Goal: Task Accomplishment & Management: Manage account settings

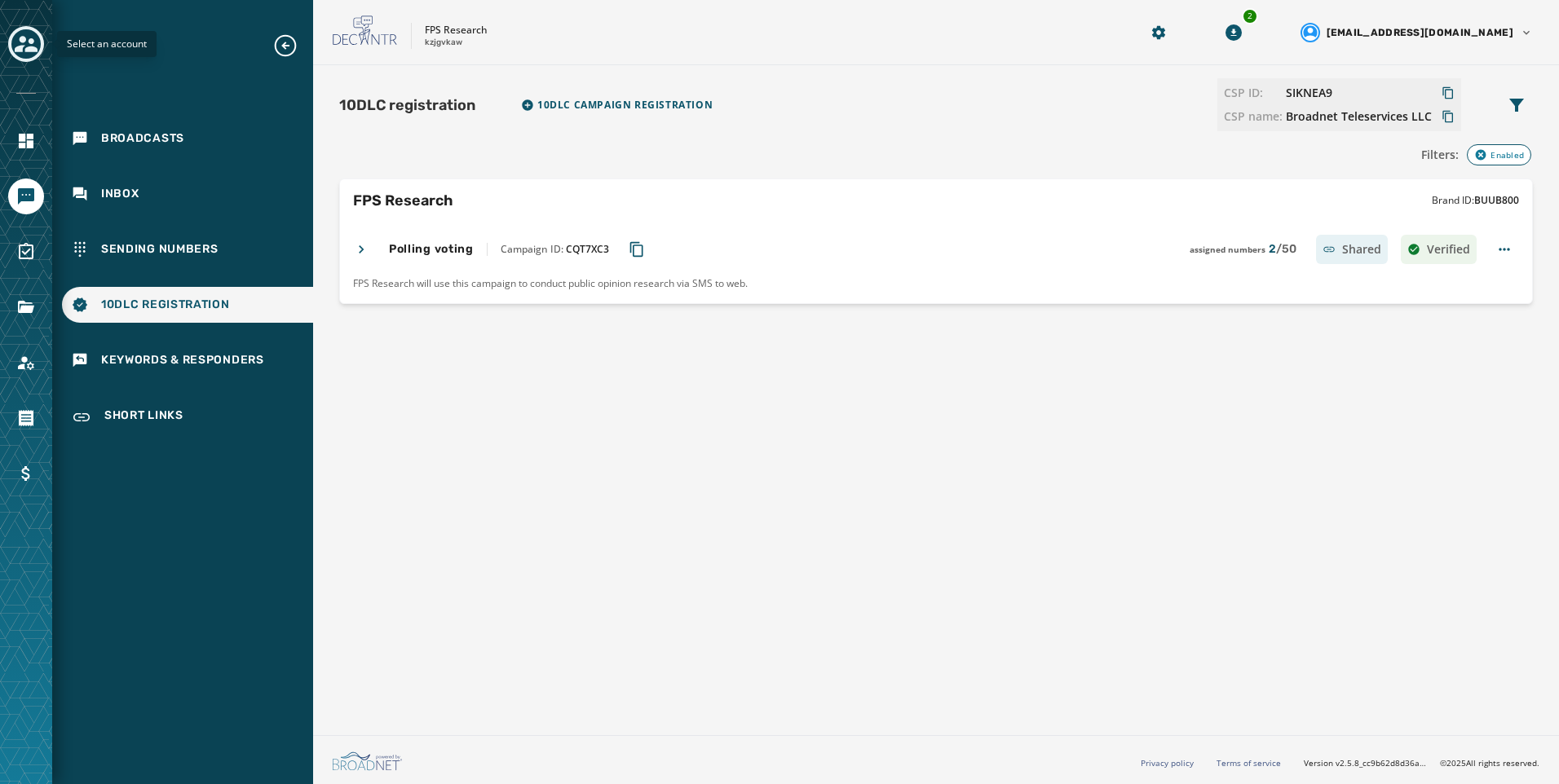
click at [37, 41] on icon "Toggle account select drawer" at bounding box center [26, 44] width 23 height 23
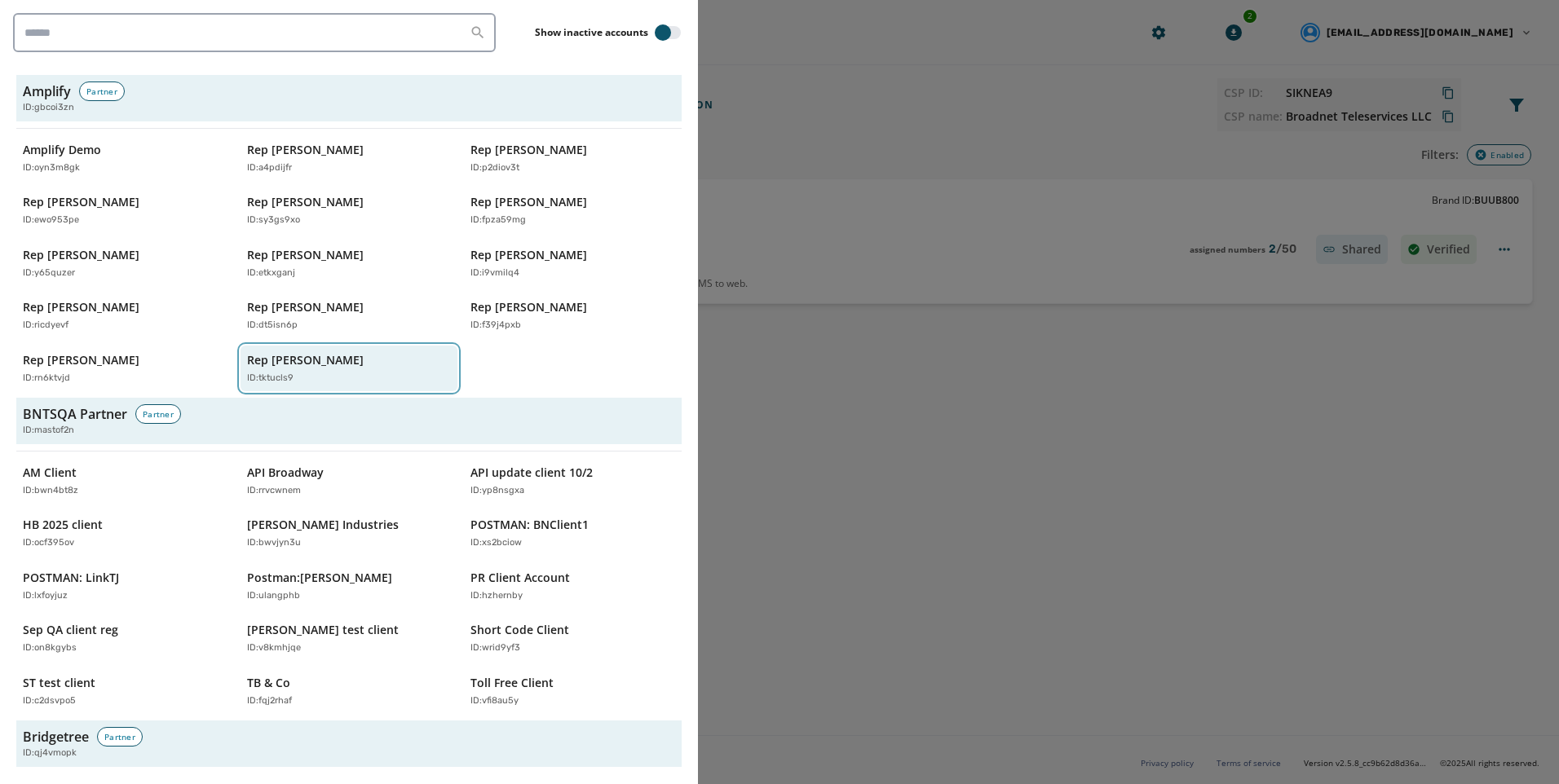
click at [296, 370] on div "Rep [PERSON_NAME] ID: tktucls9" at bounding box center [341, 369] width 189 height 33
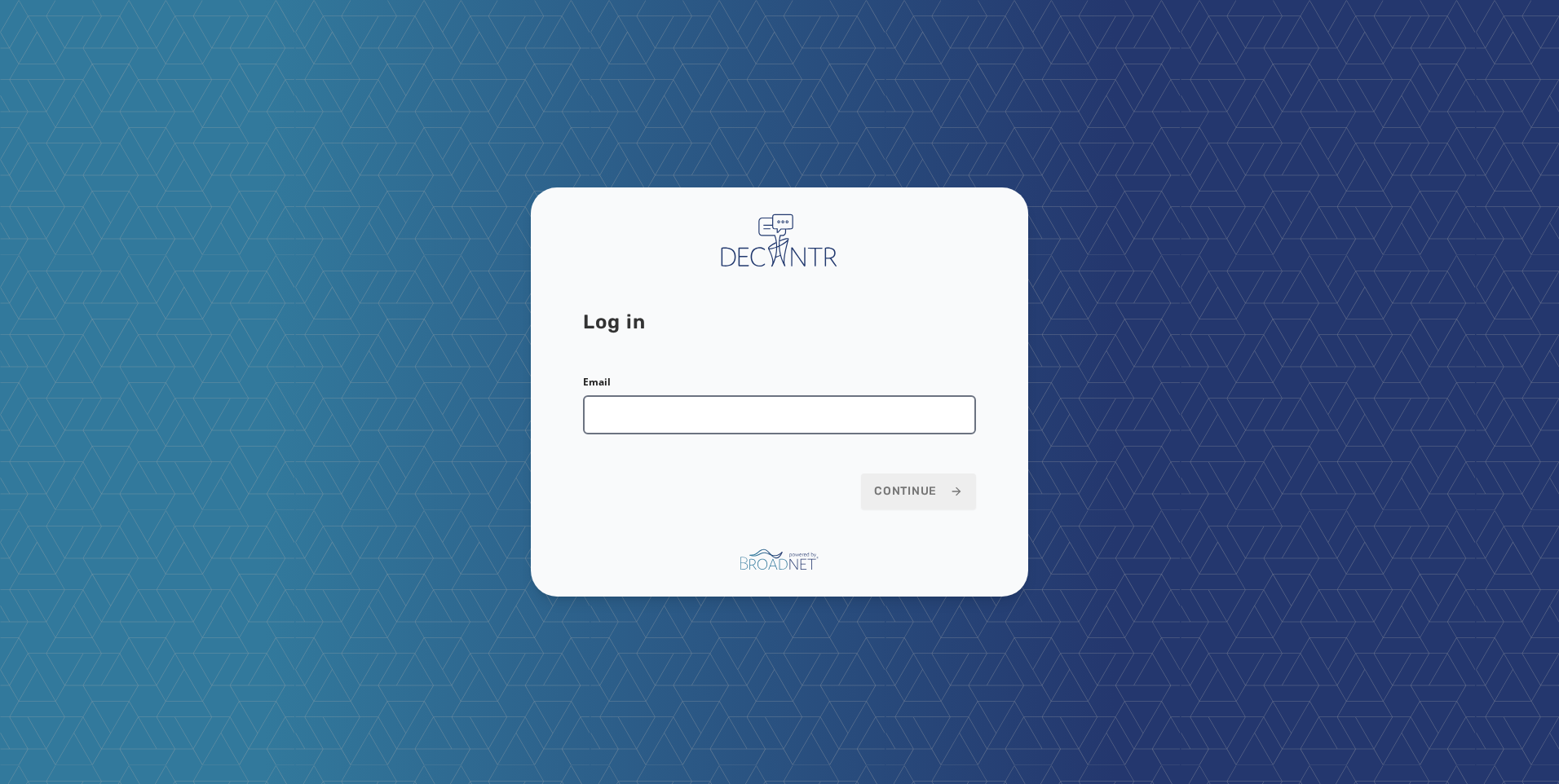
click at [882, 426] on input "Email" at bounding box center [780, 415] width 393 height 39
type input "**********"
click at [957, 488] on icon at bounding box center [957, 492] width 9 height 9
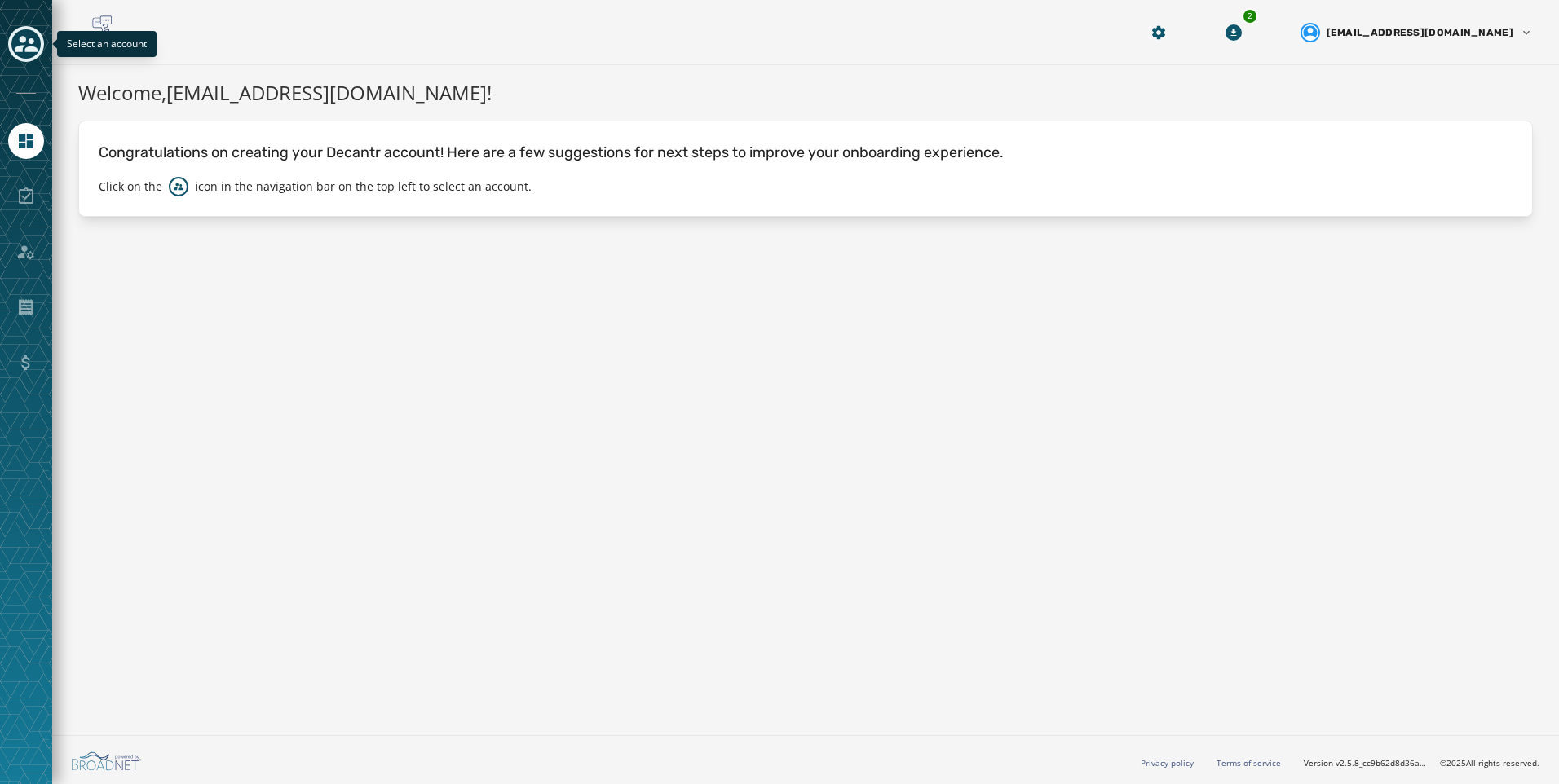
click at [32, 48] on icon "Toggle account select drawer" at bounding box center [26, 44] width 23 height 17
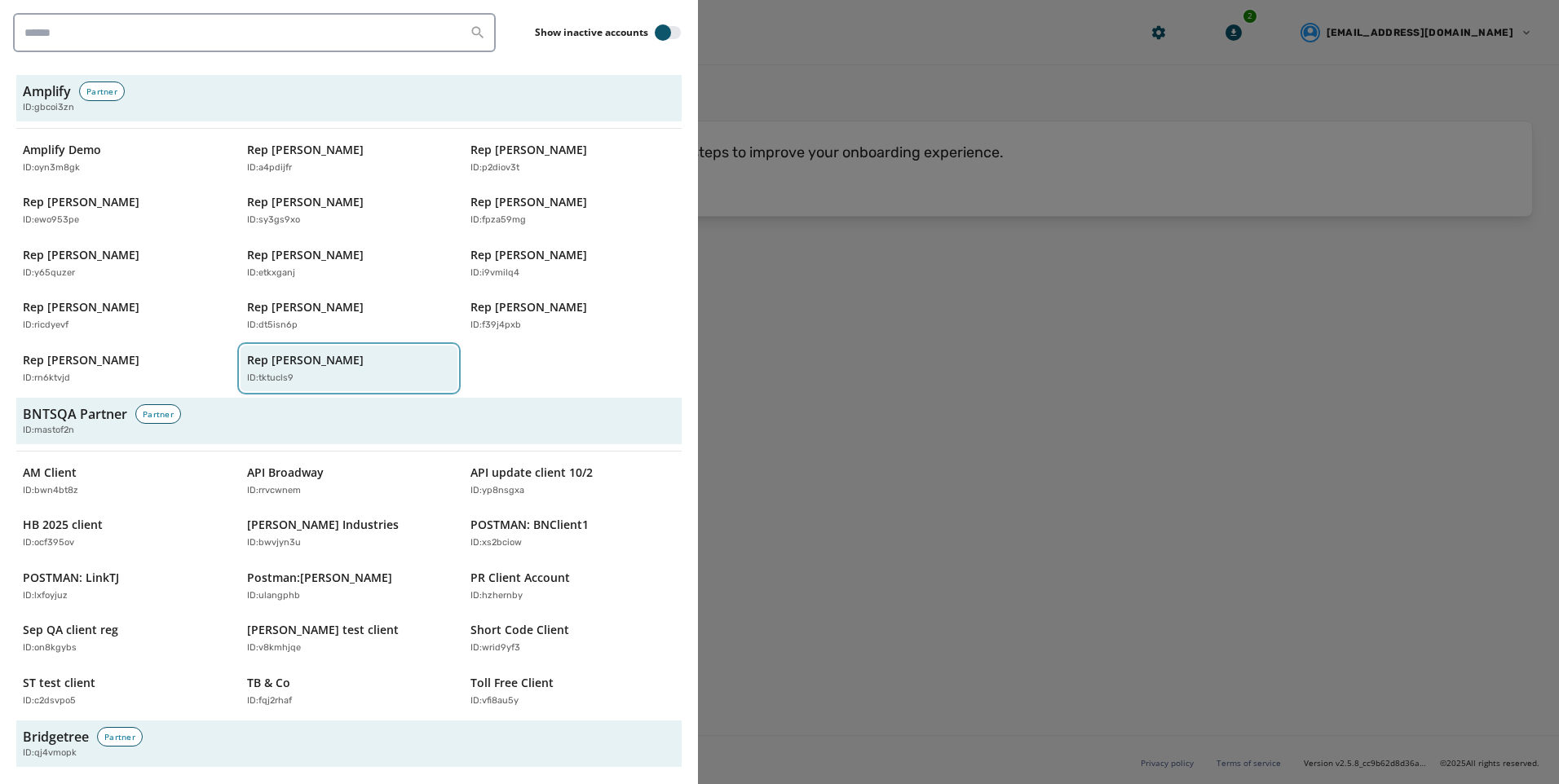
click at [326, 370] on div "Rep [PERSON_NAME] ID: tktucls9" at bounding box center [341, 369] width 189 height 33
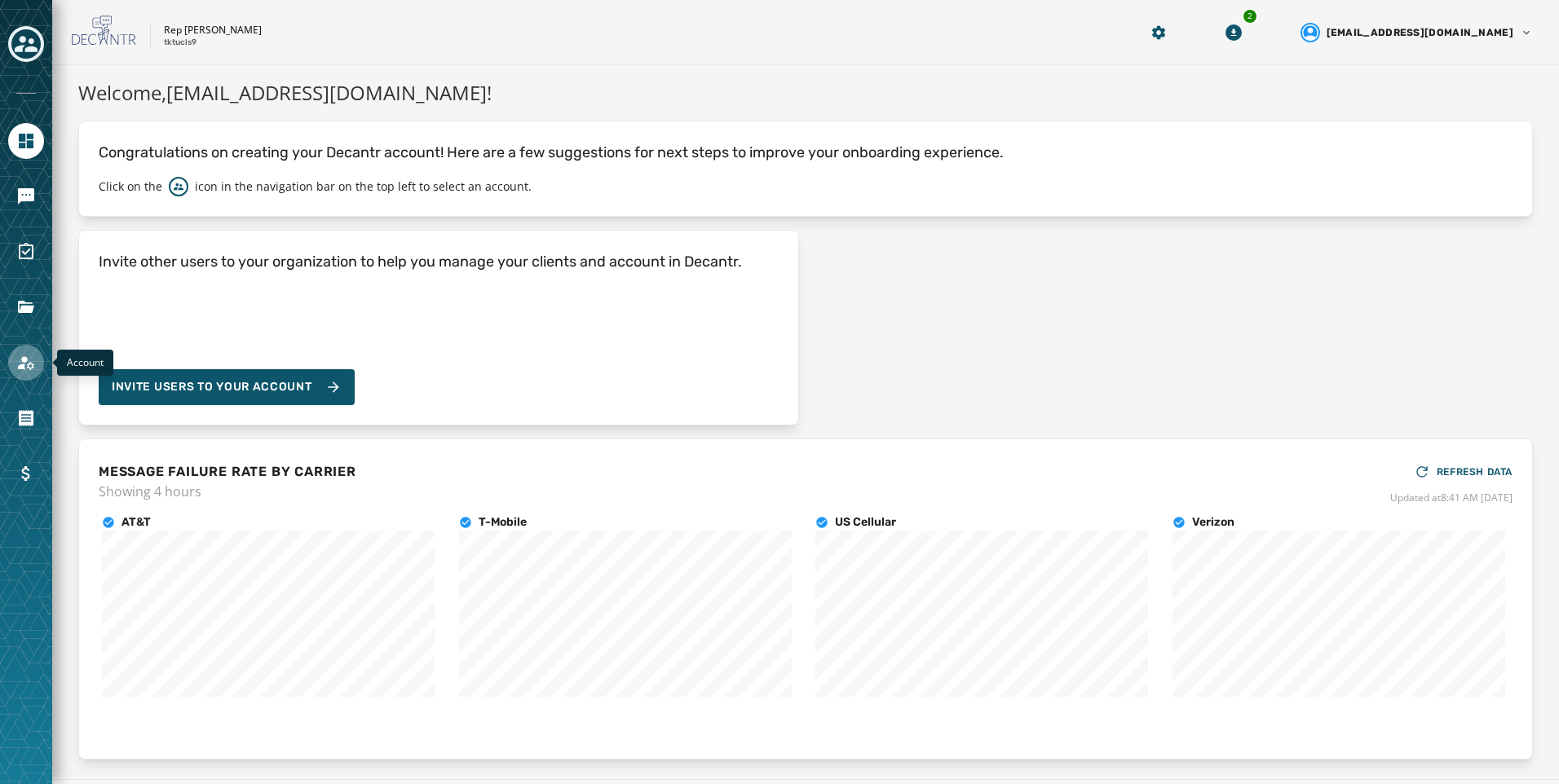
click at [32, 374] on link "Navigate to Account" at bounding box center [26, 362] width 36 height 36
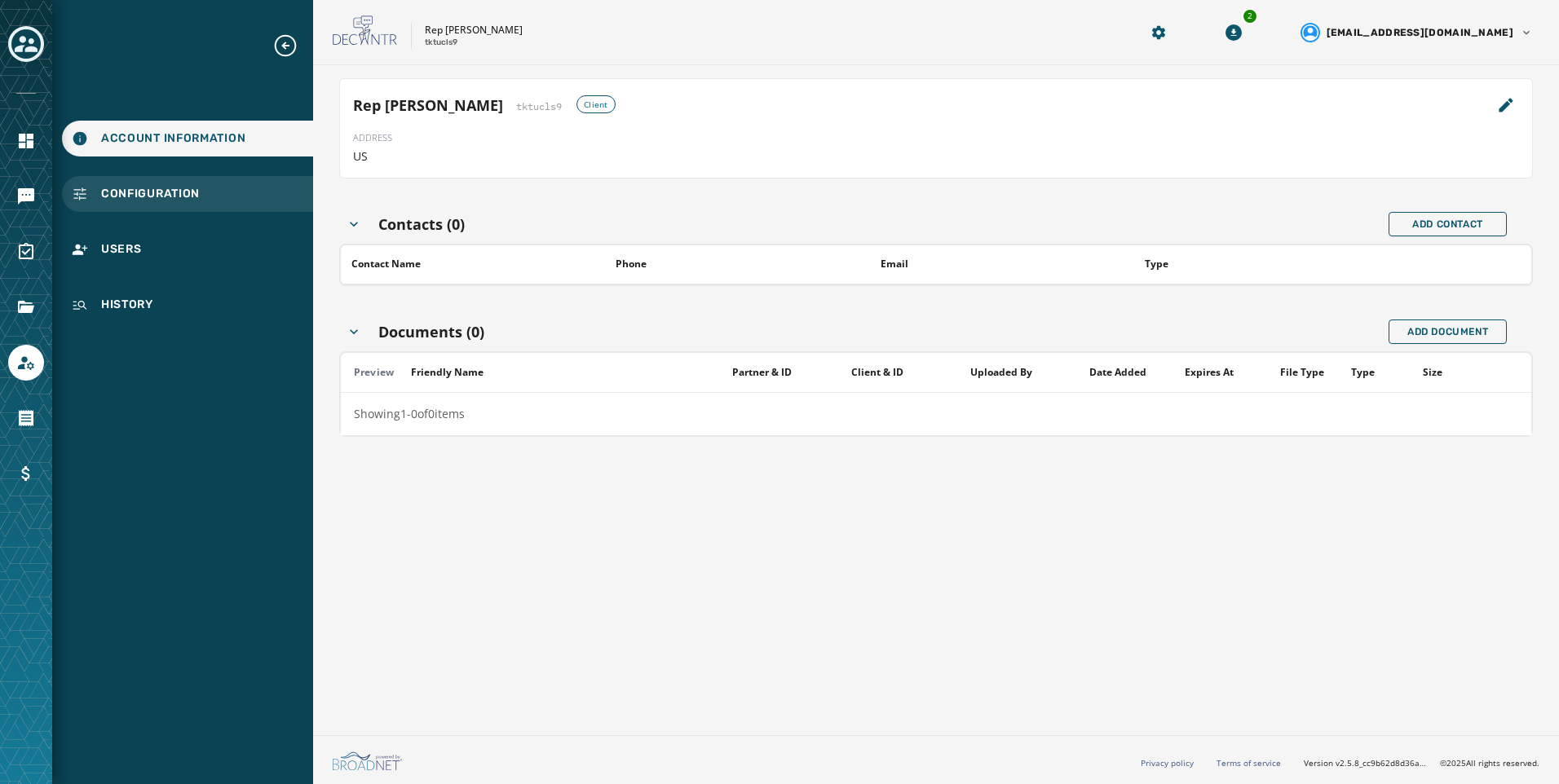
click at [225, 196] on div "Configuration" at bounding box center [187, 194] width 251 height 36
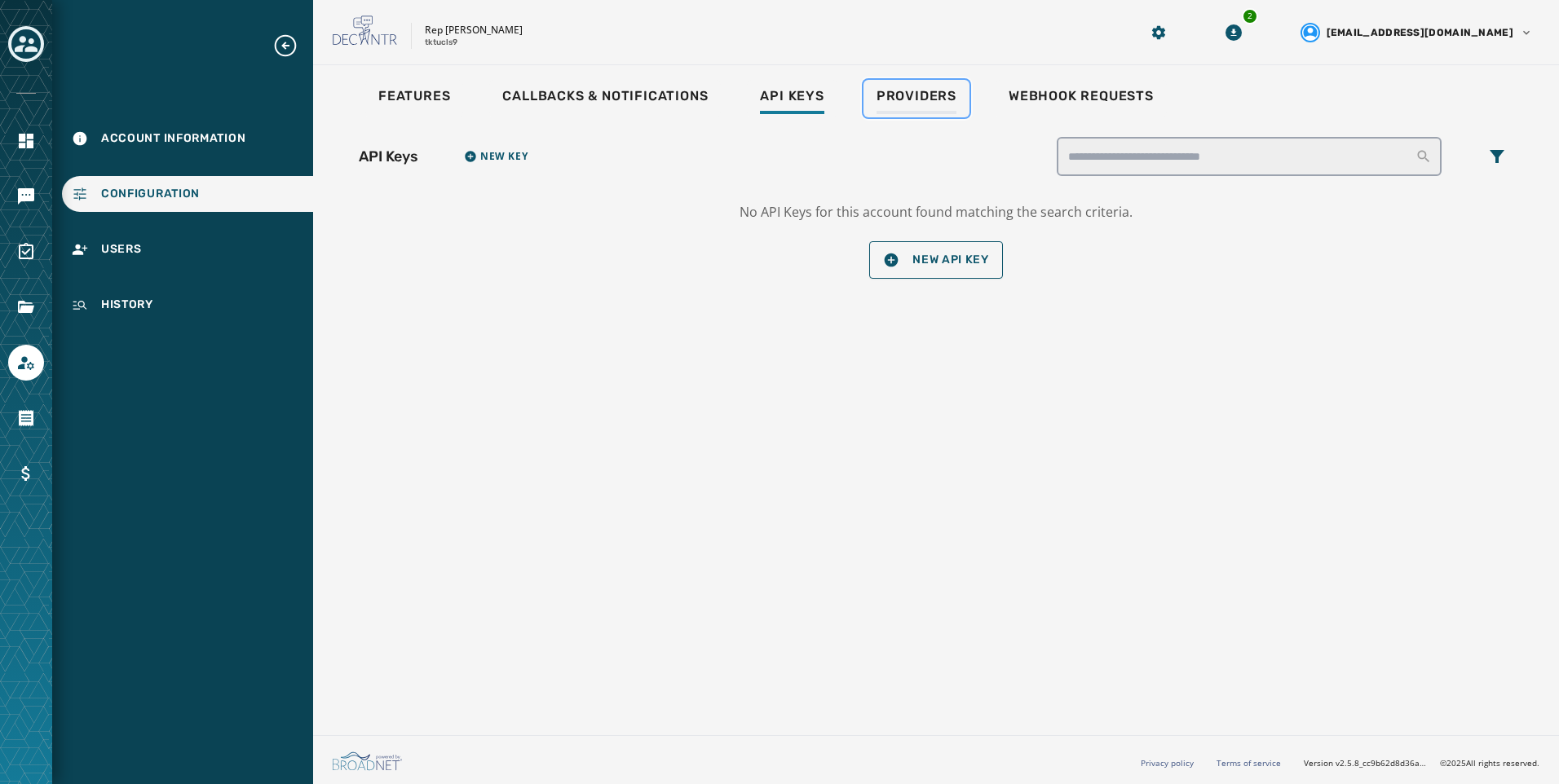
click at [900, 86] on link "Providers" at bounding box center [917, 99] width 106 height 38
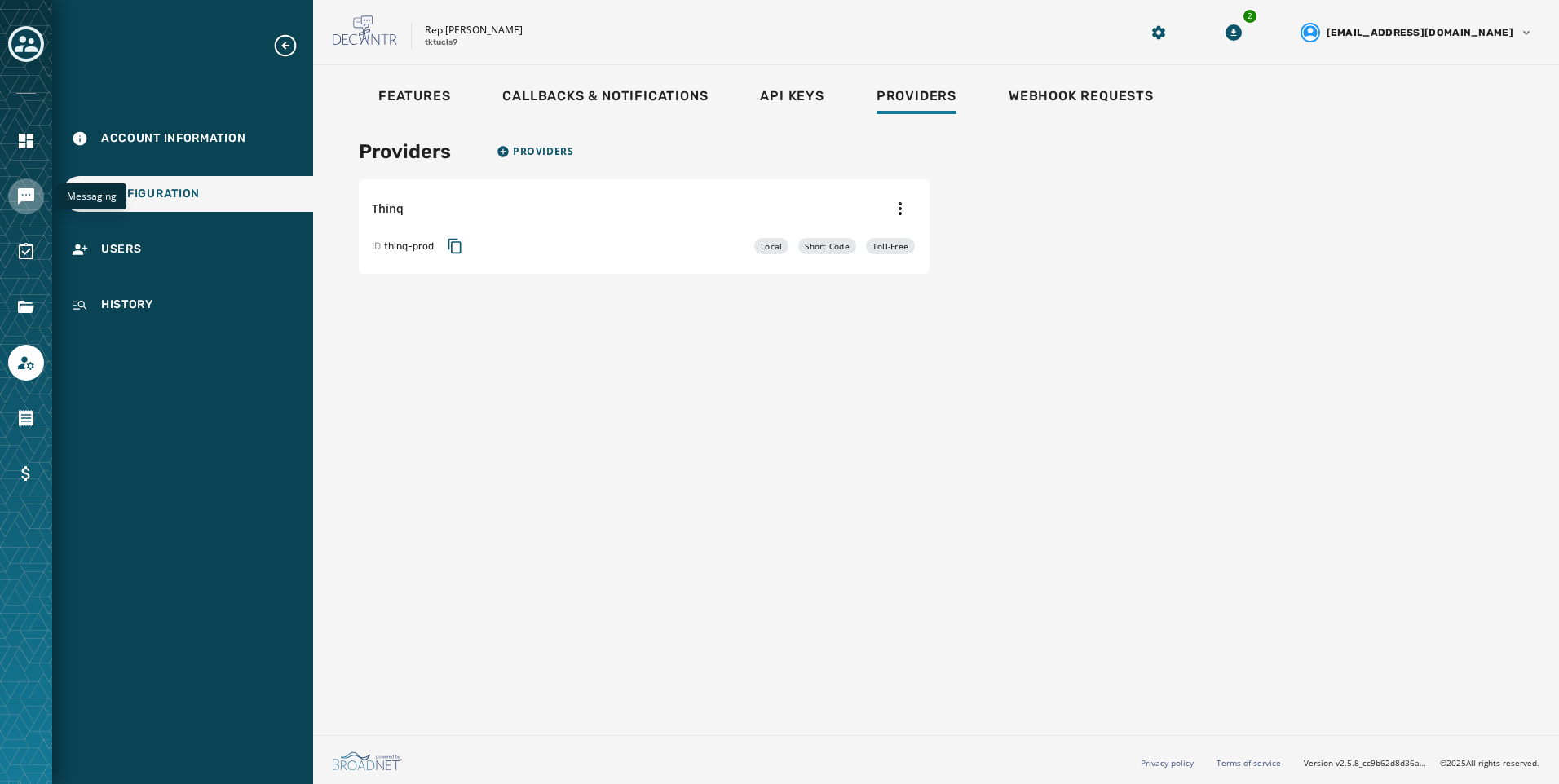
click at [29, 192] on icon "Navigate to Messaging" at bounding box center [26, 196] width 17 height 17
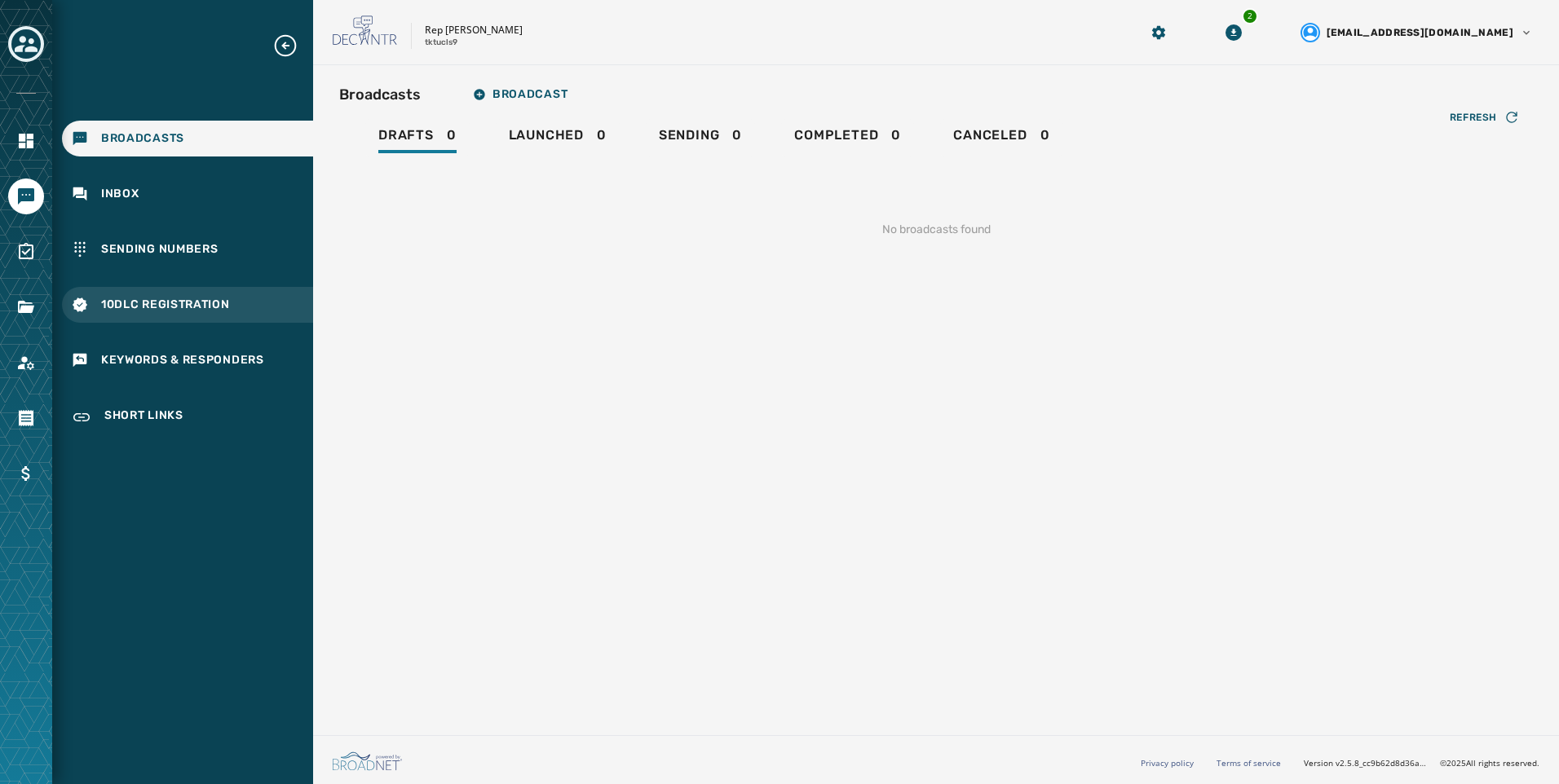
click at [123, 300] on span "10DLC Registration" at bounding box center [166, 305] width 129 height 17
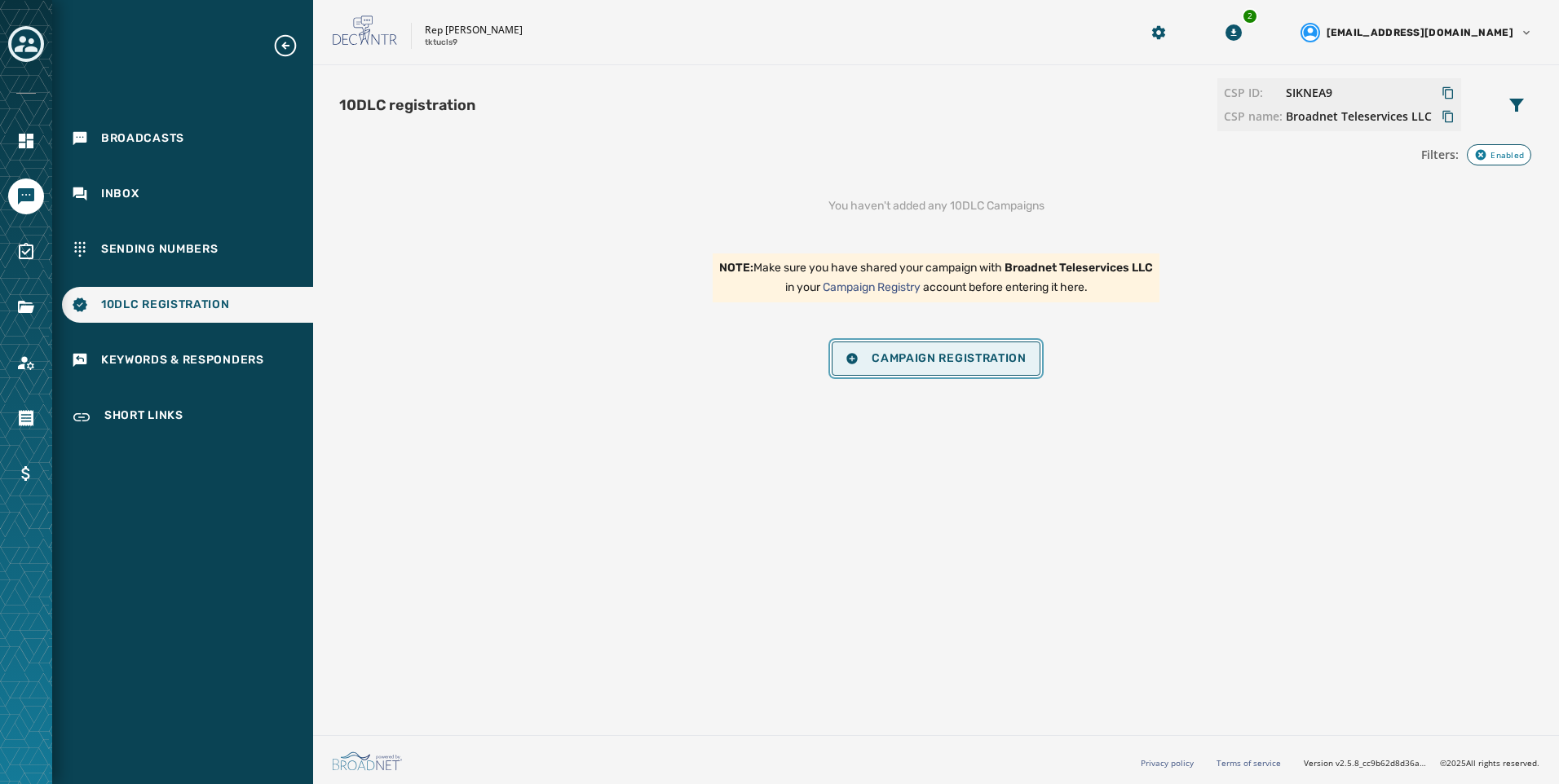
click at [1005, 366] on button "Campaign Registration" at bounding box center [936, 359] width 209 height 34
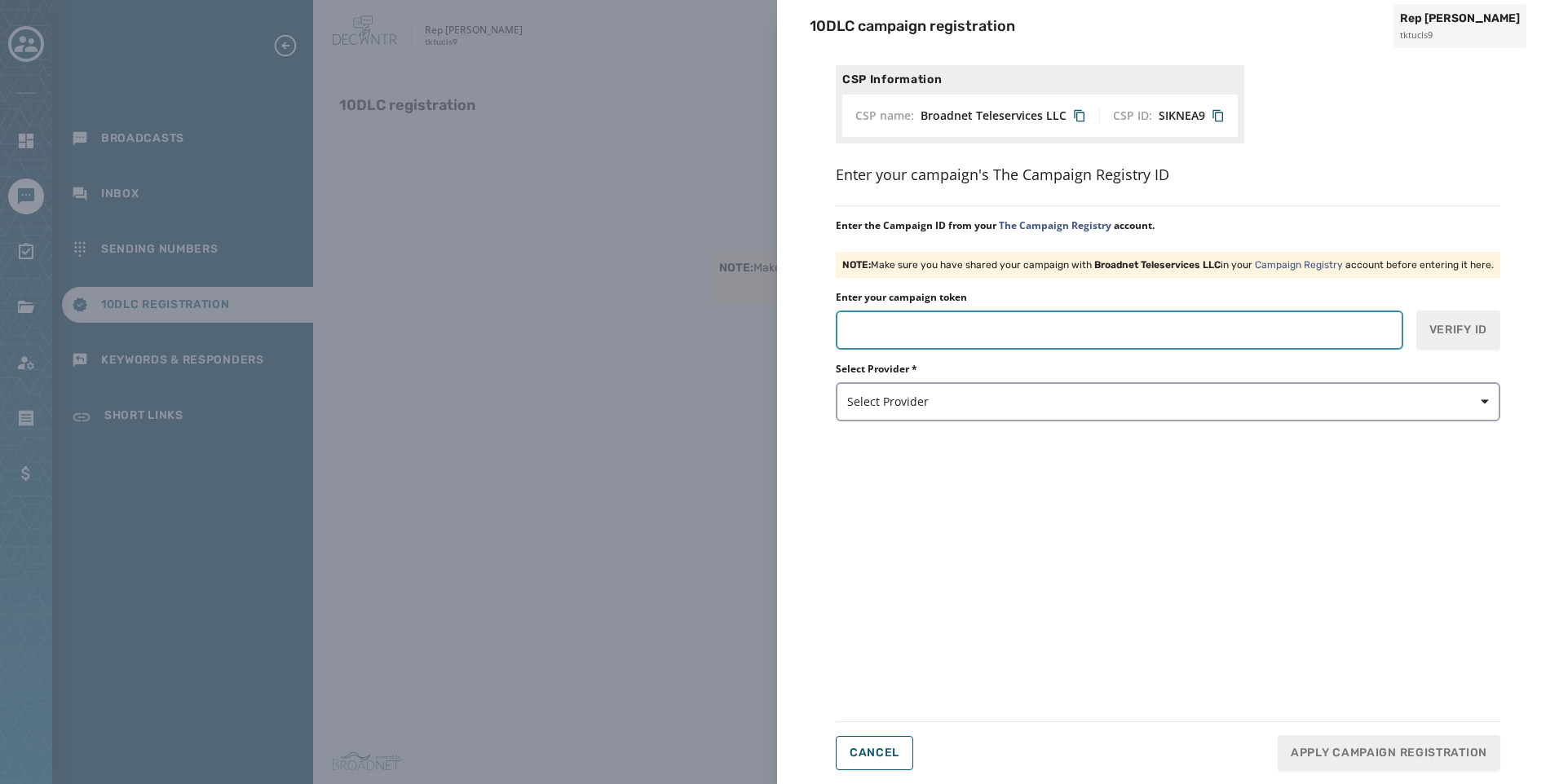
paste input "*******"
type input "*******"
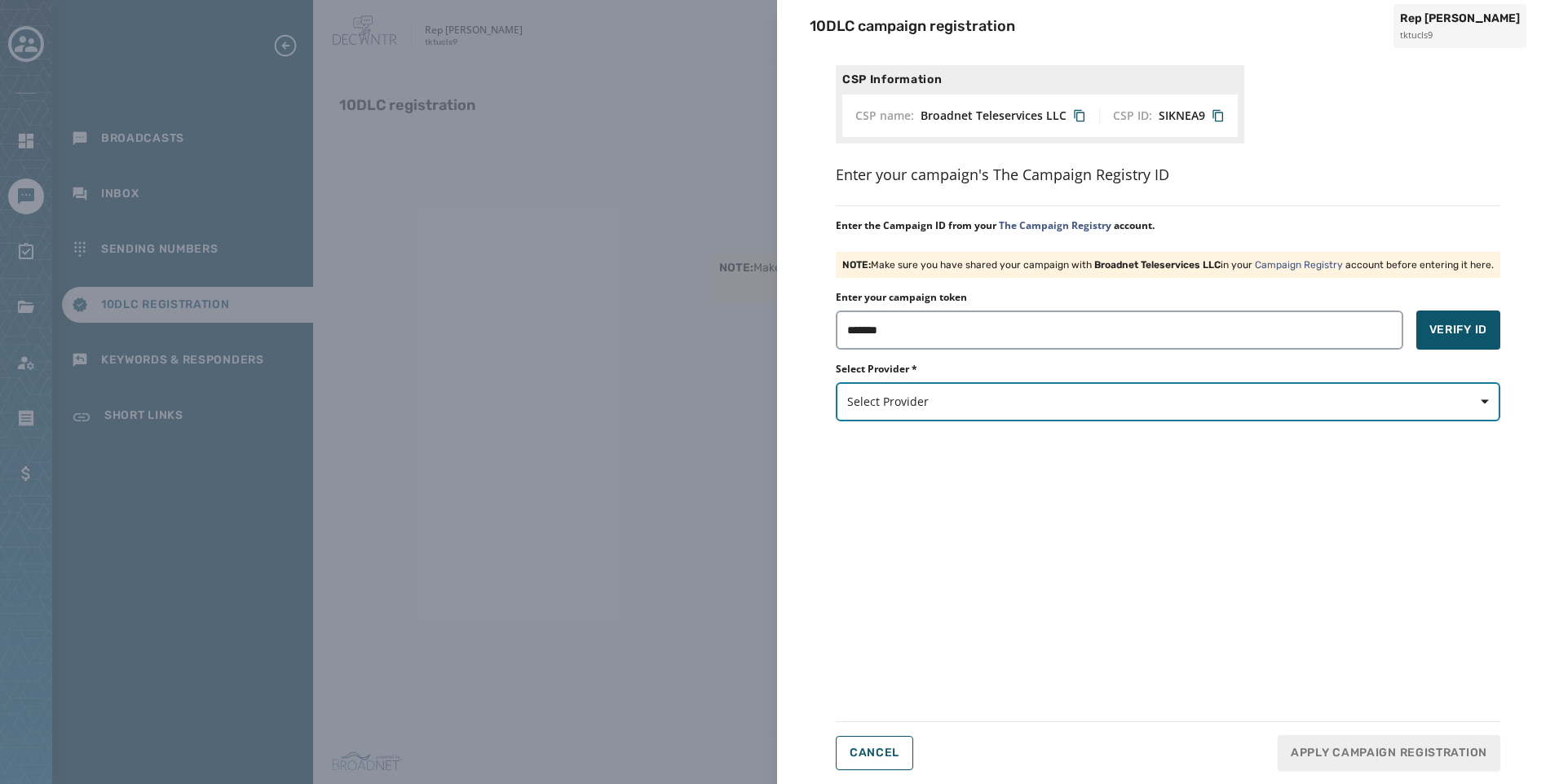
click at [1016, 387] on button "Select Provider" at bounding box center [1169, 402] width 664 height 39
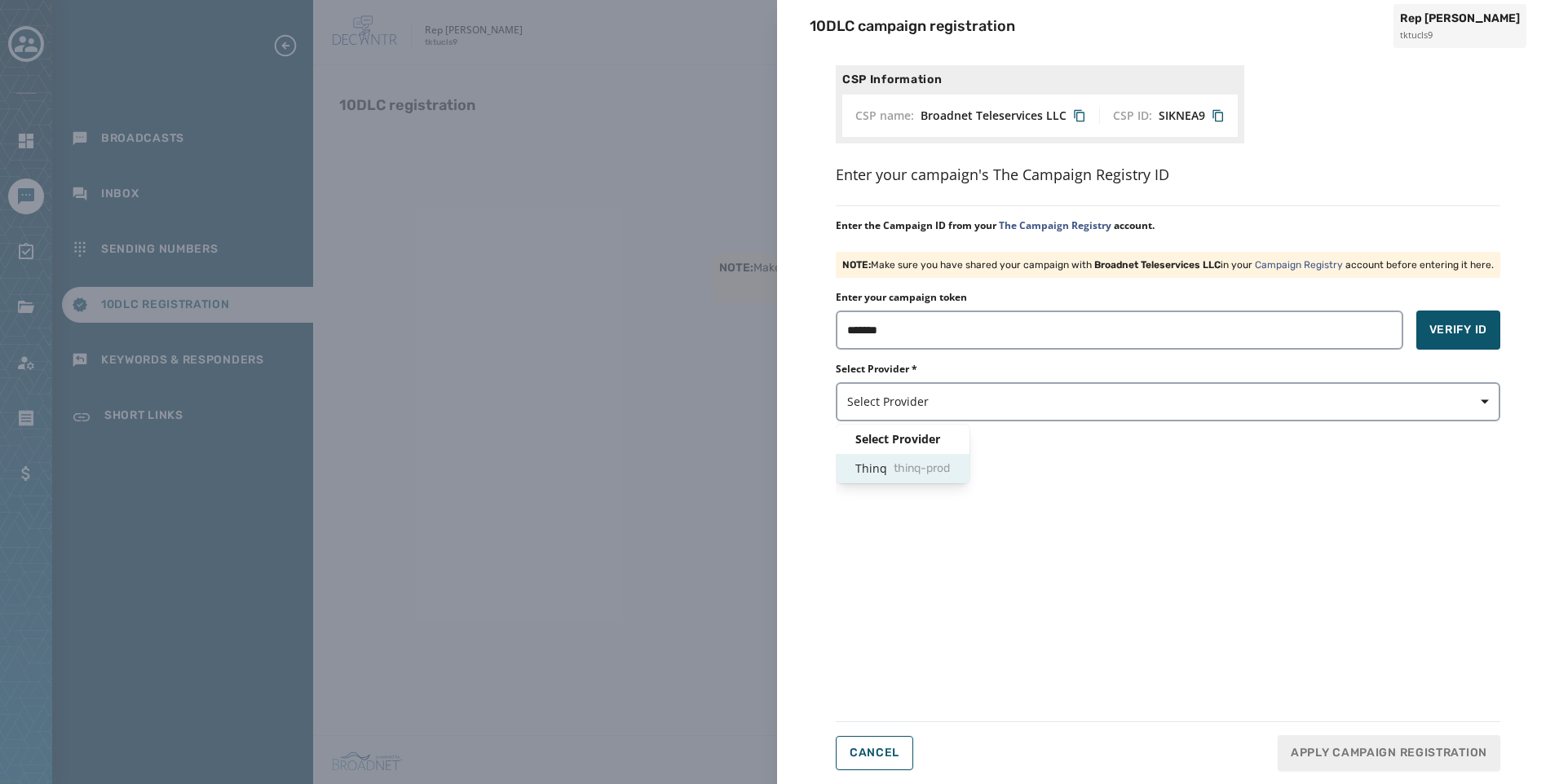
click at [949, 472] on span "thinq-prod" at bounding box center [922, 469] width 56 height 17
click at [1450, 321] on button "Verify ID" at bounding box center [1459, 330] width 84 height 39
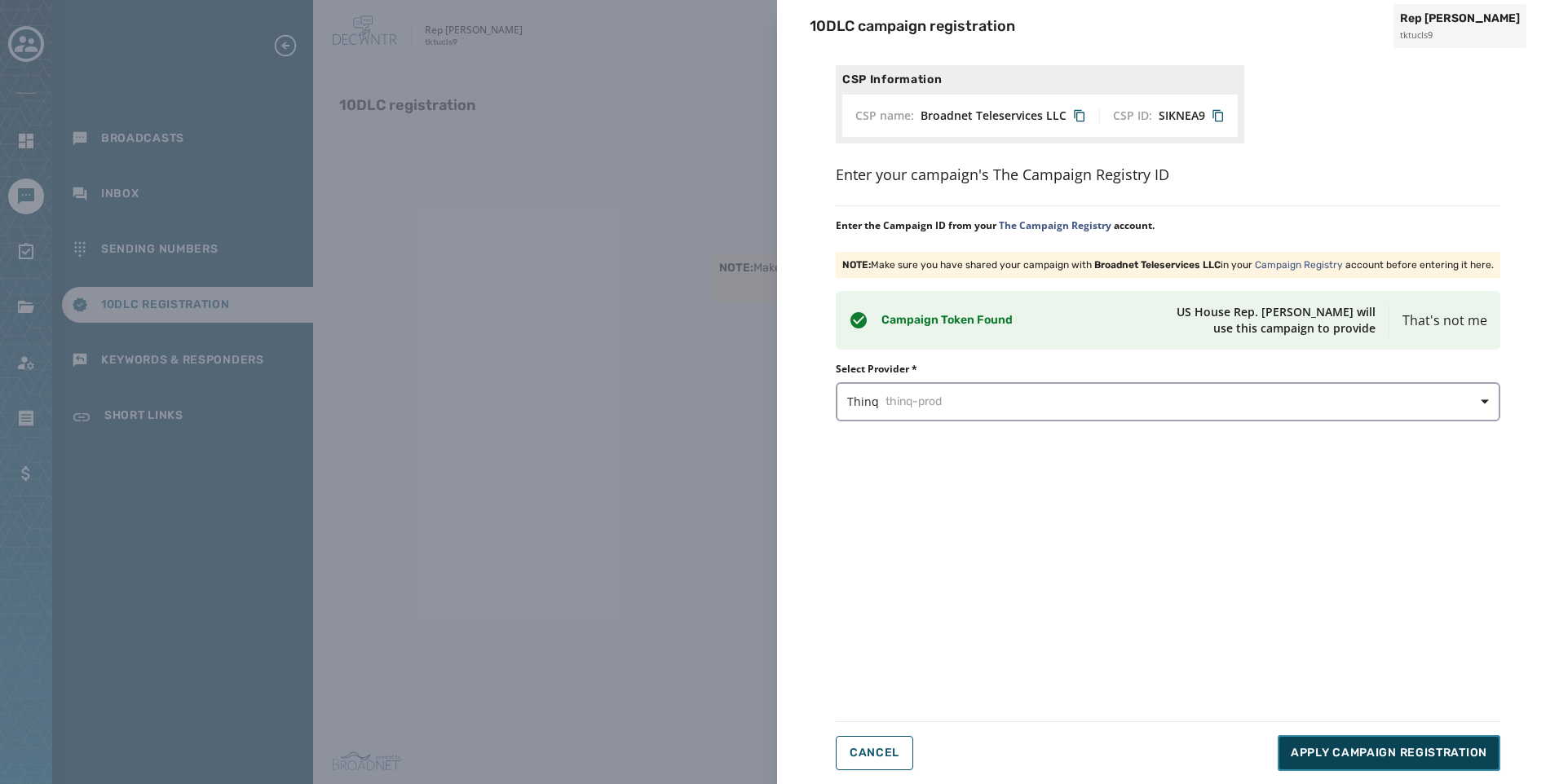
click at [1446, 738] on button "Apply Campaign Registration" at bounding box center [1389, 753] width 223 height 36
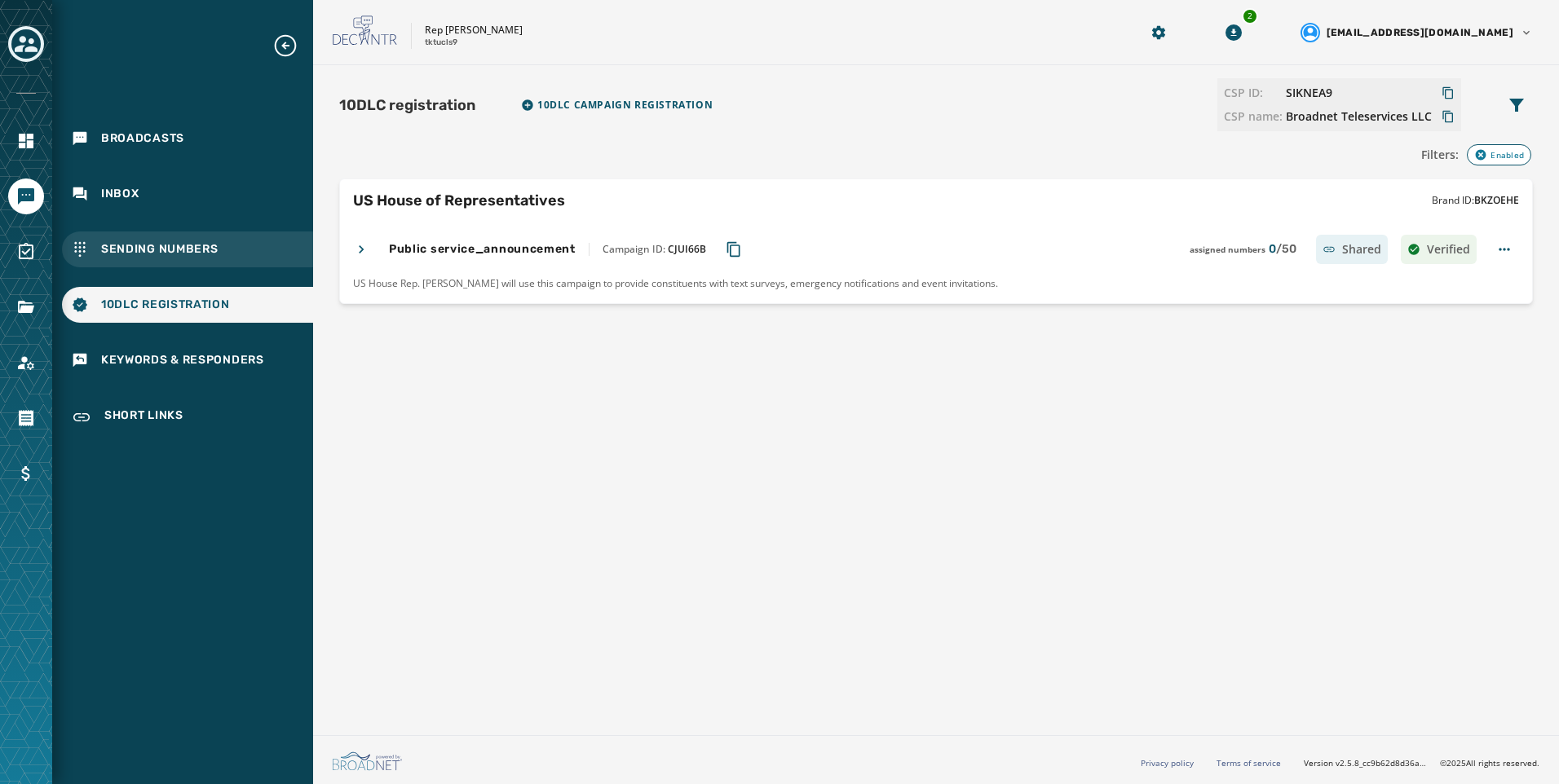
click at [253, 262] on div "Sending Numbers" at bounding box center [187, 249] width 251 height 36
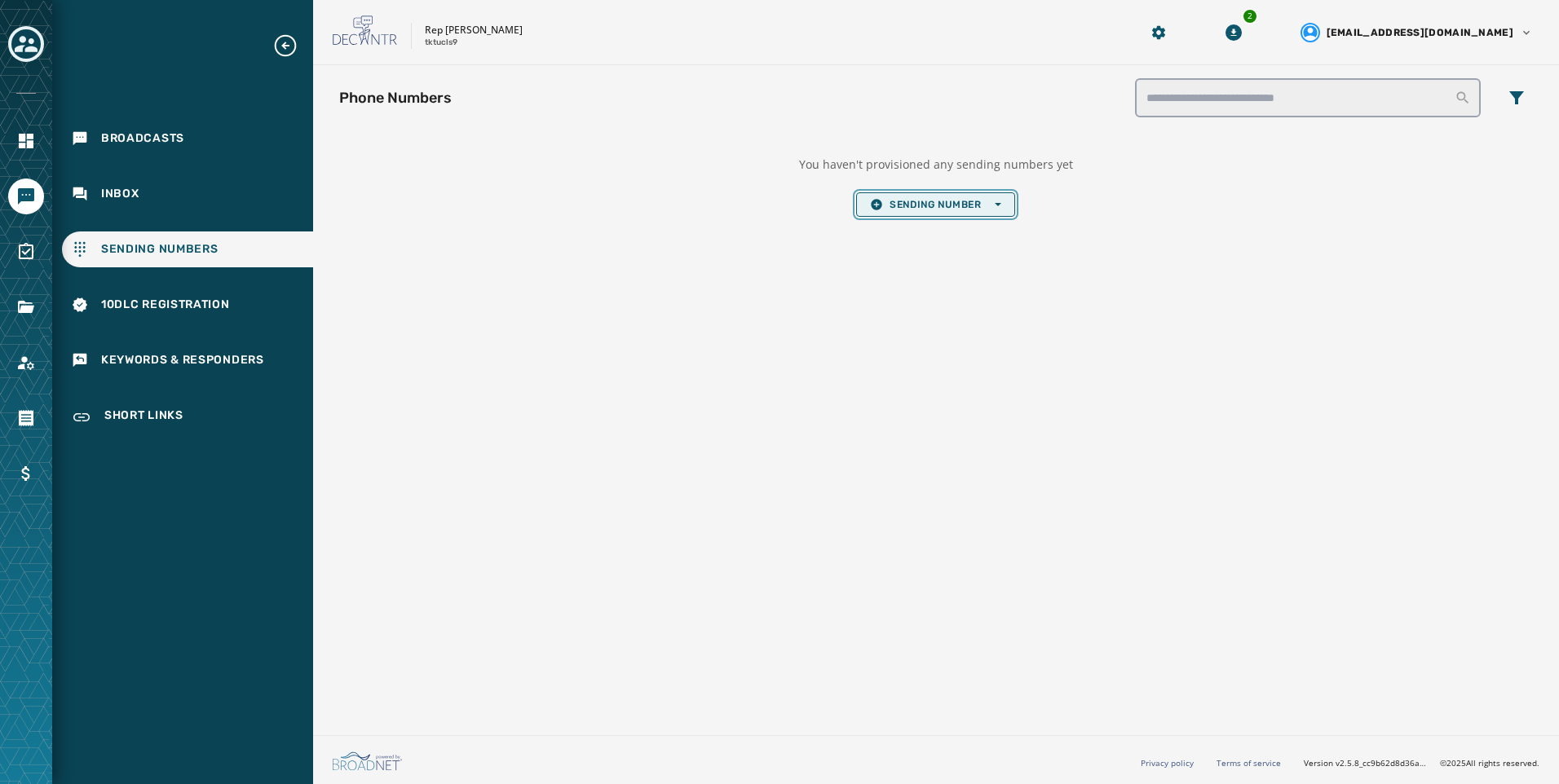
click at [985, 211] on span "Sending Number Open options" at bounding box center [935, 204] width 130 height 13
click at [983, 231] on span "Local Long Code" at bounding box center [935, 229] width 130 height 13
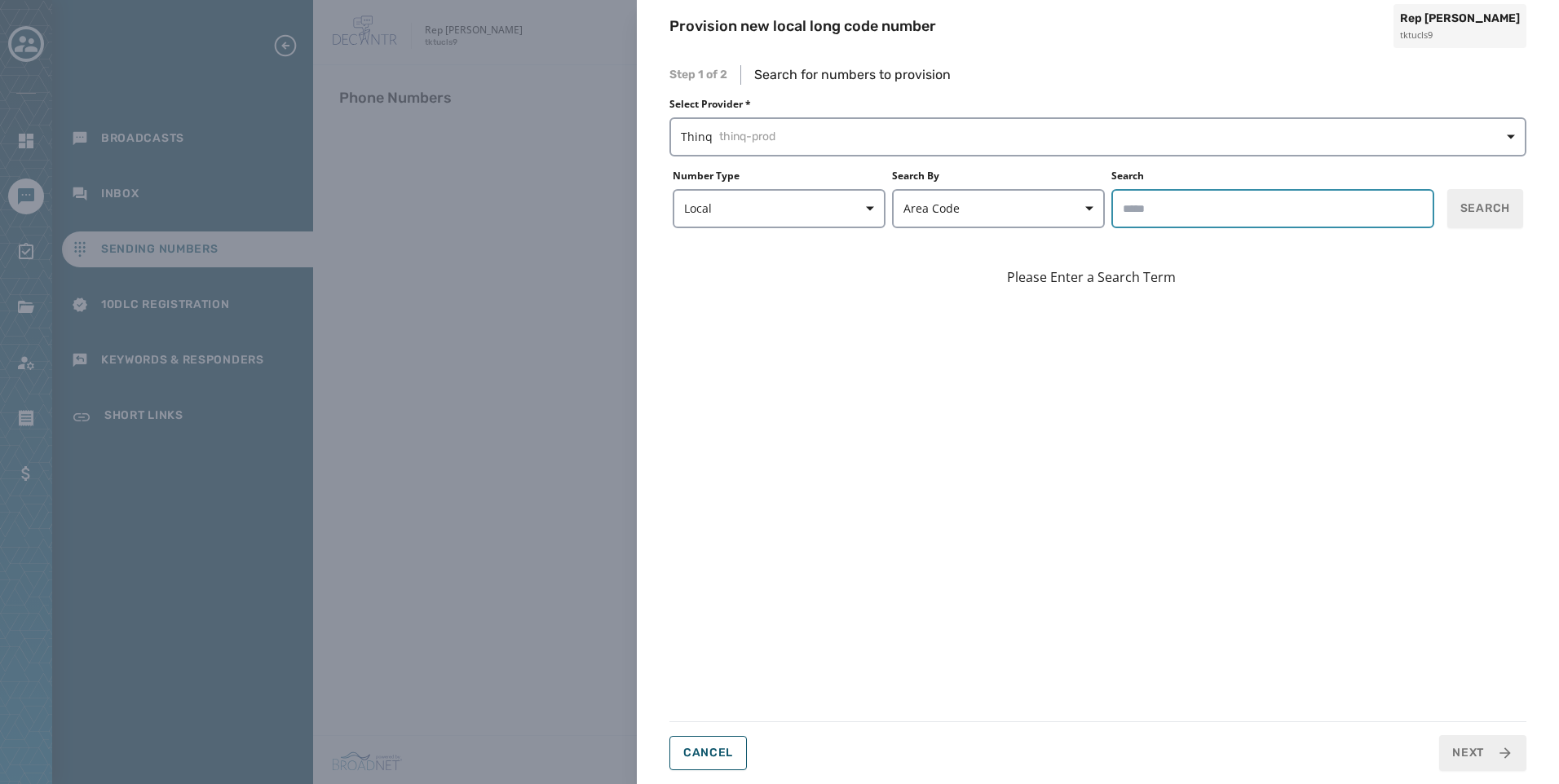
click at [1251, 225] on input "Search" at bounding box center [1273, 209] width 323 height 39
type input "*****"
click at [1485, 218] on button "Search" at bounding box center [1486, 209] width 76 height 39
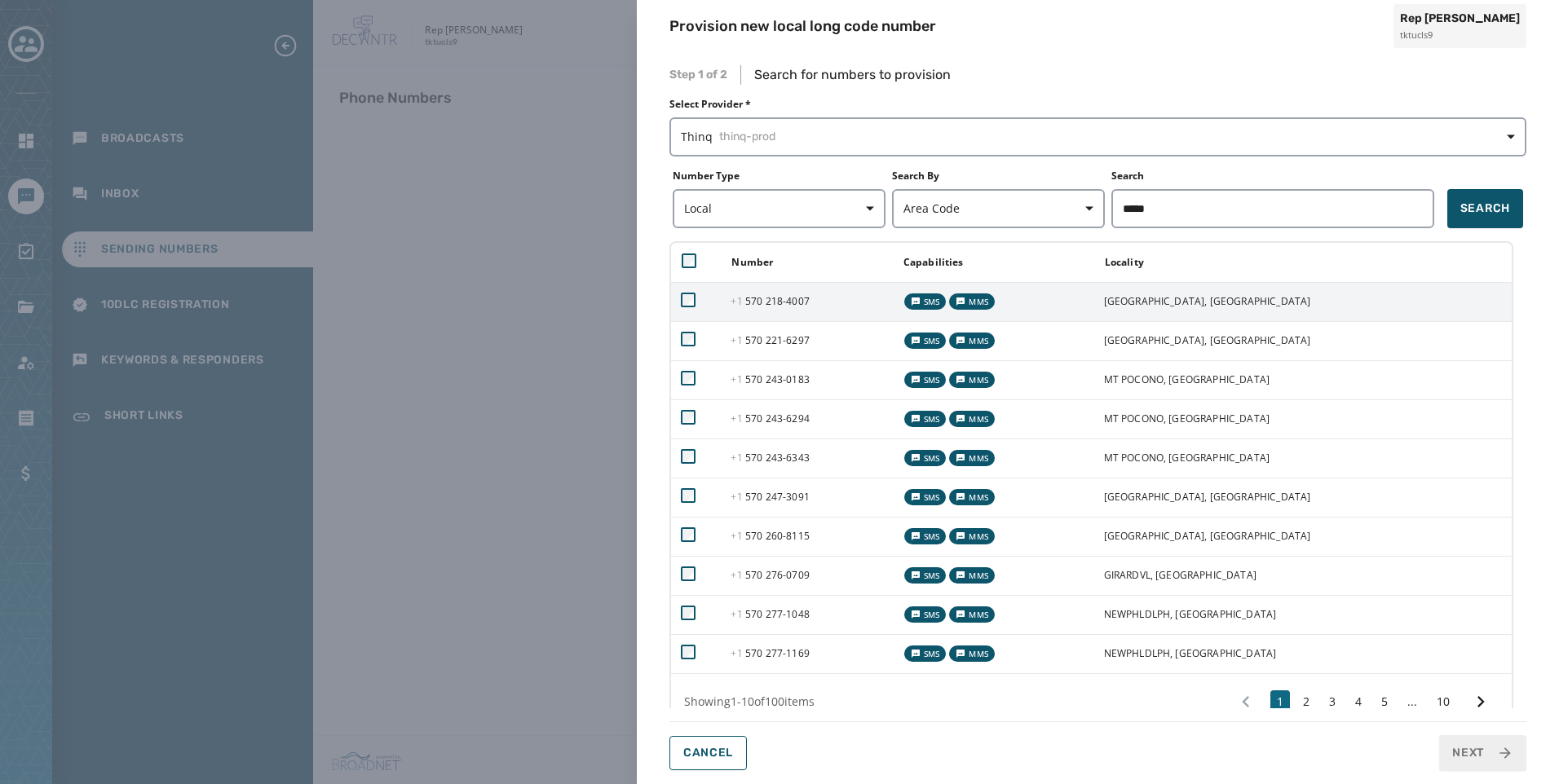
click at [809, 312] on td "[PHONE_NUMBER] - 4007" at bounding box center [806, 301] width 171 height 39
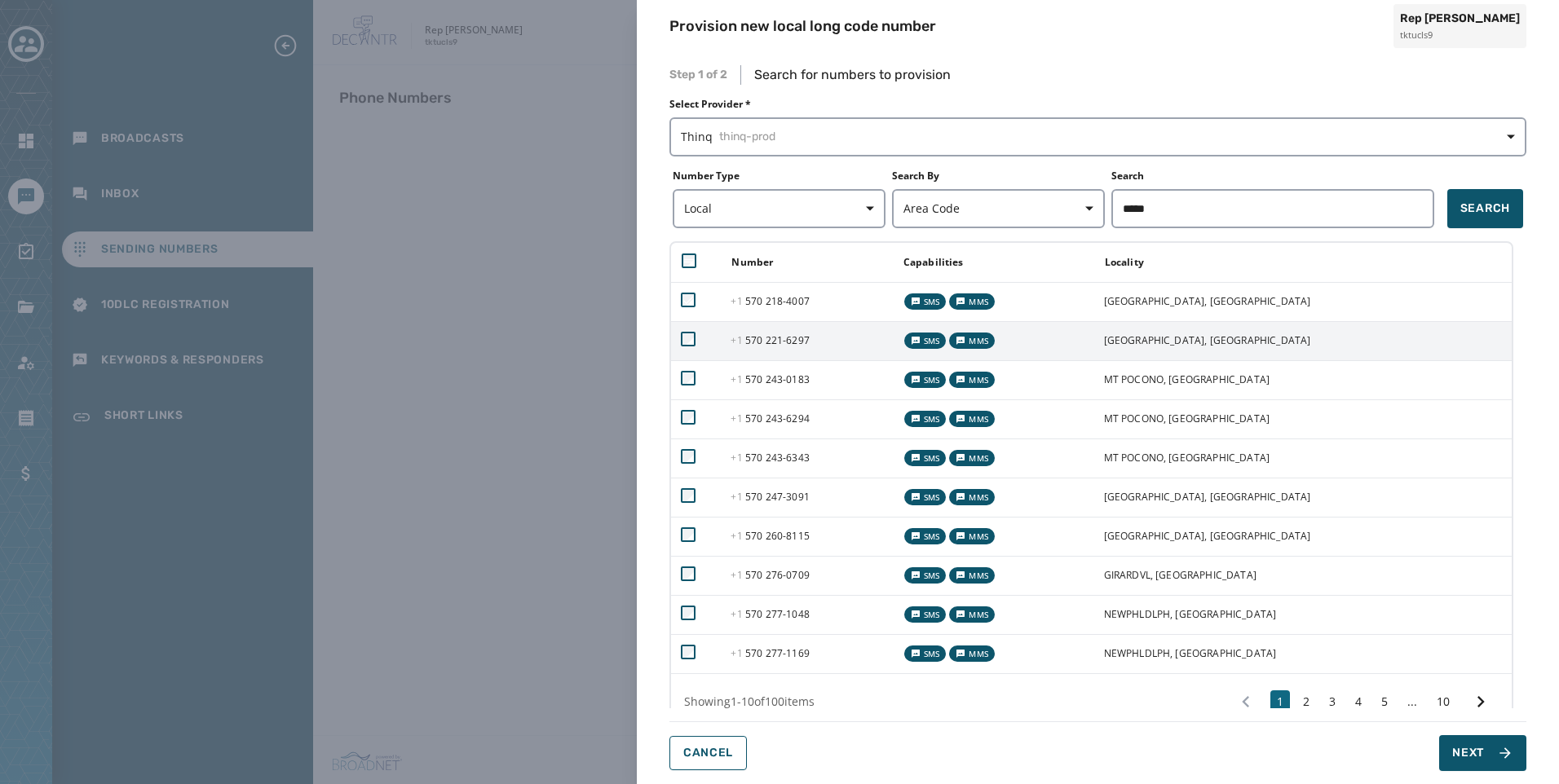
click at [809, 344] on span "[PHONE_NUMBER] - 6297" at bounding box center [769, 341] width 78 height 14
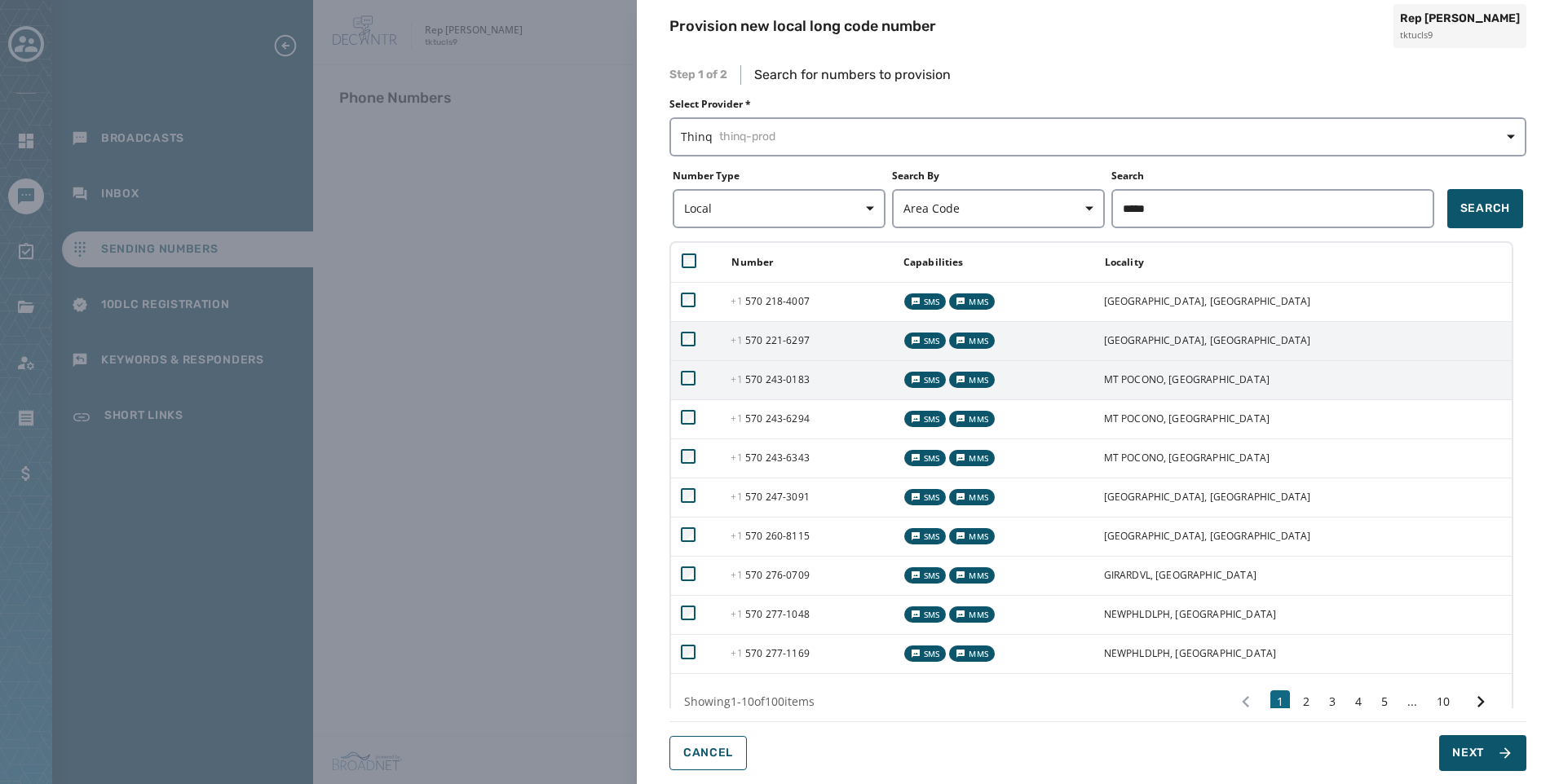
click at [801, 399] on td "[PHONE_NUMBER] - 0183" at bounding box center [806, 380] width 171 height 39
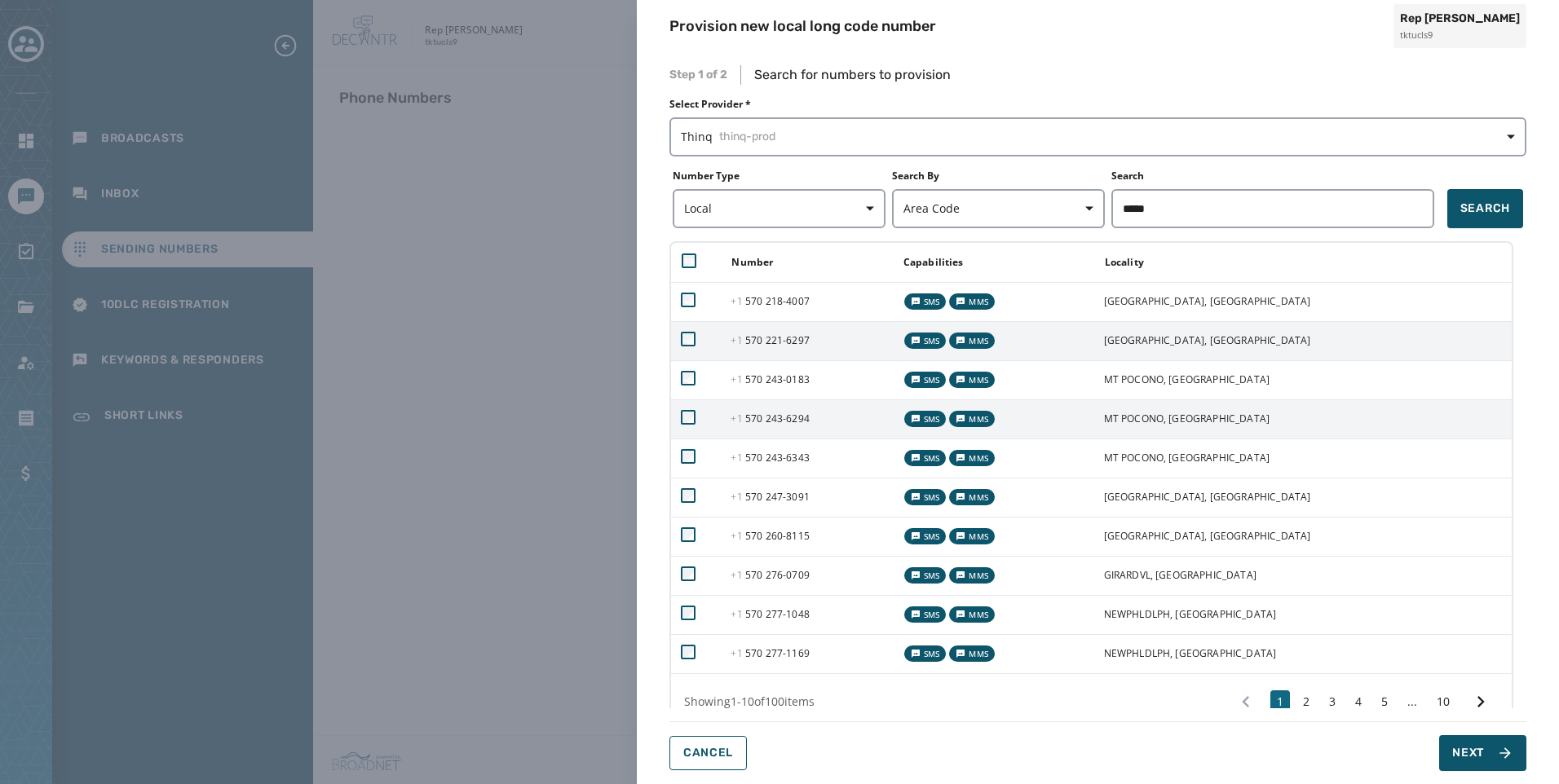
click at [797, 422] on span "[PHONE_NUMBER] - 6294" at bounding box center [769, 418] width 78 height 14
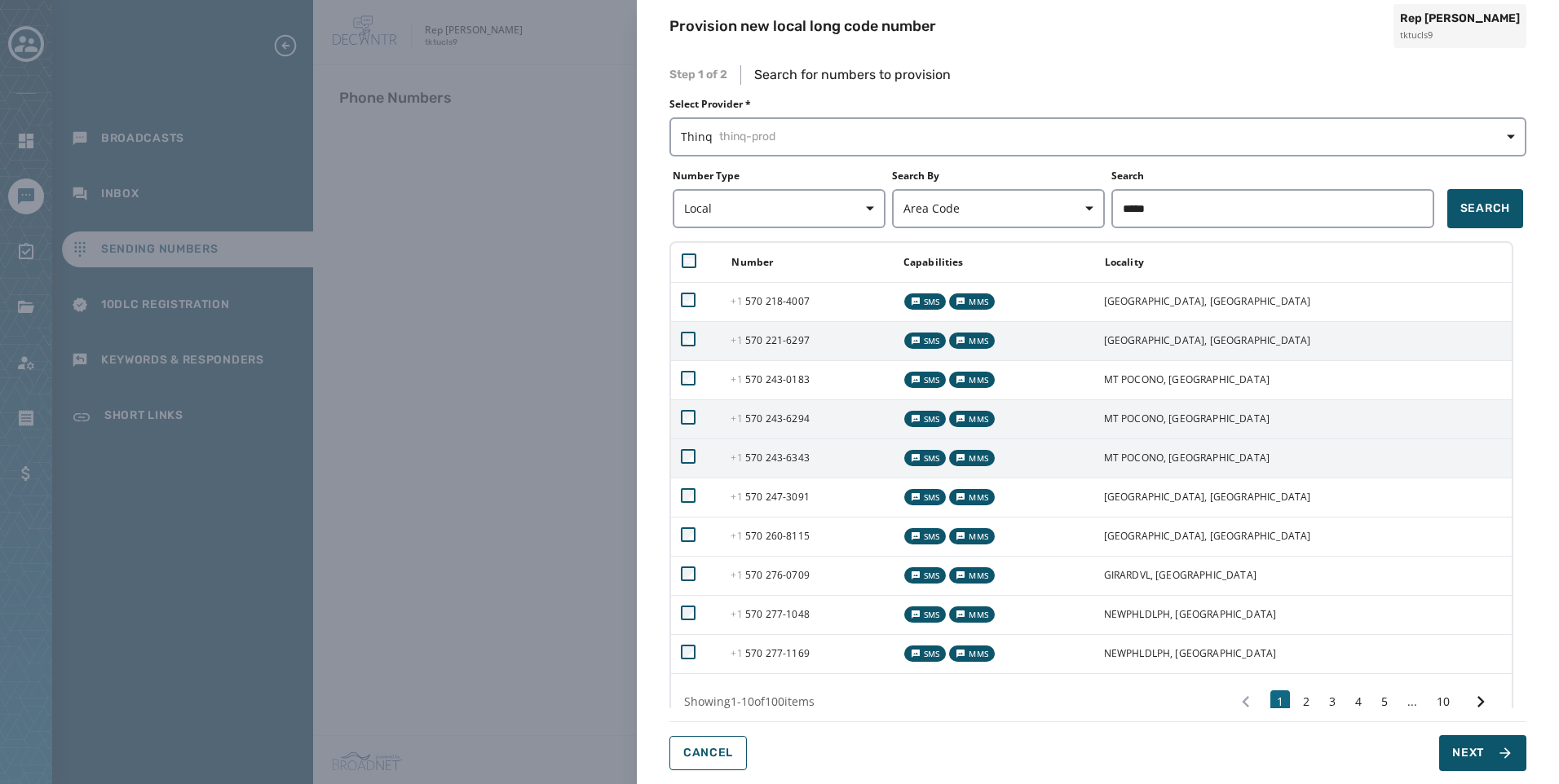
click at [789, 472] on td "[PHONE_NUMBER] - 6343" at bounding box center [806, 458] width 171 height 39
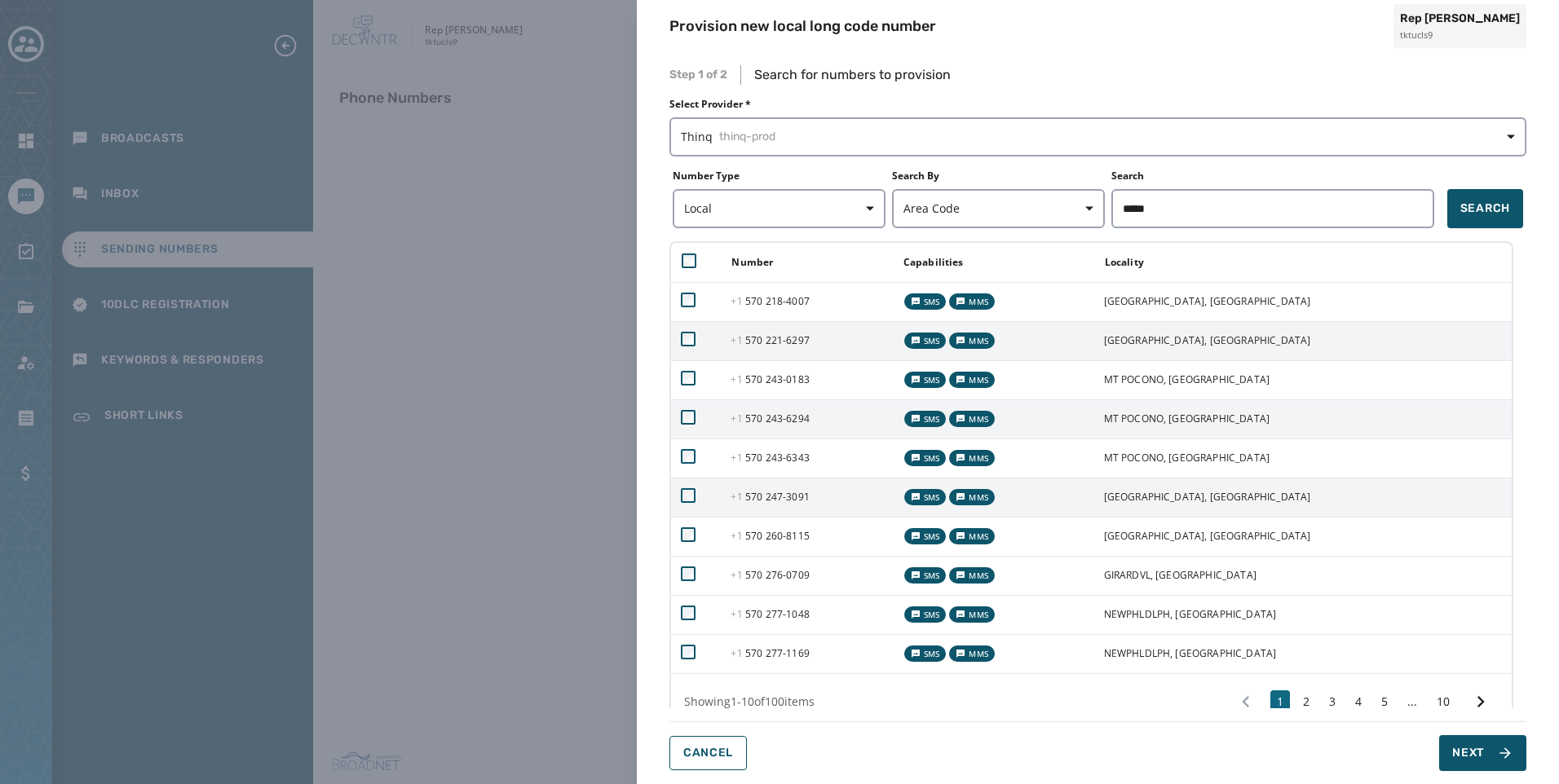
click at [789, 486] on td "[PHONE_NUMBER] - 3091" at bounding box center [806, 497] width 171 height 39
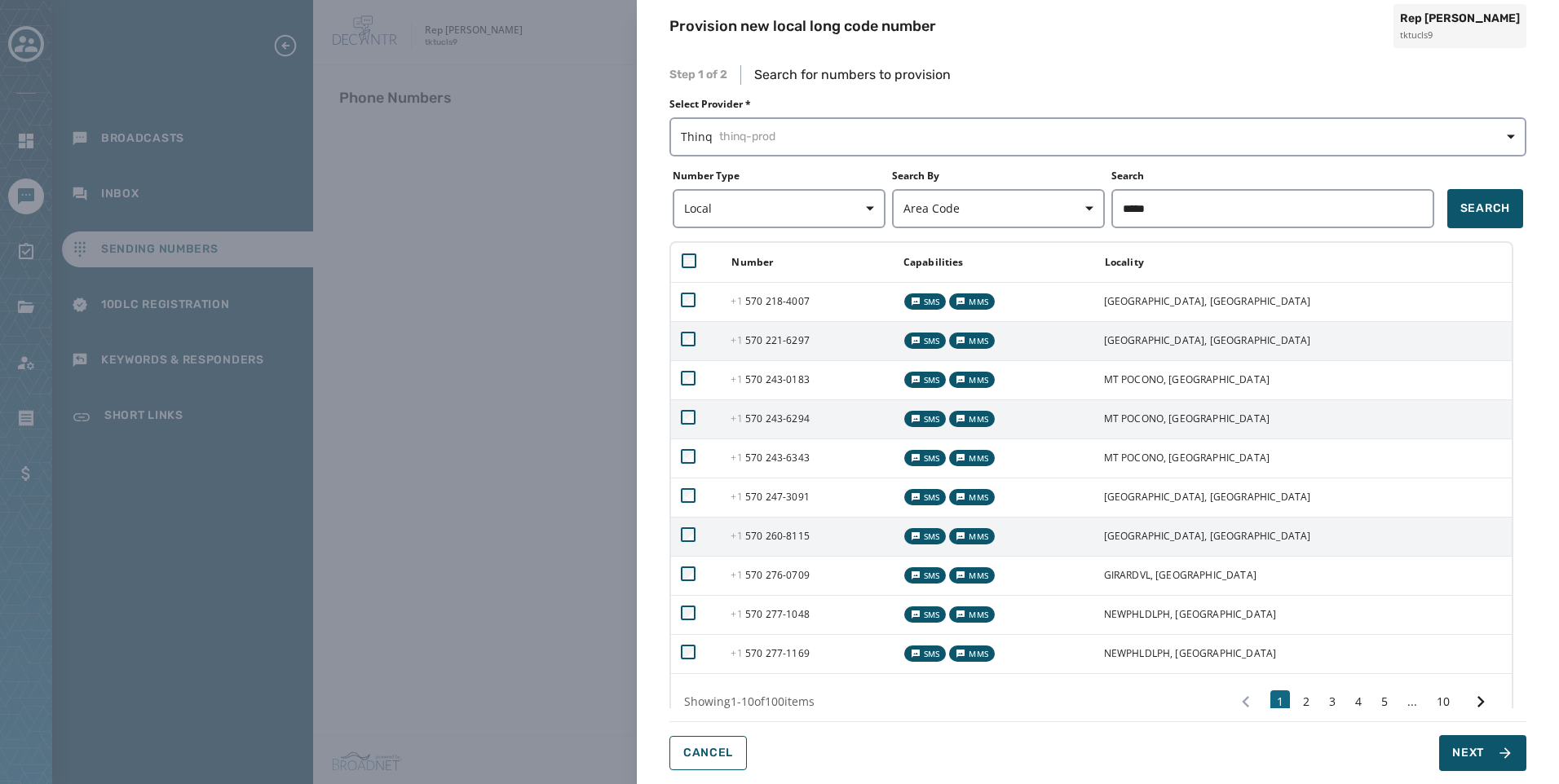
click at [783, 521] on td "[PHONE_NUMBER] - 8115" at bounding box center [806, 536] width 171 height 39
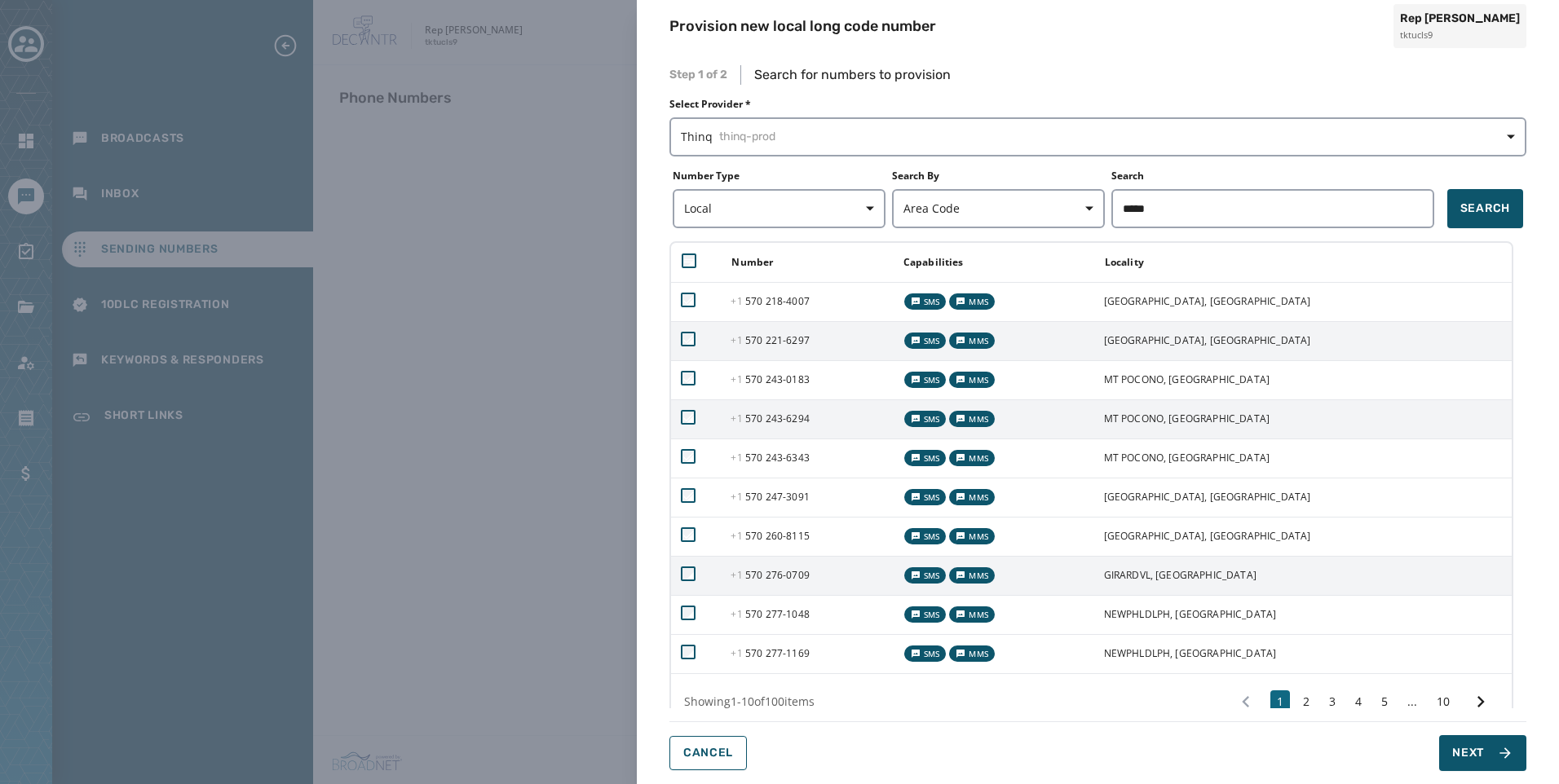
click at [779, 571] on span "[PHONE_NUMBER] - 0709" at bounding box center [769, 575] width 78 height 14
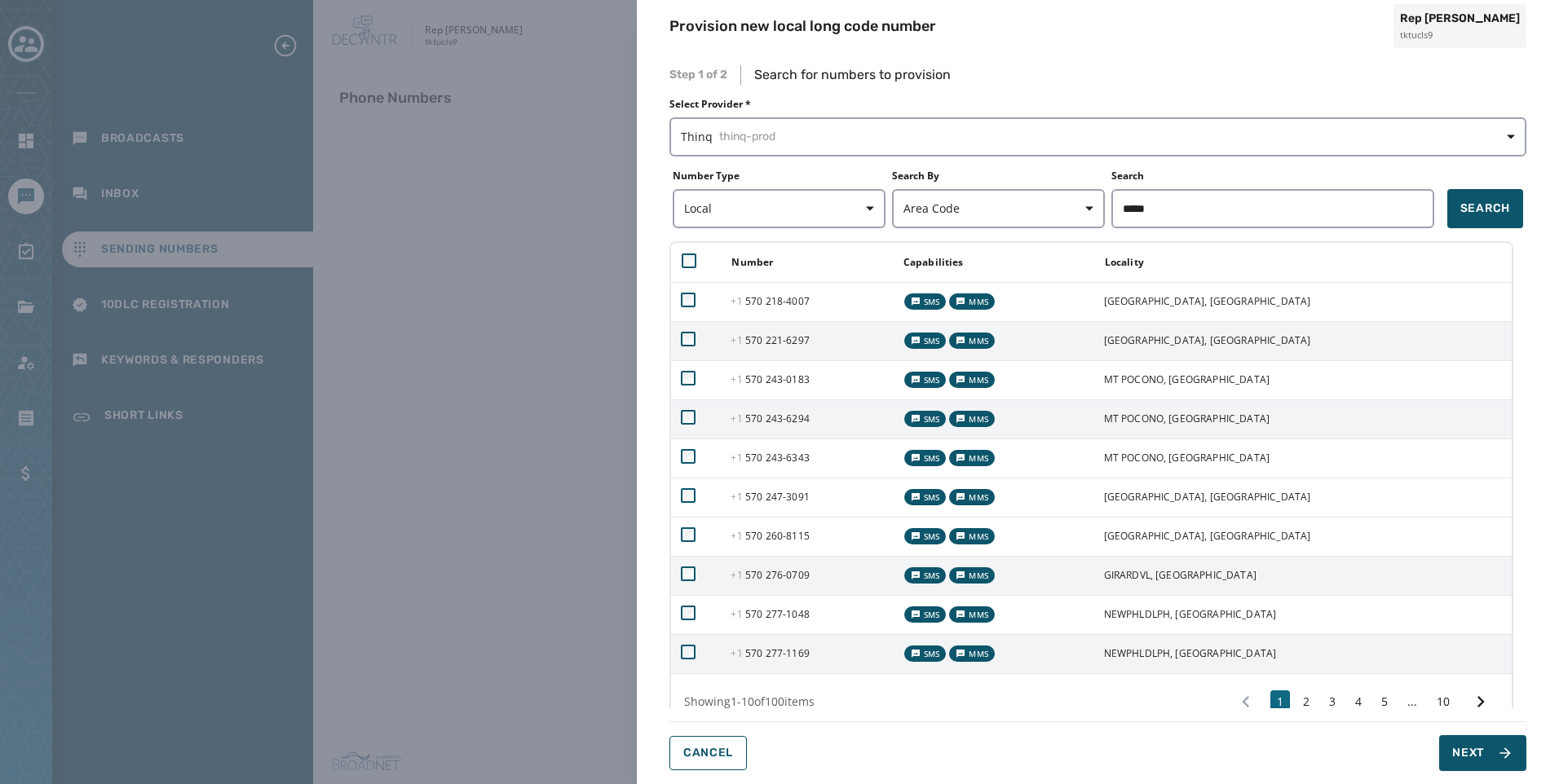
drag, startPoint x: 783, startPoint y: 607, endPoint x: 781, endPoint y: 640, distance: 33.1
click at [783, 607] on span "[PHONE_NUMBER] - 1048" at bounding box center [769, 614] width 78 height 14
click at [781, 655] on span "[PHONE_NUMBER] - 1169" at bounding box center [769, 654] width 78 height 14
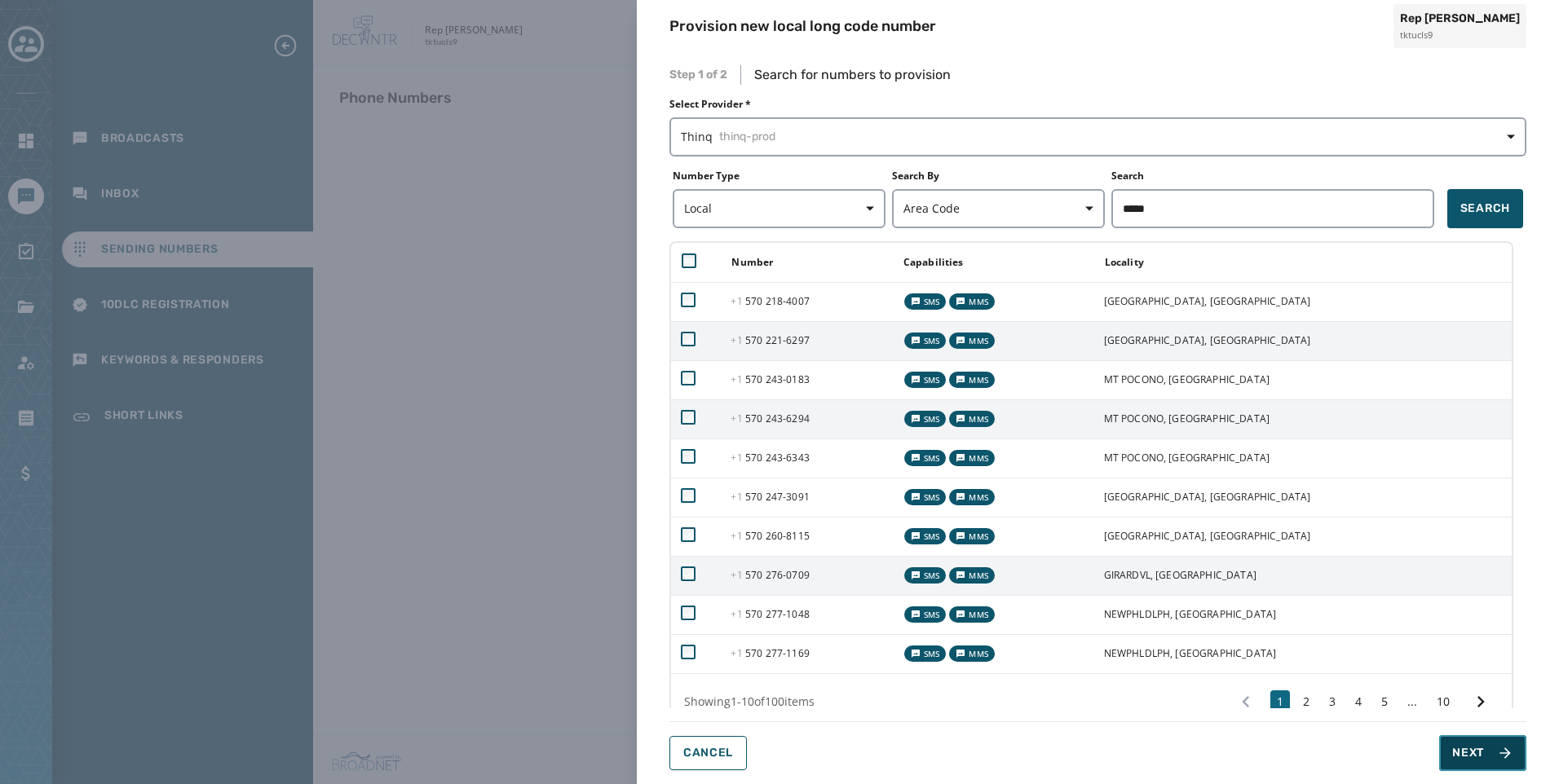
click at [1466, 739] on button "Next" at bounding box center [1482, 753] width 87 height 36
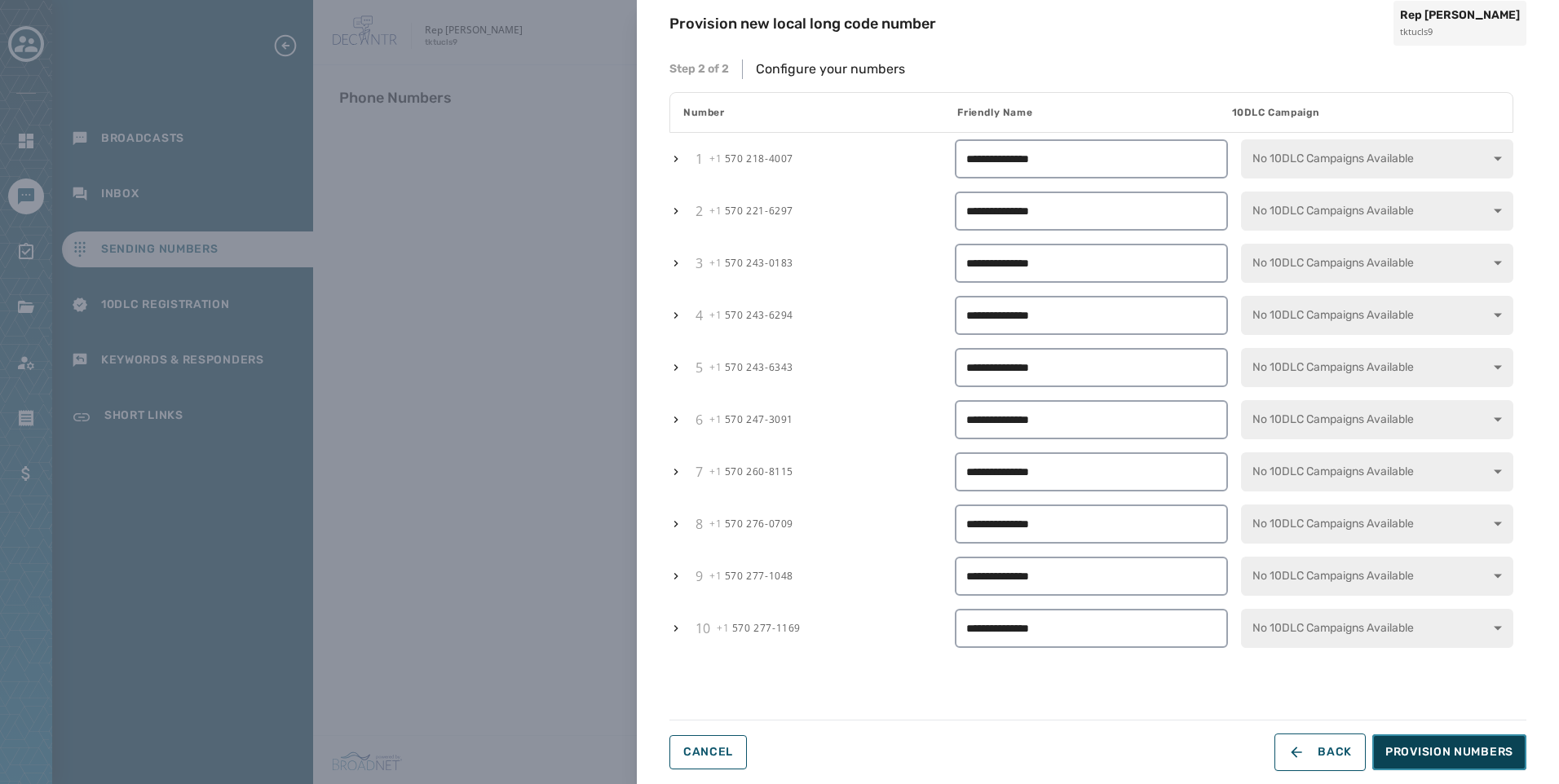
click at [1469, 758] on span "Provision Numbers" at bounding box center [1449, 752] width 128 height 17
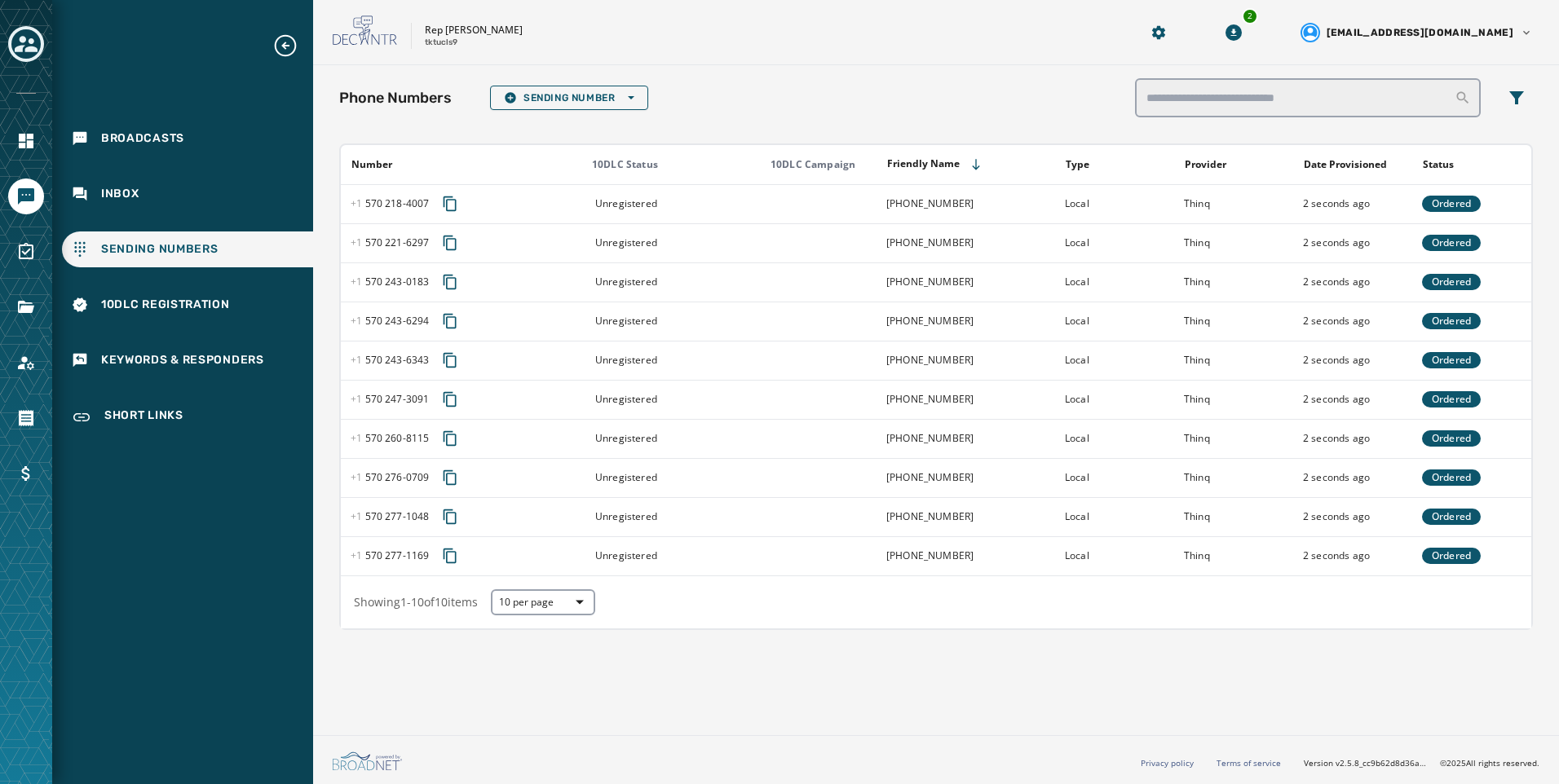
click at [14, 36] on div "Toggle account select drawer" at bounding box center [26, 43] width 29 height 29
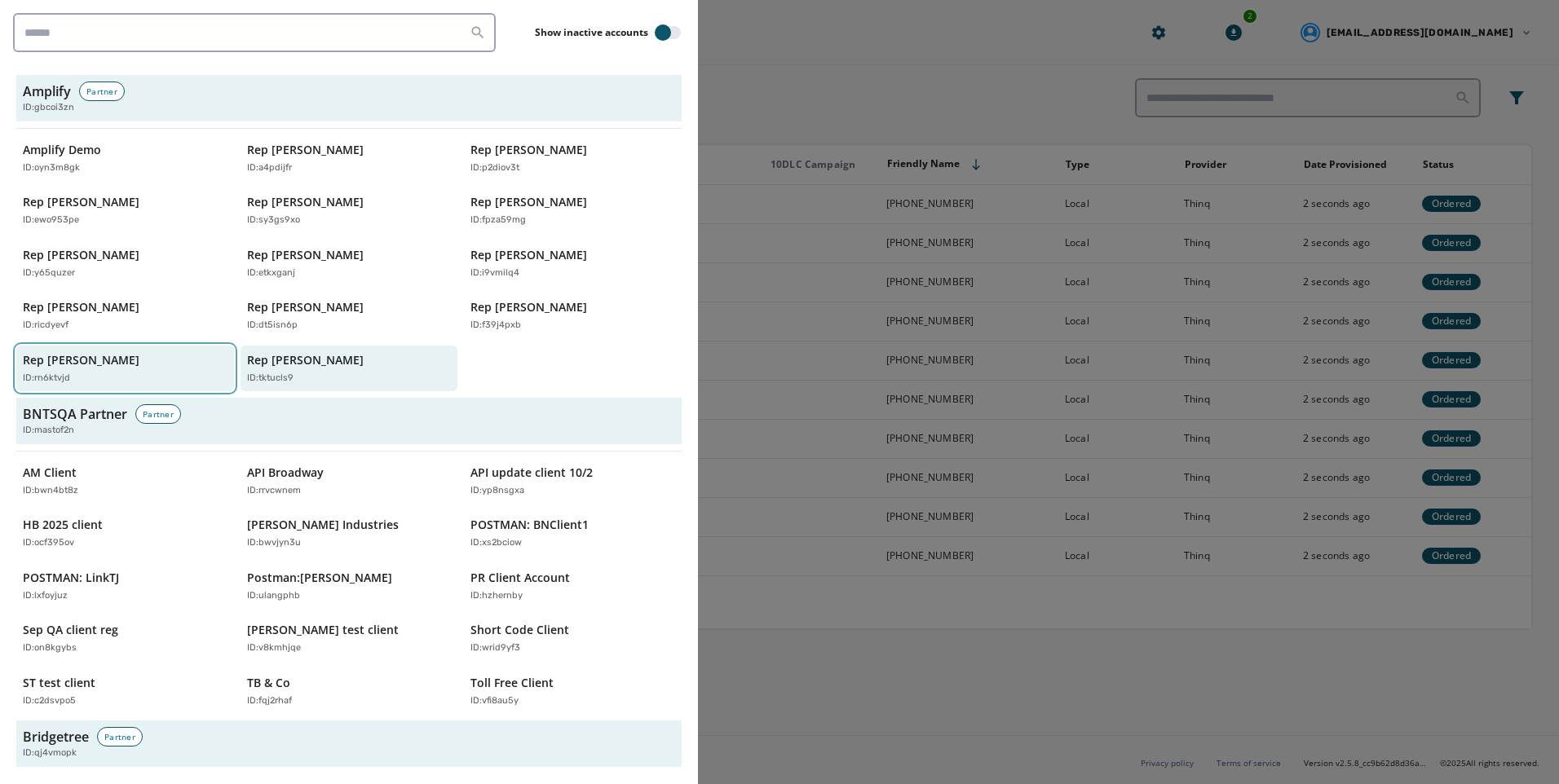
click at [148, 354] on div "Rep [PERSON_NAME] ID: rn6ktvjd" at bounding box center [117, 369] width 189 height 33
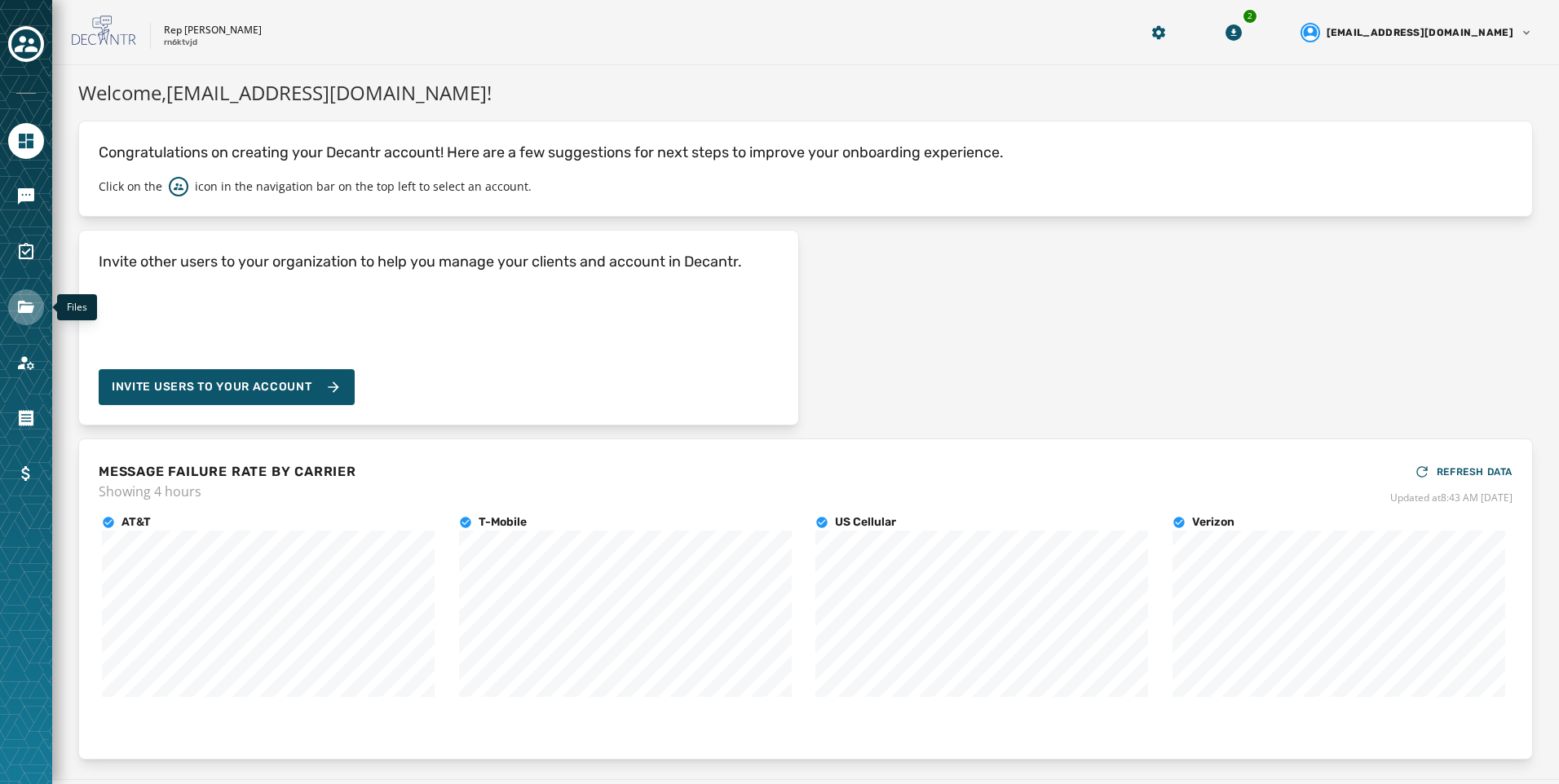
click at [38, 319] on link "Navigate to Files" at bounding box center [26, 307] width 36 height 36
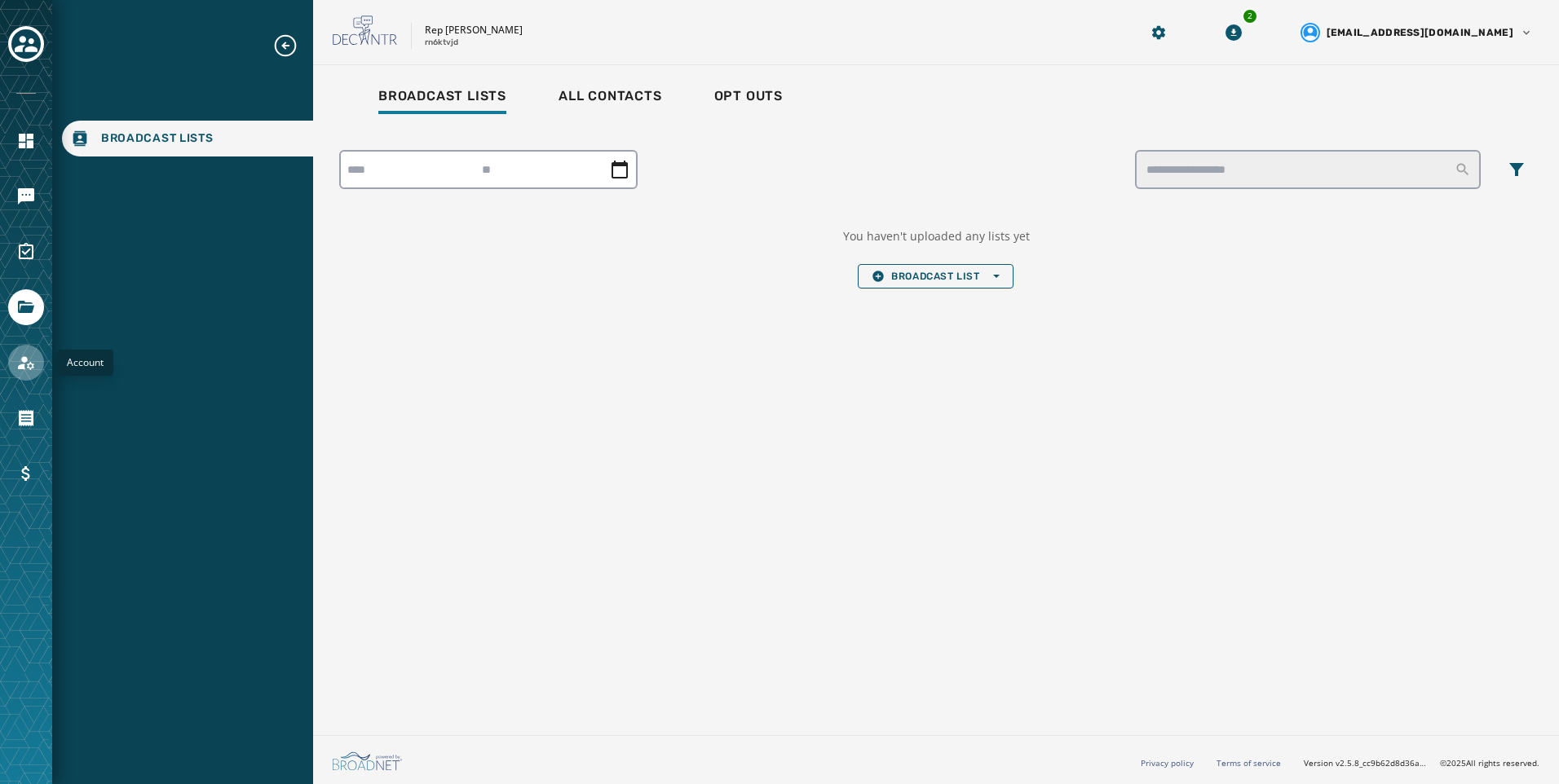
click at [34, 363] on icon "Navigate to Account" at bounding box center [26, 363] width 19 height 19
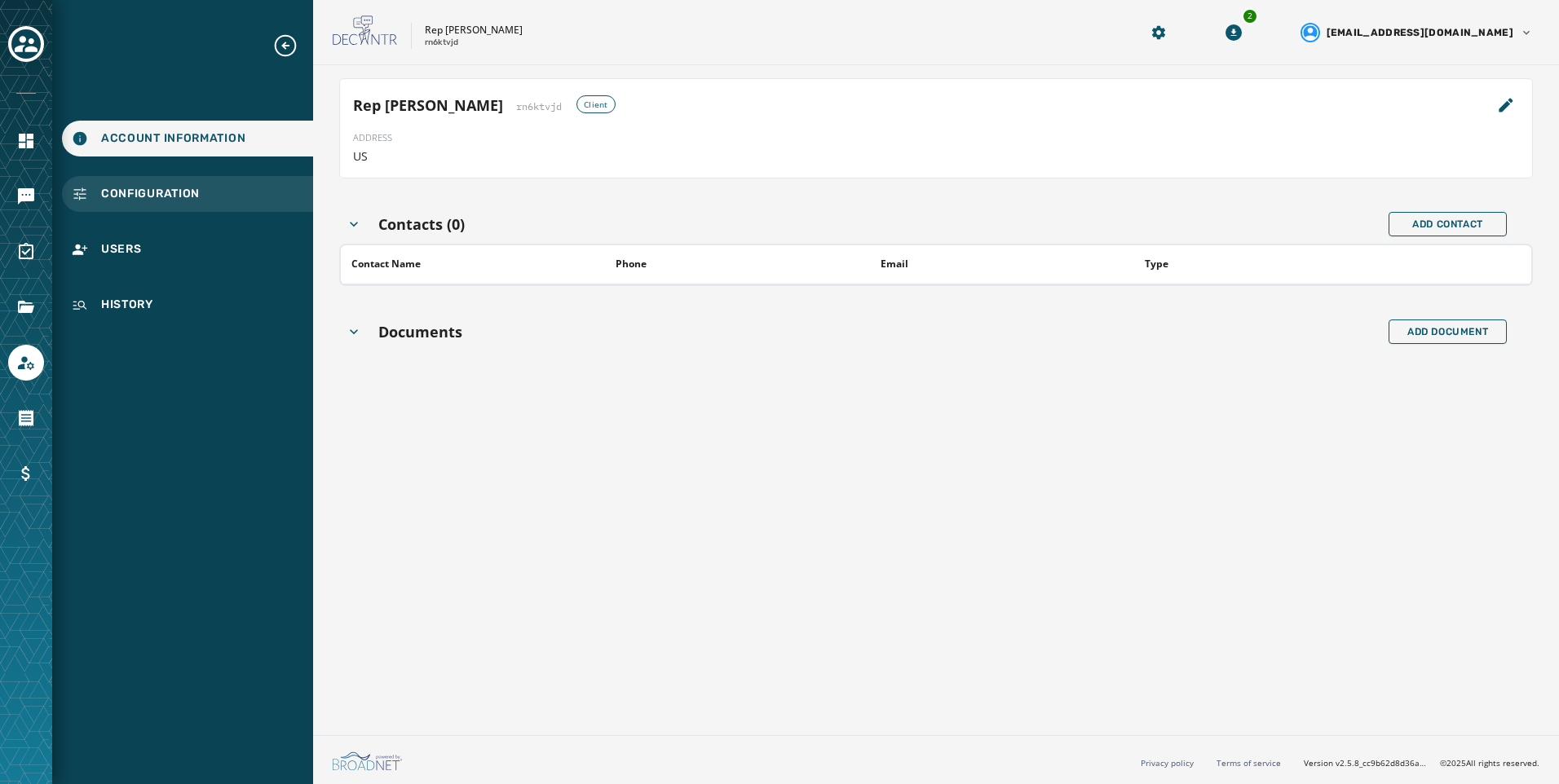
click at [279, 176] on div "Configuration" at bounding box center [187, 194] width 251 height 36
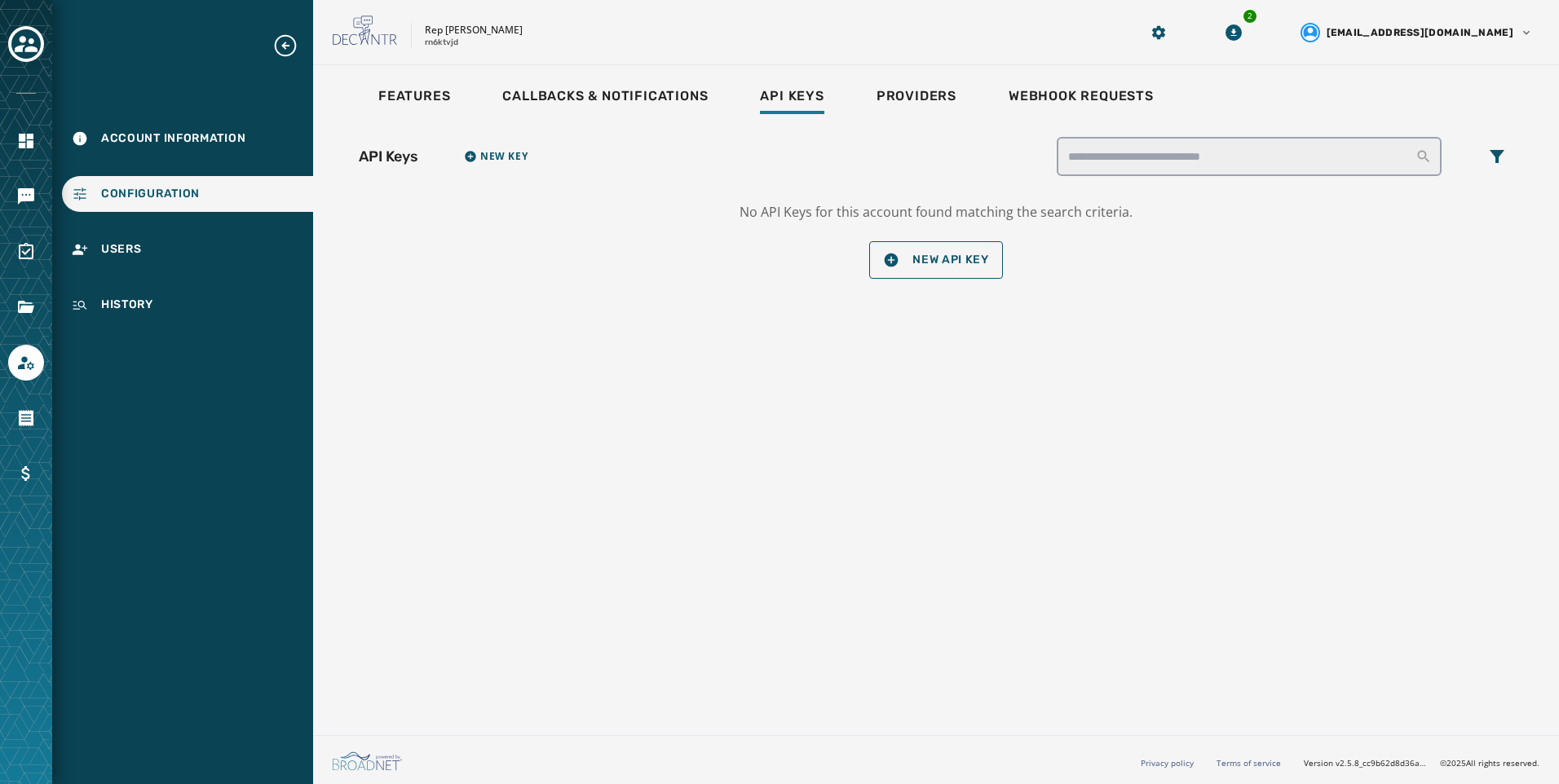
click at [969, 95] on div "Features Callbacks & Notifications Api Keys Providers Webhook Requests" at bounding box center [936, 99] width 1194 height 38
click at [967, 95] on link "Providers" at bounding box center [917, 99] width 106 height 38
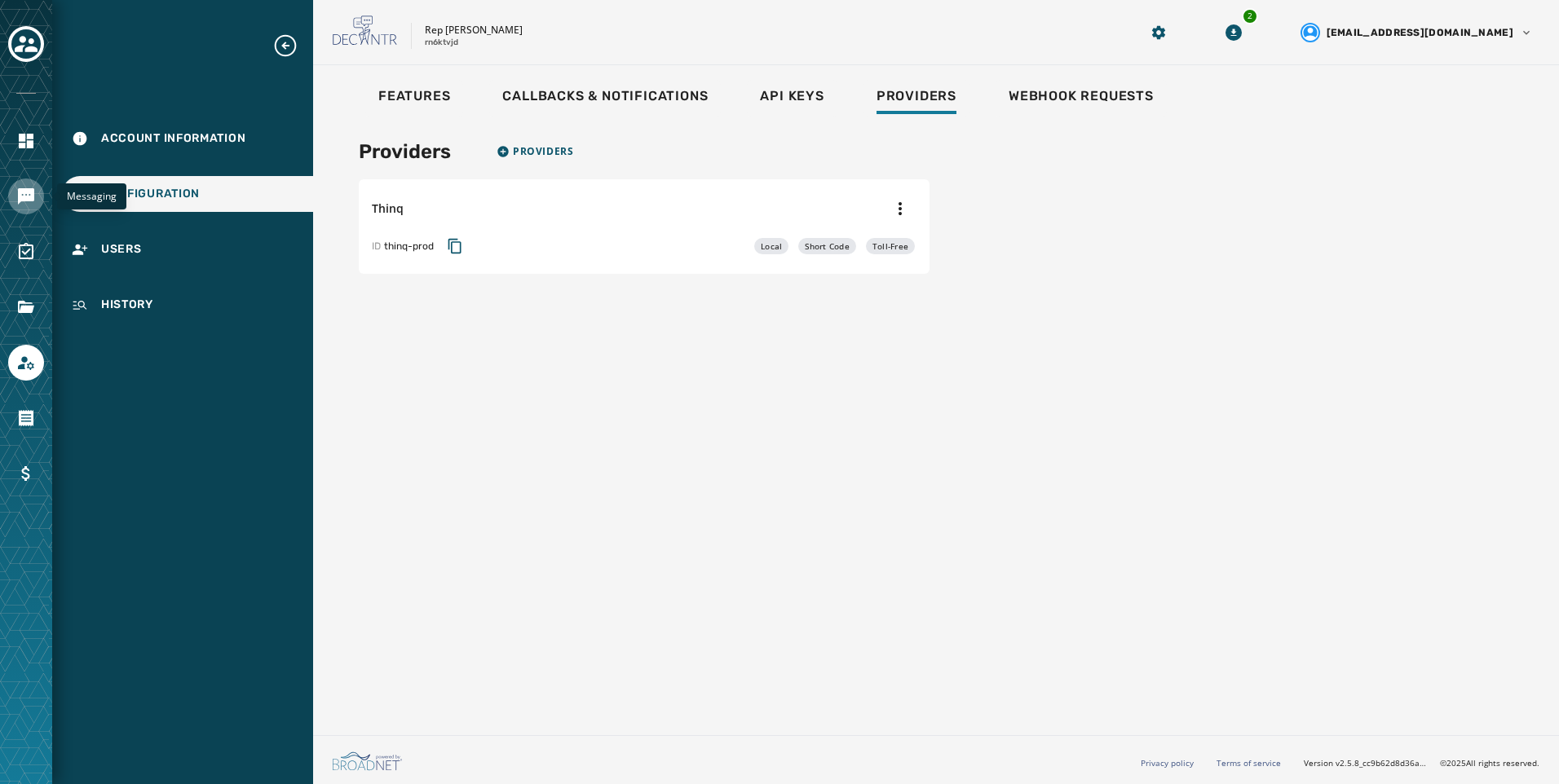
click at [33, 196] on icon "Navigate to Messaging" at bounding box center [26, 196] width 17 height 17
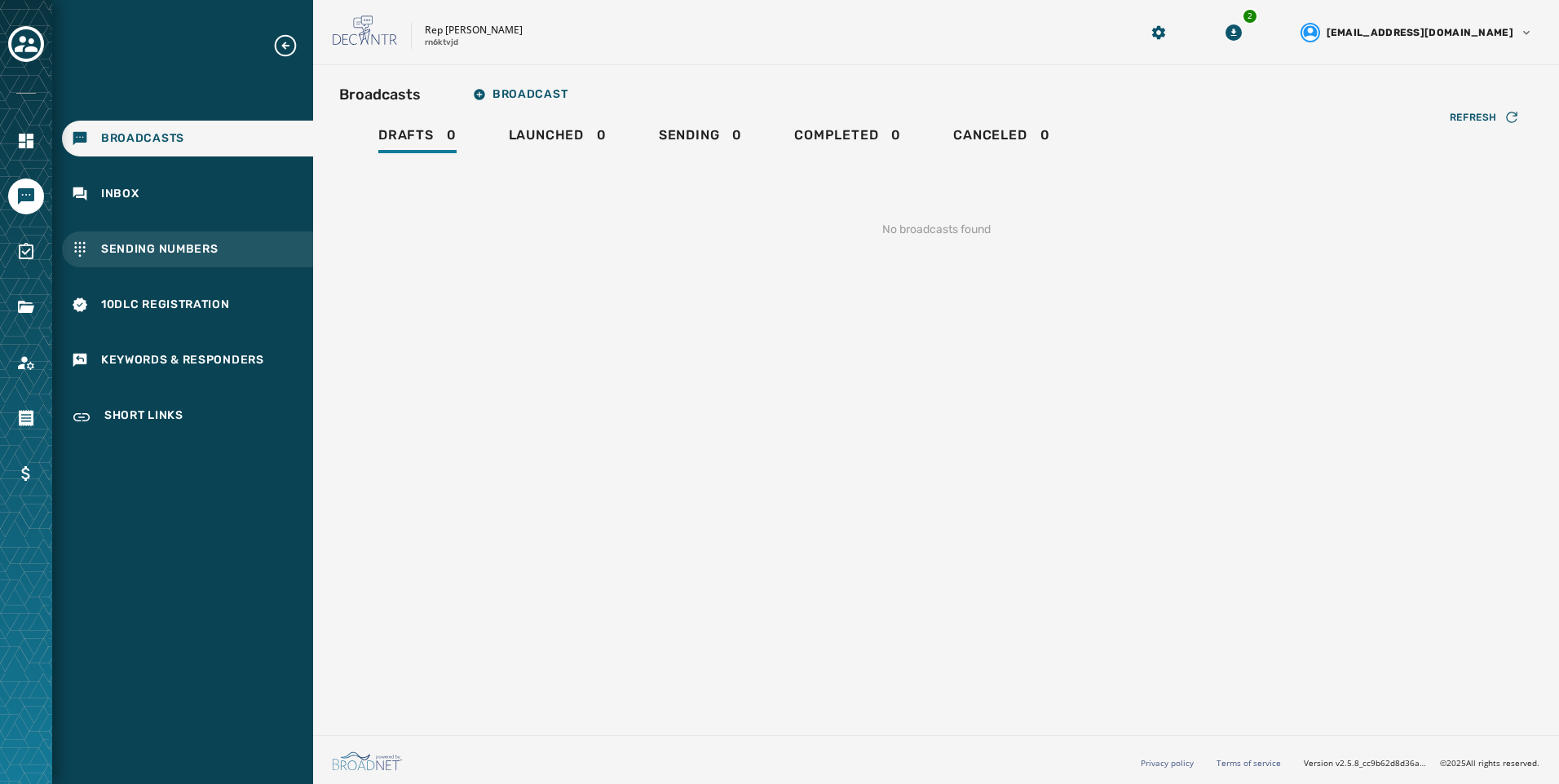
click at [157, 252] on span "Sending Numbers" at bounding box center [160, 249] width 117 height 17
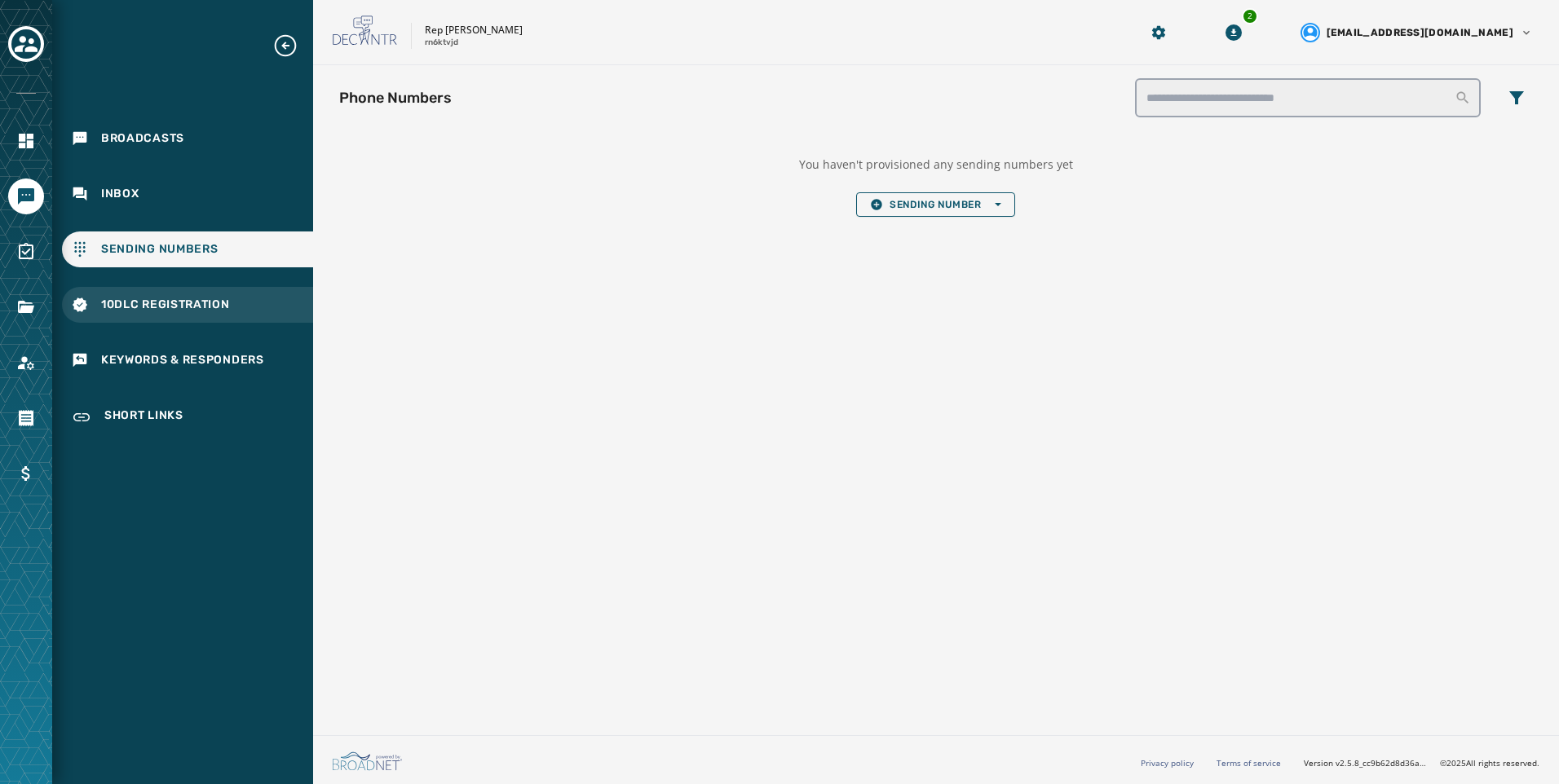
click at [158, 298] on span "10DLC Registration" at bounding box center [166, 305] width 129 height 17
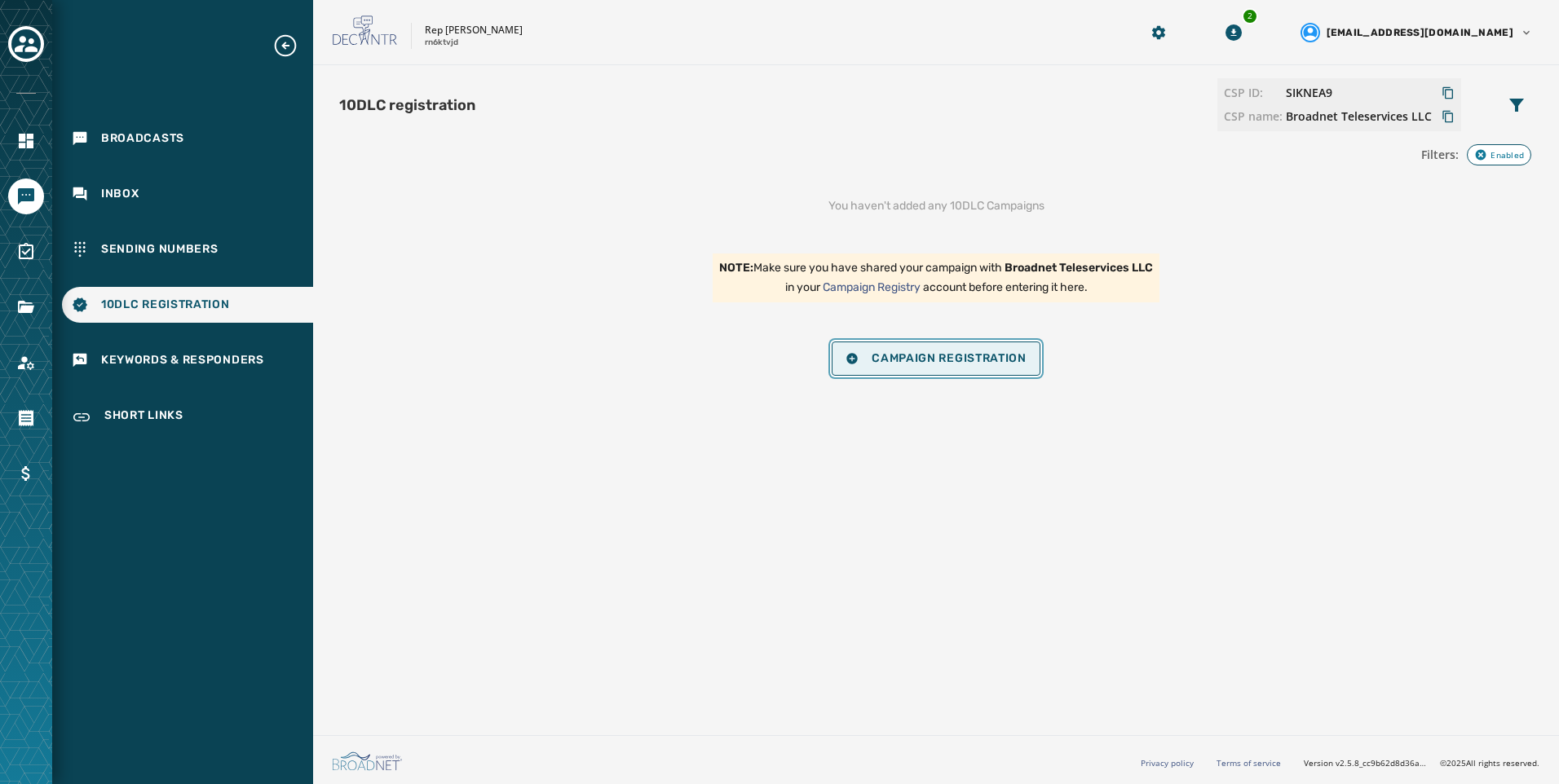
click at [969, 355] on span "Campaign Registration" at bounding box center [936, 359] width 181 height 13
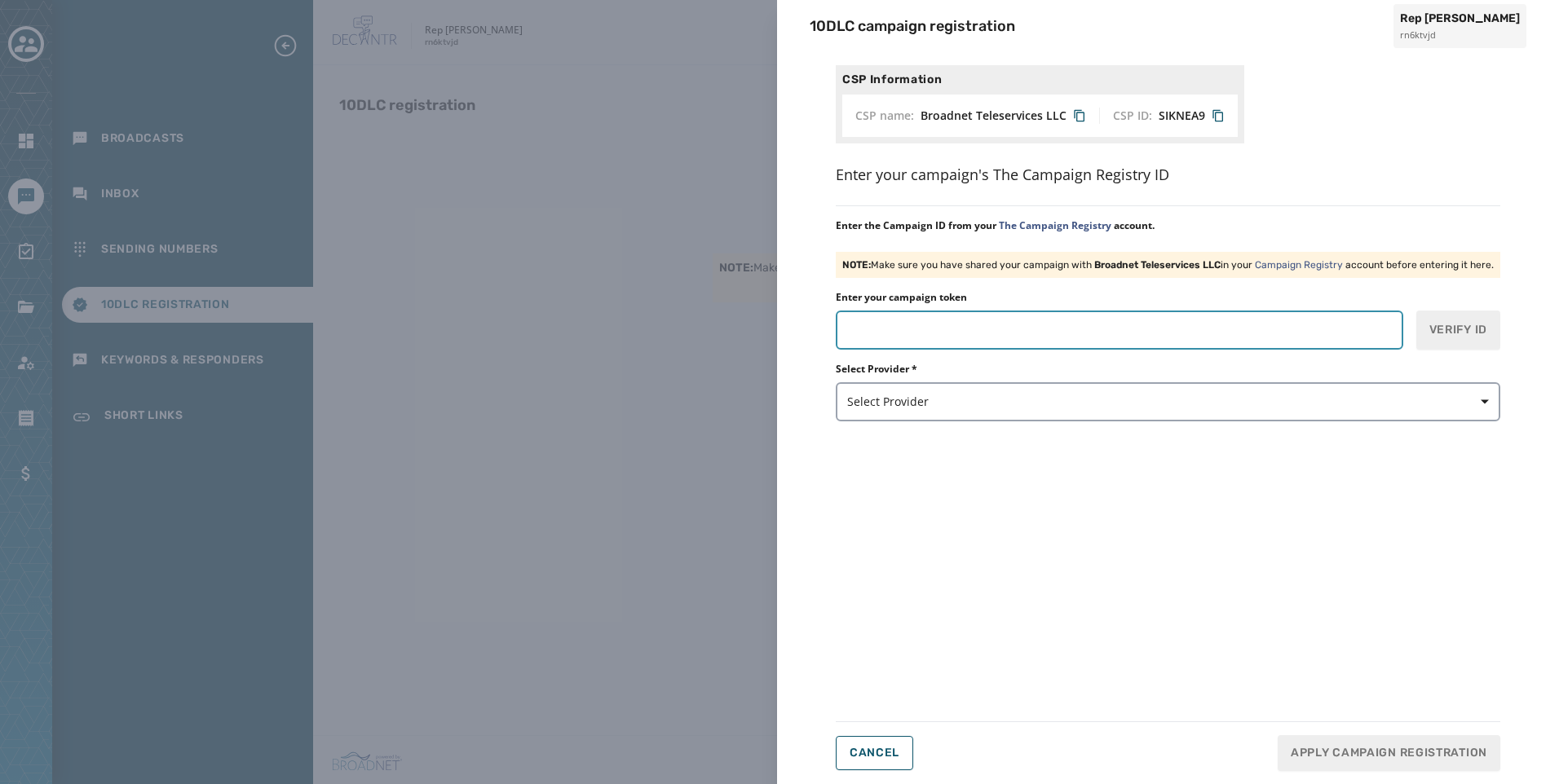
click at [1298, 338] on input "Enter your campaign token" at bounding box center [1120, 330] width 568 height 39
paste input "*******"
type input "*******"
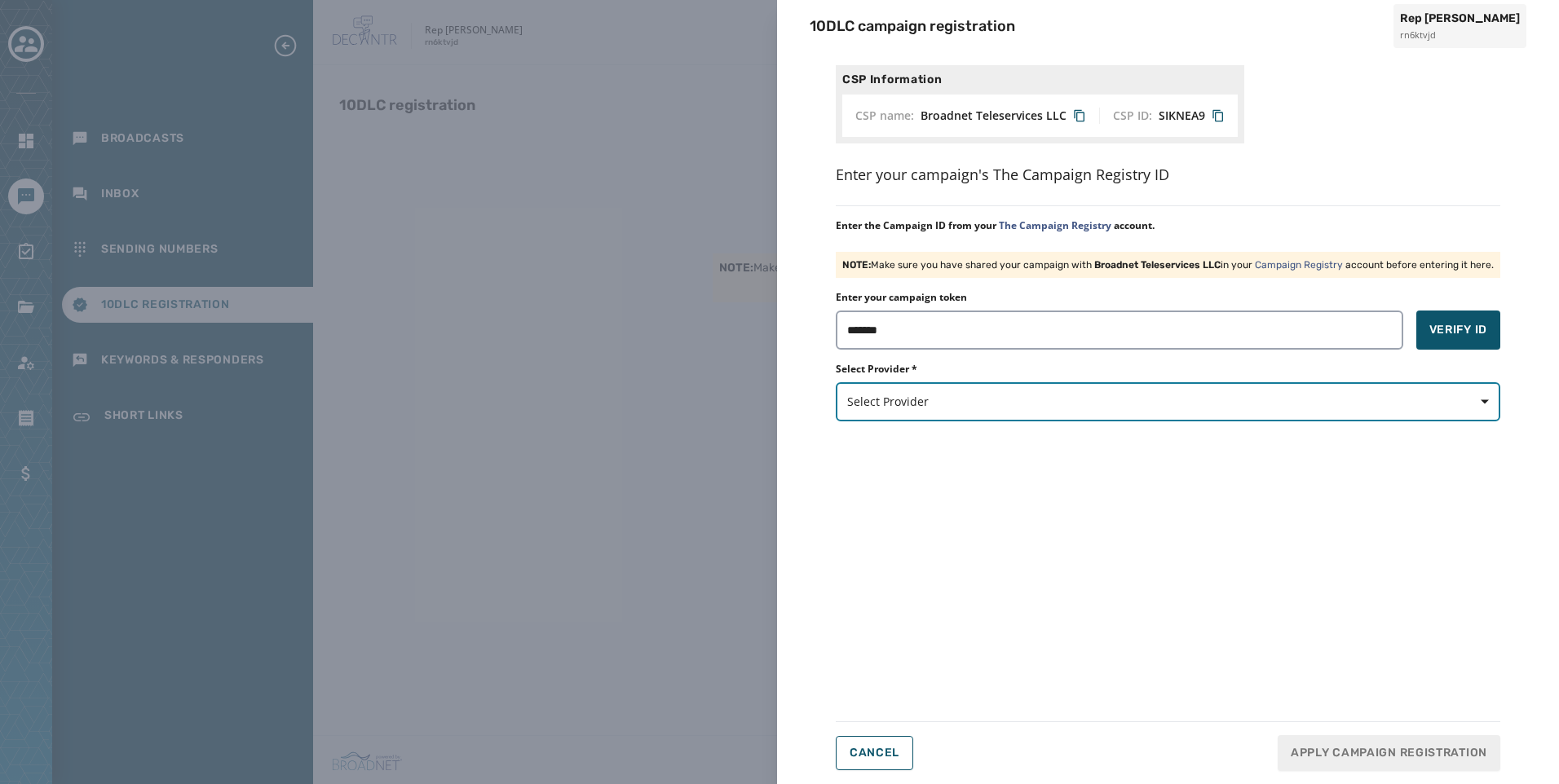
click at [1169, 398] on span "Select Provider" at bounding box center [1169, 402] width 642 height 17
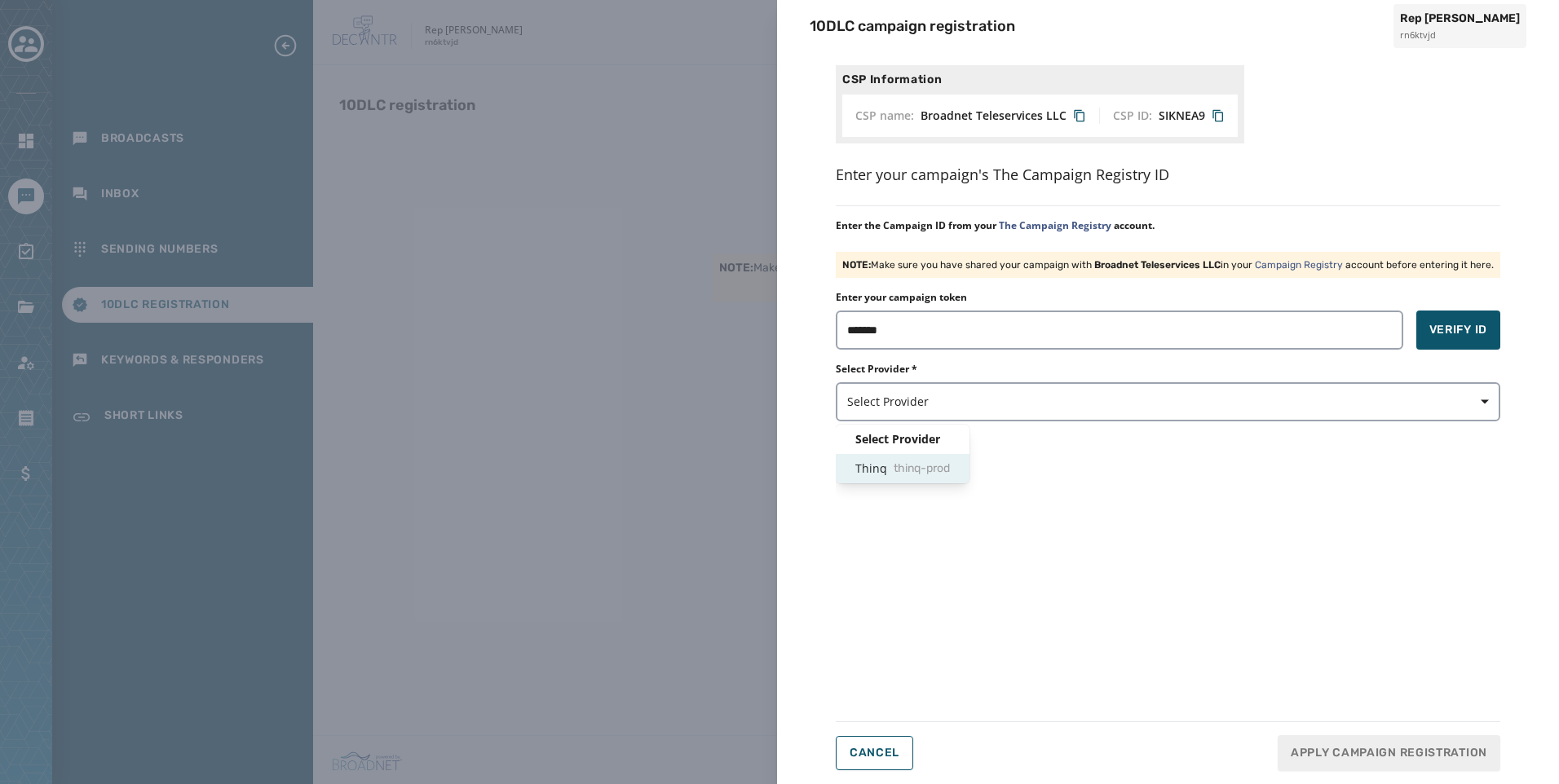
click at [947, 455] on div "Thinq thinq-prod" at bounding box center [903, 468] width 134 height 29
click at [1469, 341] on button "Verify ID" at bounding box center [1459, 330] width 84 height 39
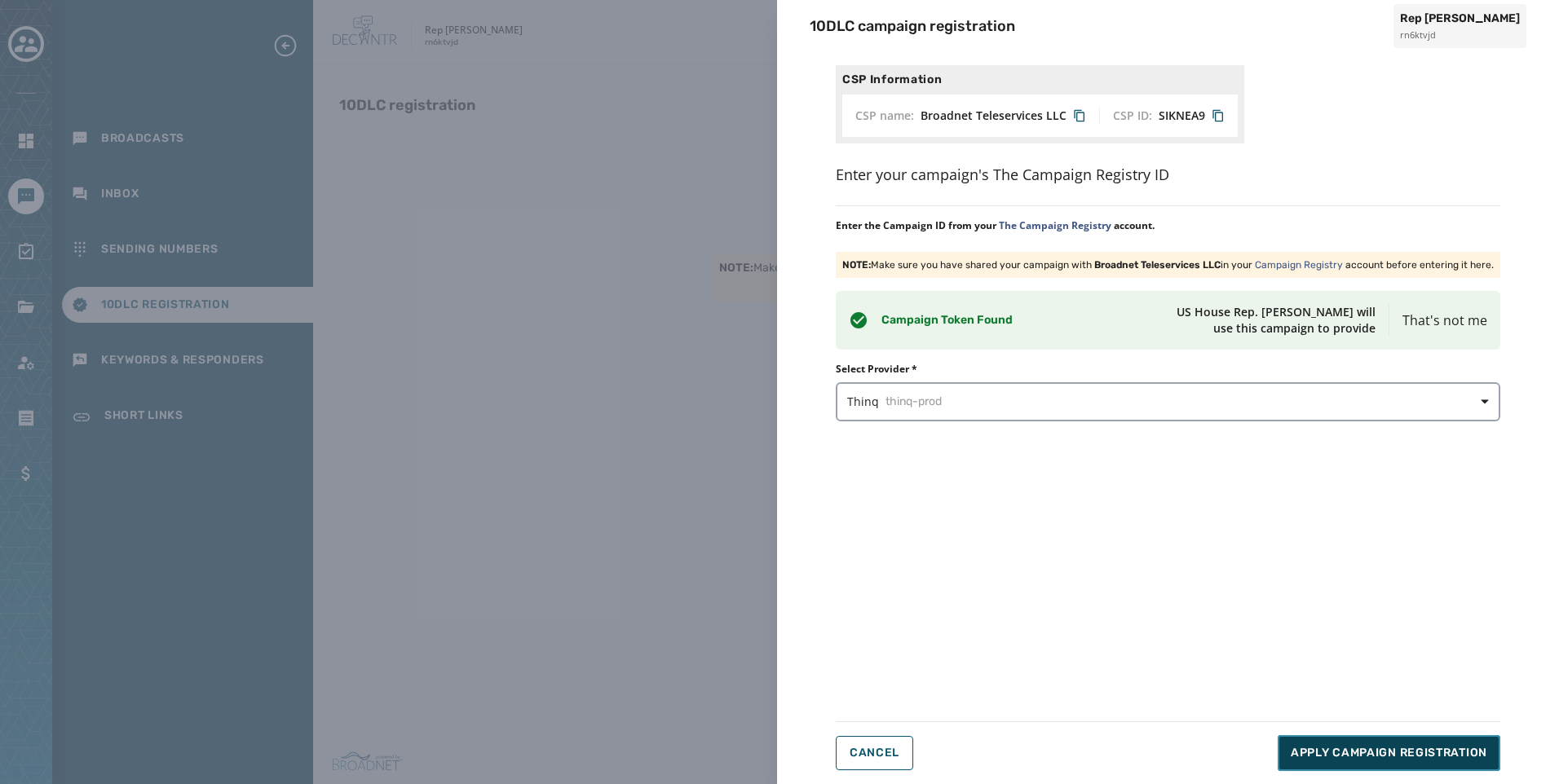
click at [1392, 751] on span "Apply Campaign Registration" at bounding box center [1389, 753] width 197 height 17
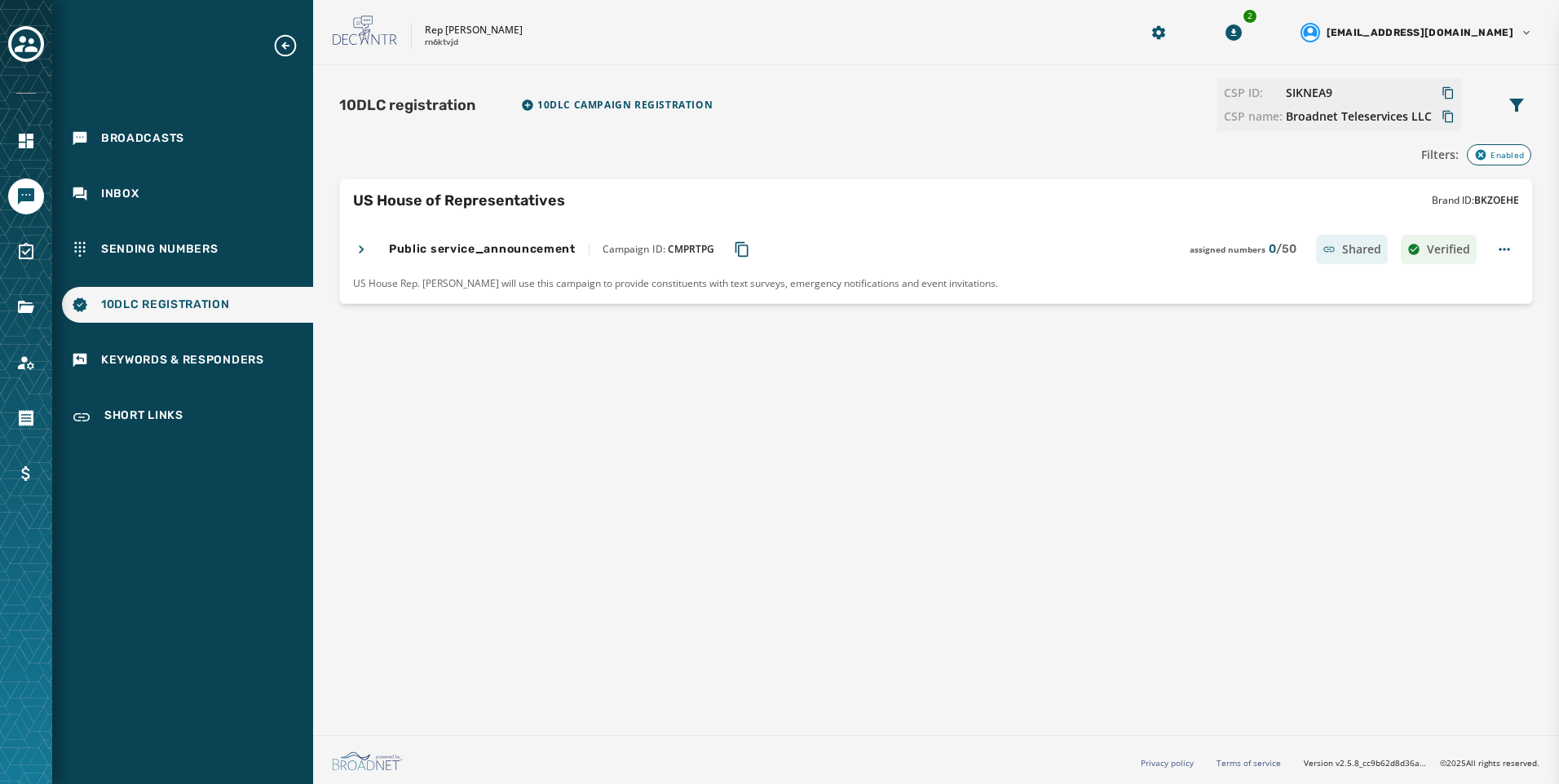
click at [242, 259] on div "Sending Numbers" at bounding box center [187, 249] width 251 height 36
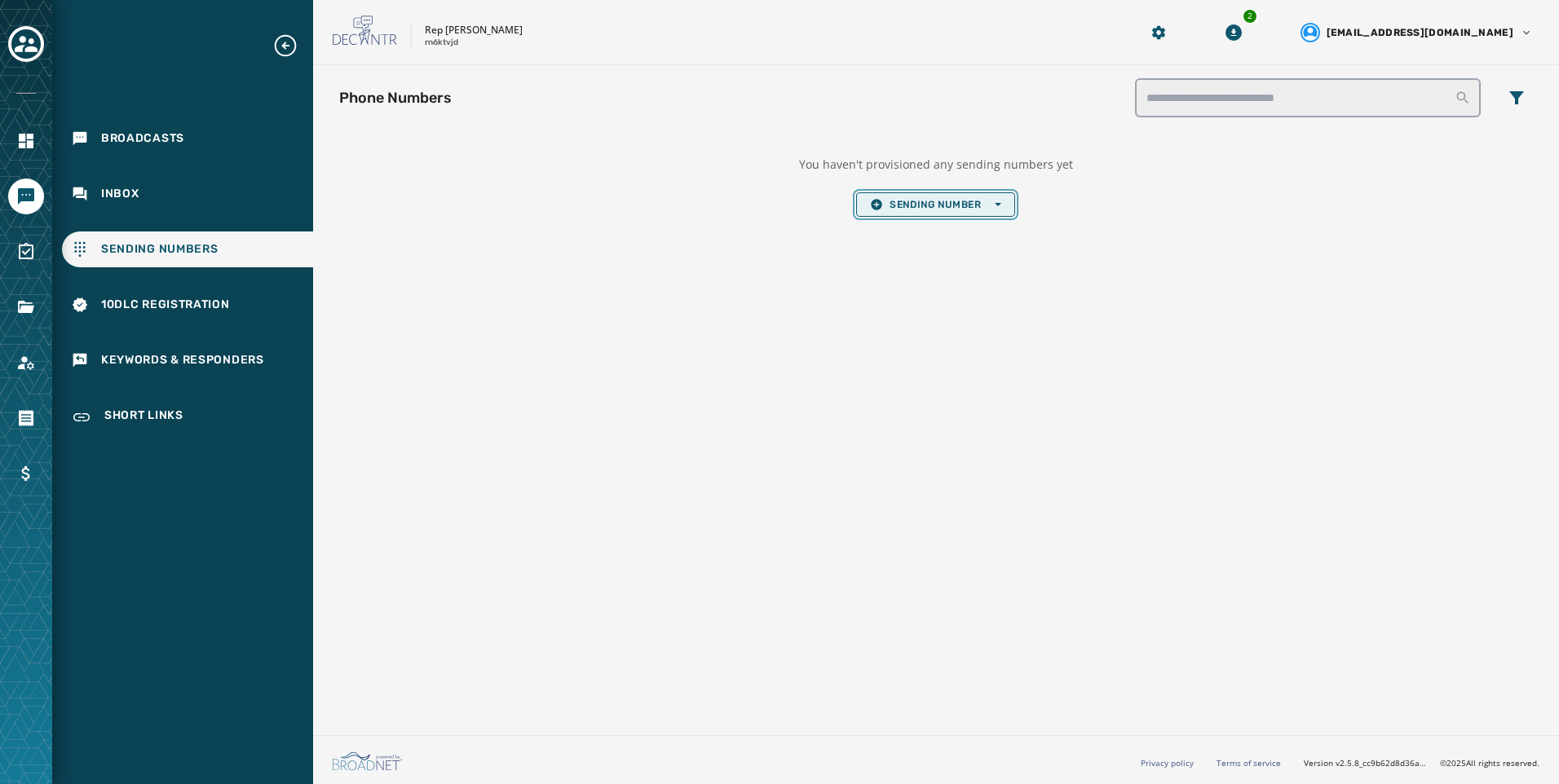
click at [947, 213] on button "Sending Number Open options" at bounding box center [936, 204] width 159 height 25
click at [937, 234] on span "Local Long Code" at bounding box center [935, 229] width 130 height 13
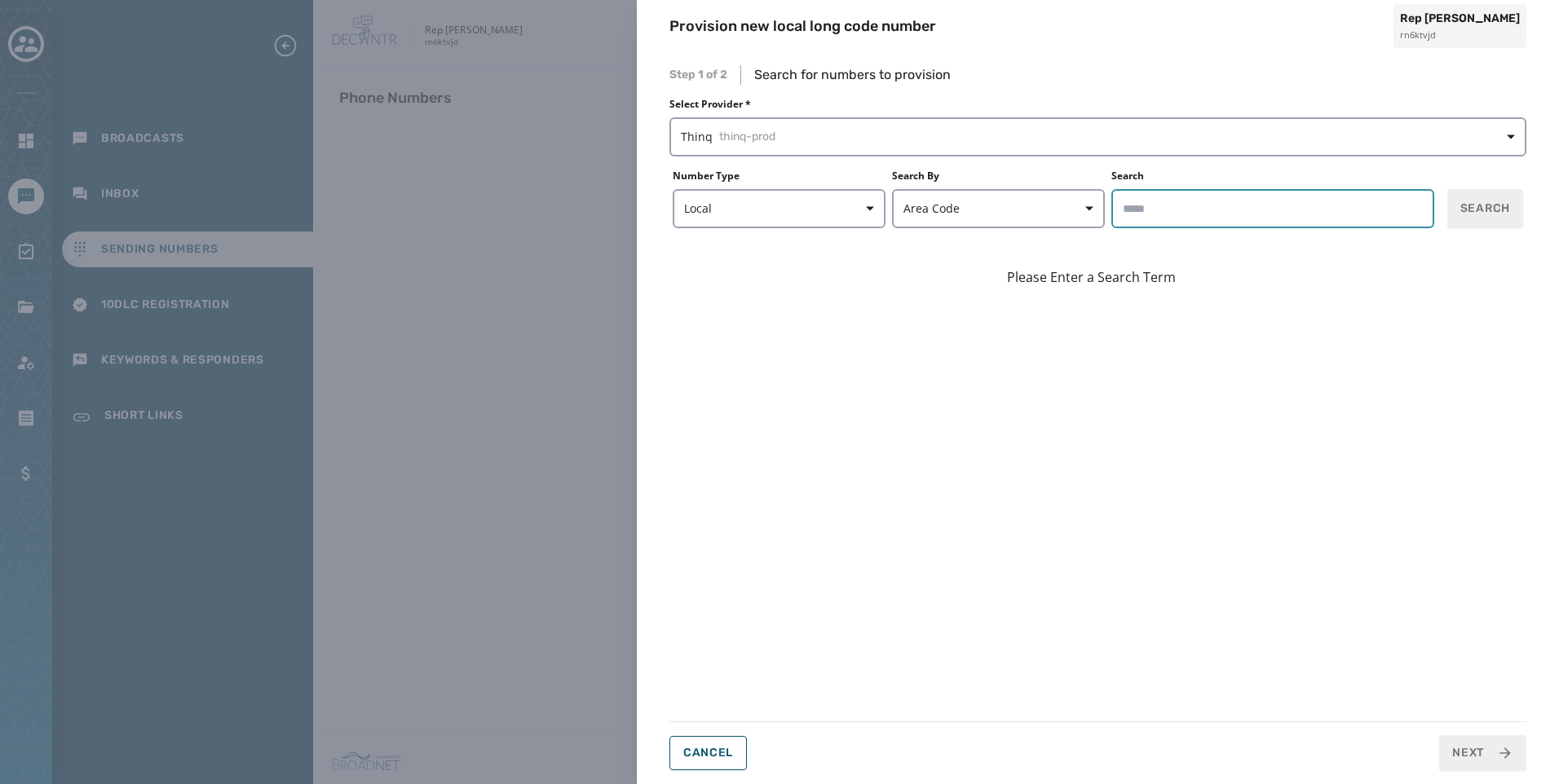
click at [1329, 219] on input "Search" at bounding box center [1273, 209] width 323 height 39
type input "*****"
click at [1511, 213] on button "Search" at bounding box center [1486, 209] width 76 height 39
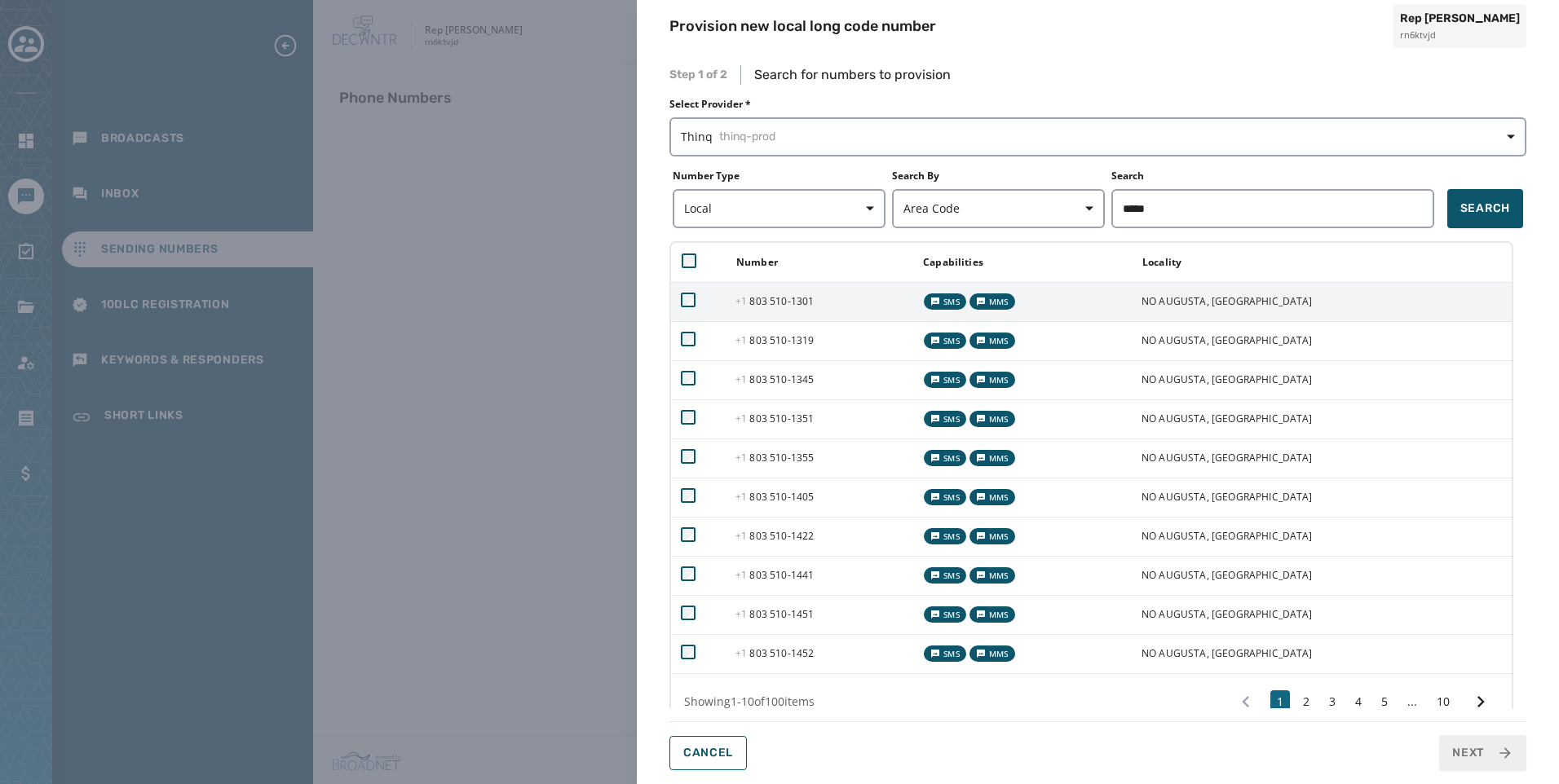
click at [800, 296] on span "[PHONE_NUMBER] - 1301" at bounding box center [775, 301] width 78 height 14
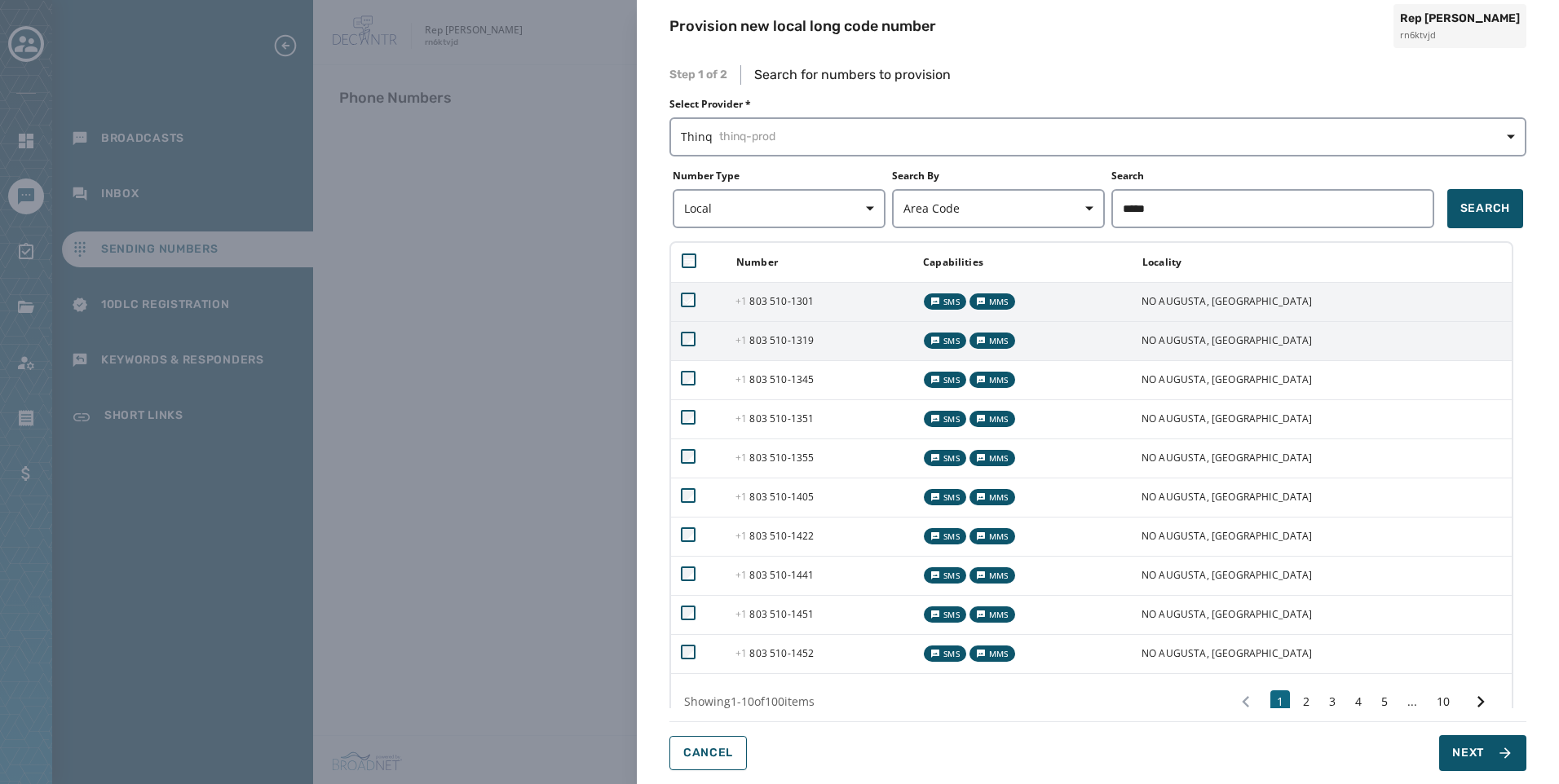
click at [793, 340] on span "[PHONE_NUMBER] - 1319" at bounding box center [775, 341] width 78 height 14
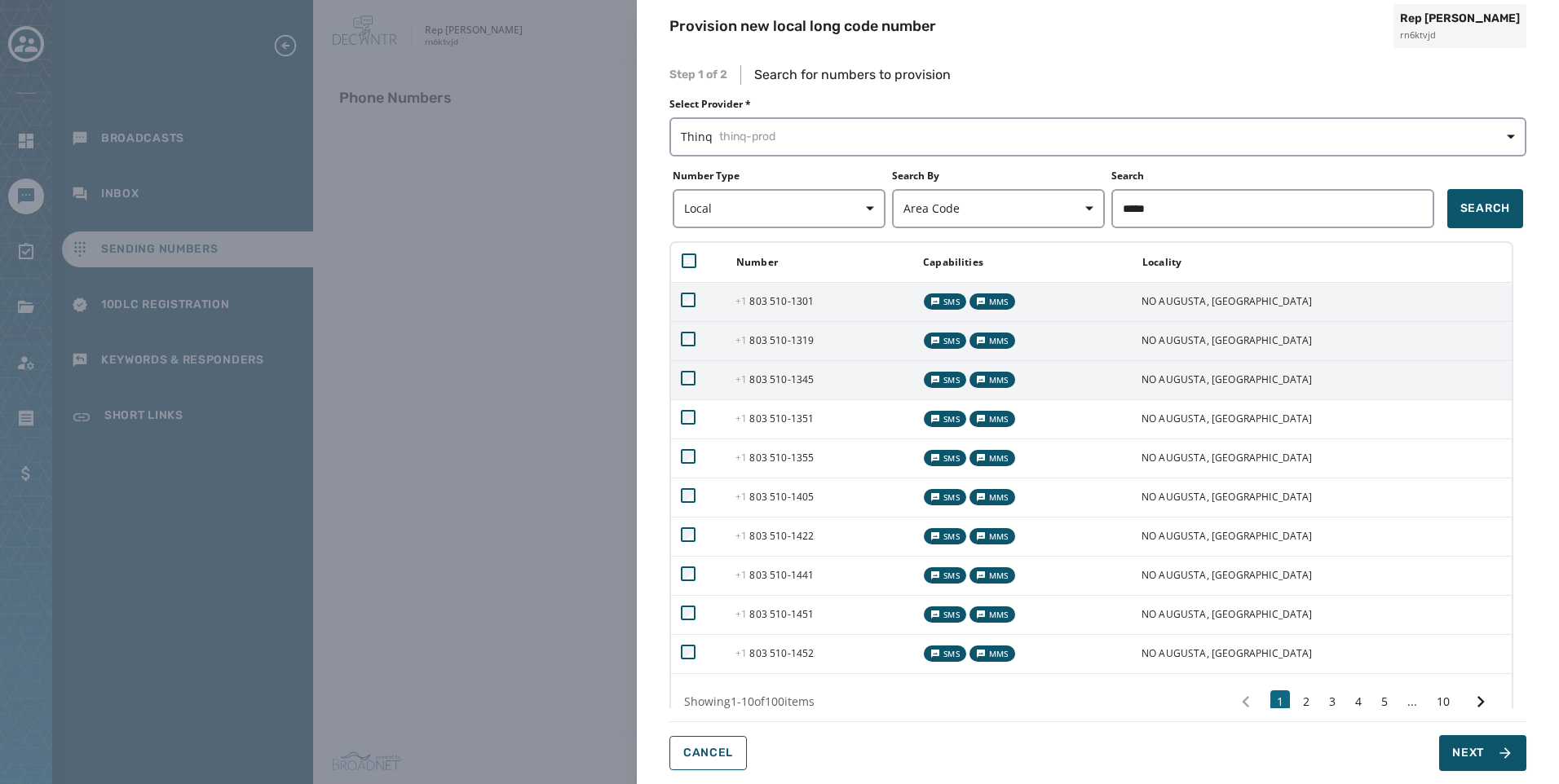
click at [791, 371] on td "[PHONE_NUMBER] - 1345" at bounding box center [820, 380] width 187 height 39
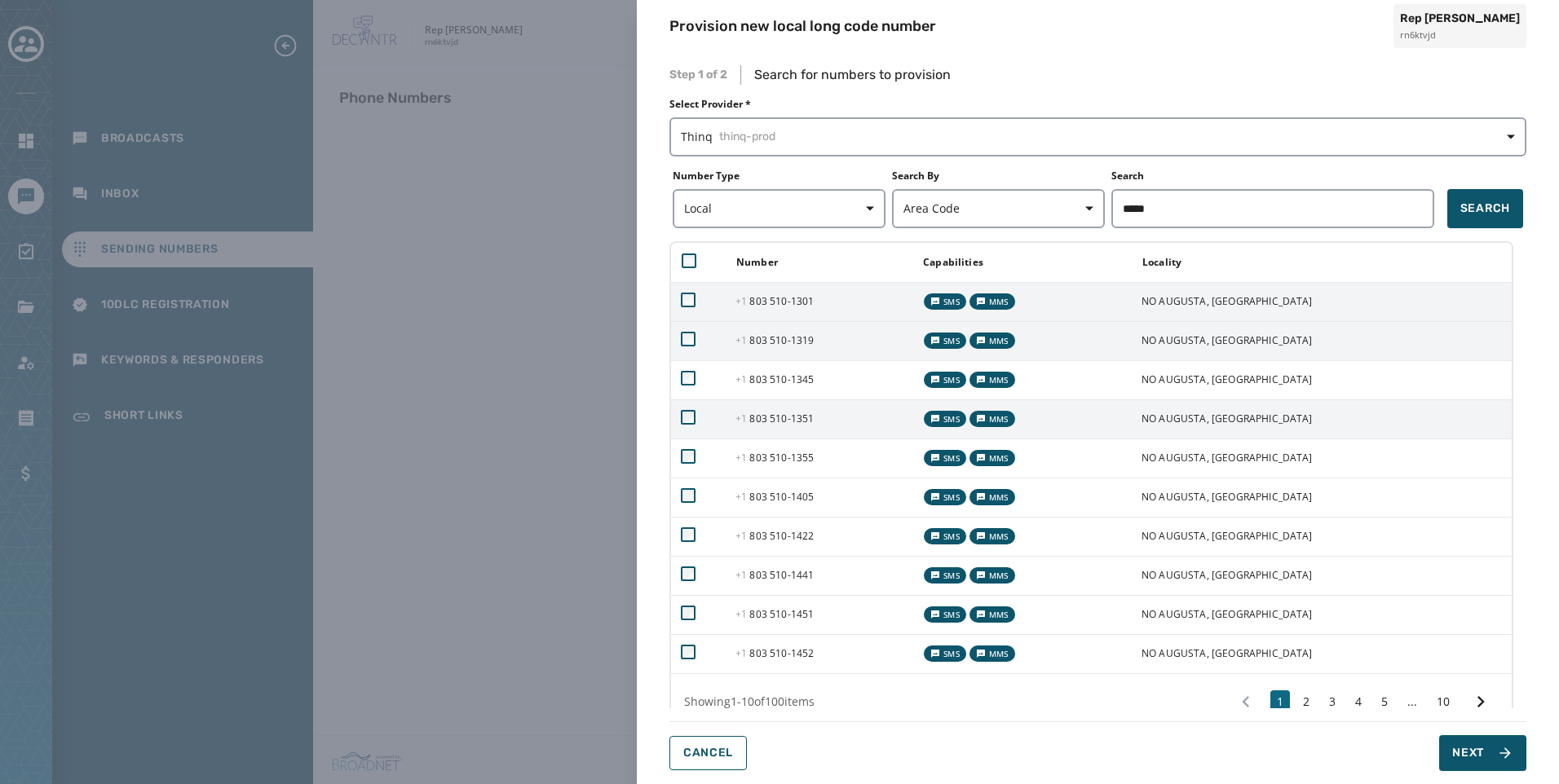
click at [786, 411] on span "[PHONE_NUMBER] - 1351" at bounding box center [775, 418] width 78 height 14
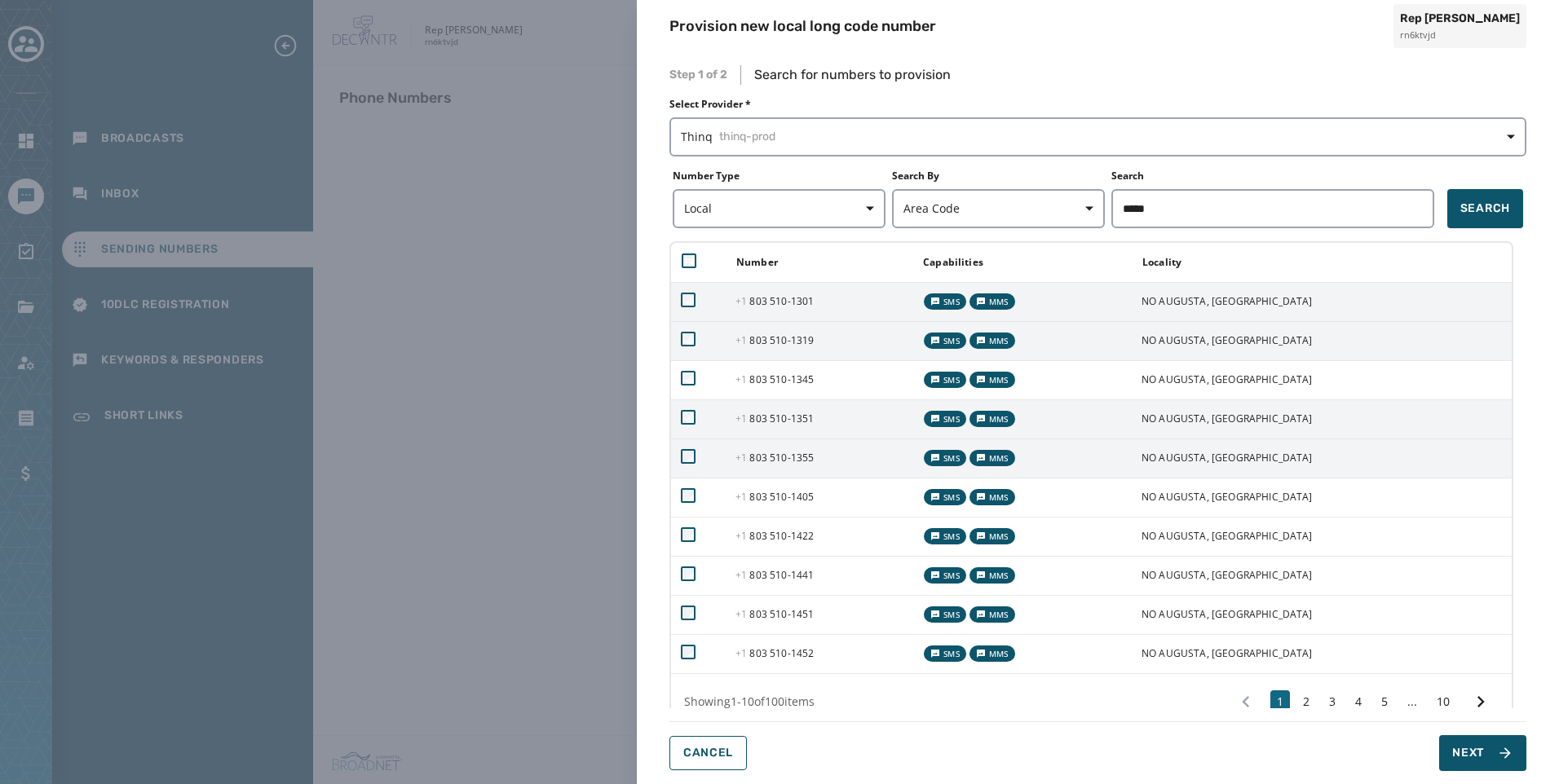
click at [785, 448] on td "[PHONE_NUMBER] - 1355" at bounding box center [820, 458] width 187 height 39
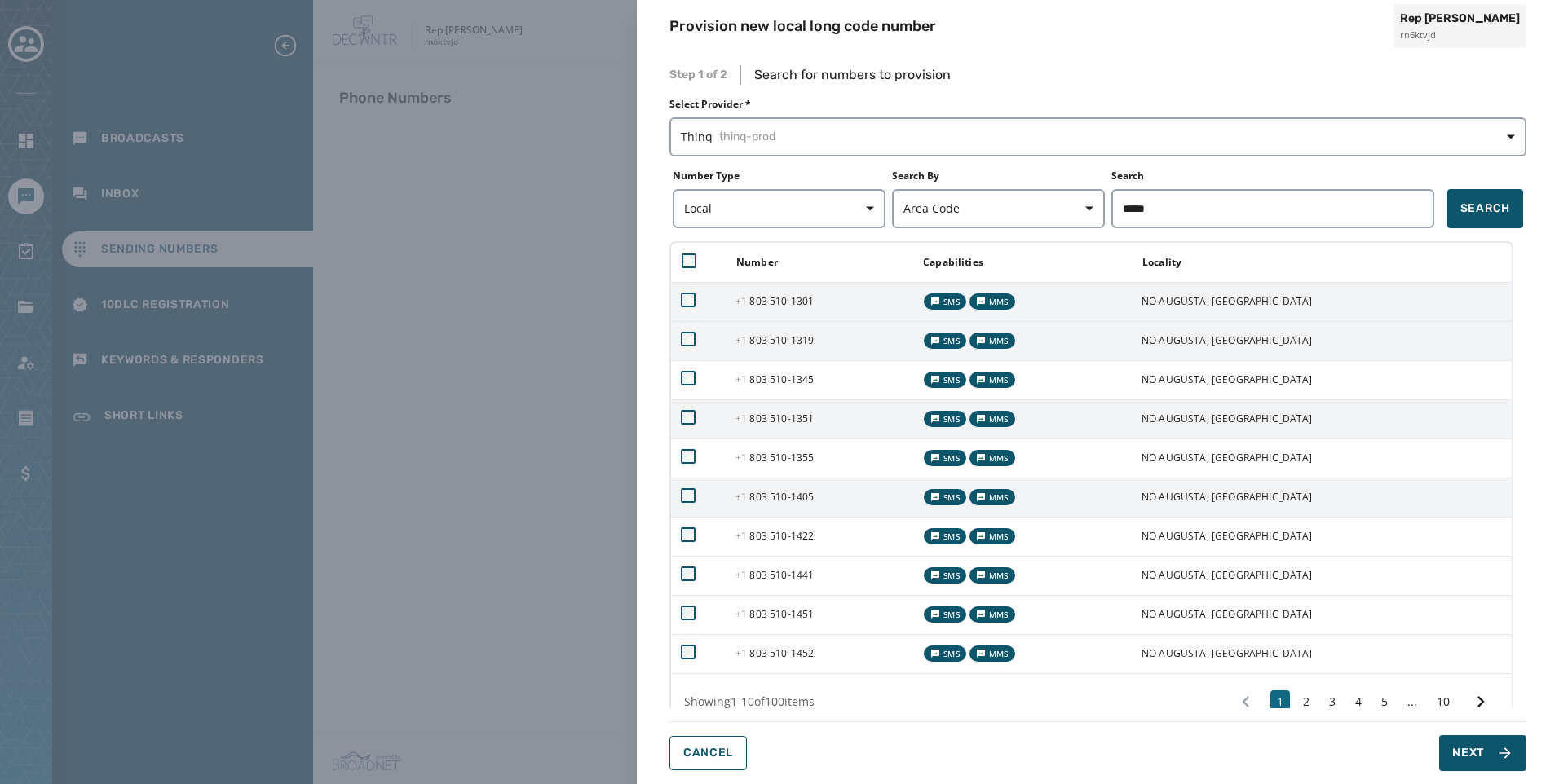
click at [785, 485] on td "[PHONE_NUMBER] - 1405" at bounding box center [820, 497] width 187 height 39
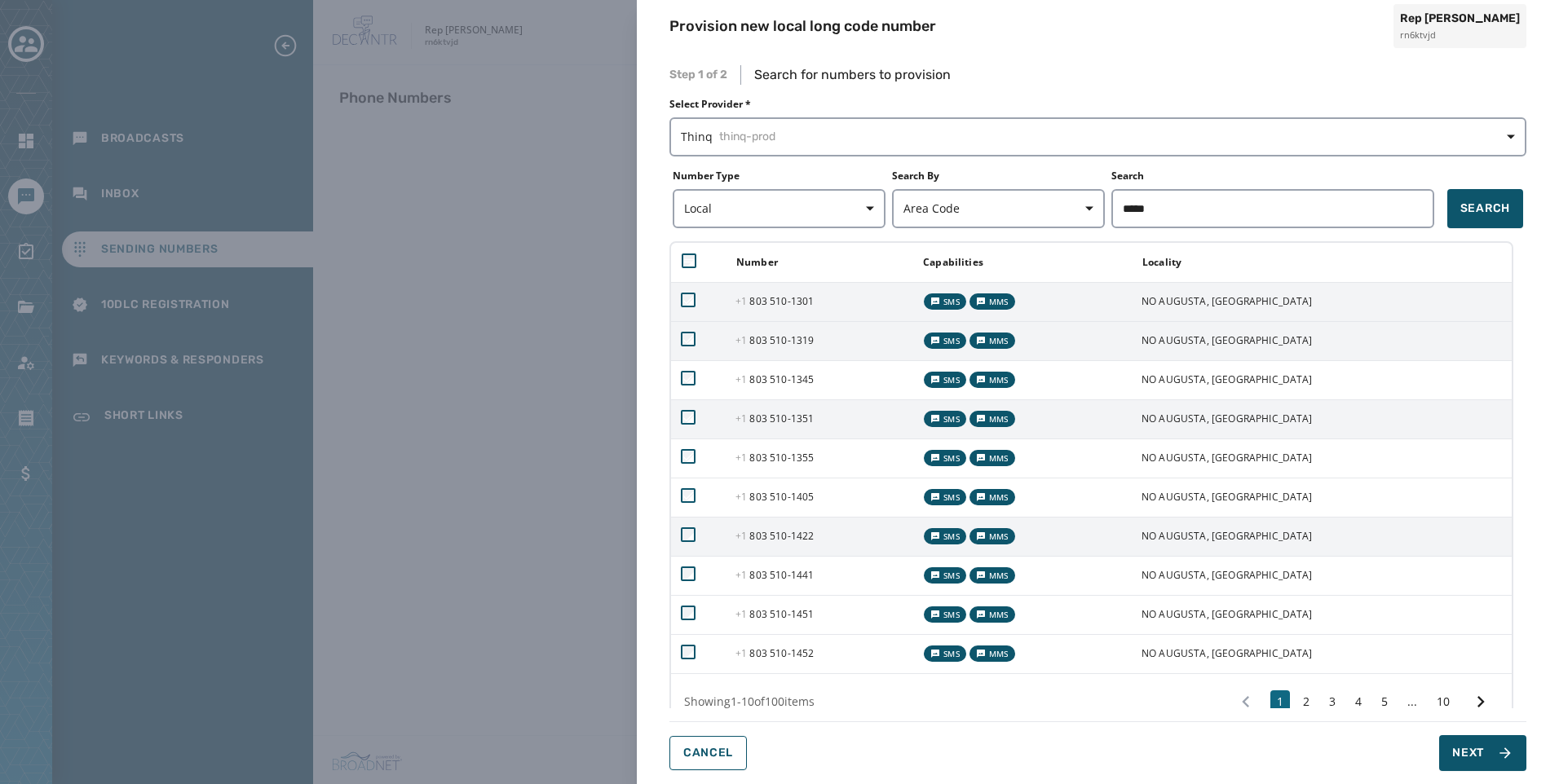
click at [785, 529] on td "[PHONE_NUMBER] - 1422" at bounding box center [820, 536] width 187 height 39
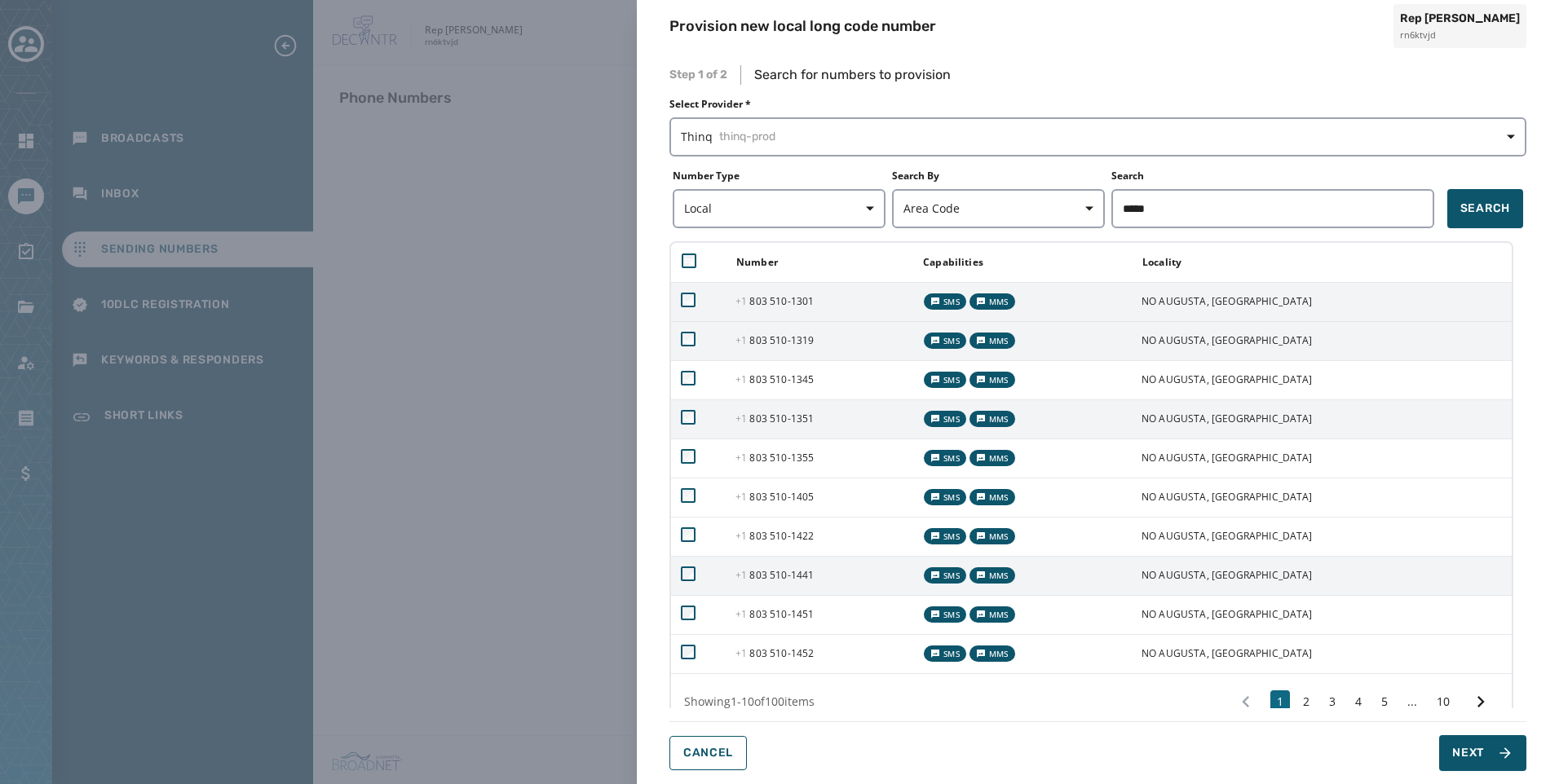
click at [792, 584] on td "[PHONE_NUMBER] - 1441" at bounding box center [820, 575] width 187 height 39
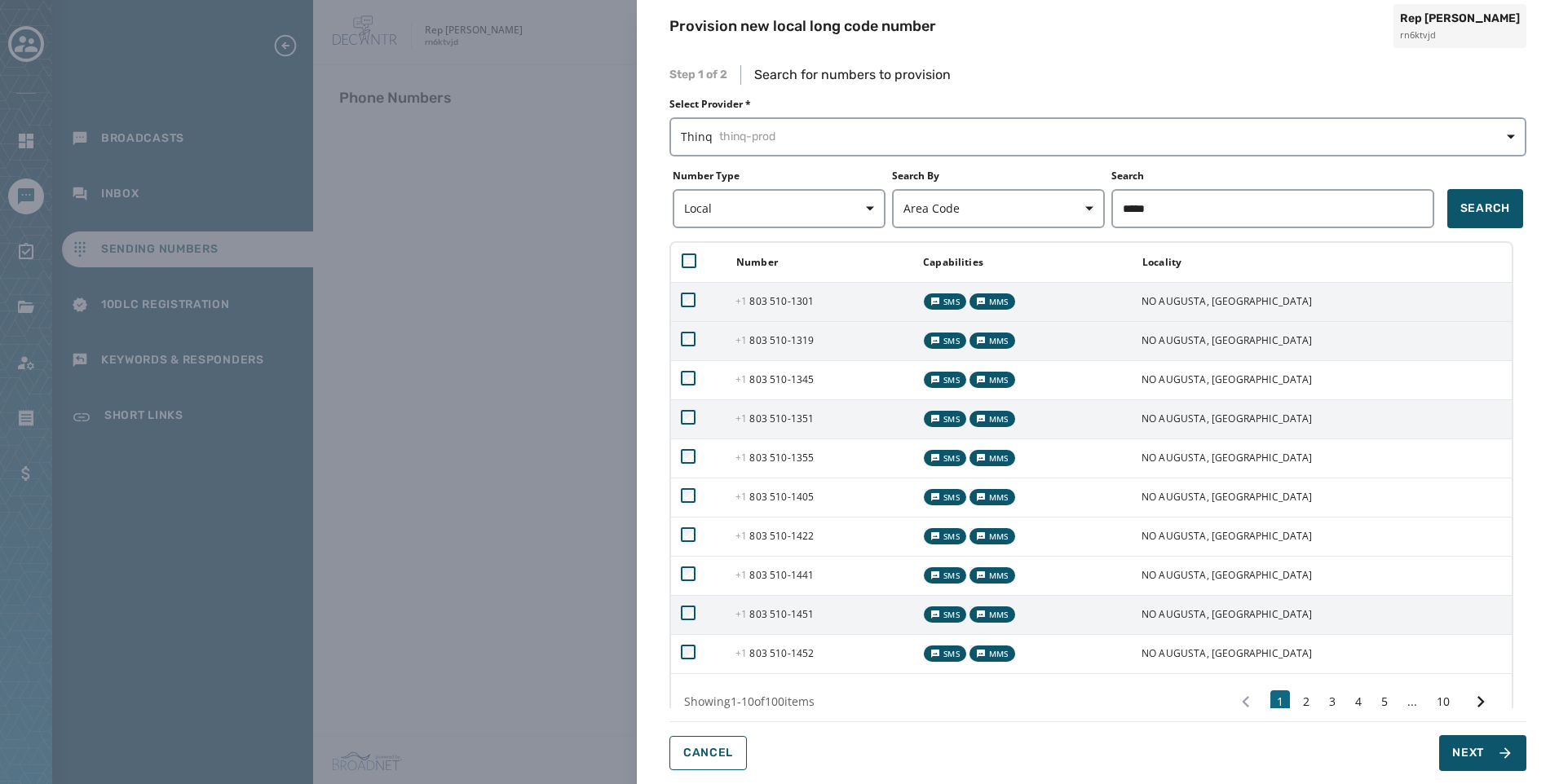
click at [792, 614] on span "[PHONE_NUMBER] - 1451" at bounding box center [775, 614] width 78 height 14
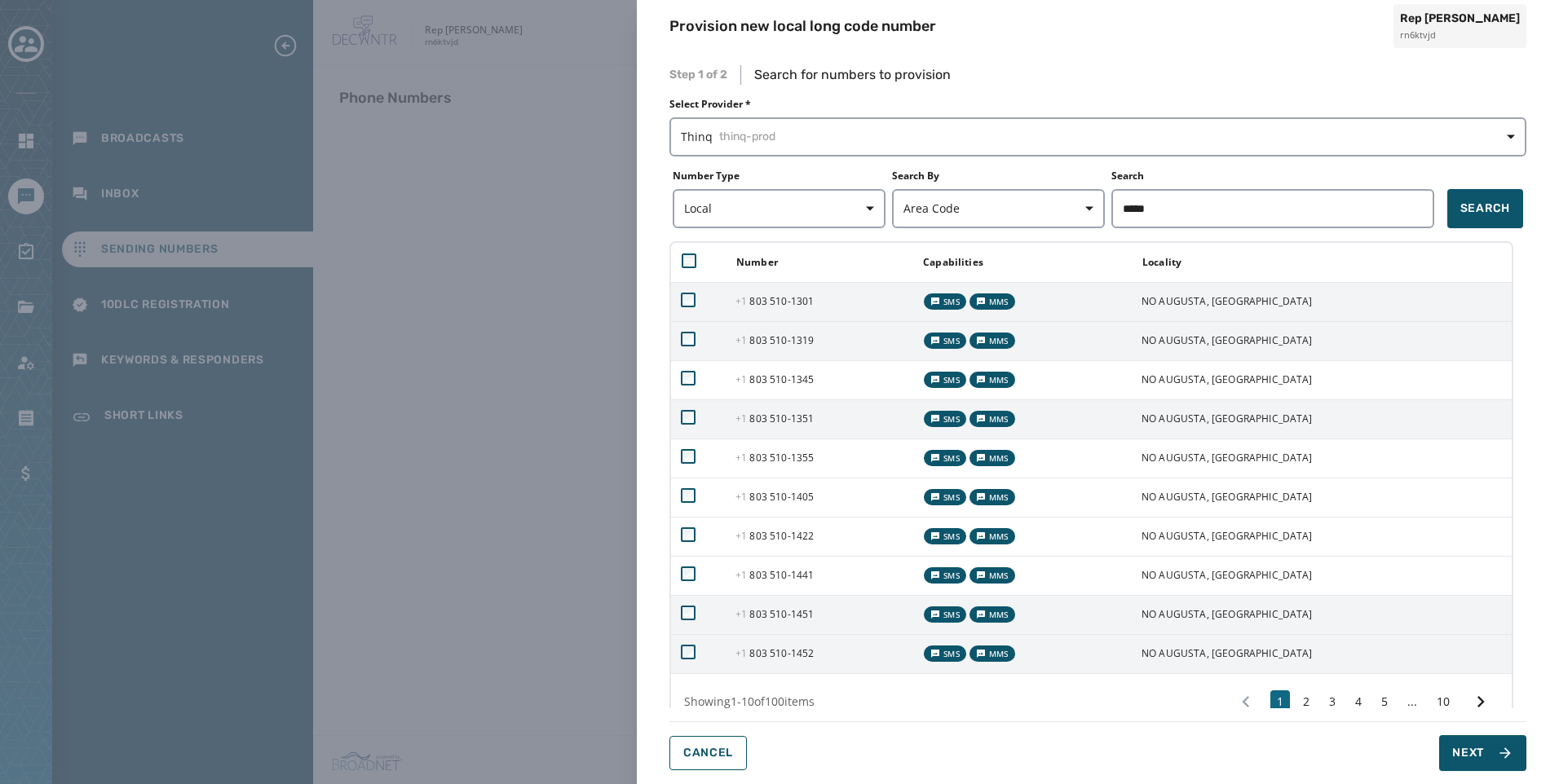
click at [781, 656] on span "[PHONE_NUMBER] - 1452" at bounding box center [775, 654] width 78 height 14
click at [1507, 743] on button "Next" at bounding box center [1482, 753] width 87 height 36
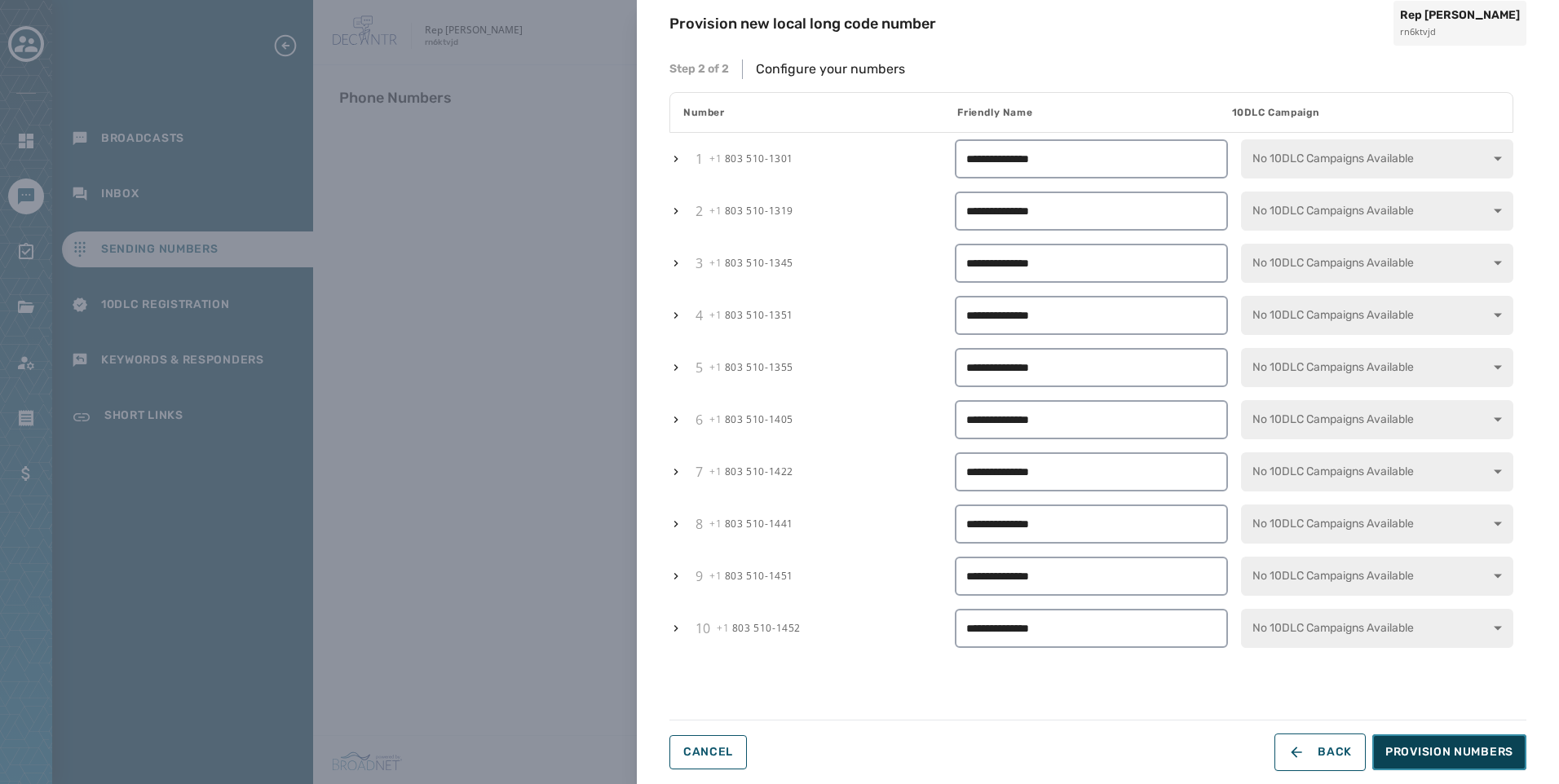
click at [1505, 744] on span "Provision Numbers" at bounding box center [1449, 752] width 128 height 17
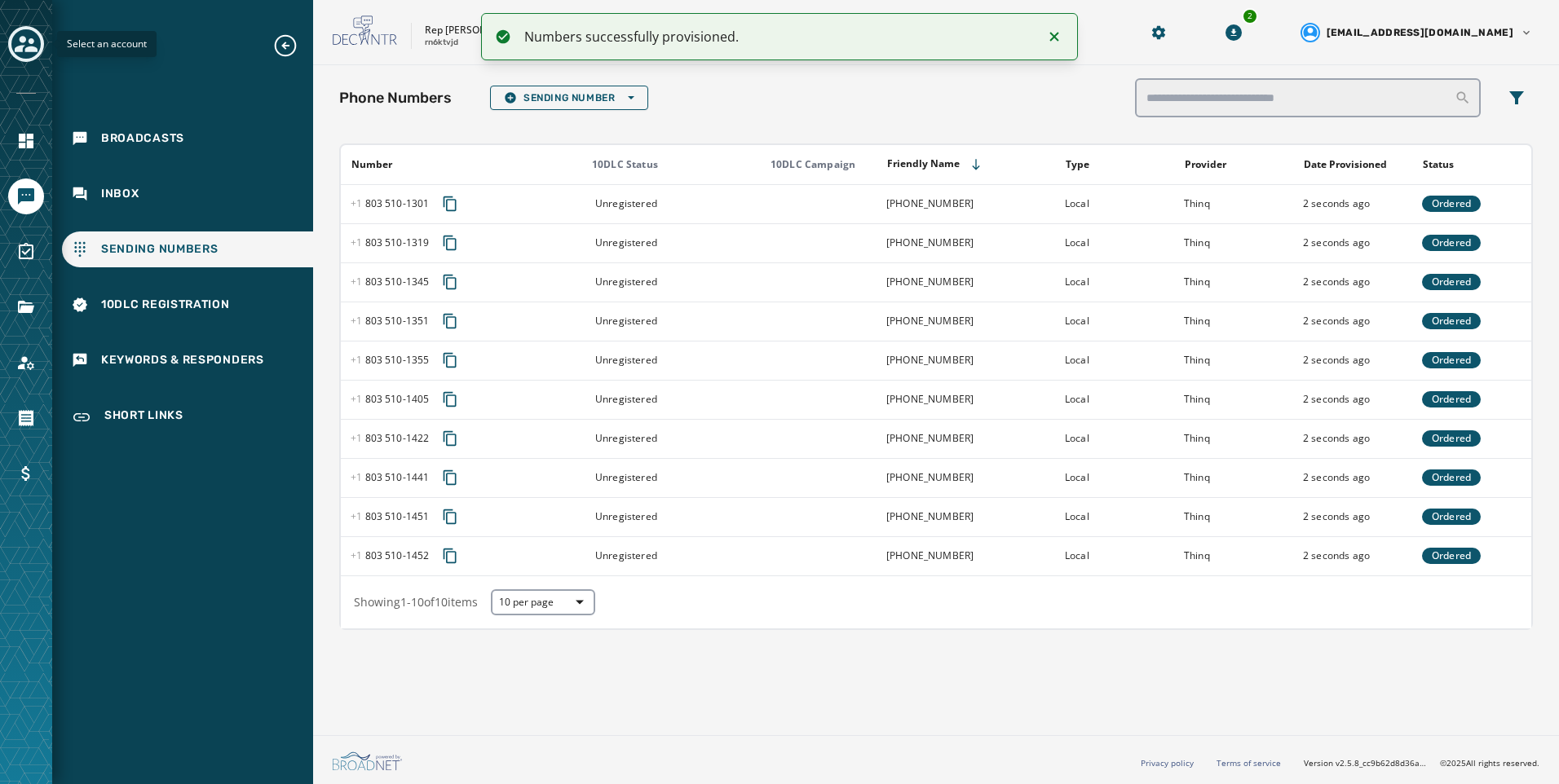
click at [27, 56] on div "Toggle account select drawer" at bounding box center [26, 43] width 29 height 29
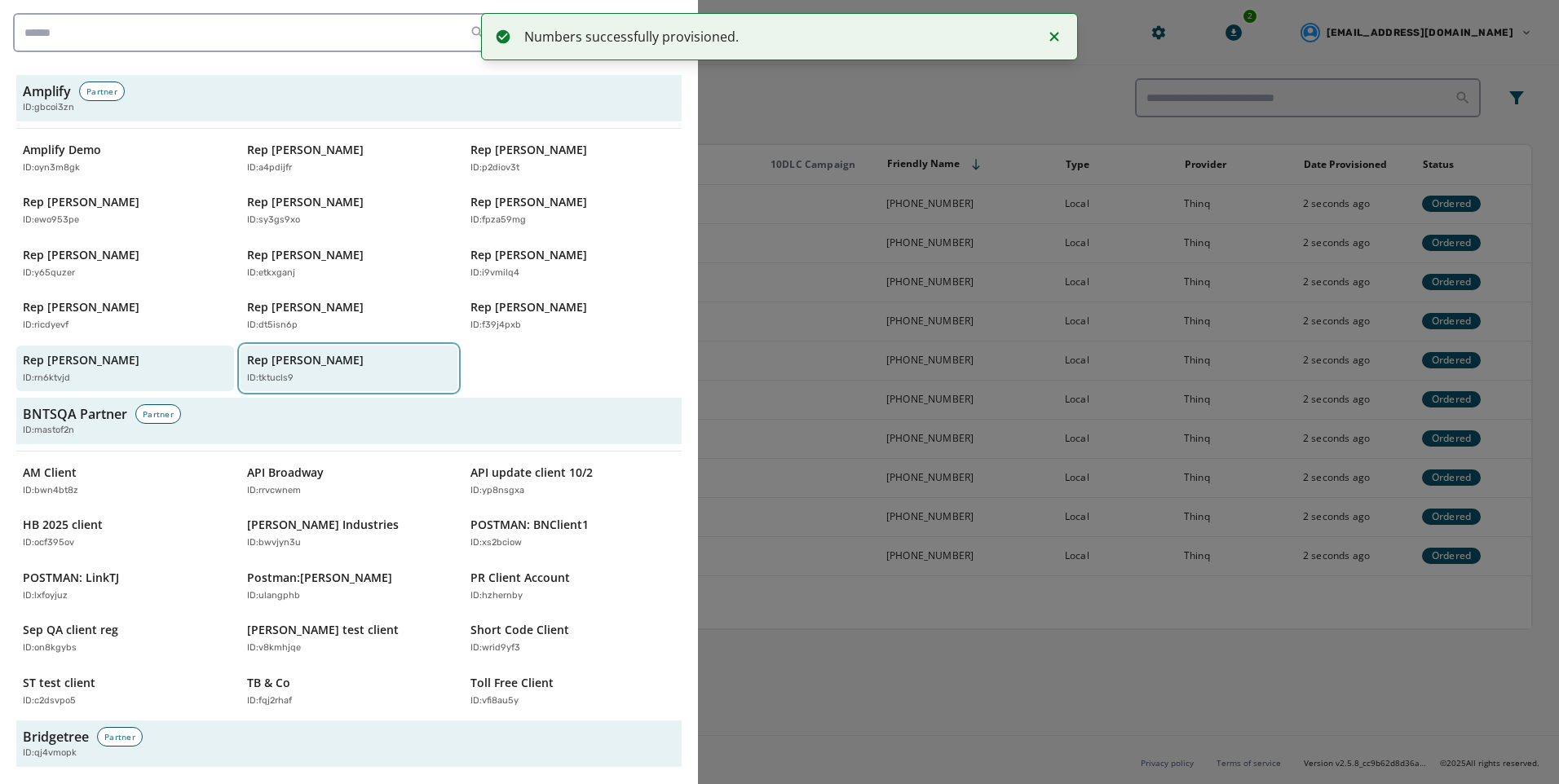
click at [352, 377] on div "ID: tktucls9" at bounding box center [341, 379] width 189 height 14
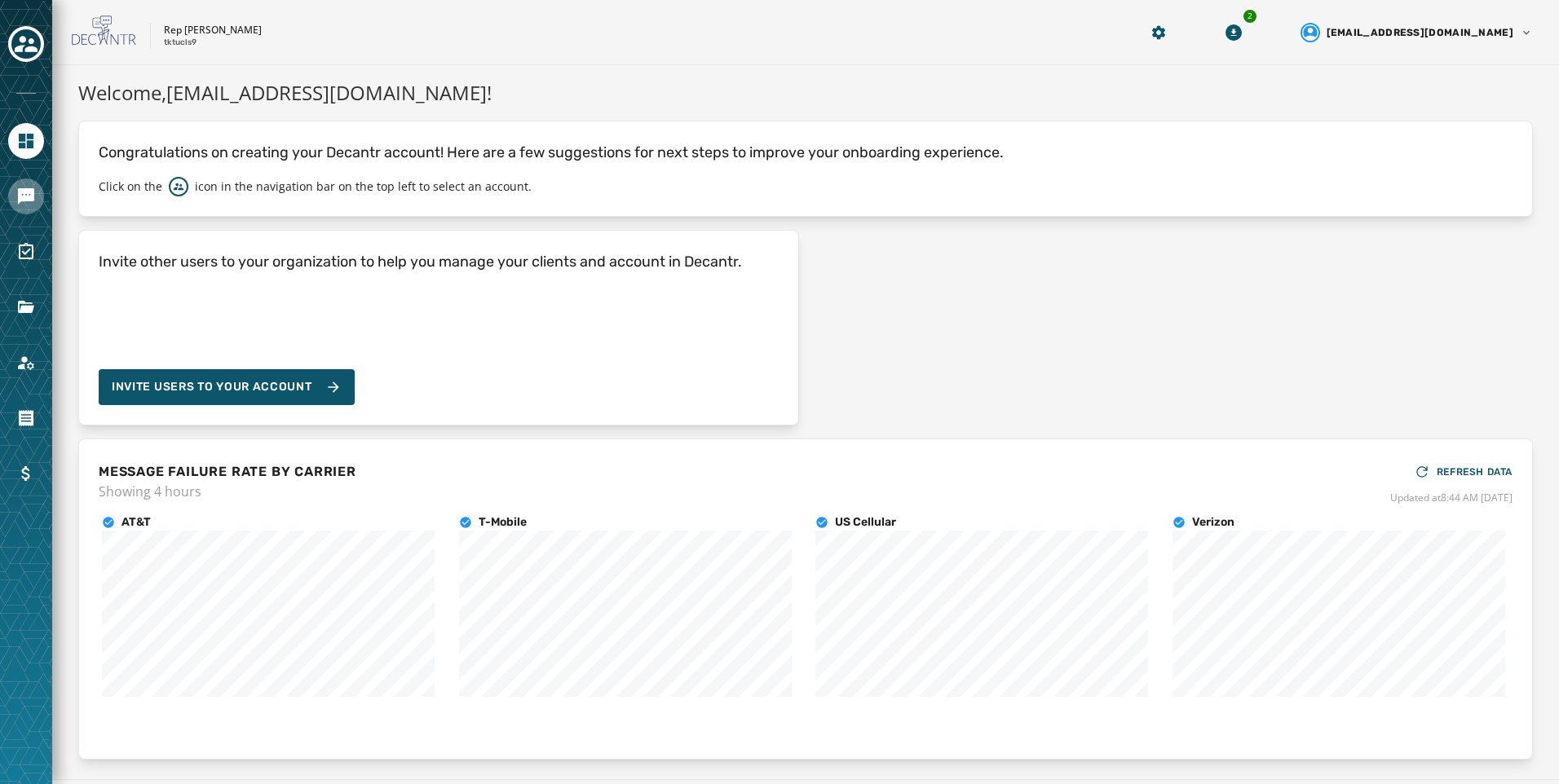
click at [41, 188] on link "Navigate to Messaging" at bounding box center [26, 196] width 36 height 36
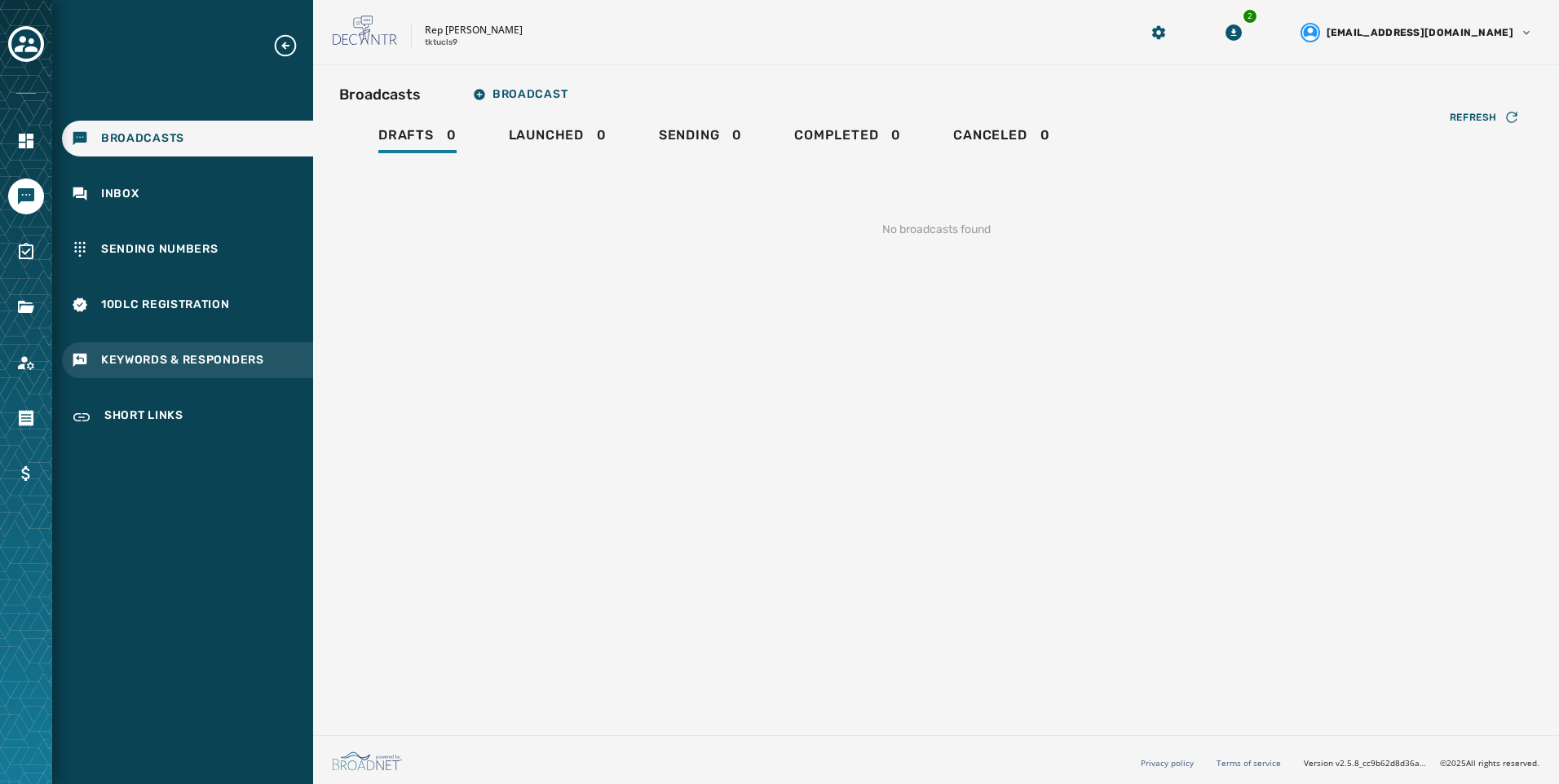
click at [186, 351] on div "Keywords & Responders" at bounding box center [187, 360] width 251 height 36
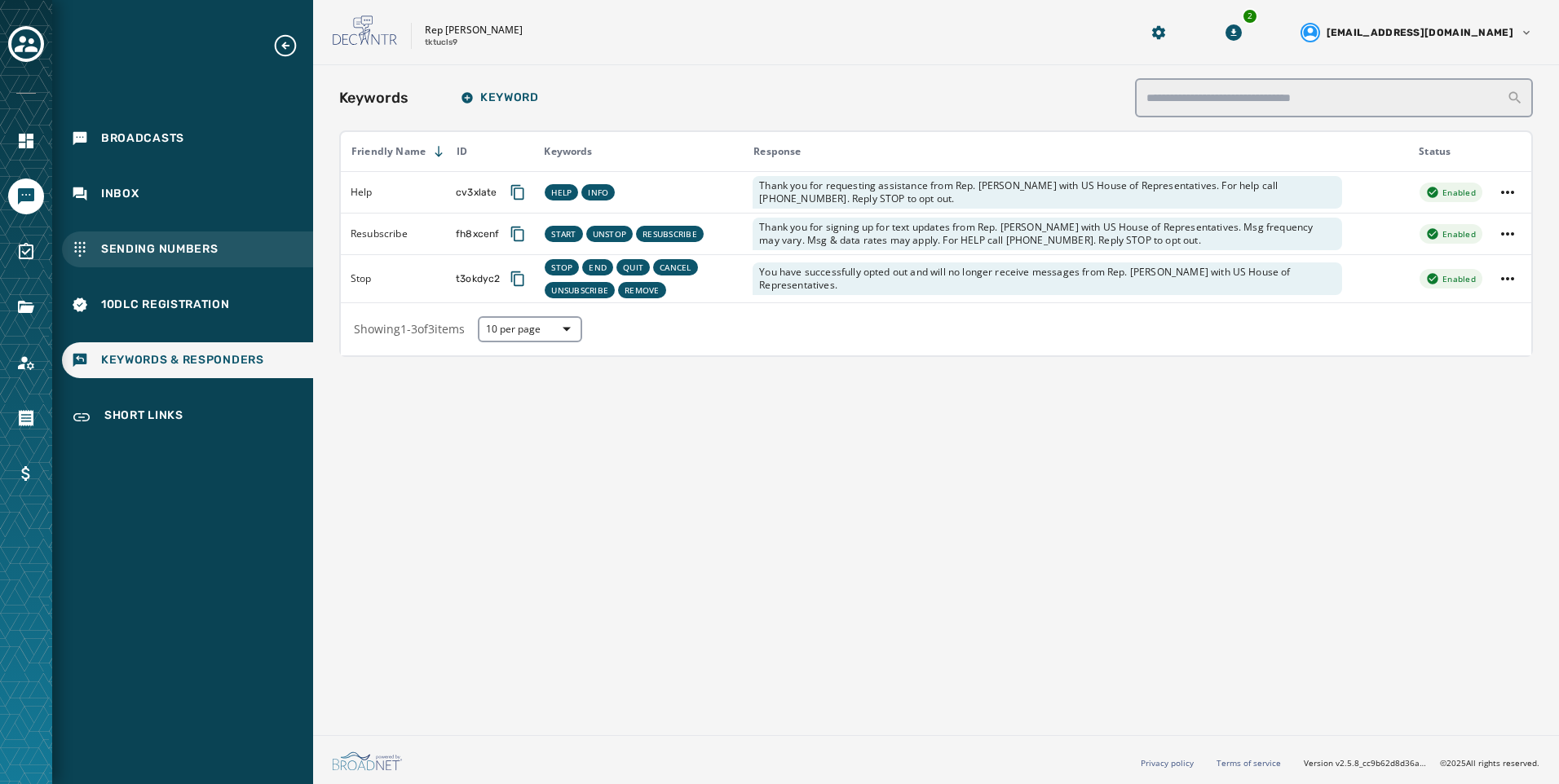
click at [183, 245] on span "Sending Numbers" at bounding box center [160, 249] width 117 height 17
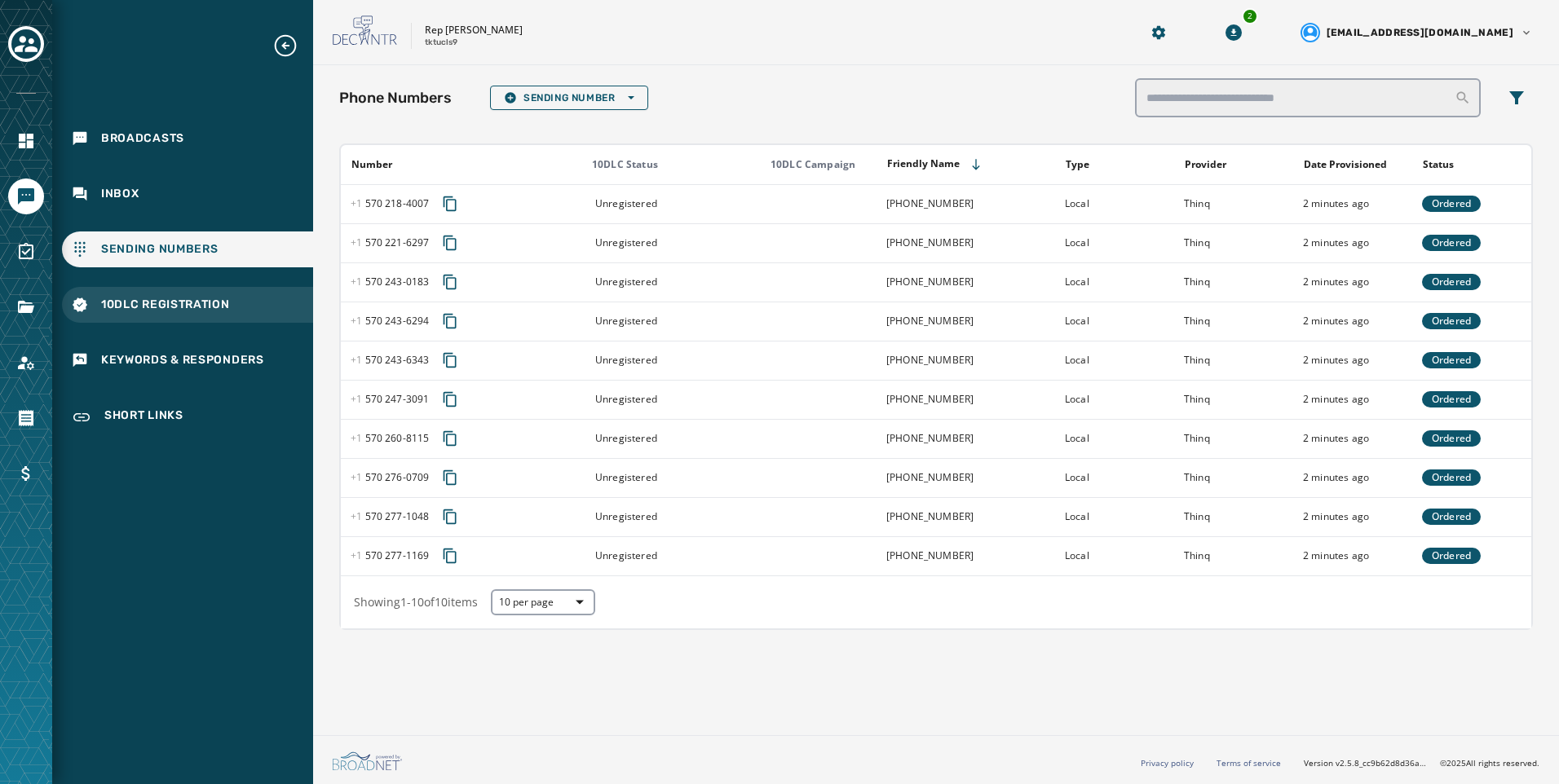
click at [180, 316] on div "10DLC Registration" at bounding box center [187, 305] width 251 height 36
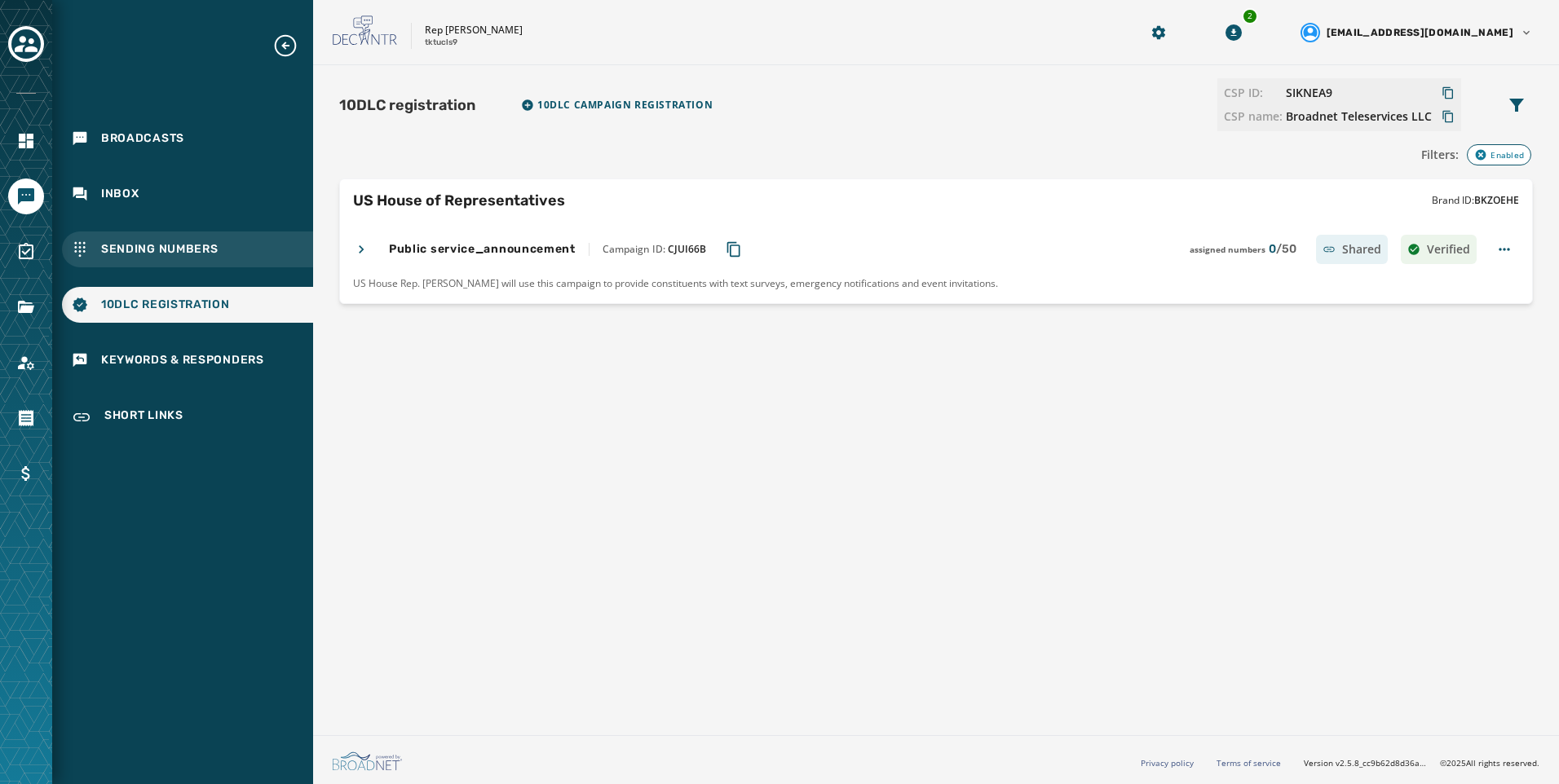
click at [184, 255] on span "Sending Numbers" at bounding box center [160, 249] width 117 height 17
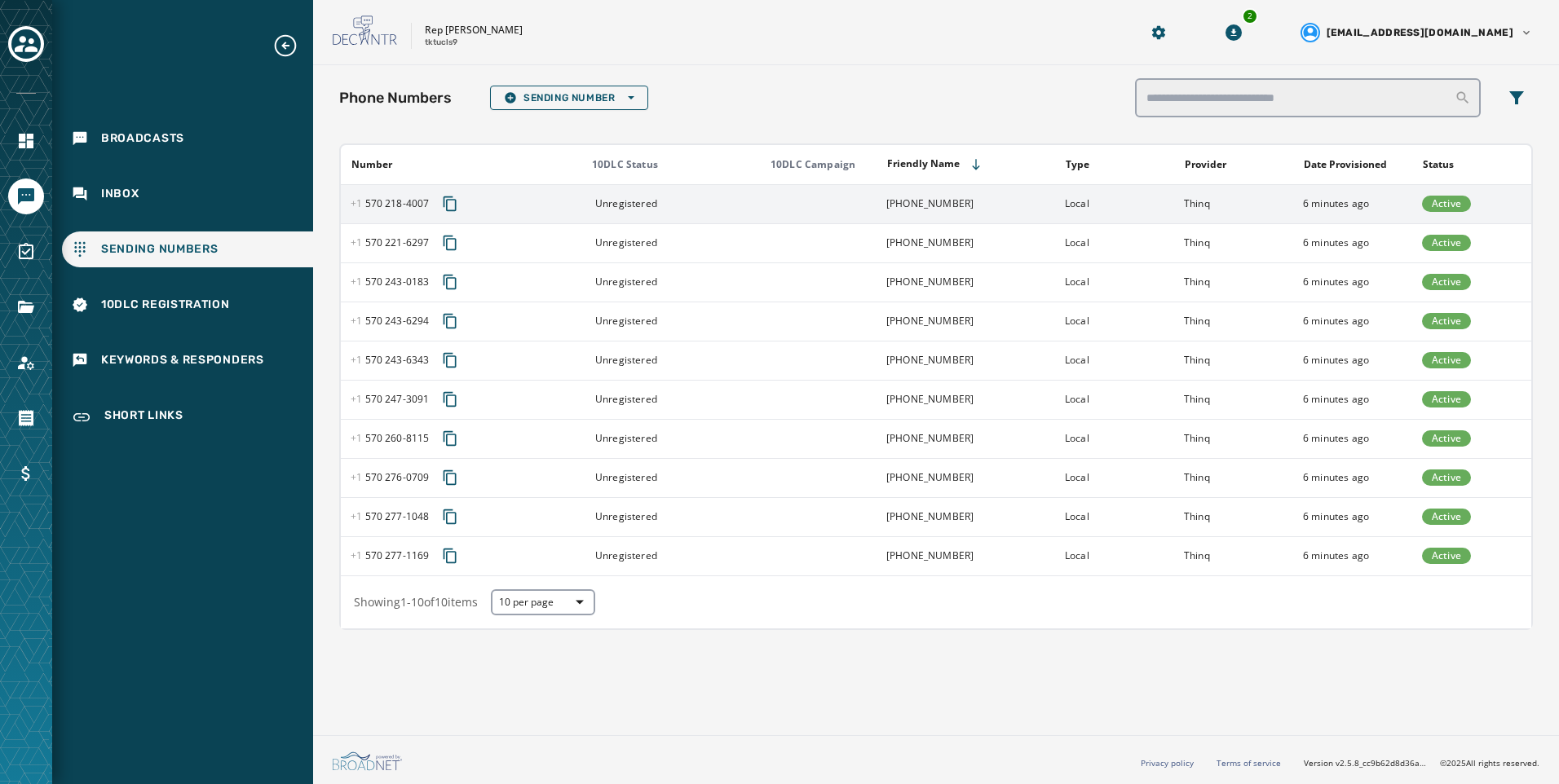
click at [1095, 203] on td "Local" at bounding box center [1115, 203] width 119 height 39
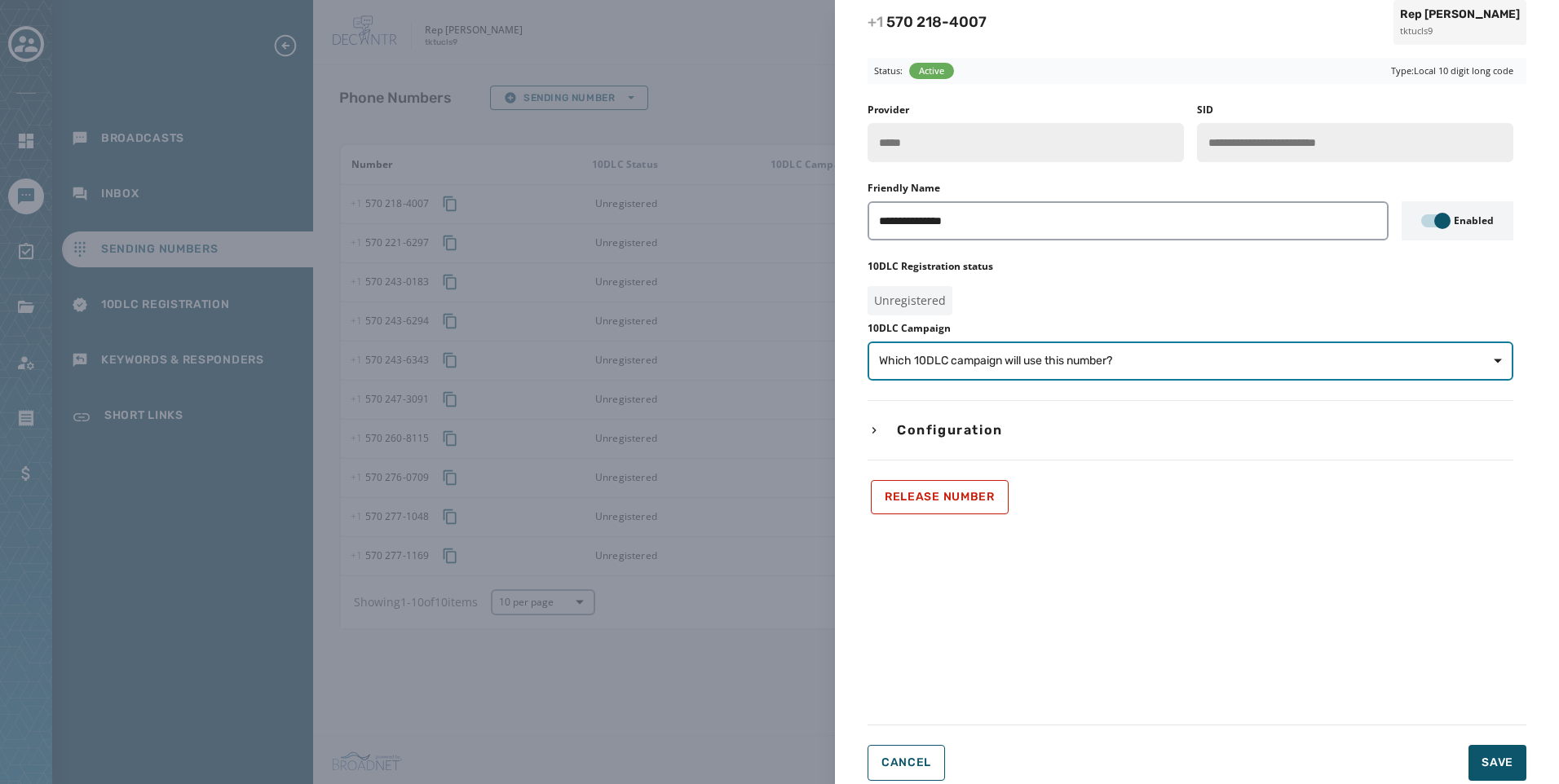
click at [1167, 355] on span "Which 10DLC campaign will use this number?" at bounding box center [1191, 361] width 623 height 17
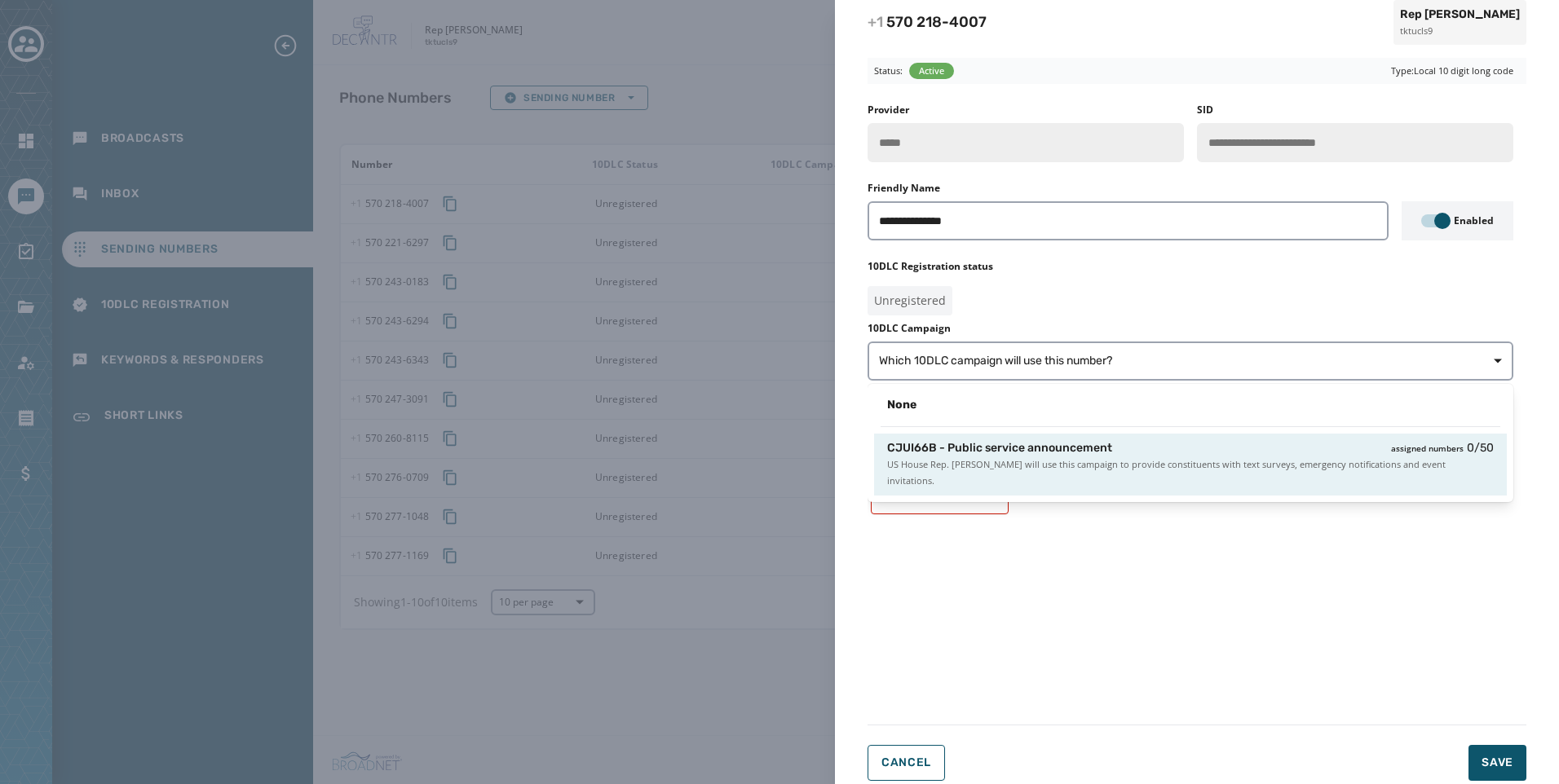
click at [1156, 461] on span "US House Rep. [PERSON_NAME] will use this campaign to provide constituents with…" at bounding box center [1191, 472] width 607 height 33
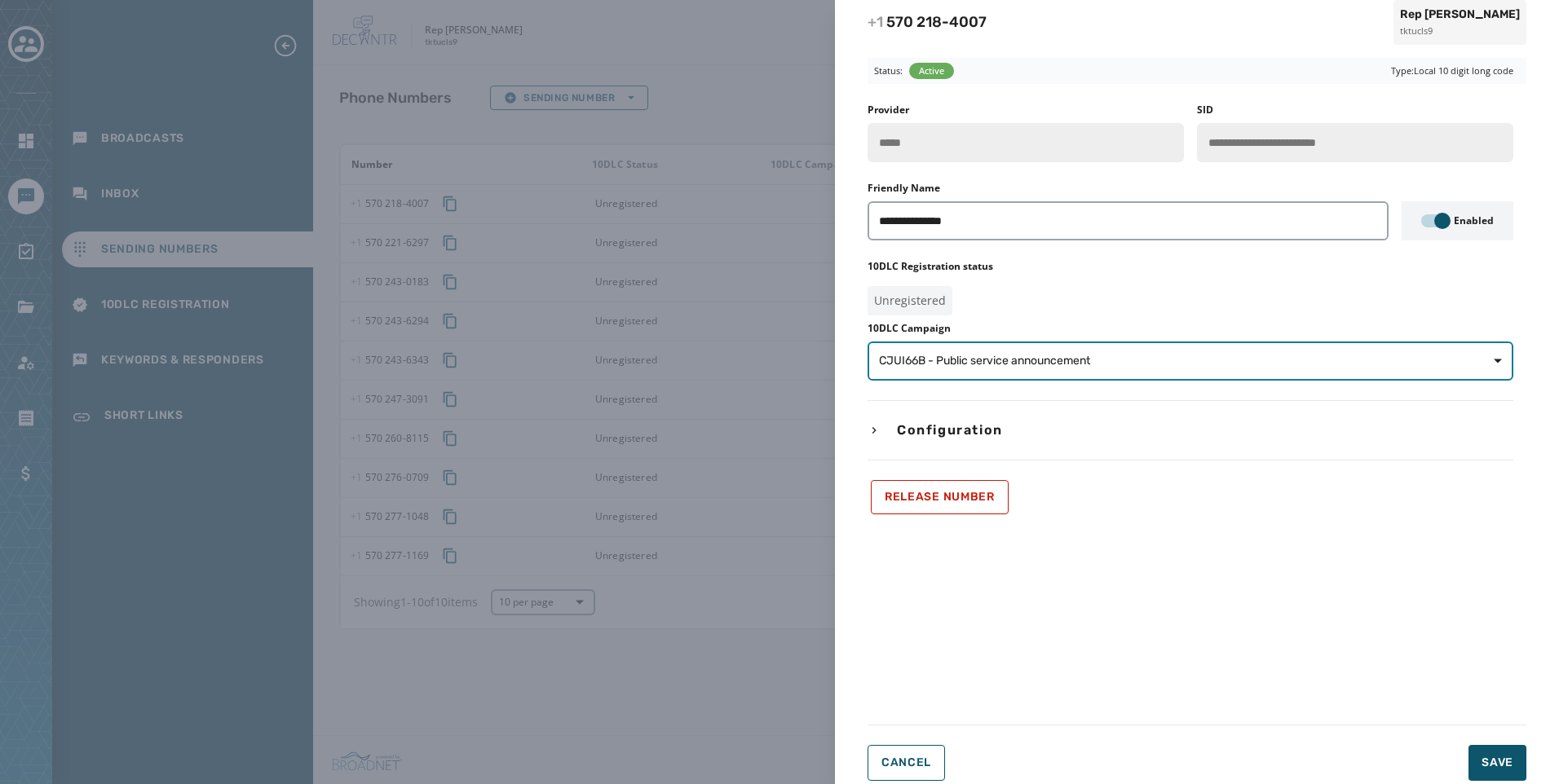
click at [1153, 357] on span "CJUI66B - Public service announcement" at bounding box center [1191, 361] width 623 height 17
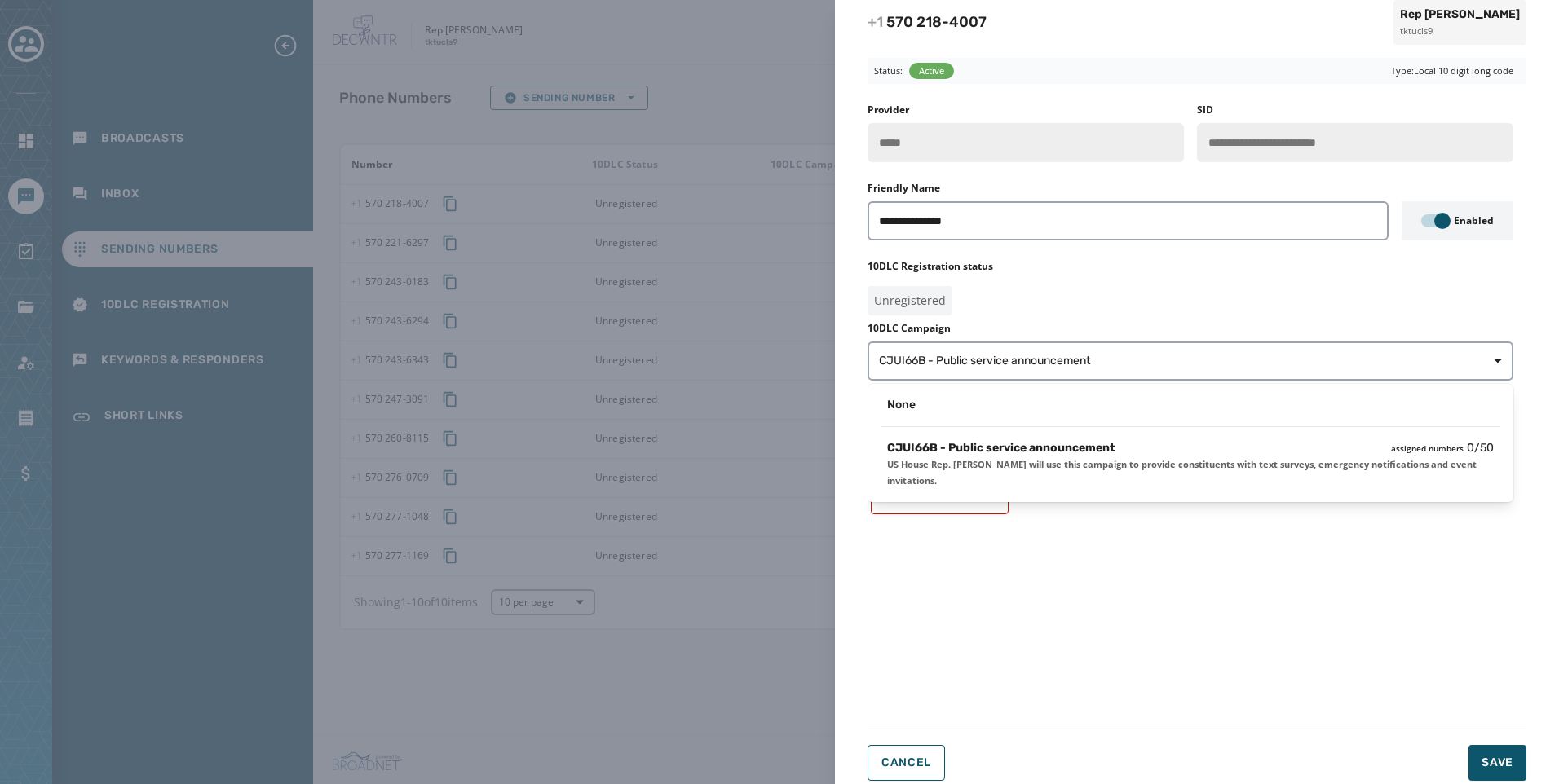
click at [1253, 699] on div "**********" at bounding box center [1198, 404] width 659 height 602
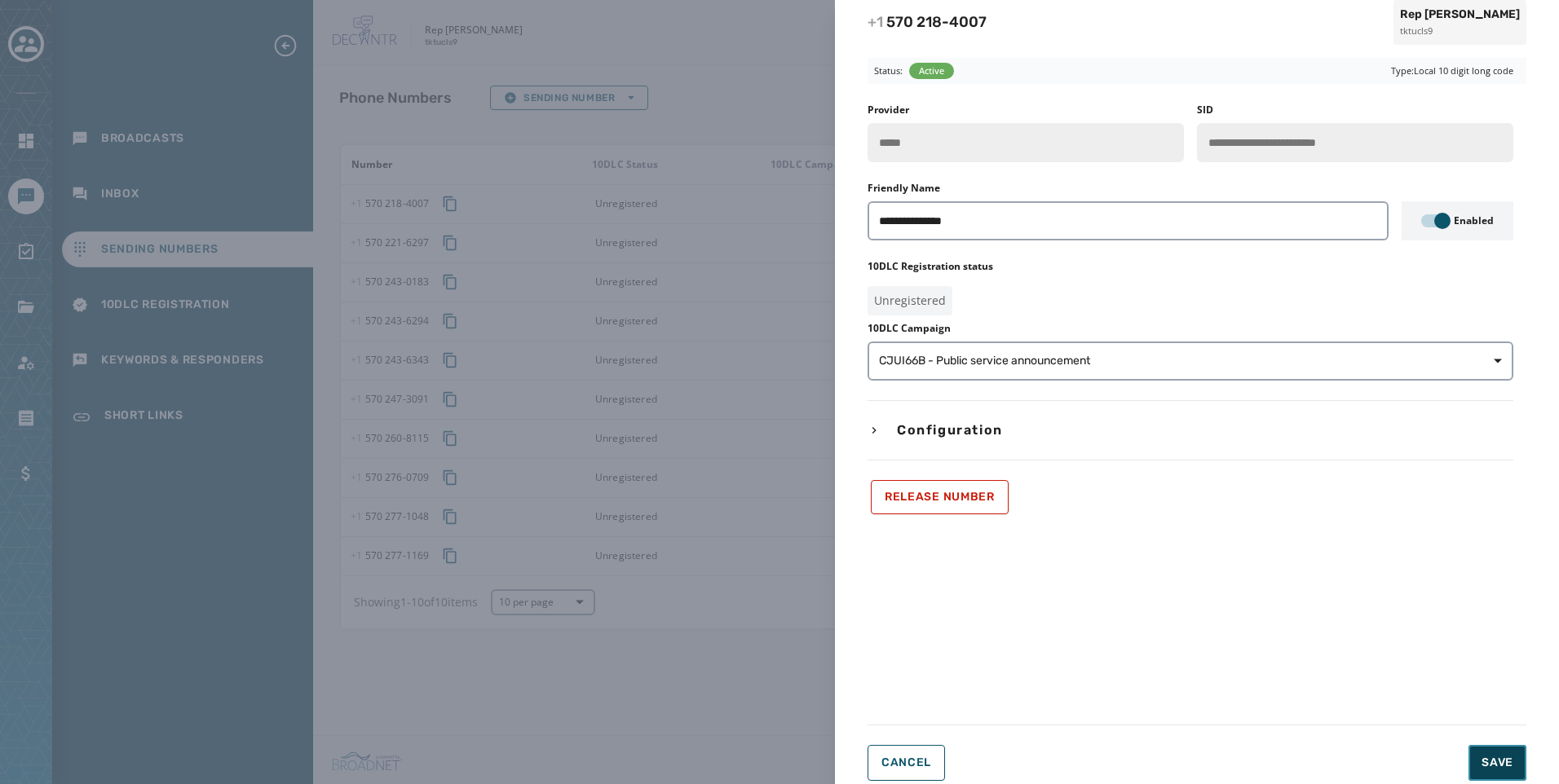
click at [1492, 759] on span "Save" at bounding box center [1498, 763] width 32 height 17
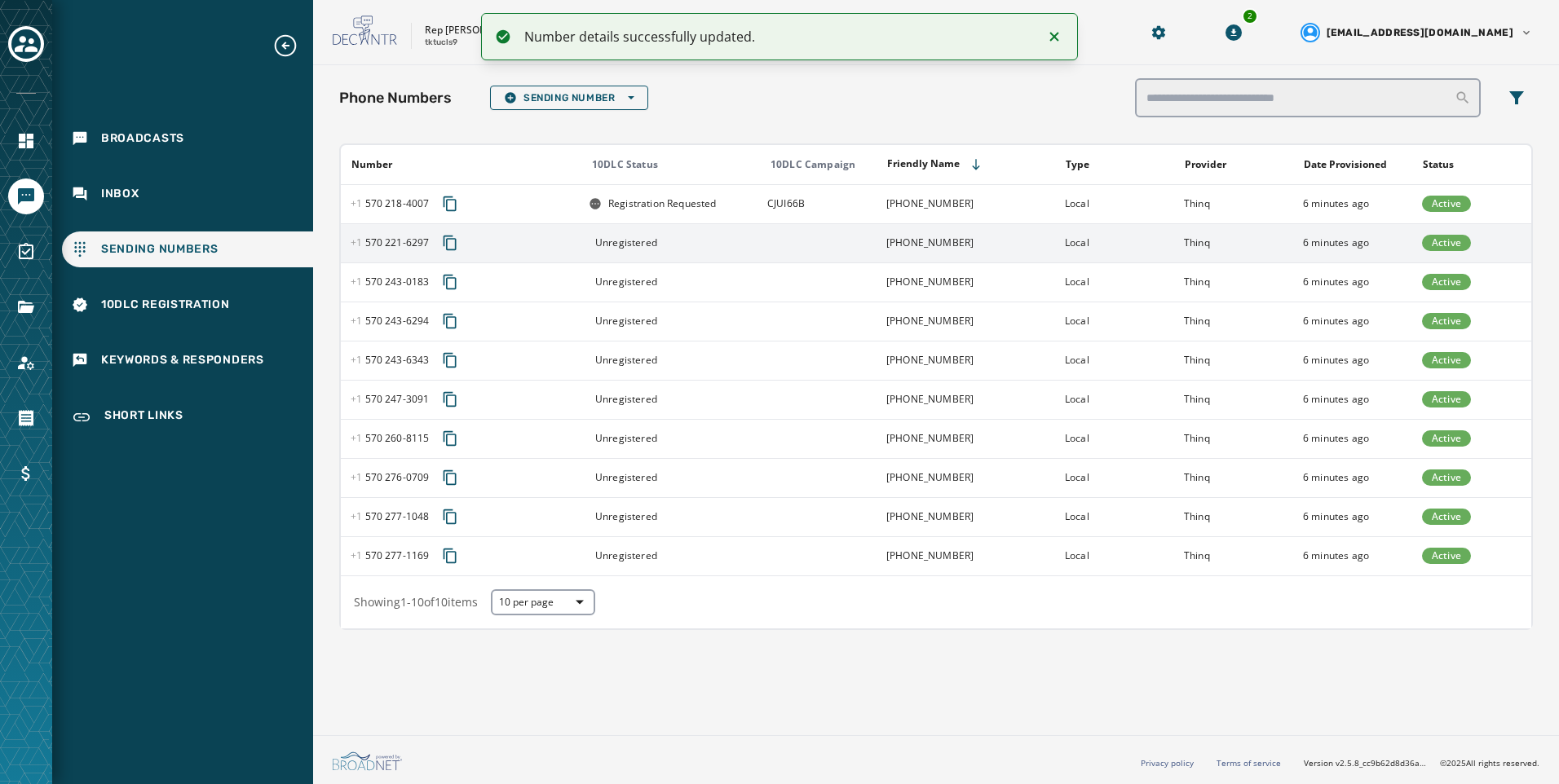
click at [876, 241] on td at bounding box center [817, 243] width 119 height 39
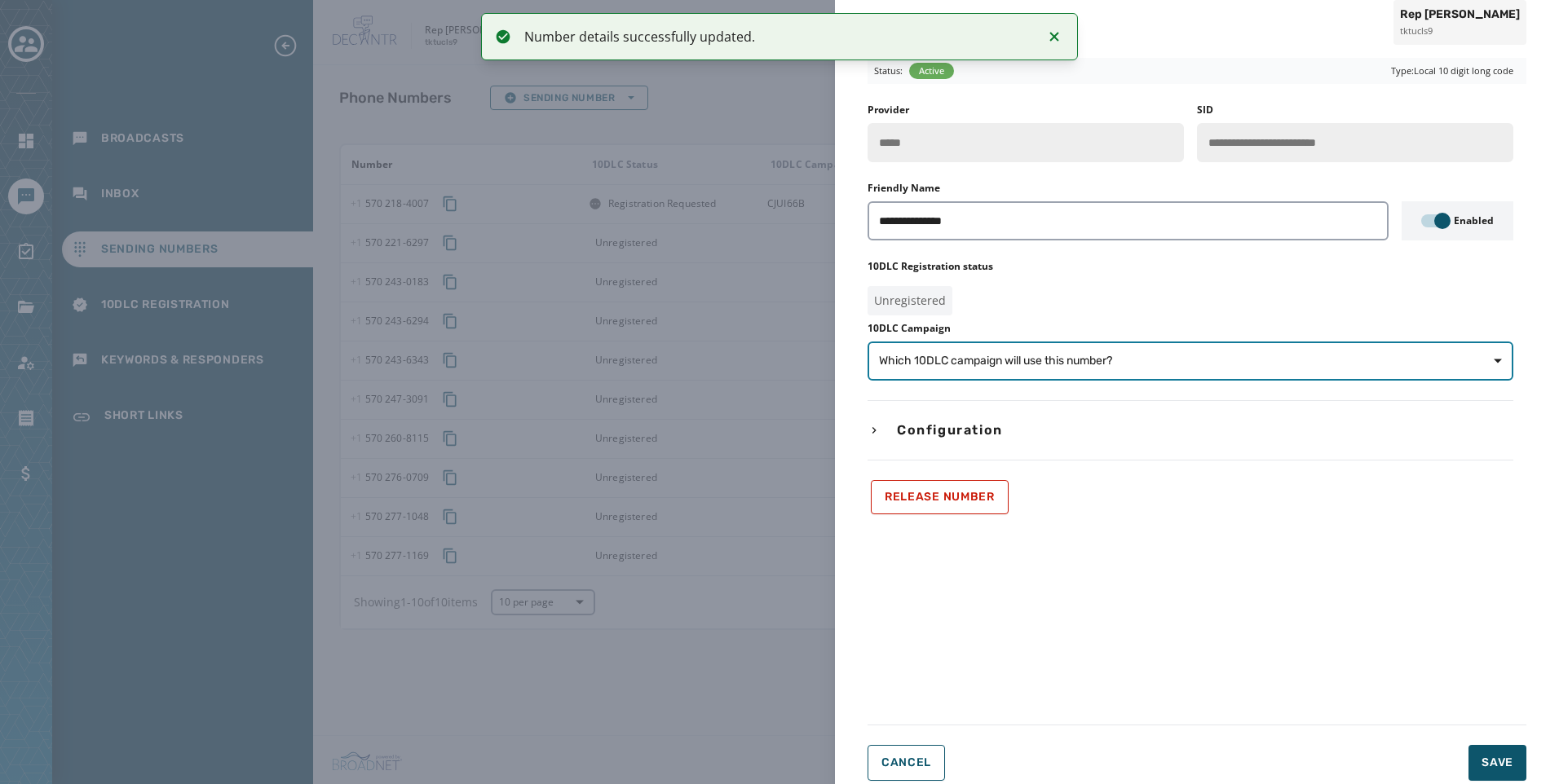
click at [1198, 374] on button "Which 10DLC campaign will use this number?" at bounding box center [1191, 361] width 646 height 39
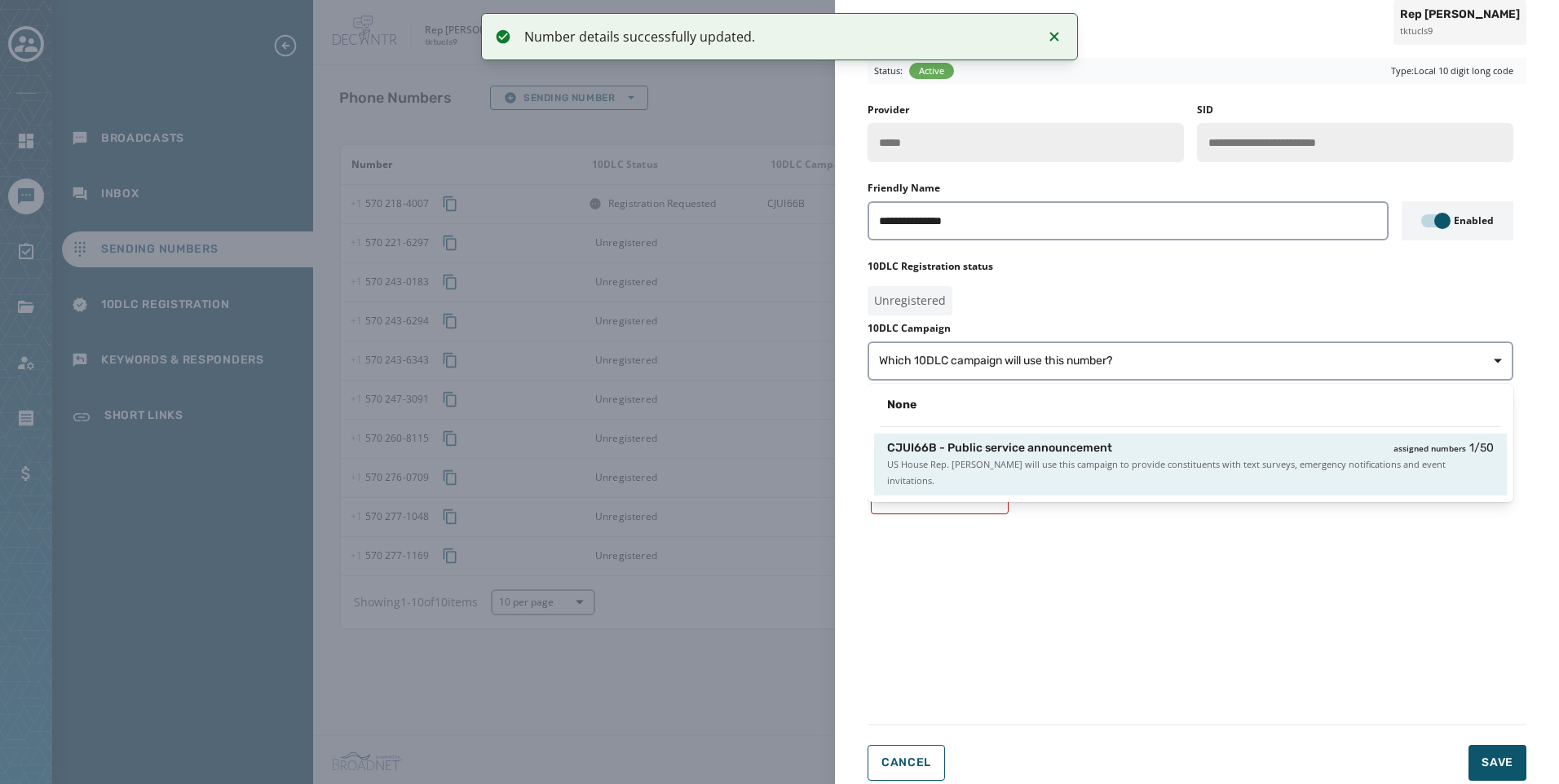
click at [1199, 451] on div "CJUI66B - Public service announcement assigned numbers 1 / 50" at bounding box center [1191, 448] width 607 height 17
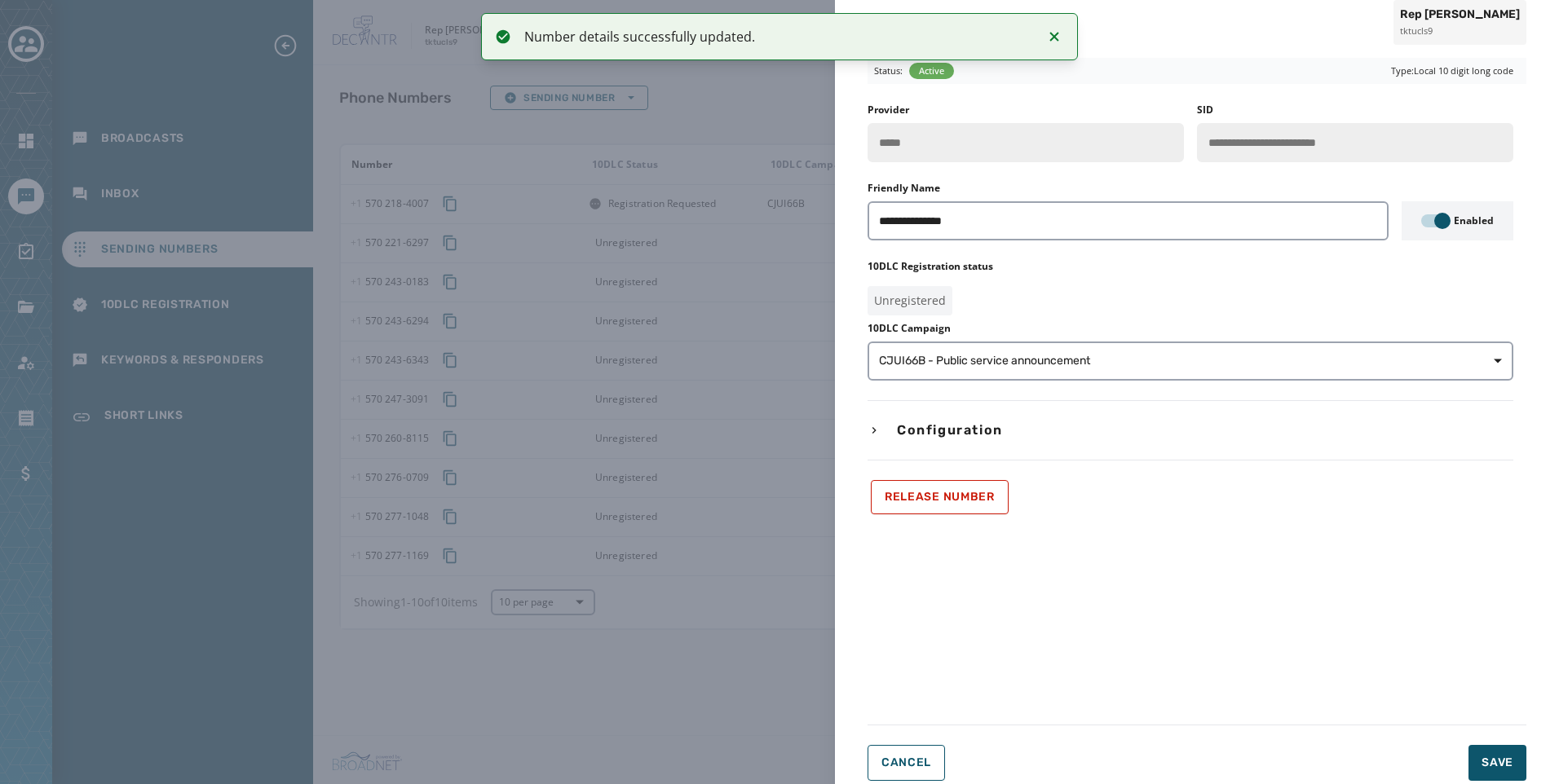
click at [1515, 783] on html "Number details successfully updated. Broadcasts Inbox Sending Numbers 10DLC Reg…" at bounding box center [779, 392] width 1559 height 784
click at [1515, 780] on button "Save" at bounding box center [1498, 763] width 58 height 36
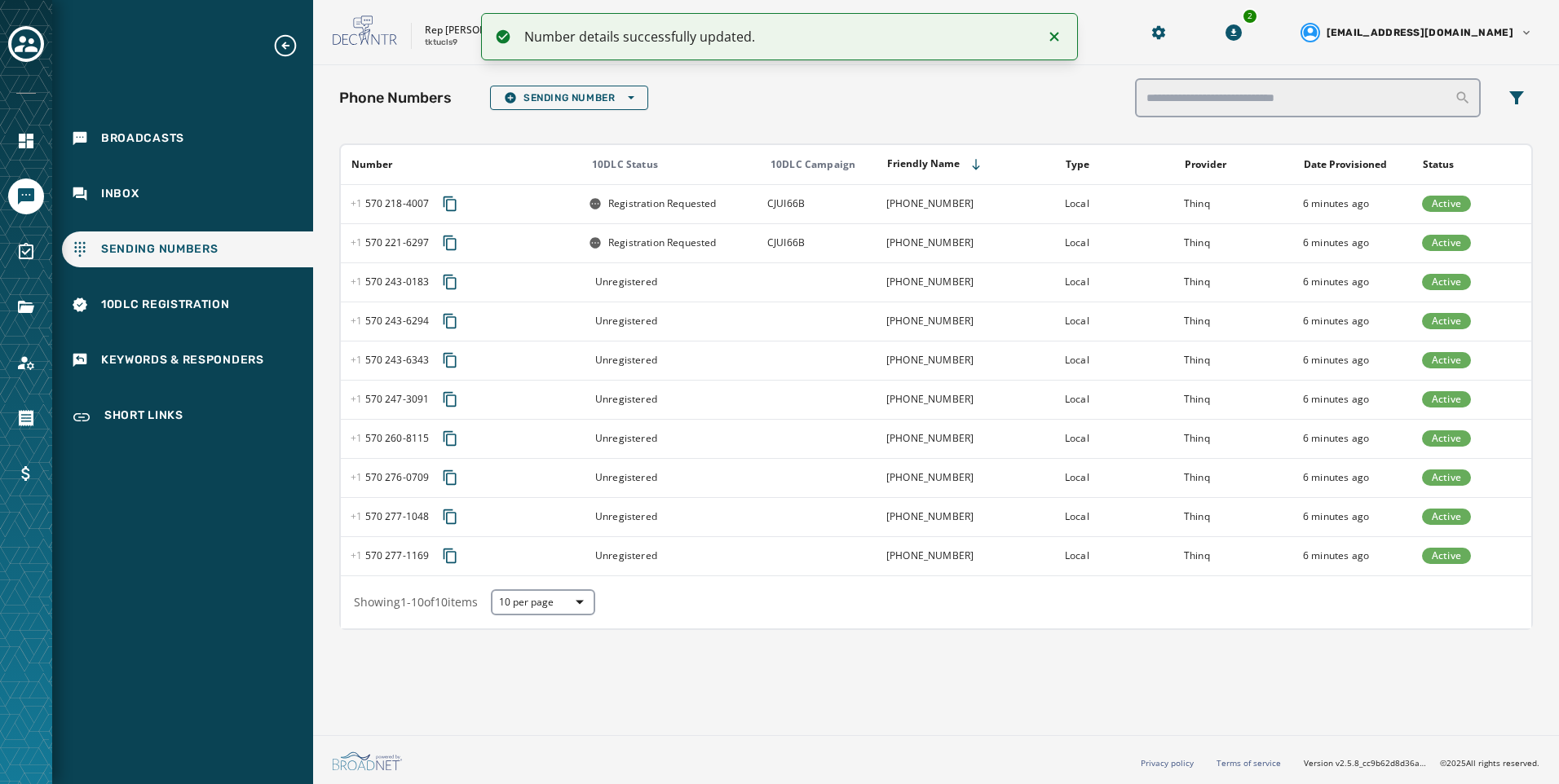
click at [776, 292] on td at bounding box center [817, 282] width 119 height 39
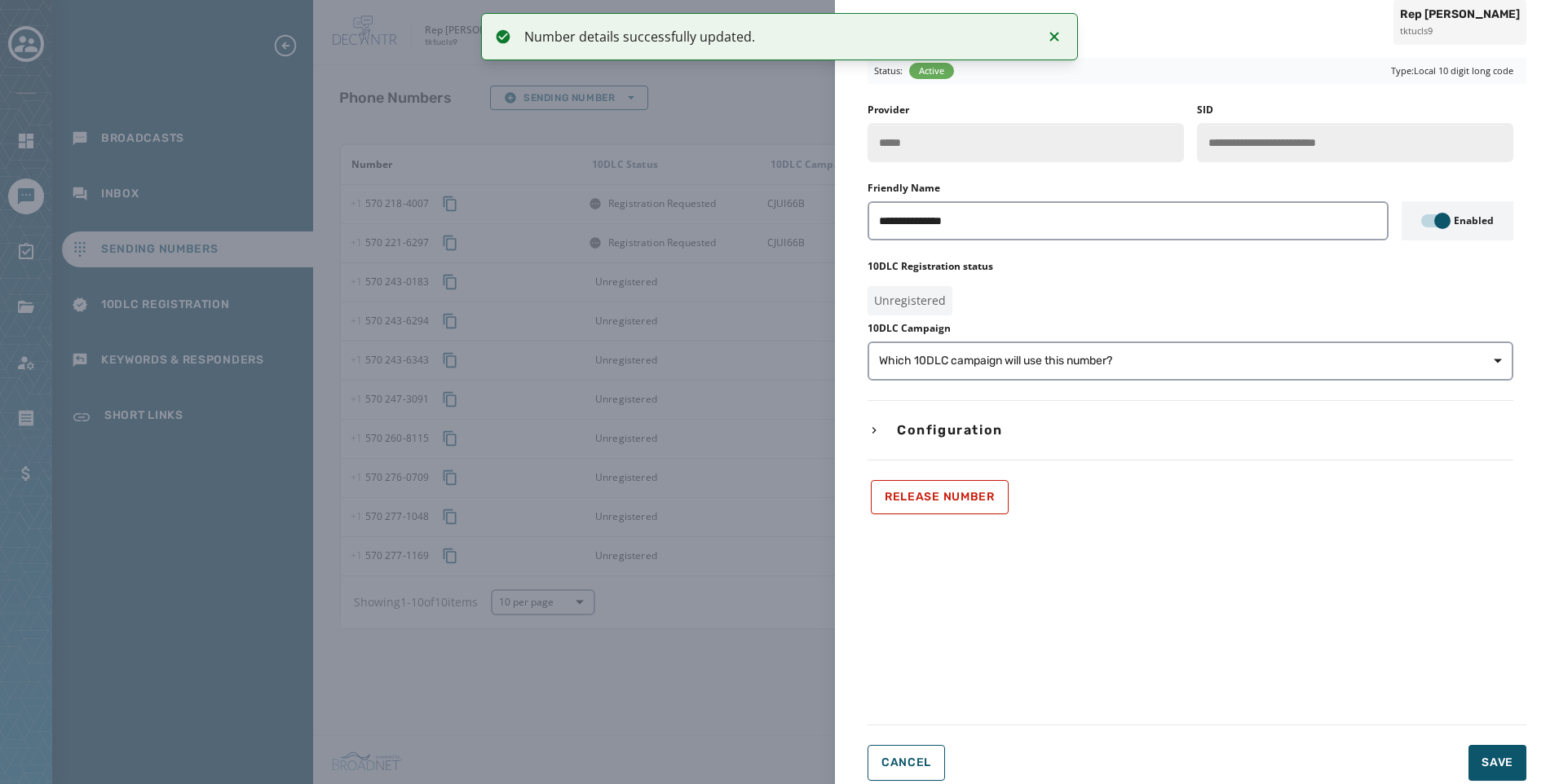
click at [1192, 381] on div "**********" at bounding box center [1191, 309] width 646 height 410
click at [1201, 366] on span "Which 10DLC campaign will use this number?" at bounding box center [1191, 361] width 623 height 17
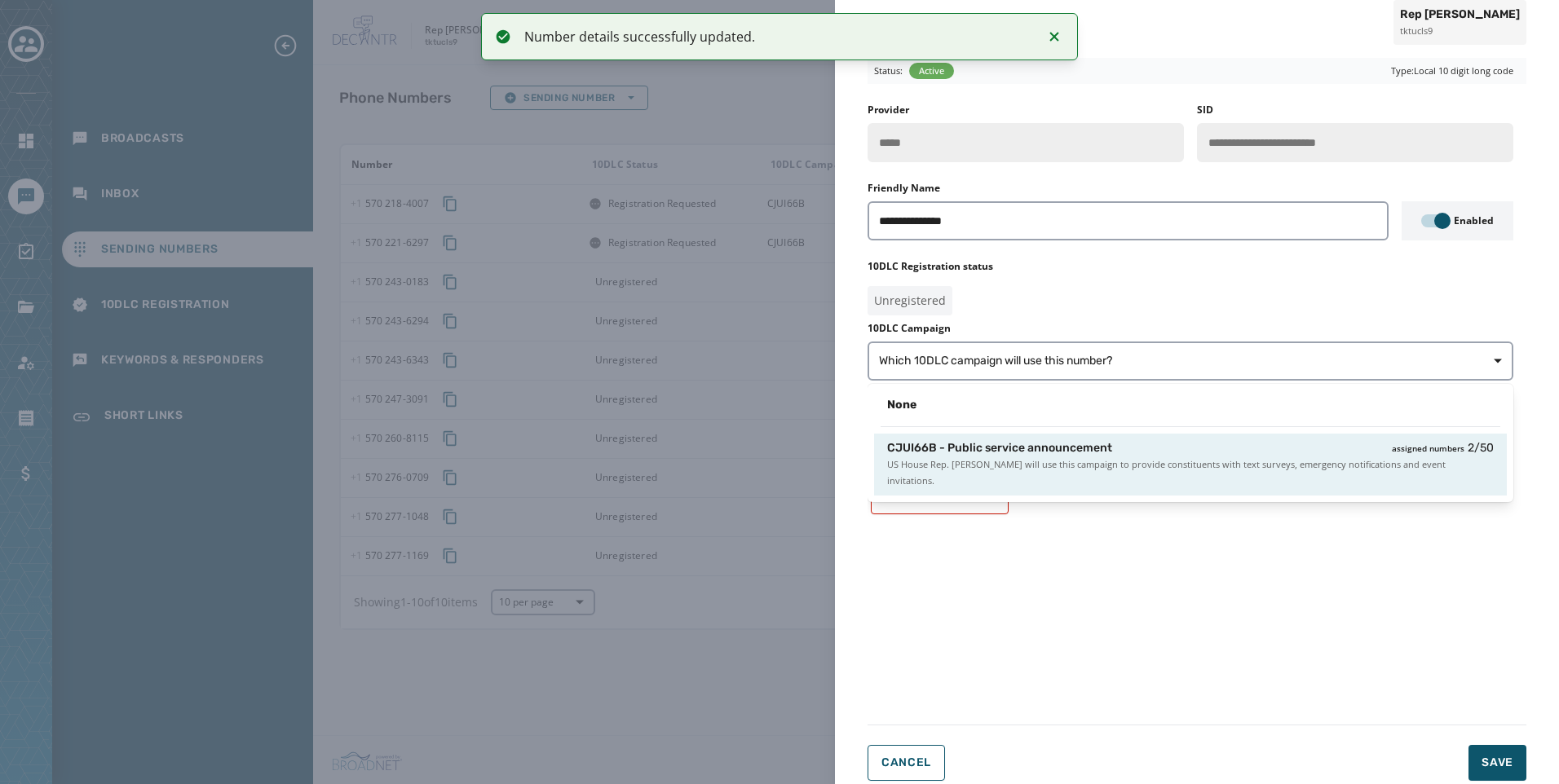
click at [1224, 436] on div "CJUI66B - Public service announcement assigned numbers 2 / 50 US House Rep. Rob…" at bounding box center [1191, 464] width 633 height 62
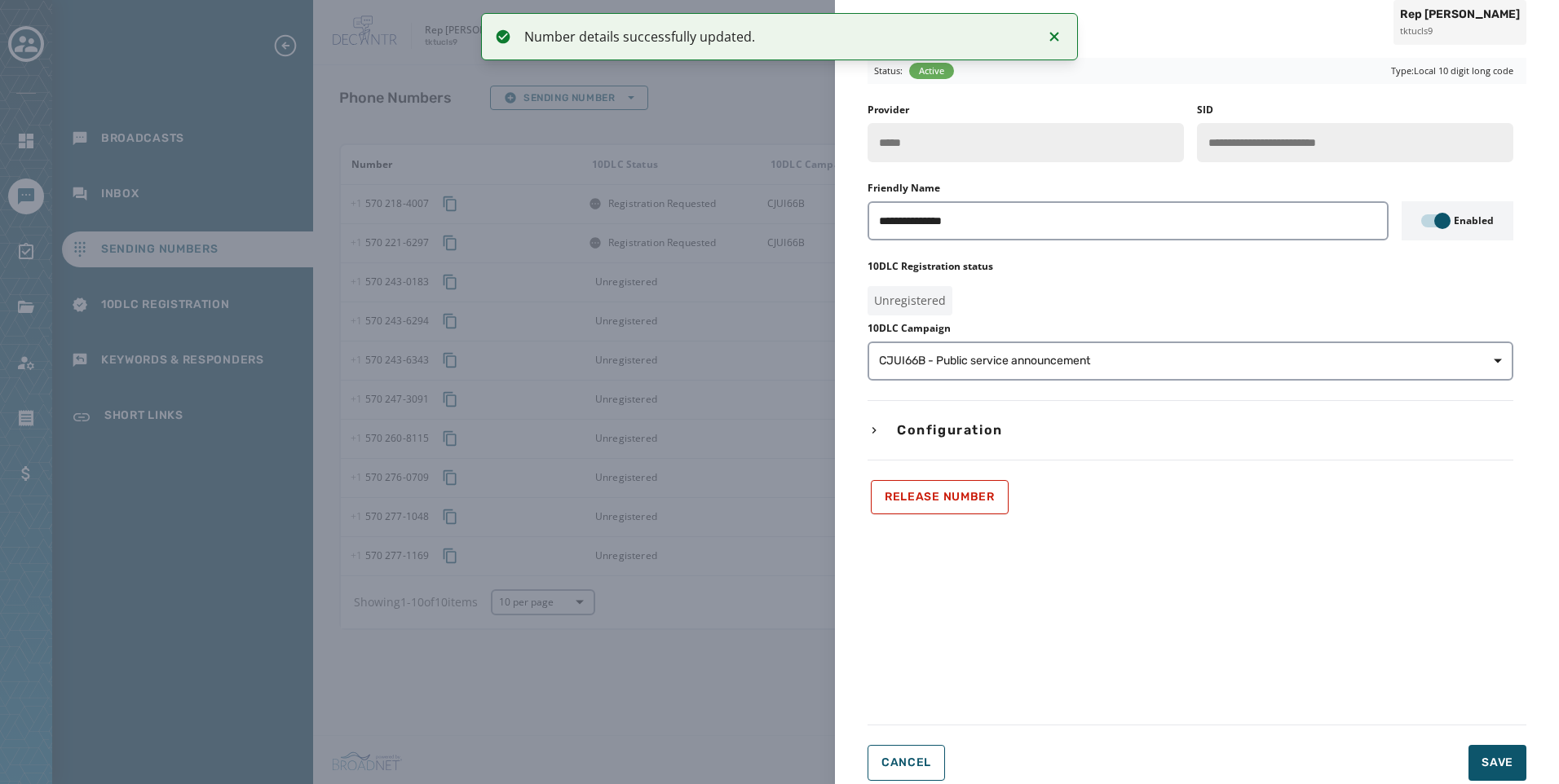
click at [1502, 783] on html "Number details successfully updated. Broadcasts Inbox Sending Numbers 10DLC Reg…" at bounding box center [779, 392] width 1559 height 784
click at [1503, 764] on span "Save" at bounding box center [1498, 763] width 32 height 17
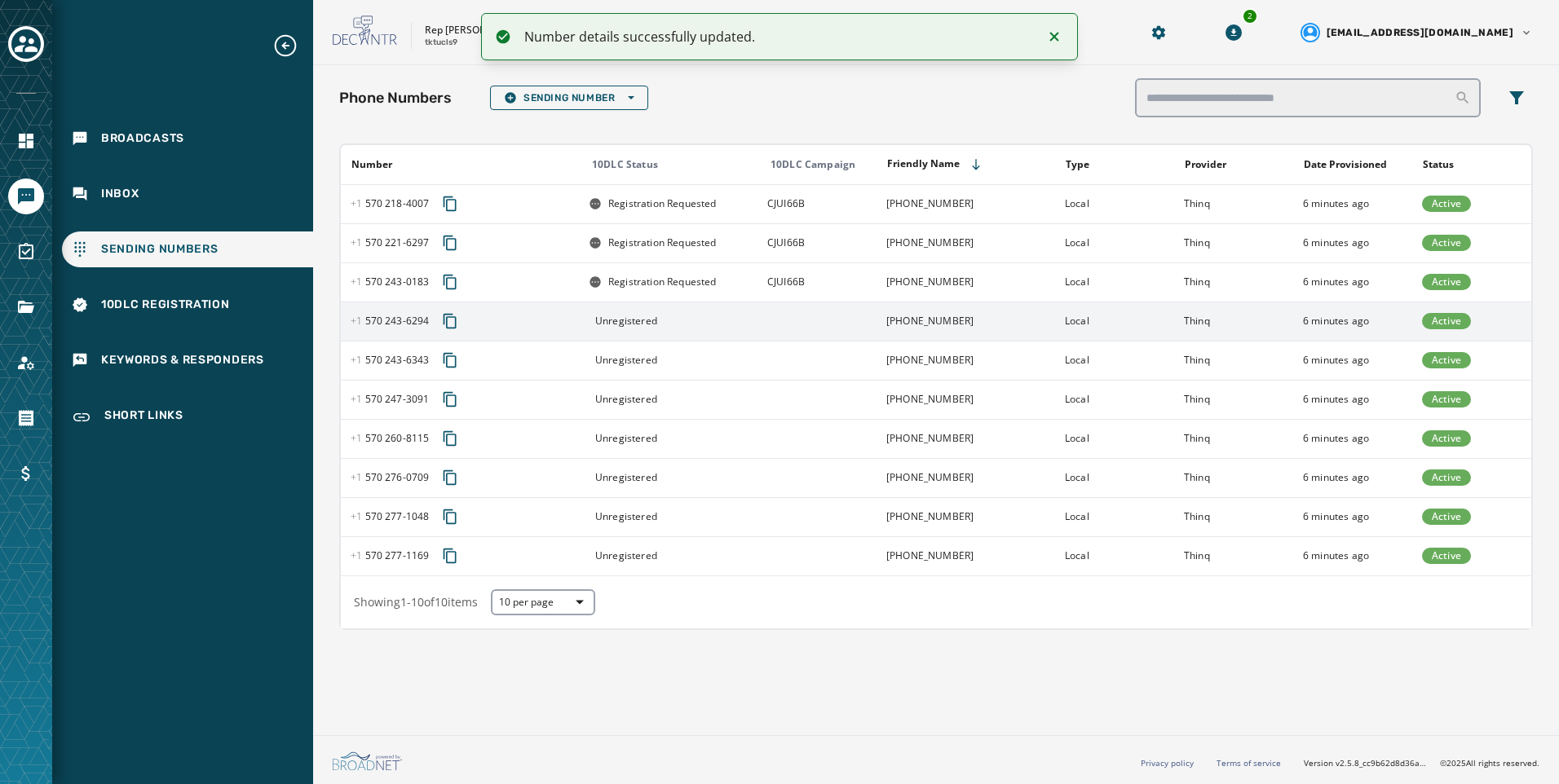
click at [756, 319] on div "Unregistered" at bounding box center [672, 321] width 168 height 13
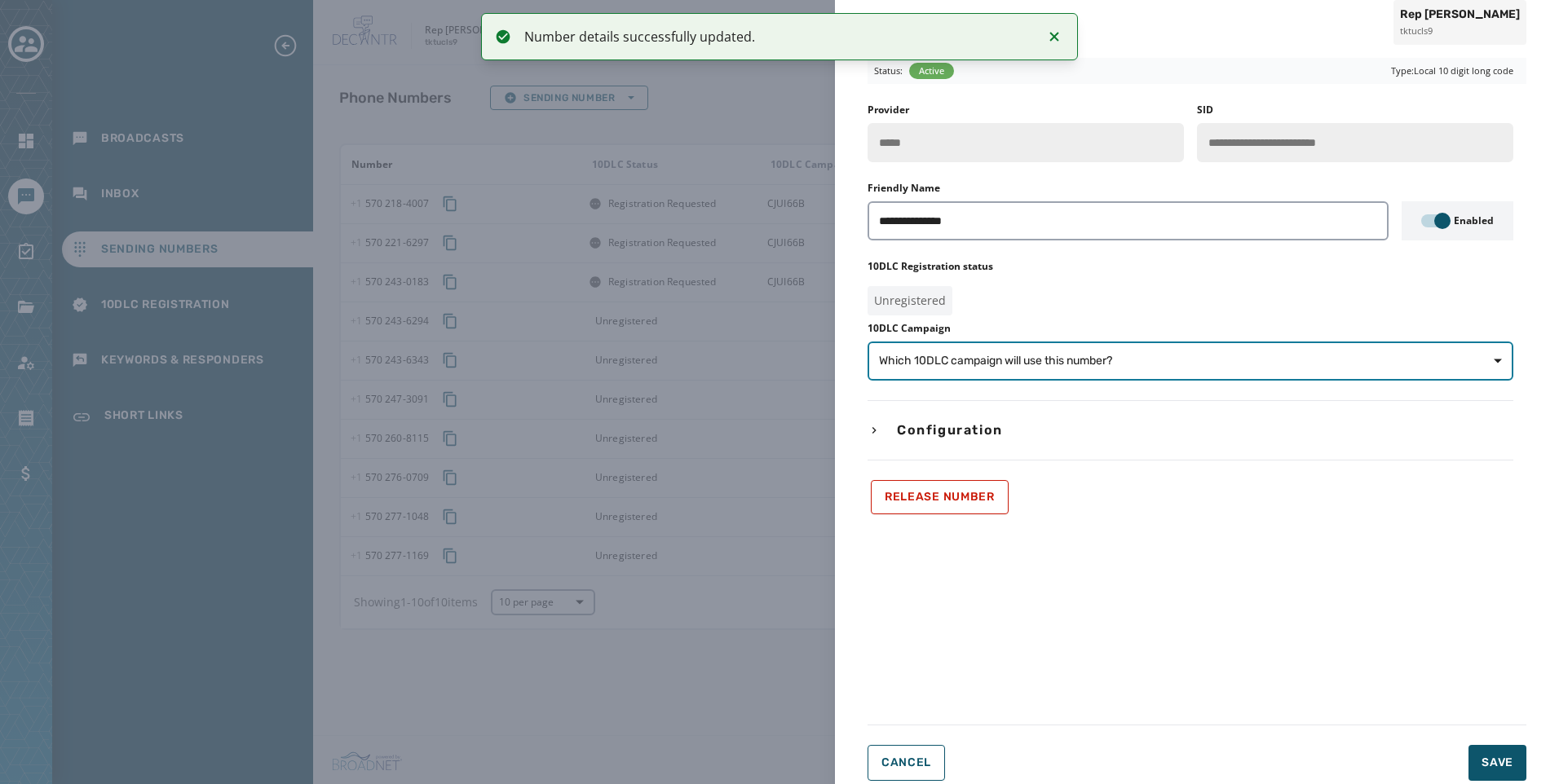
click at [1064, 359] on span "Which 10DLC campaign will use this number?" at bounding box center [996, 361] width 234 height 17
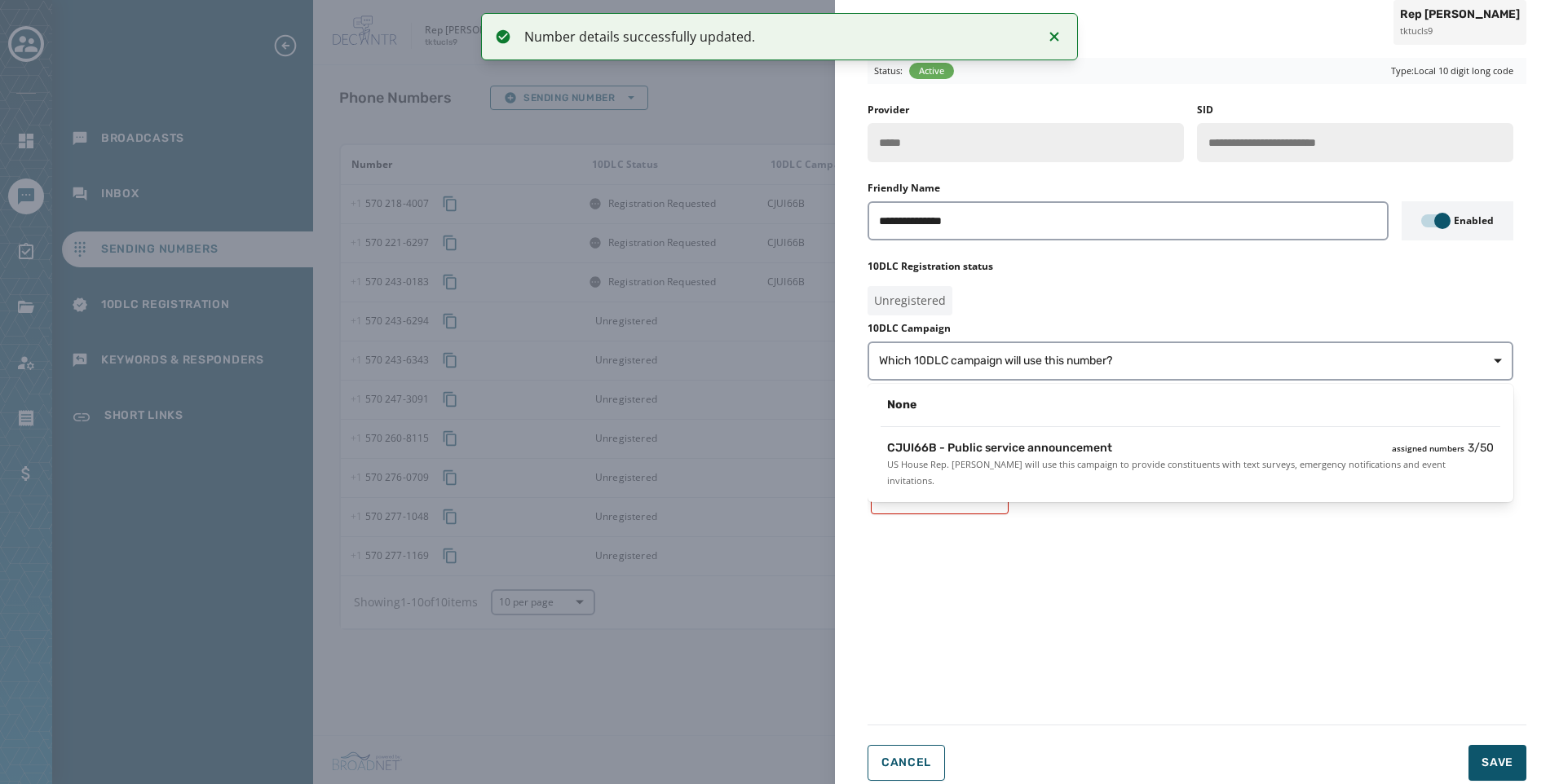
click at [1073, 433] on div "None CJUI66B - Public service announcement assigned numbers 3 / 50 US House Rep…" at bounding box center [1191, 443] width 646 height 118
click at [1094, 494] on div "**********" at bounding box center [1191, 309] width 646 height 410
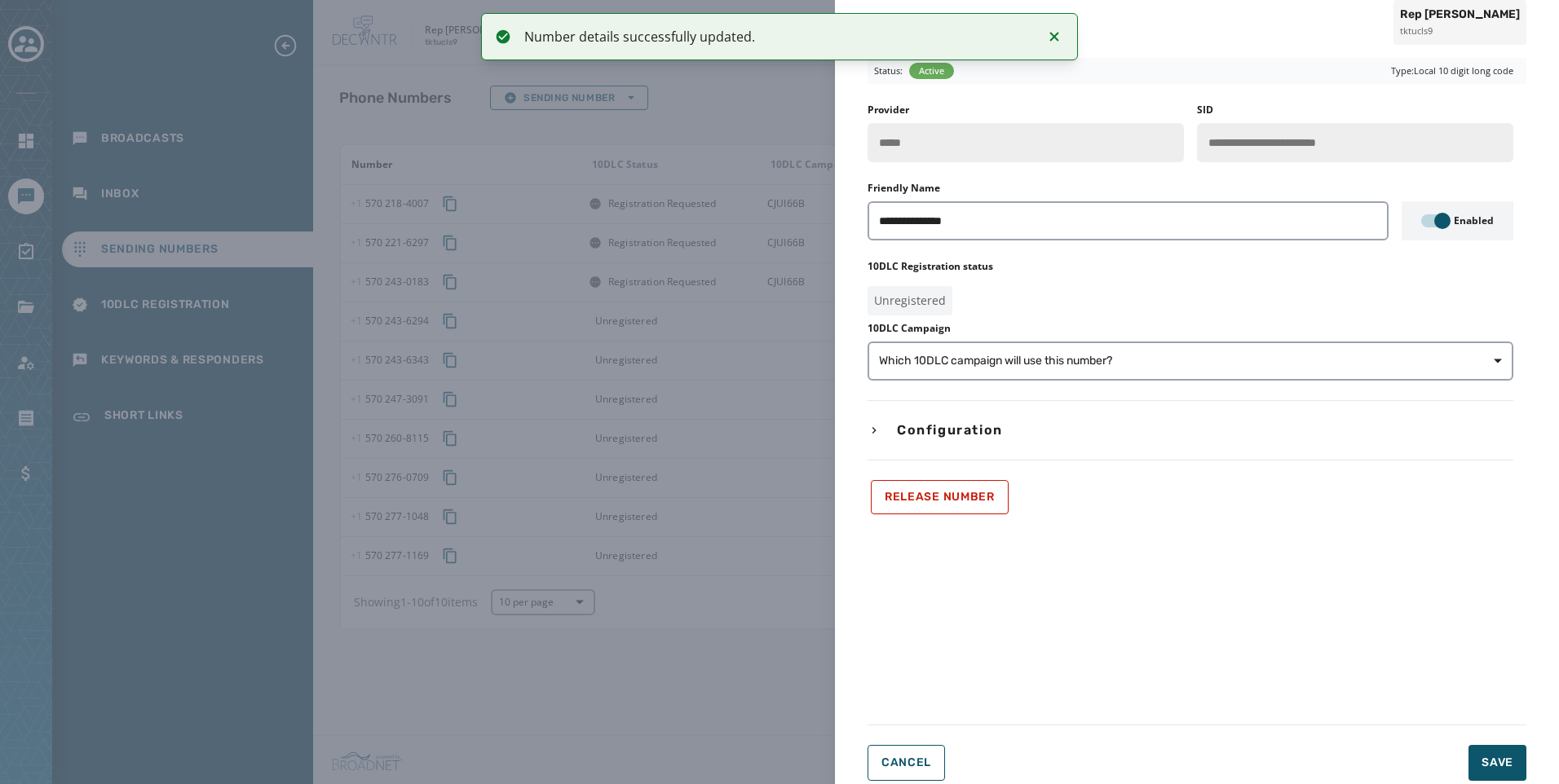
click at [1096, 462] on div "**********" at bounding box center [1191, 309] width 646 height 410
click at [1360, 348] on button "Which 10DLC campaign will use this number?" at bounding box center [1191, 361] width 646 height 39
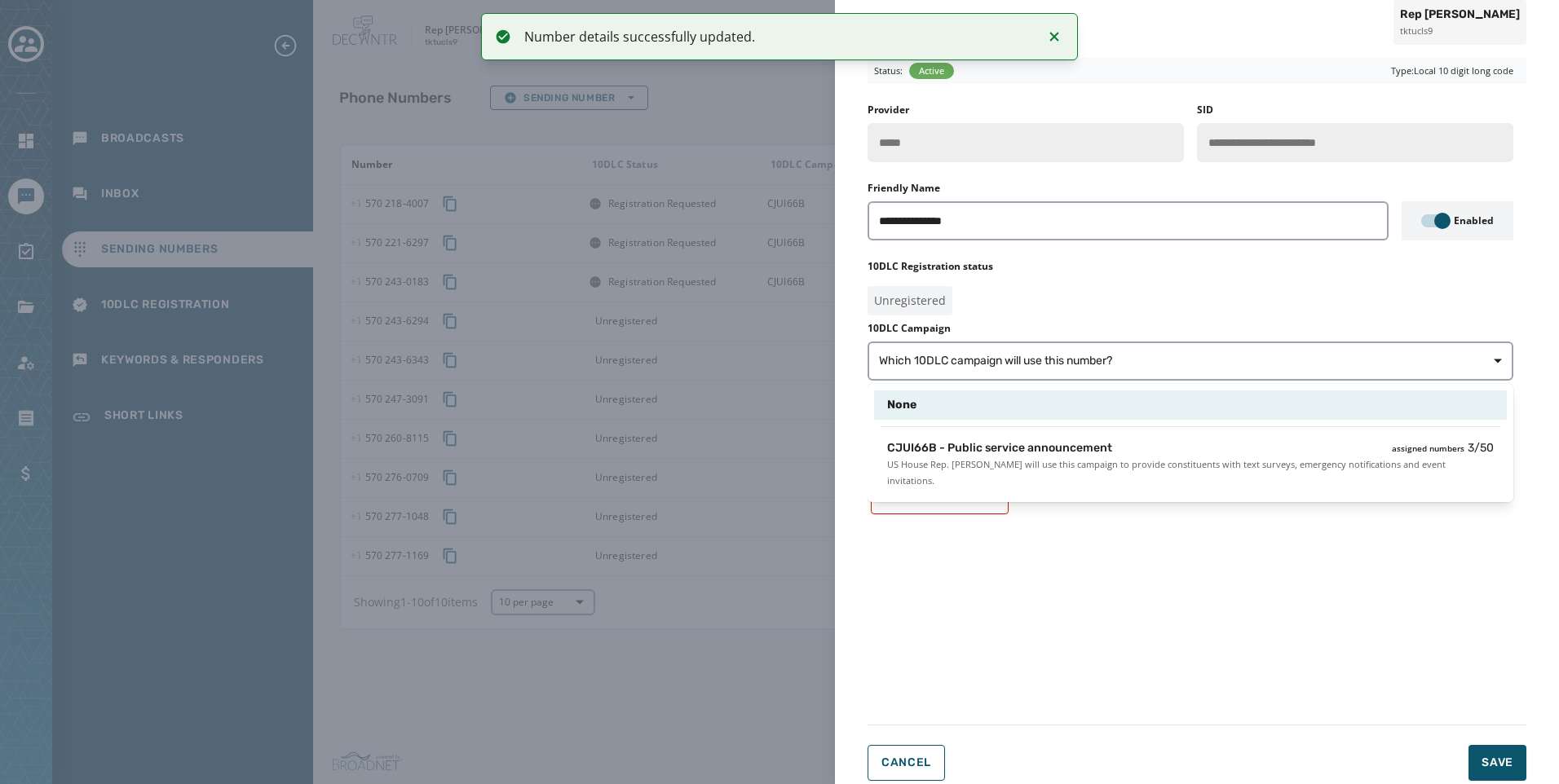
click at [1325, 440] on div "CJUI66B - Public service announcement assigned numbers 3 / 50 US House Rep. Rob…" at bounding box center [1191, 464] width 633 height 62
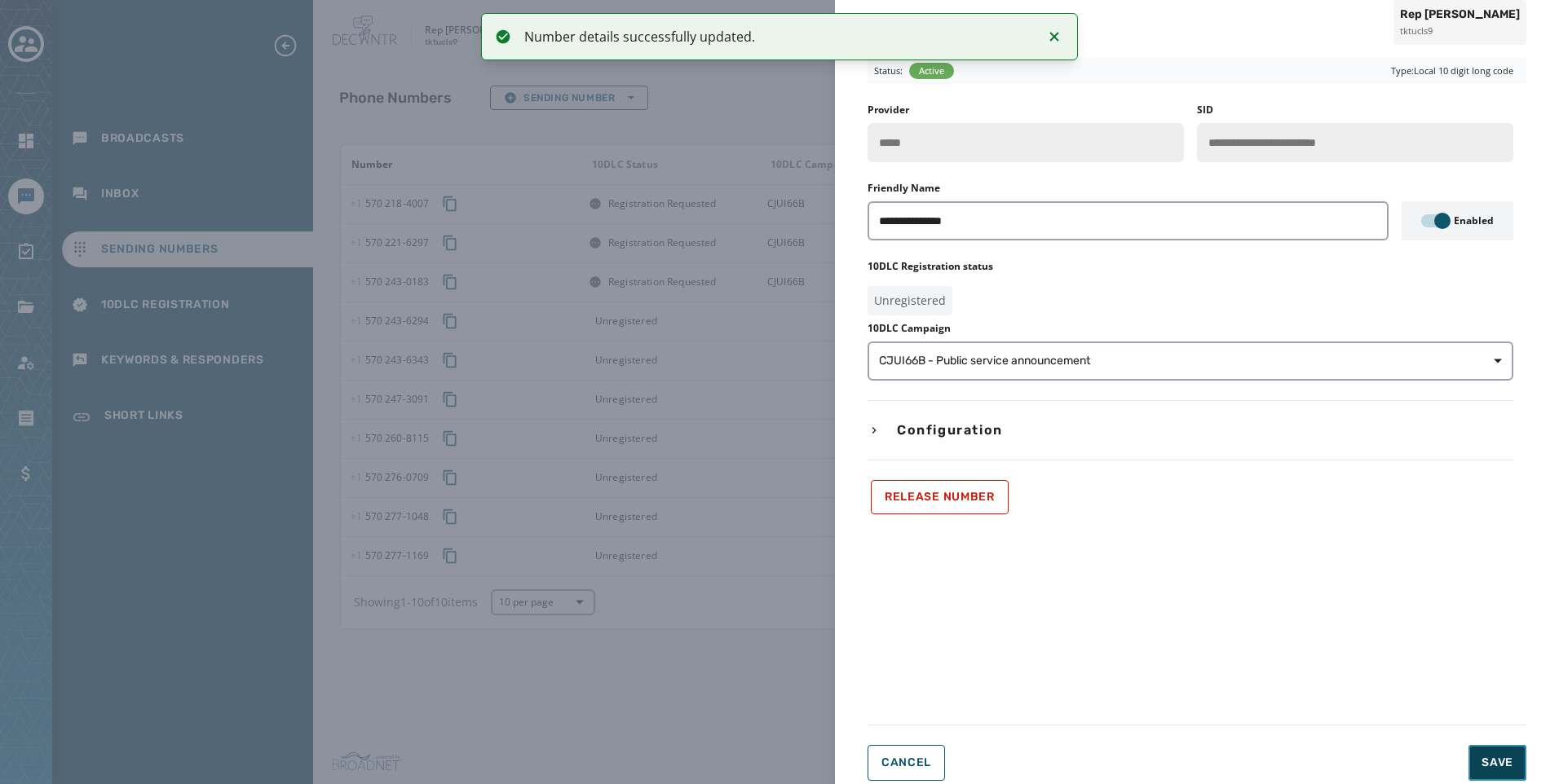
click at [1492, 763] on span "Save" at bounding box center [1498, 763] width 32 height 17
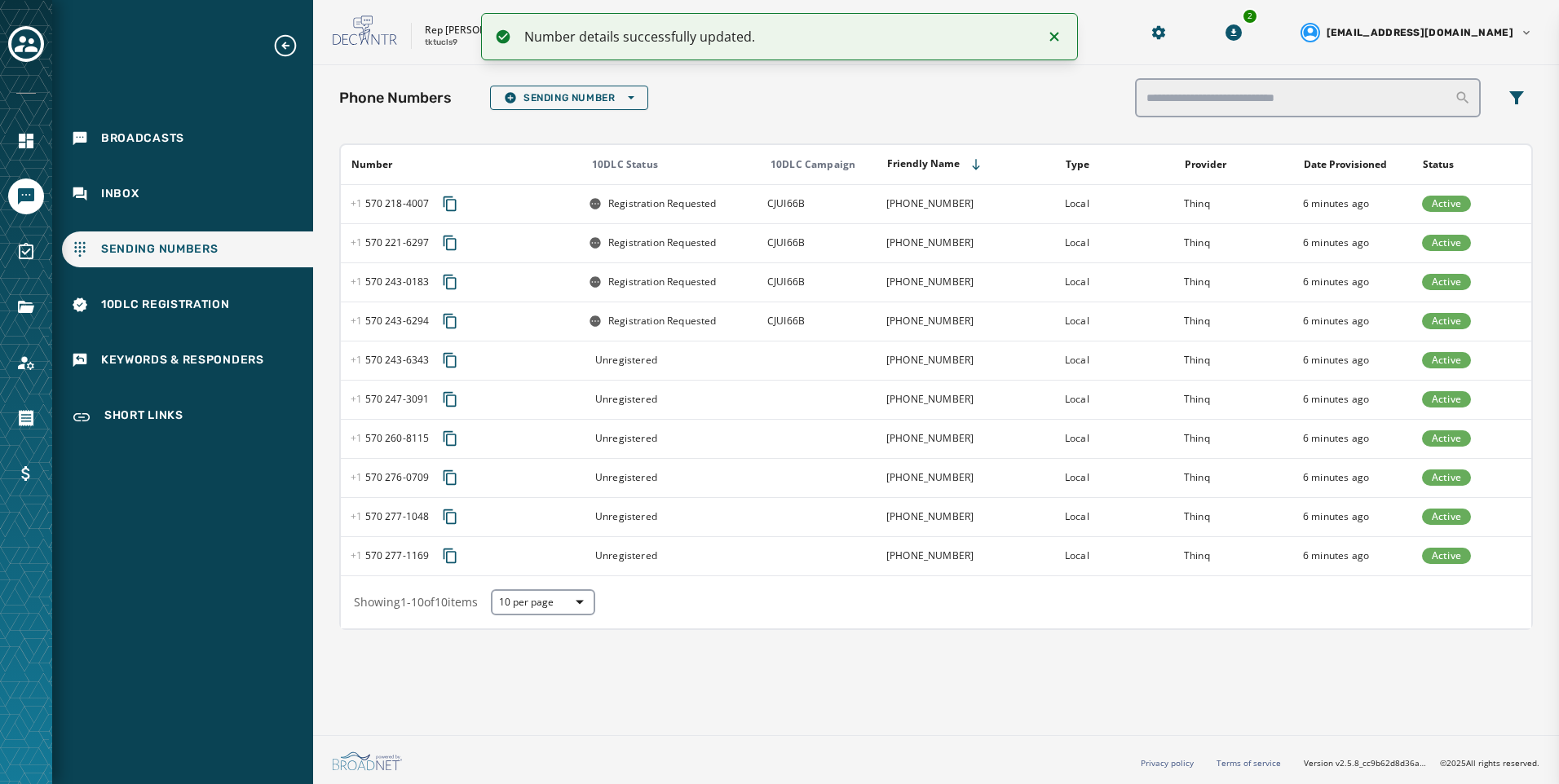
click at [785, 364] on td at bounding box center [817, 360] width 119 height 39
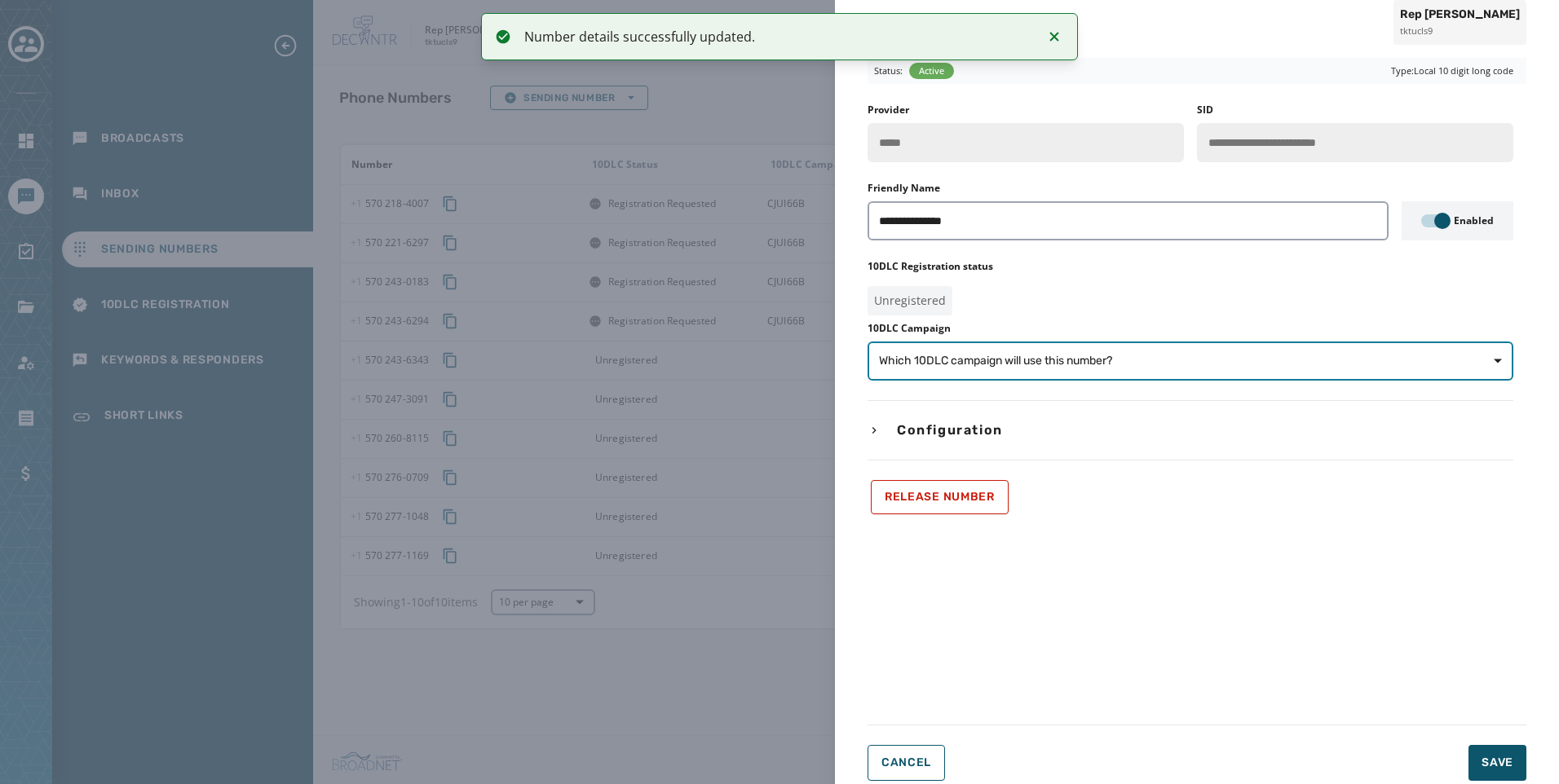
click at [979, 369] on button "Which 10DLC campaign will use this number?" at bounding box center [1191, 361] width 646 height 39
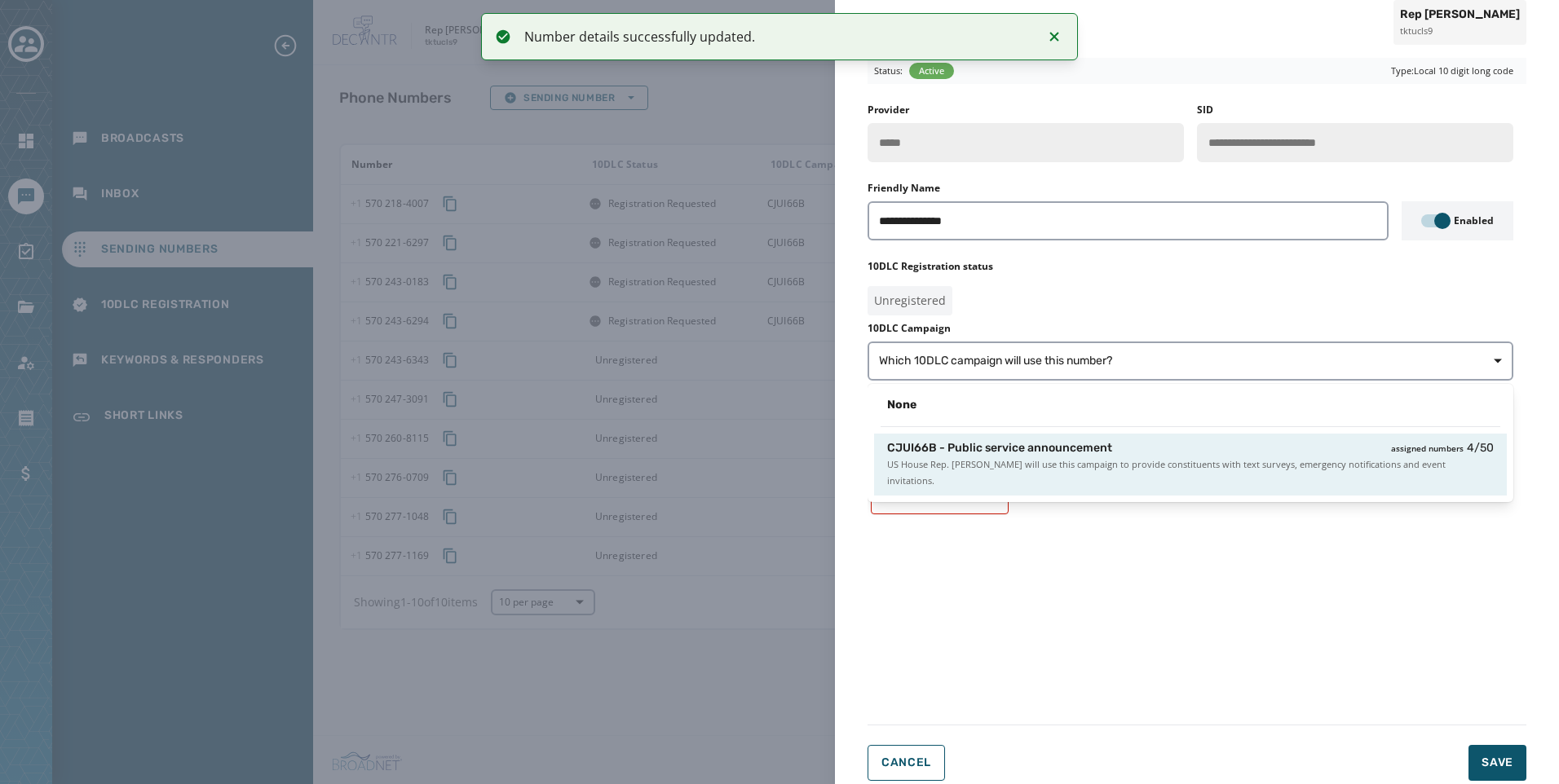
click at [994, 439] on div "CJUI66B - Public service announcement assigned numbers 4 / 50 US House Rep. Rob…" at bounding box center [1191, 464] width 633 height 62
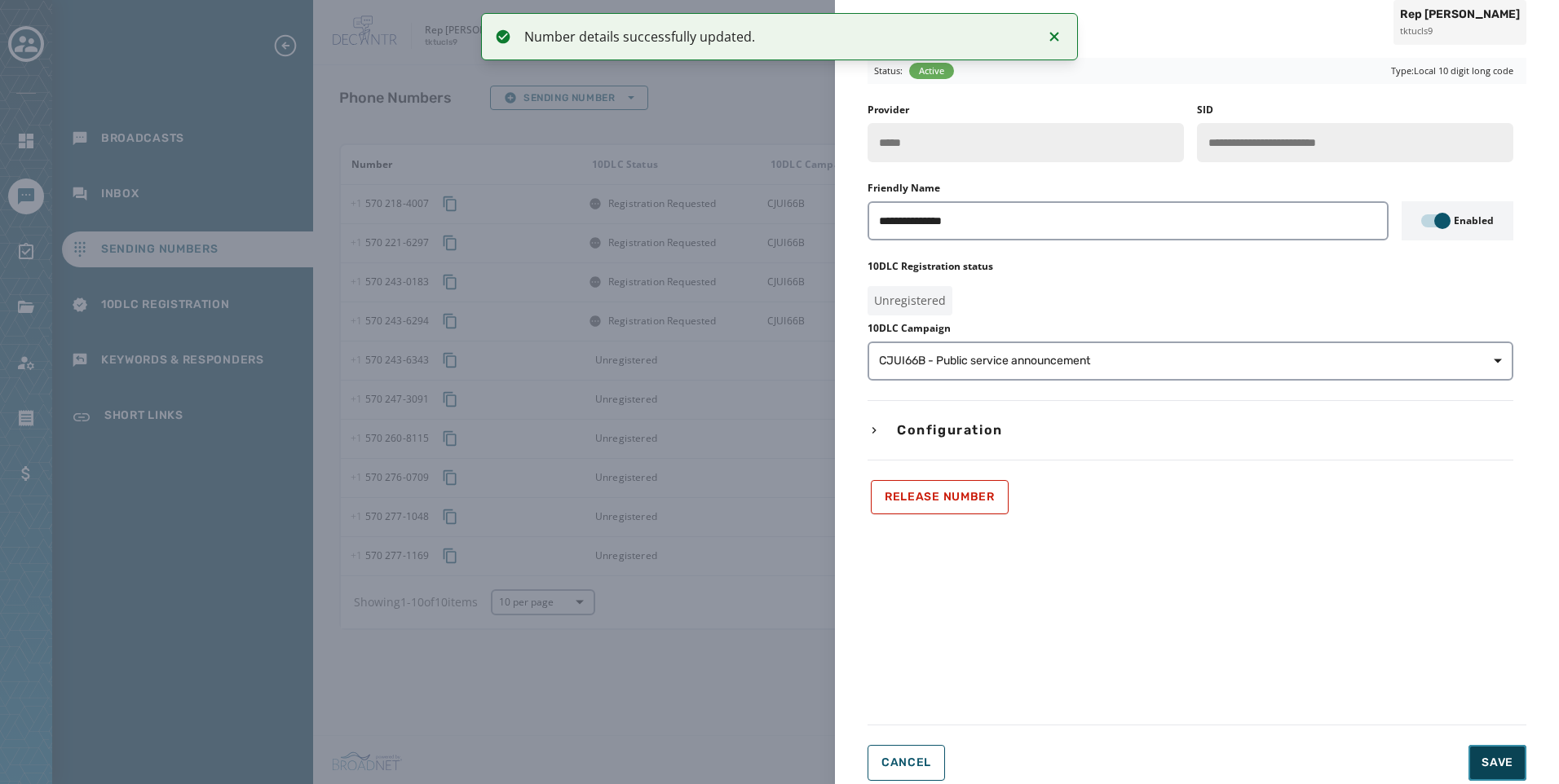
click at [1488, 759] on span "Save" at bounding box center [1498, 763] width 32 height 17
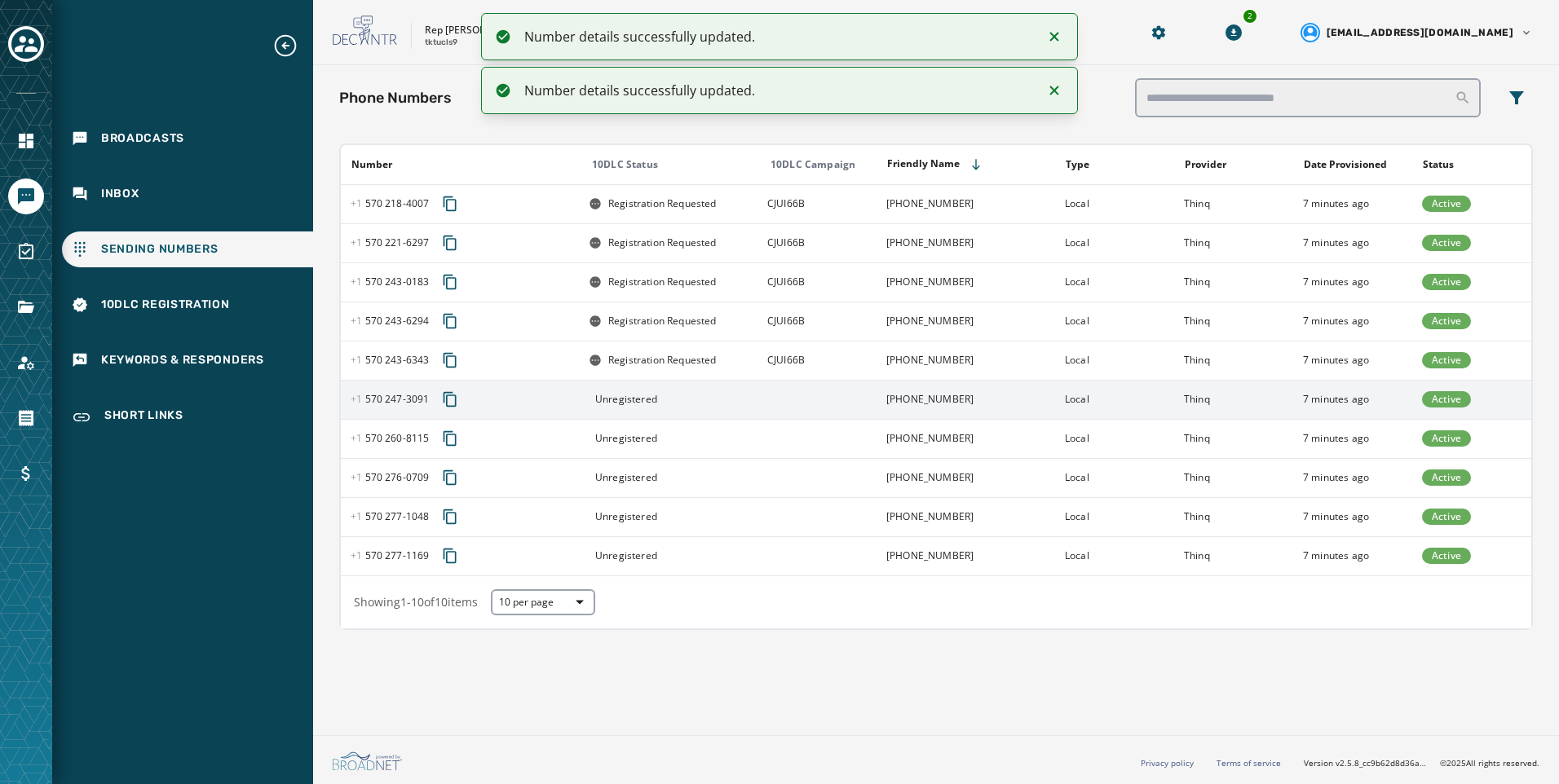
click at [792, 407] on td at bounding box center [817, 399] width 119 height 39
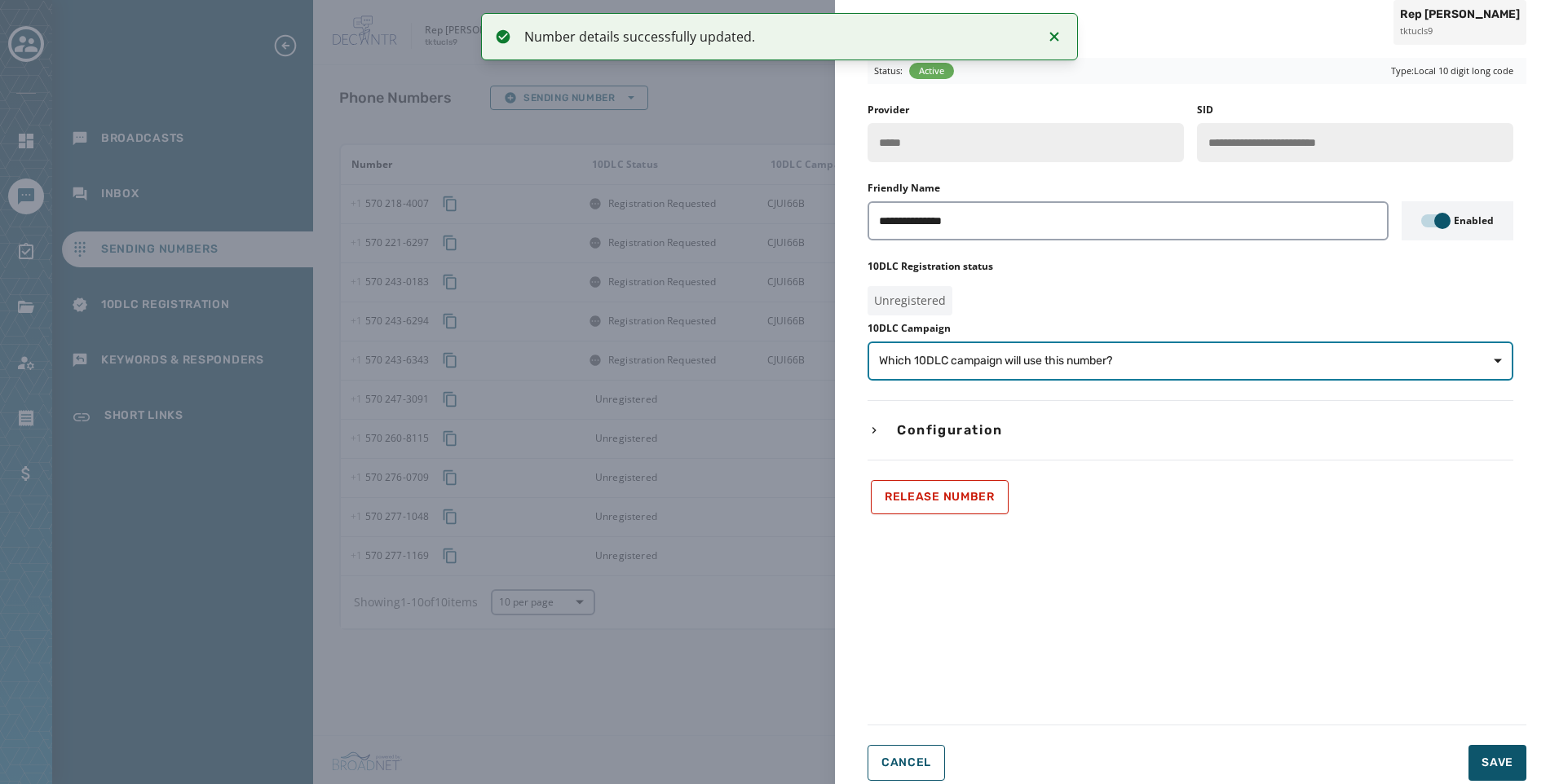
click at [1090, 361] on span "Which 10DLC campaign will use this number?" at bounding box center [996, 361] width 234 height 17
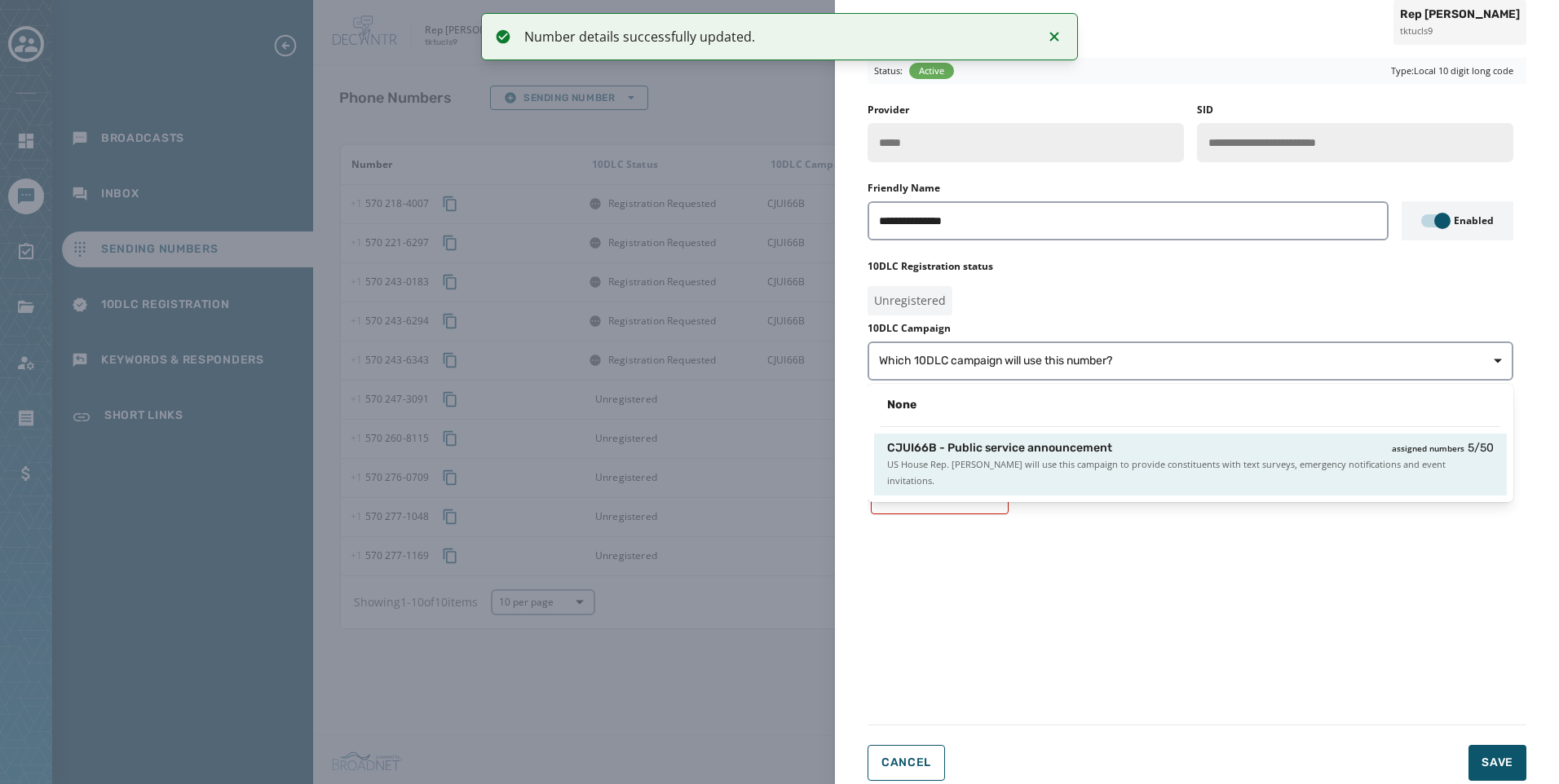
click at [1115, 454] on div "CJUI66B - Public service announcement assigned numbers 5 / 50" at bounding box center [1191, 448] width 607 height 17
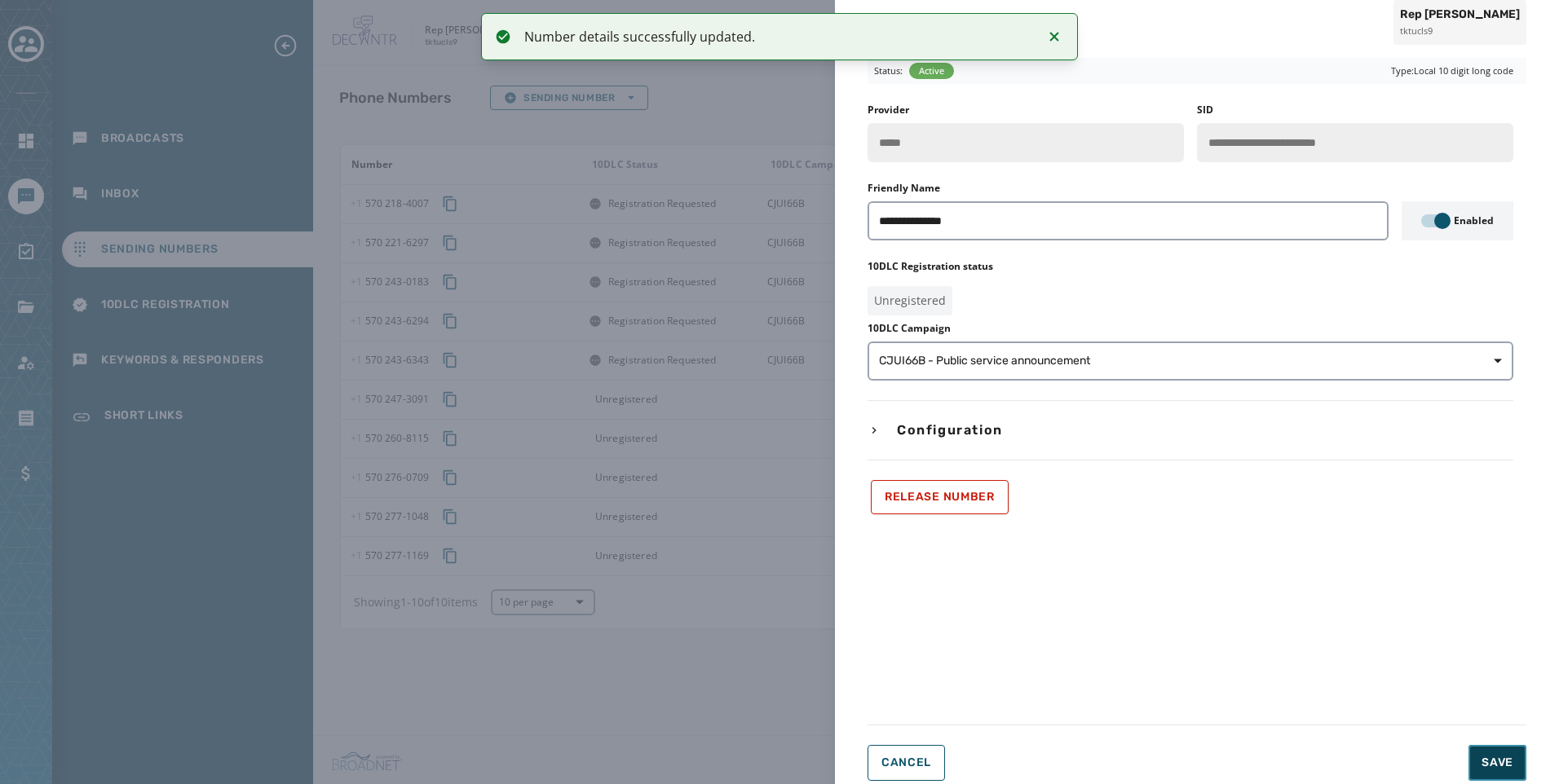
click at [1513, 751] on button "Save" at bounding box center [1498, 763] width 58 height 36
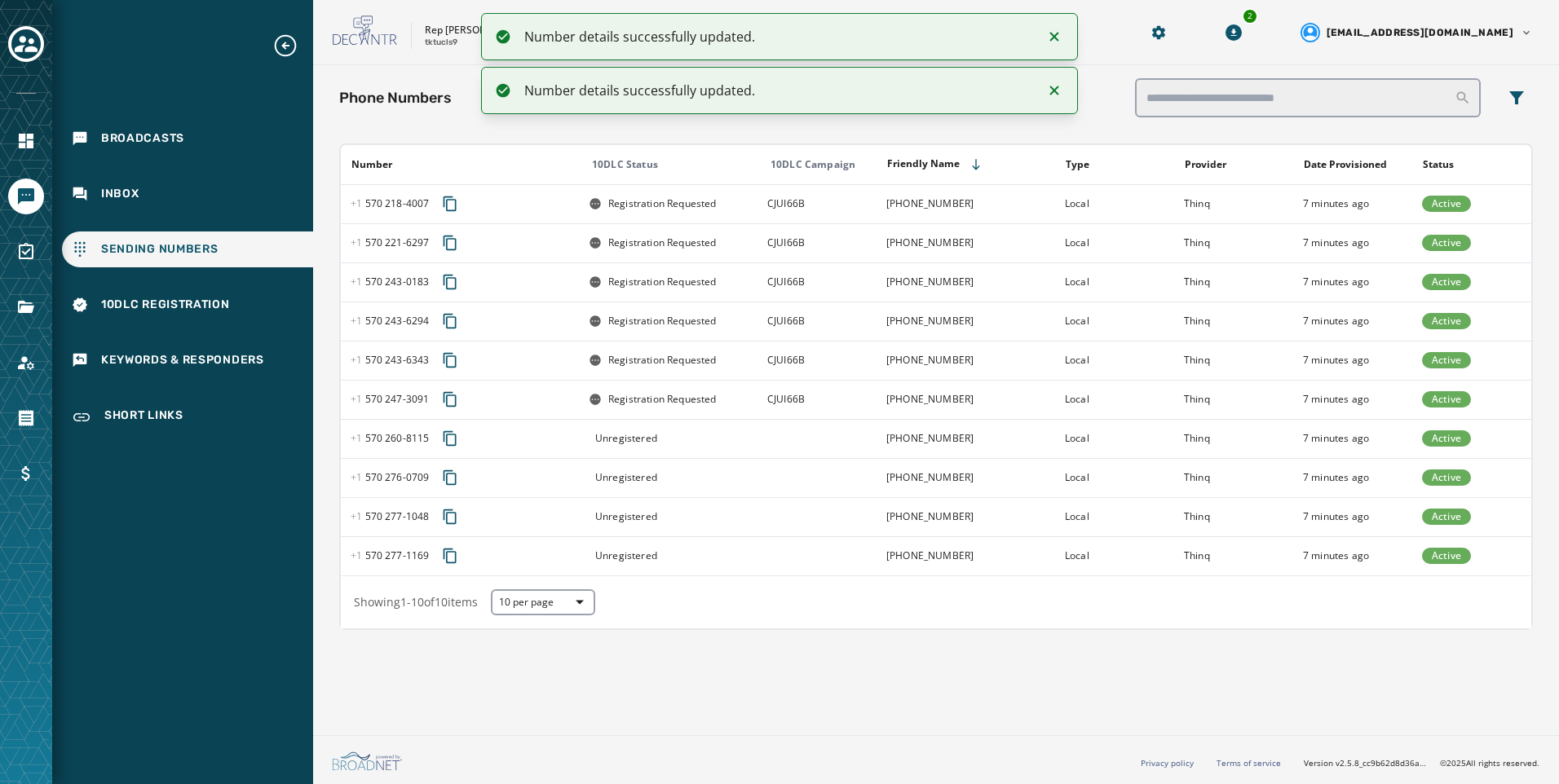
click at [820, 442] on td at bounding box center [817, 439] width 119 height 39
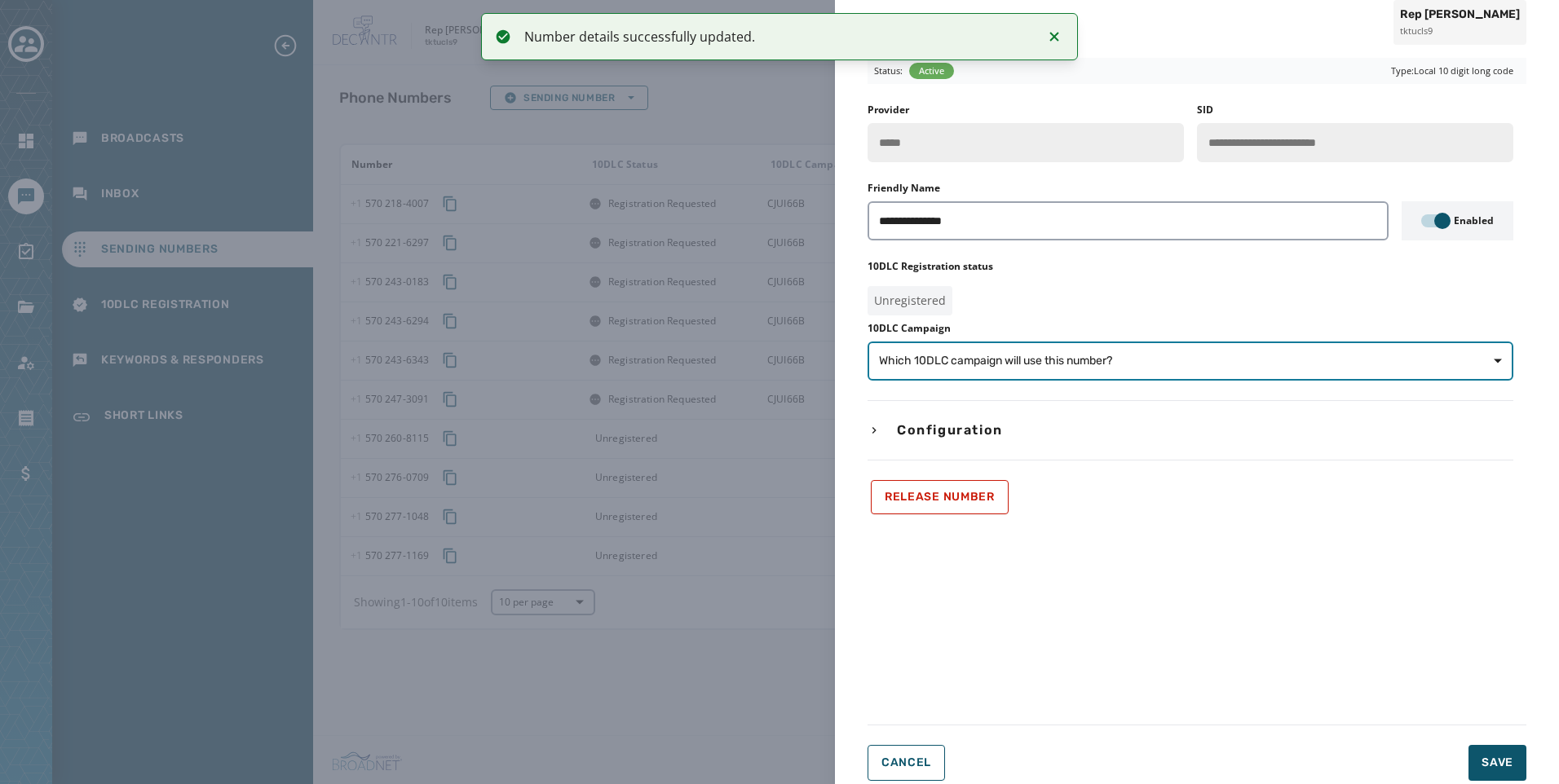
click at [928, 378] on button "Which 10DLC campaign will use this number?" at bounding box center [1191, 361] width 646 height 39
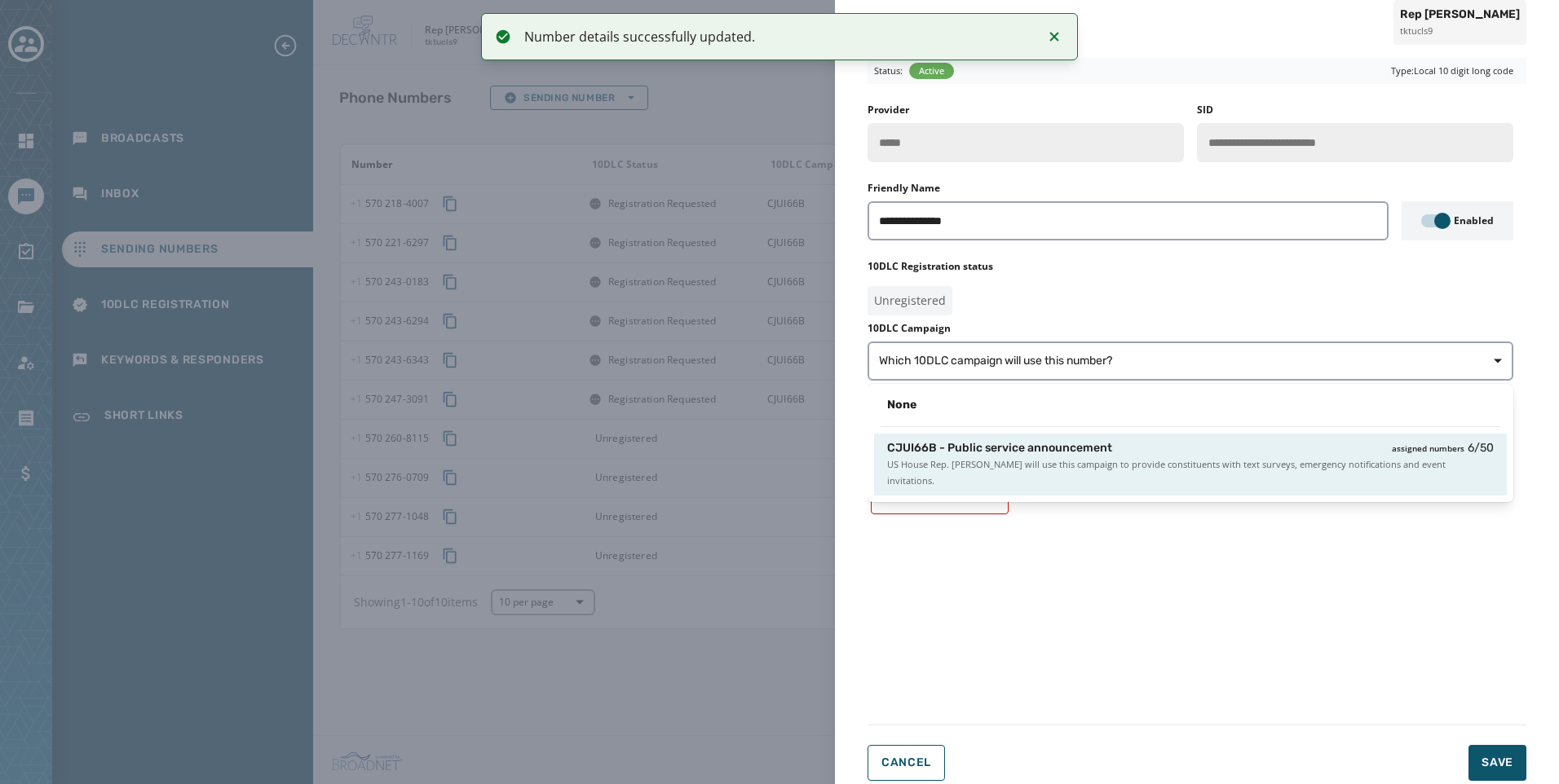
click at [939, 444] on span "CJUI66B - Public service announcement" at bounding box center [999, 448] width 225 height 17
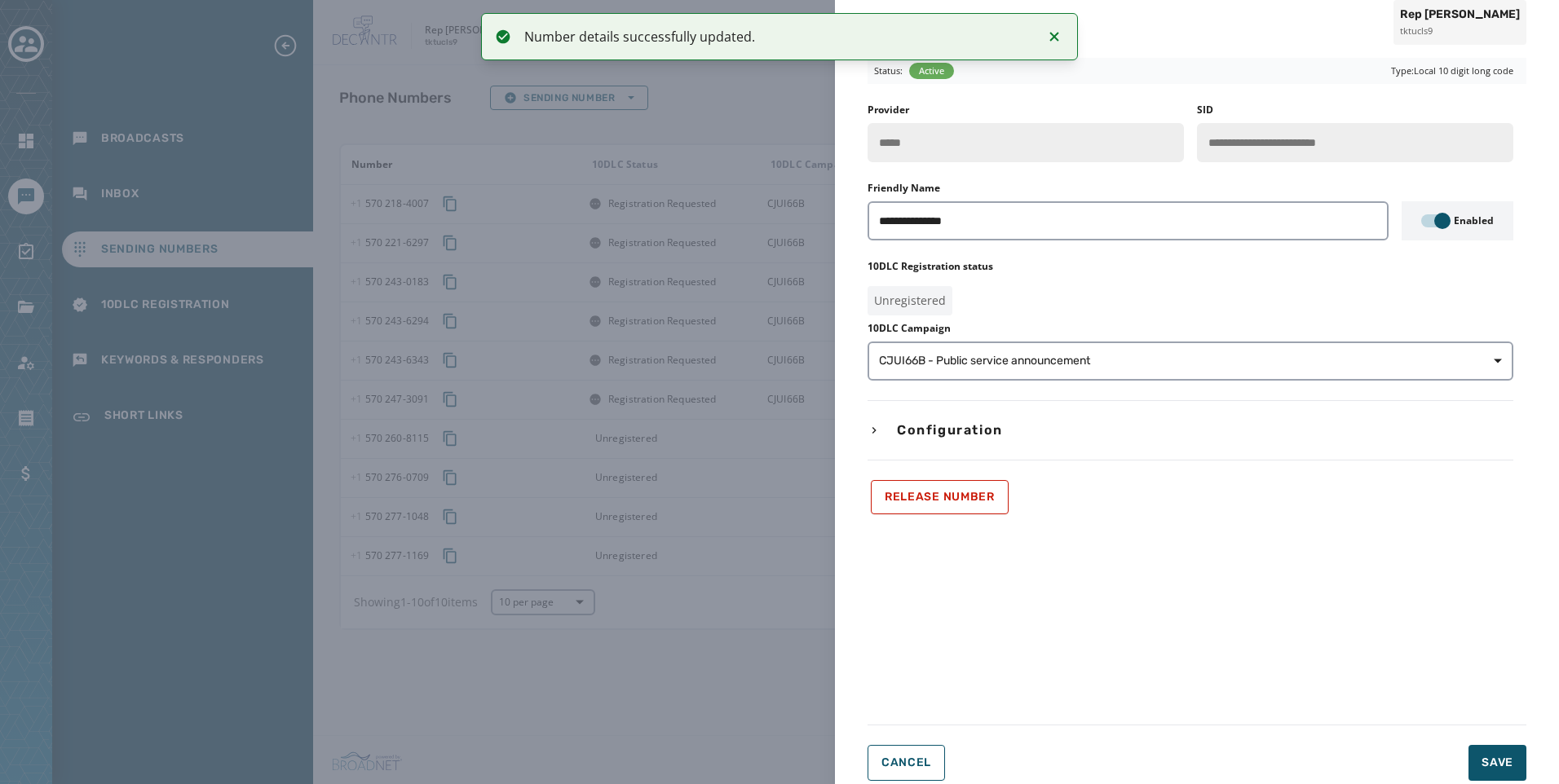
click at [1536, 772] on div "**********" at bounding box center [1198, 419] width 724 height 750
click at [1526, 771] on button "Save" at bounding box center [1498, 763] width 58 height 36
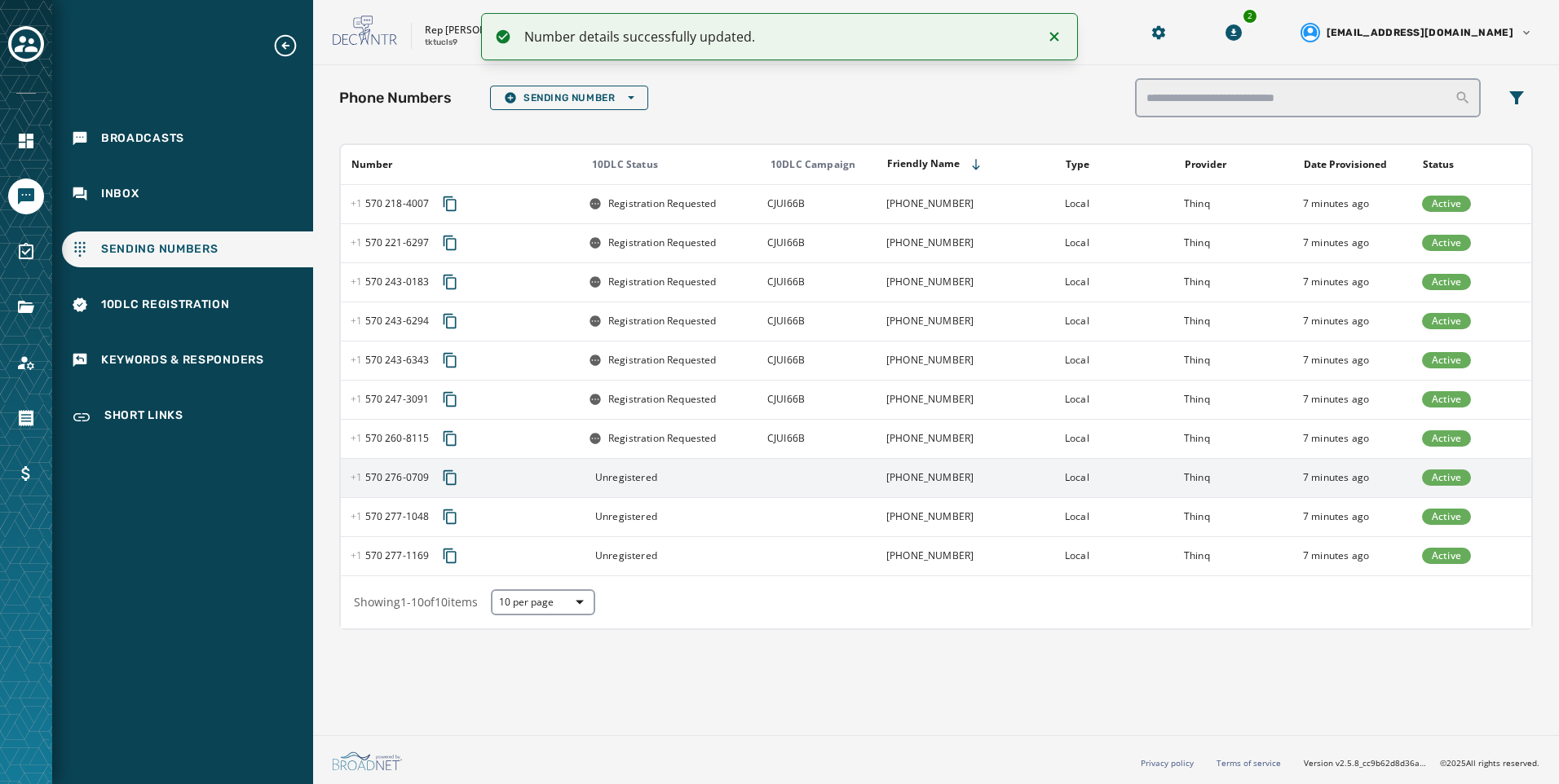
click at [792, 477] on td at bounding box center [817, 477] width 119 height 39
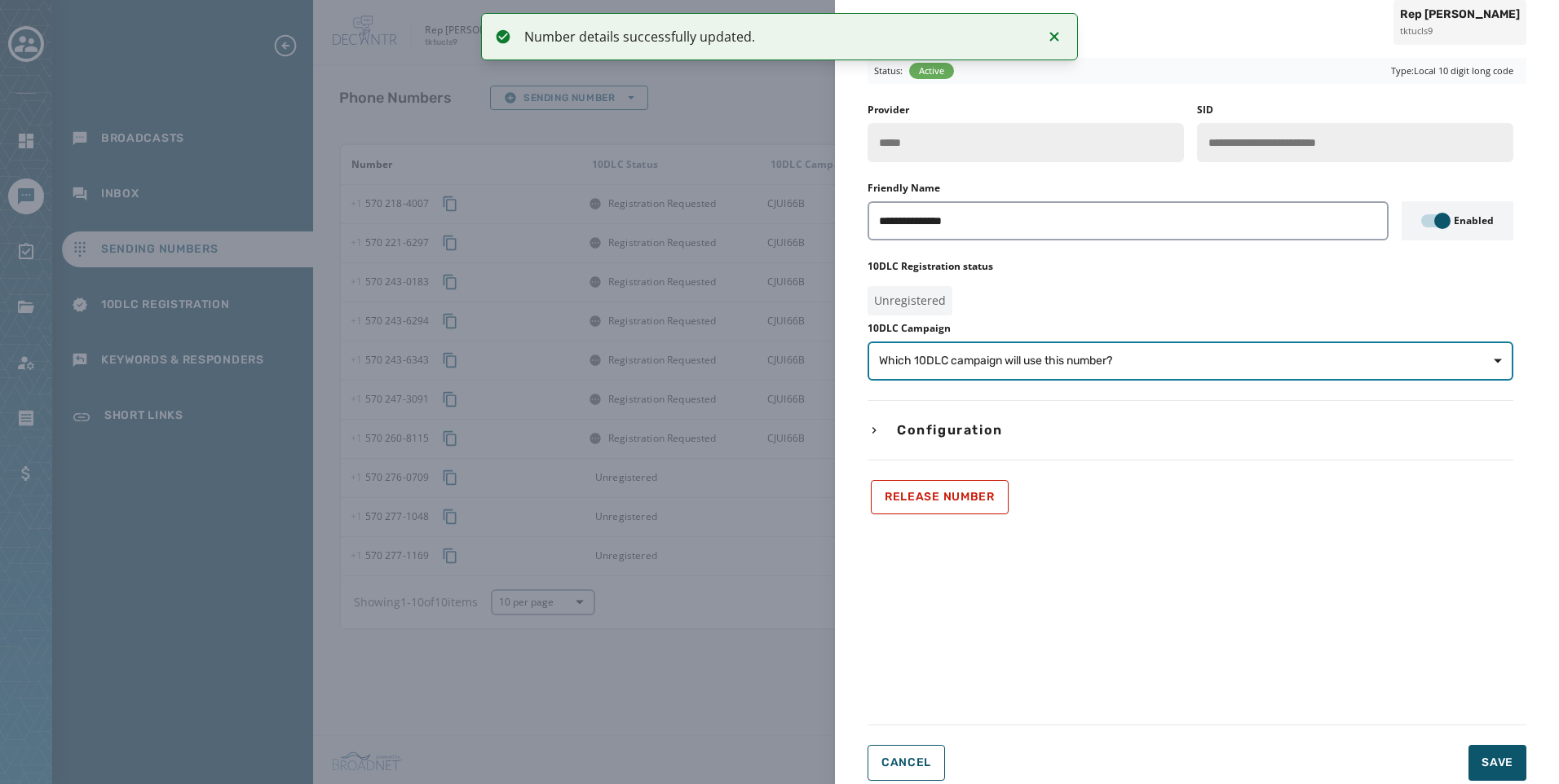
click at [1083, 378] on button "Which 10DLC campaign will use this number?" at bounding box center [1191, 361] width 646 height 39
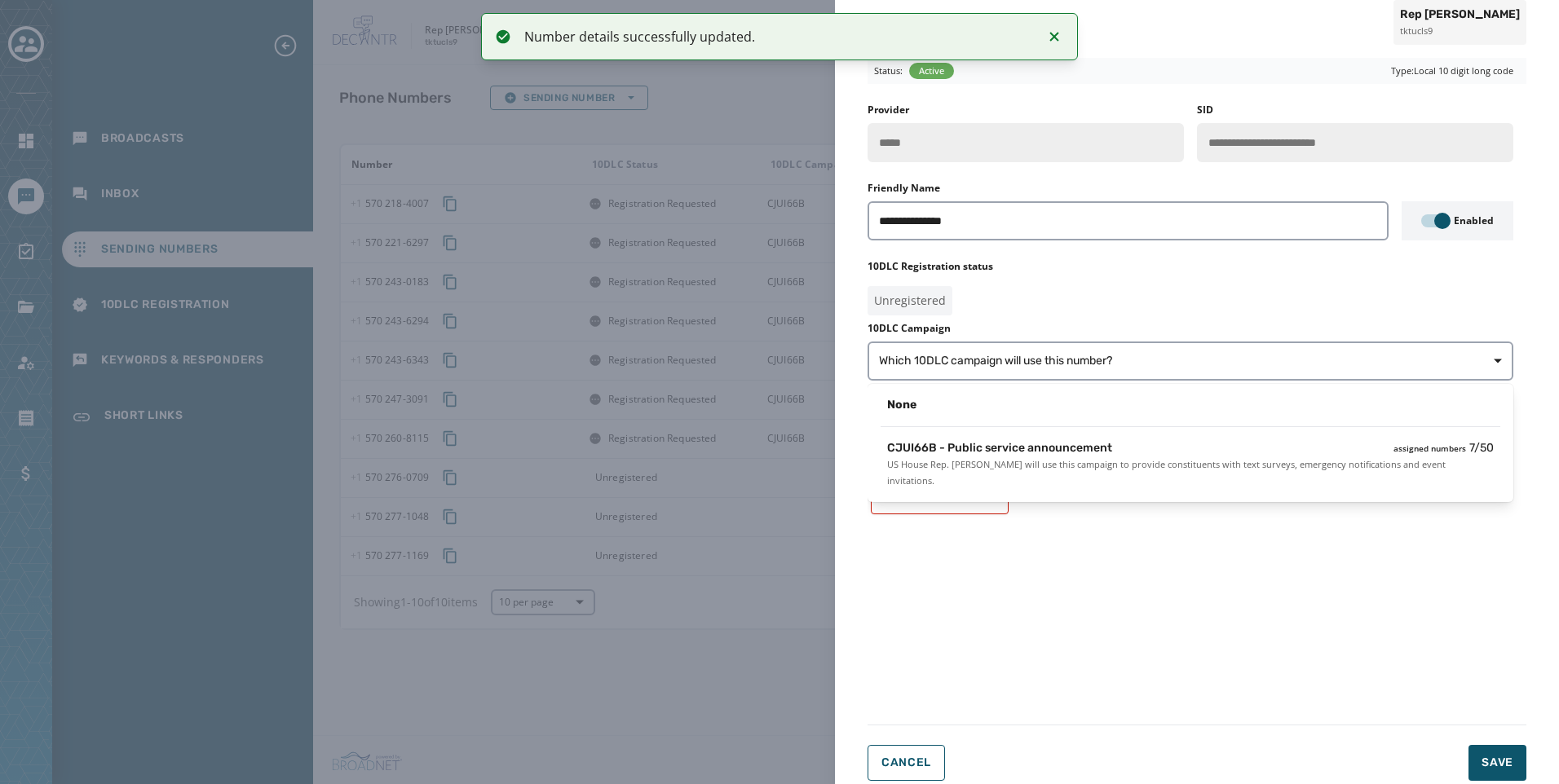
click at [1080, 432] on div "None CJUI66B - Public service announcement assigned numbers 7 / 50 US House Rep…" at bounding box center [1191, 443] width 646 height 118
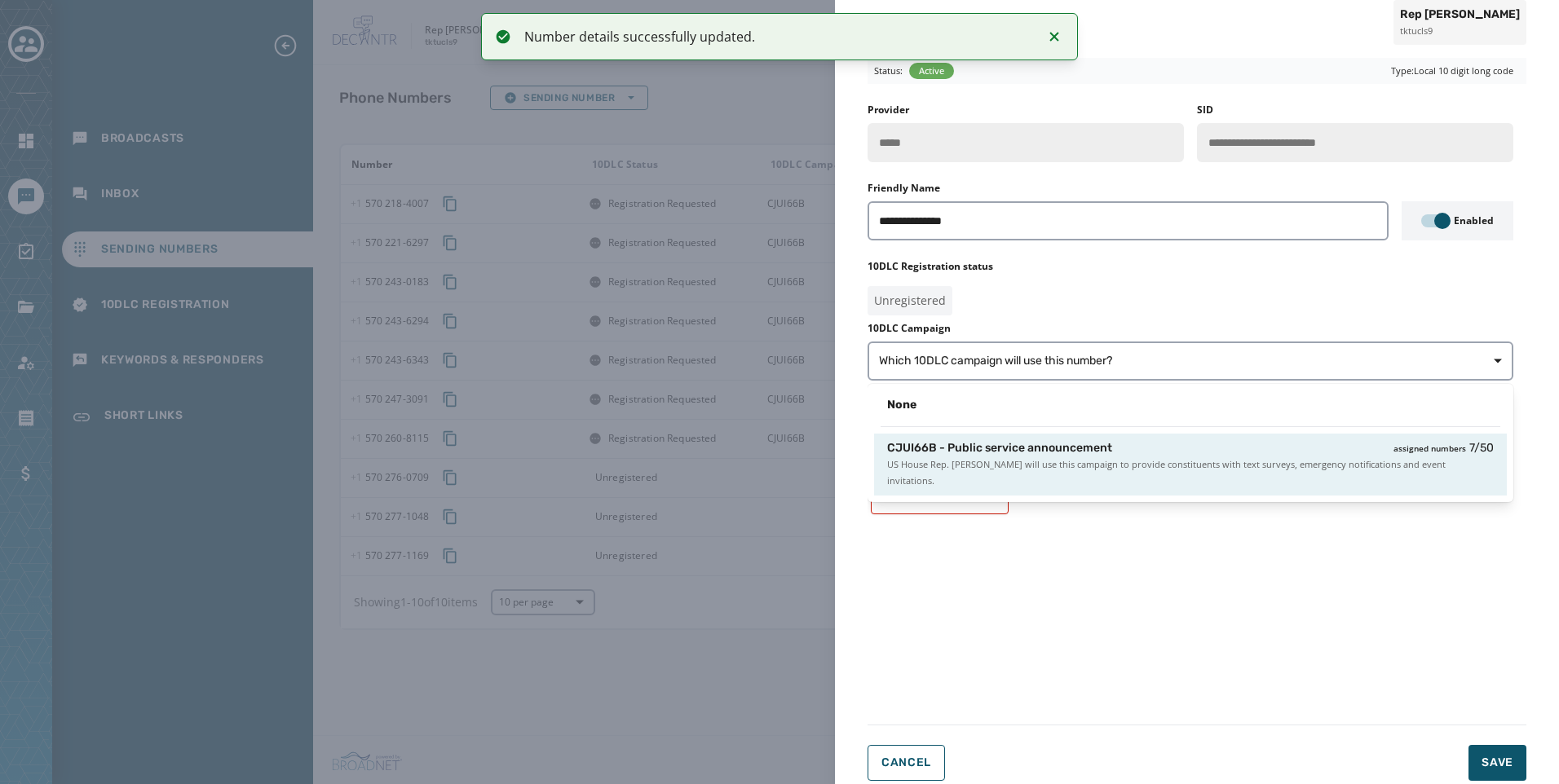
drag, startPoint x: 1231, startPoint y: 463, endPoint x: 1251, endPoint y: 457, distance: 20.9
click at [1233, 463] on span "US House Rep. [PERSON_NAME] will use this campaign to provide constituents with…" at bounding box center [1191, 472] width 607 height 33
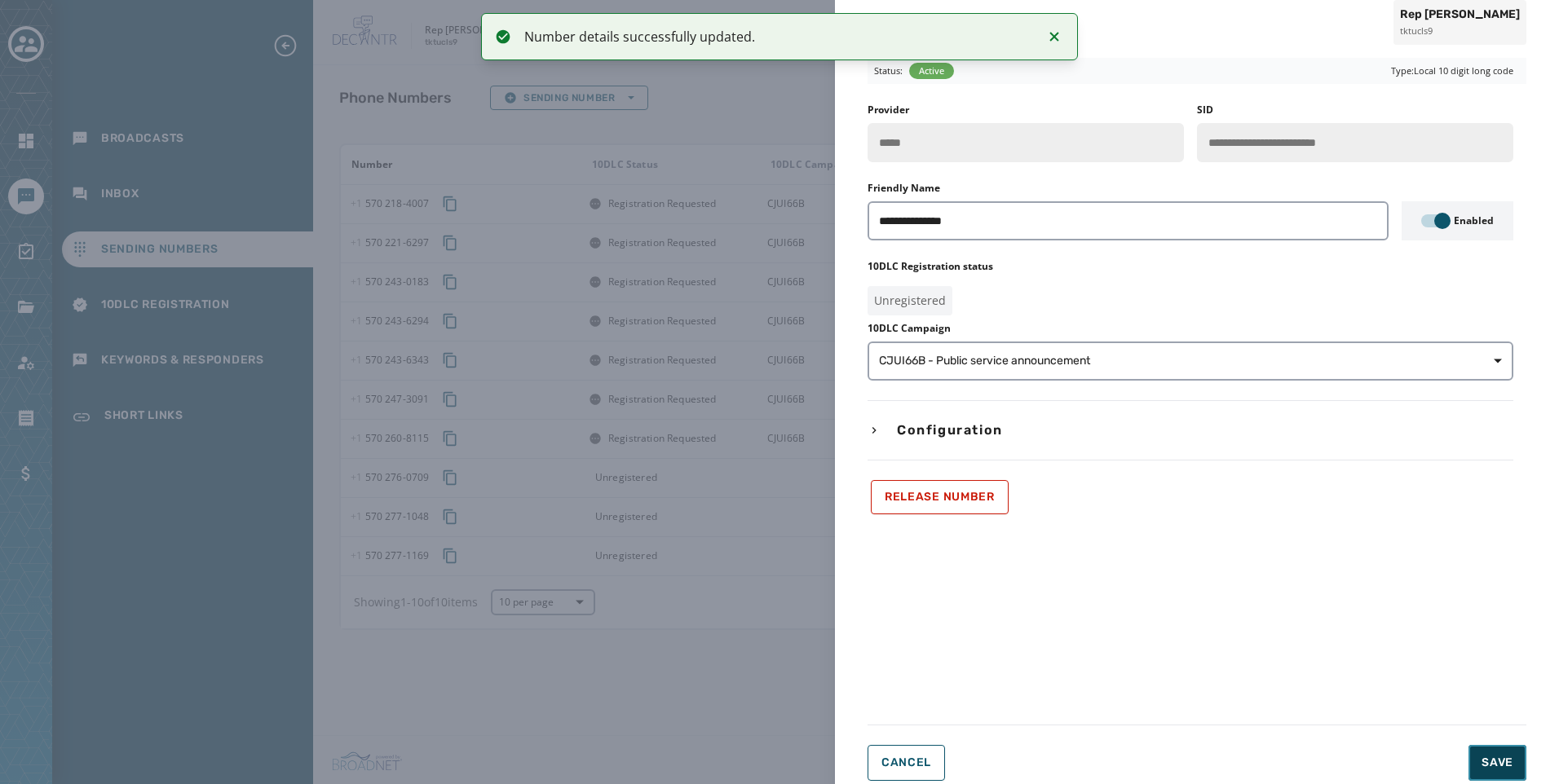
click at [1510, 755] on span "Save" at bounding box center [1498, 763] width 32 height 17
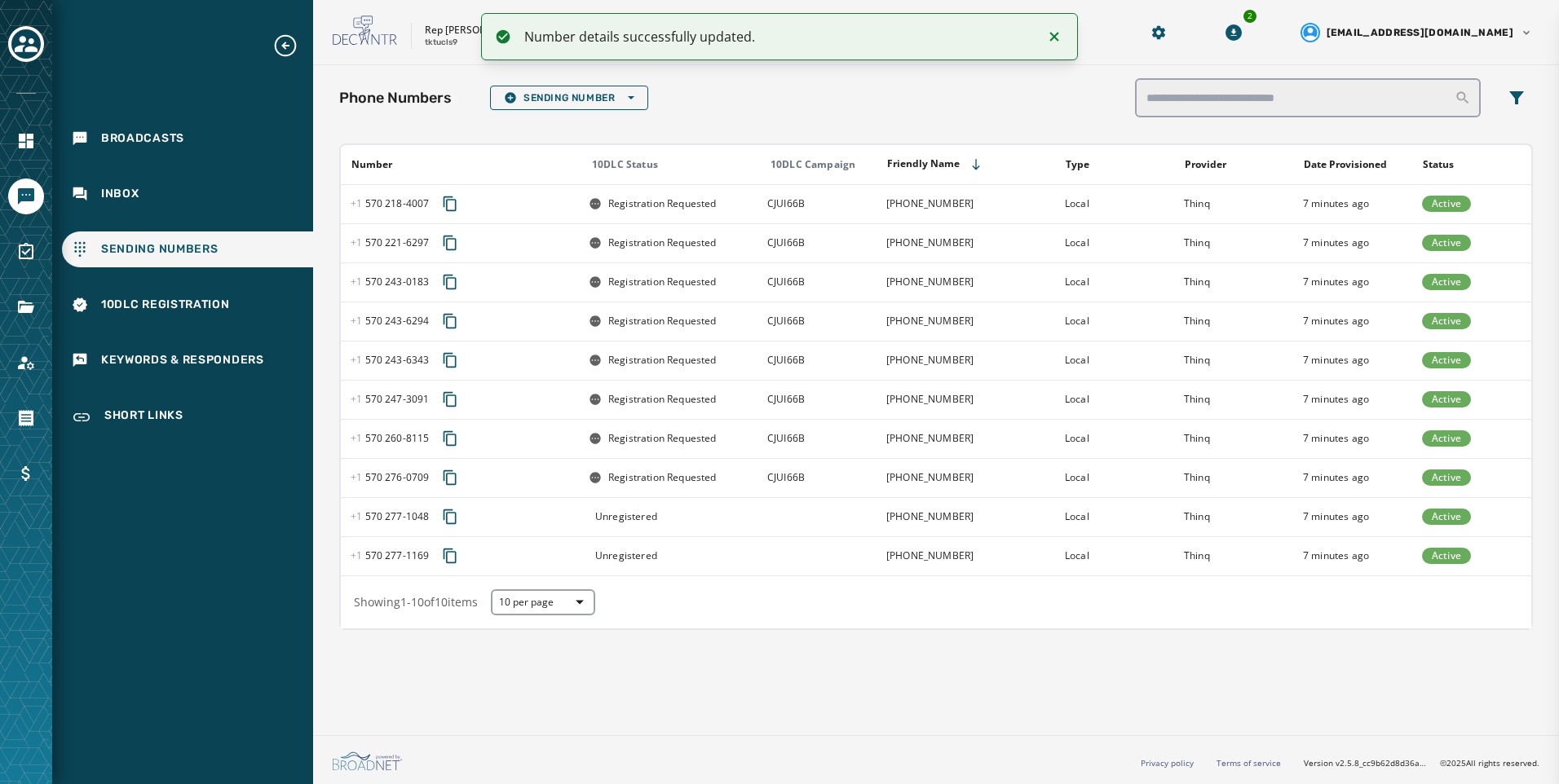
click at [787, 527] on td at bounding box center [817, 517] width 119 height 39
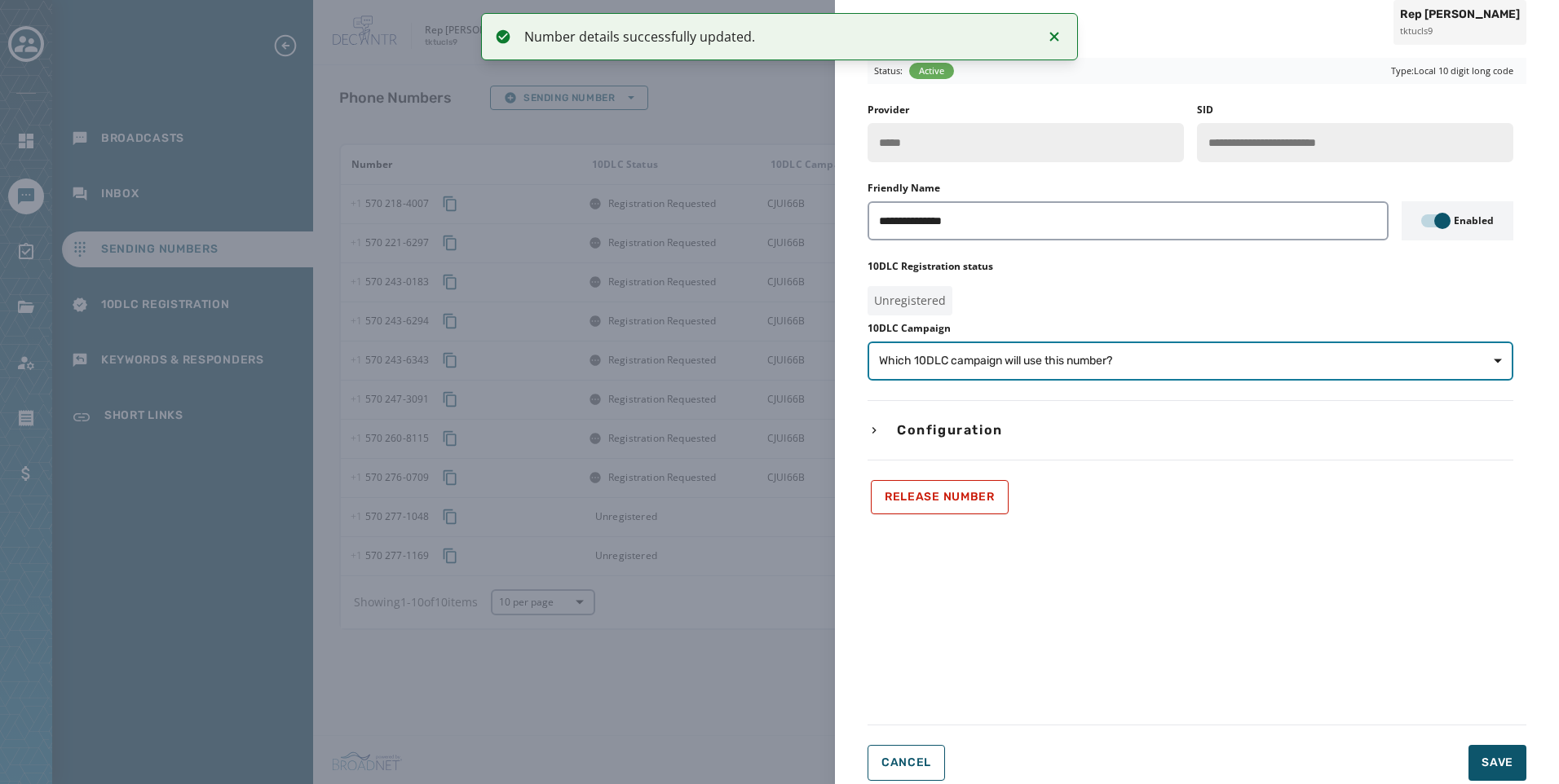
click at [1052, 370] on button "Which 10DLC campaign will use this number?" at bounding box center [1191, 361] width 646 height 39
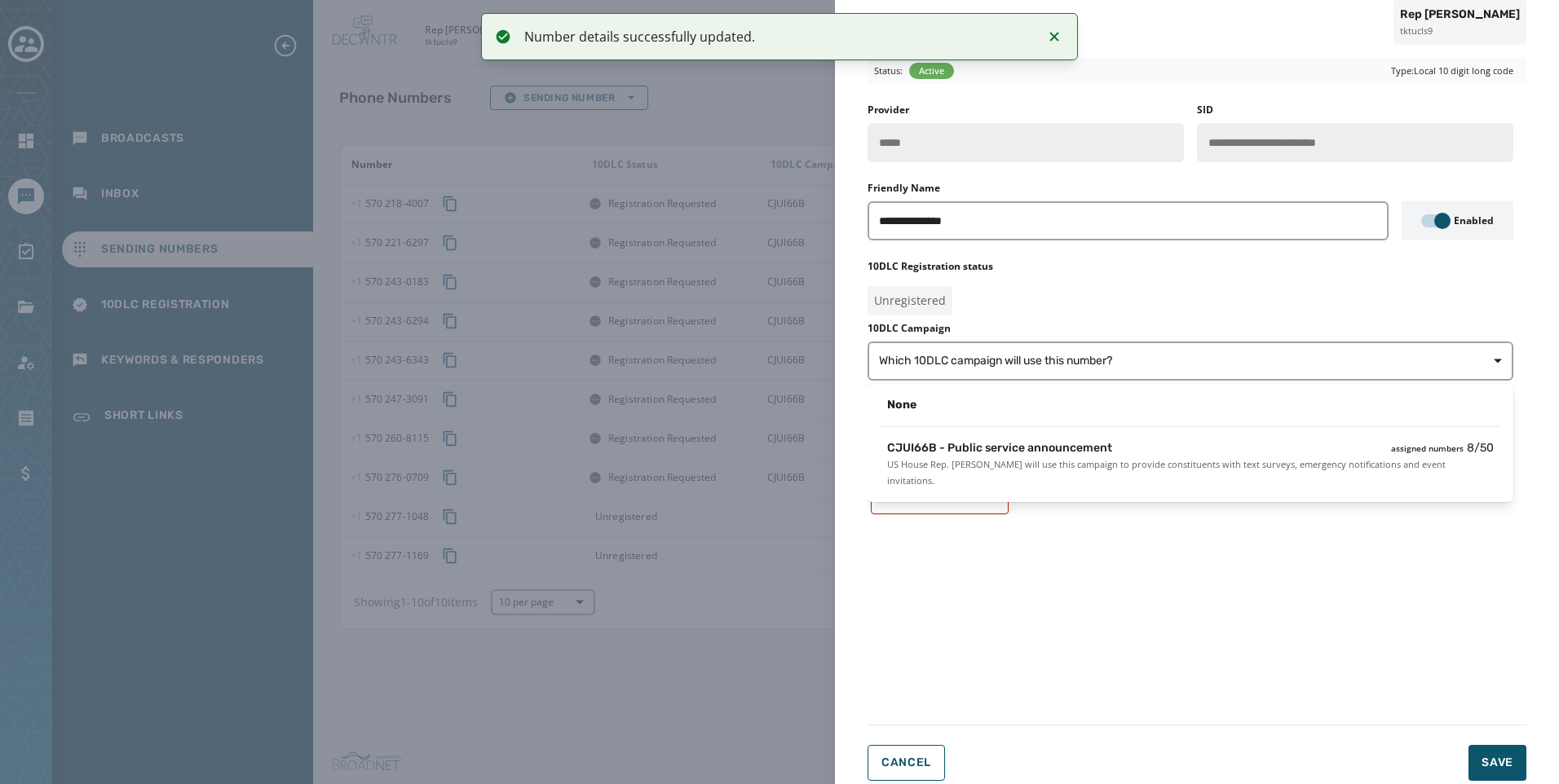
click at [1082, 483] on div "None CJUI66B - Public service announcement assigned numbers 8 / 50 US House Rep…" at bounding box center [1191, 443] width 646 height 118
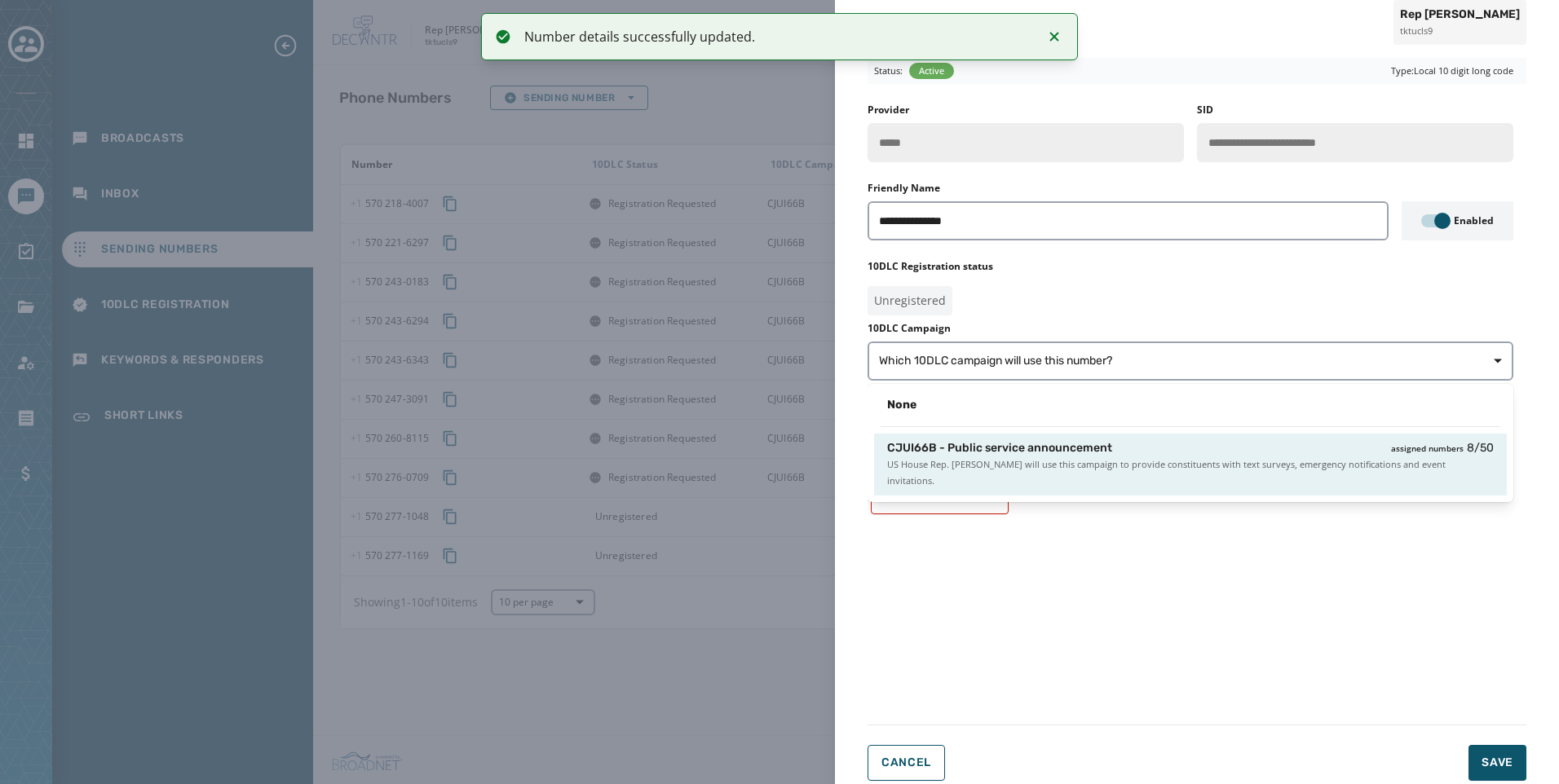
click at [1085, 471] on span "US House Rep. [PERSON_NAME] will use this campaign to provide constituents with…" at bounding box center [1191, 472] width 607 height 33
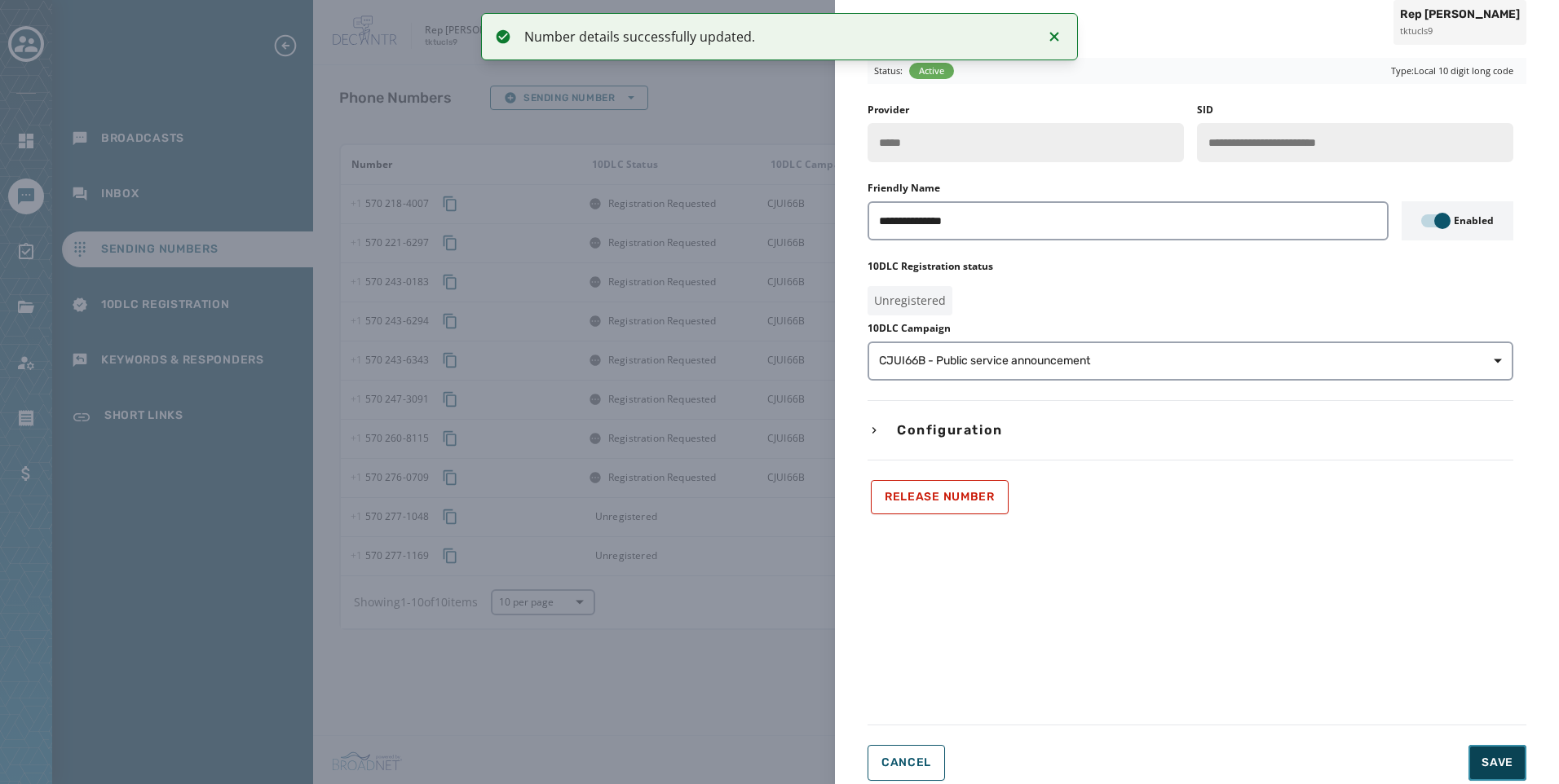
click at [1515, 751] on button "Save" at bounding box center [1498, 763] width 58 height 36
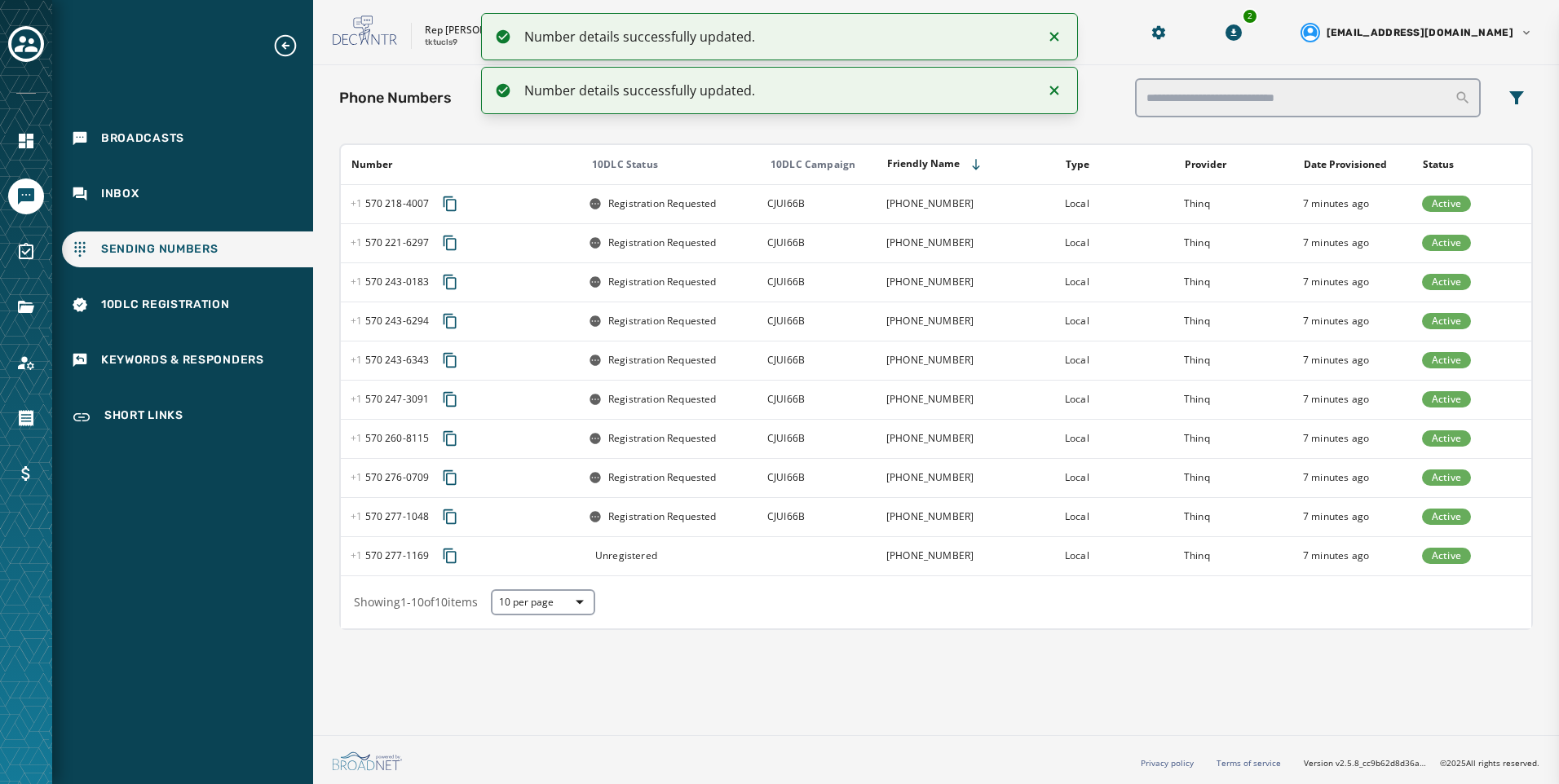
click at [805, 554] on td at bounding box center [817, 556] width 119 height 39
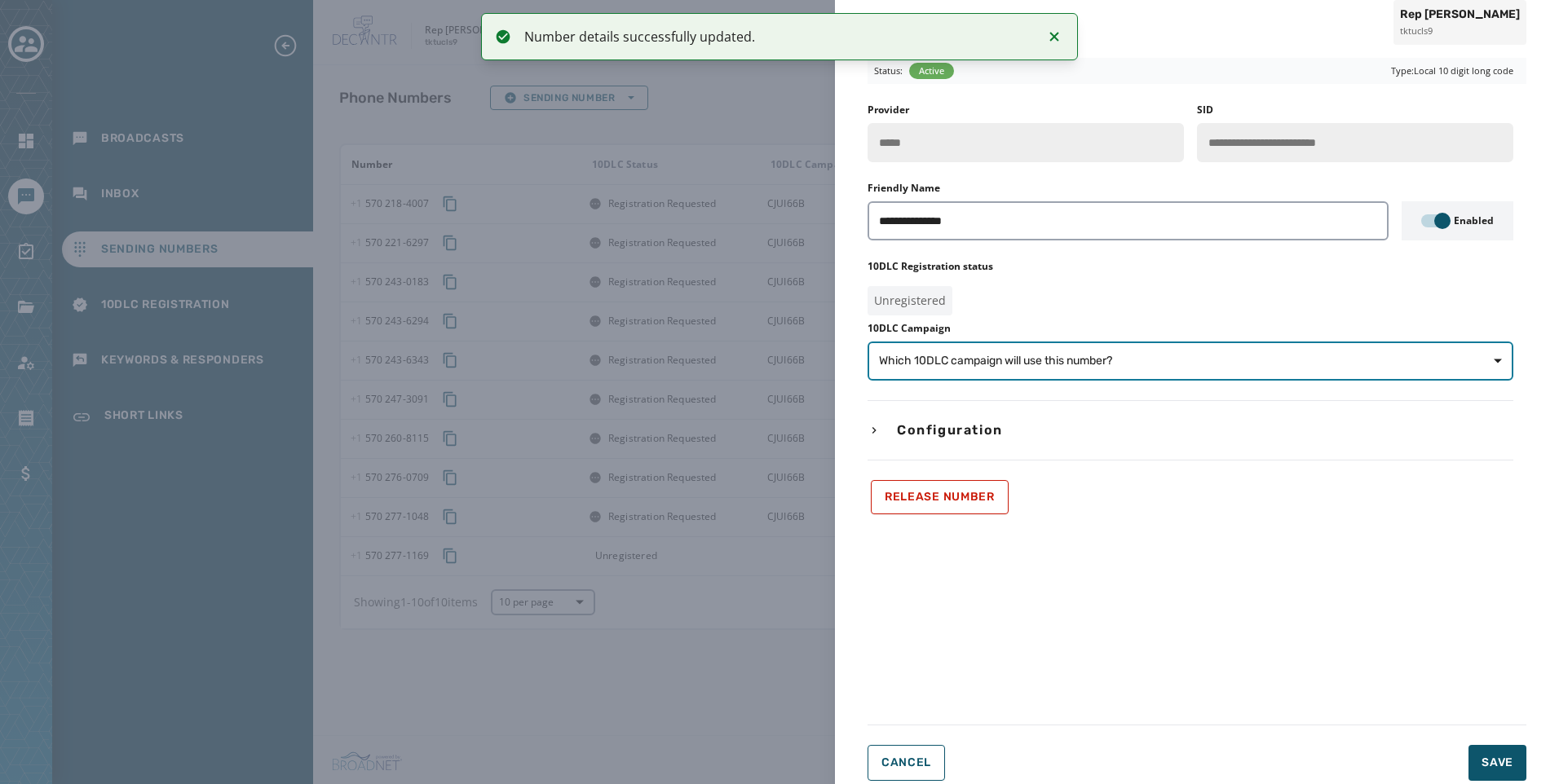
drag, startPoint x: 971, startPoint y: 359, endPoint x: 1006, endPoint y: 381, distance: 41.3
click at [971, 359] on span "Which 10DLC campaign will use this number?" at bounding box center [996, 361] width 234 height 17
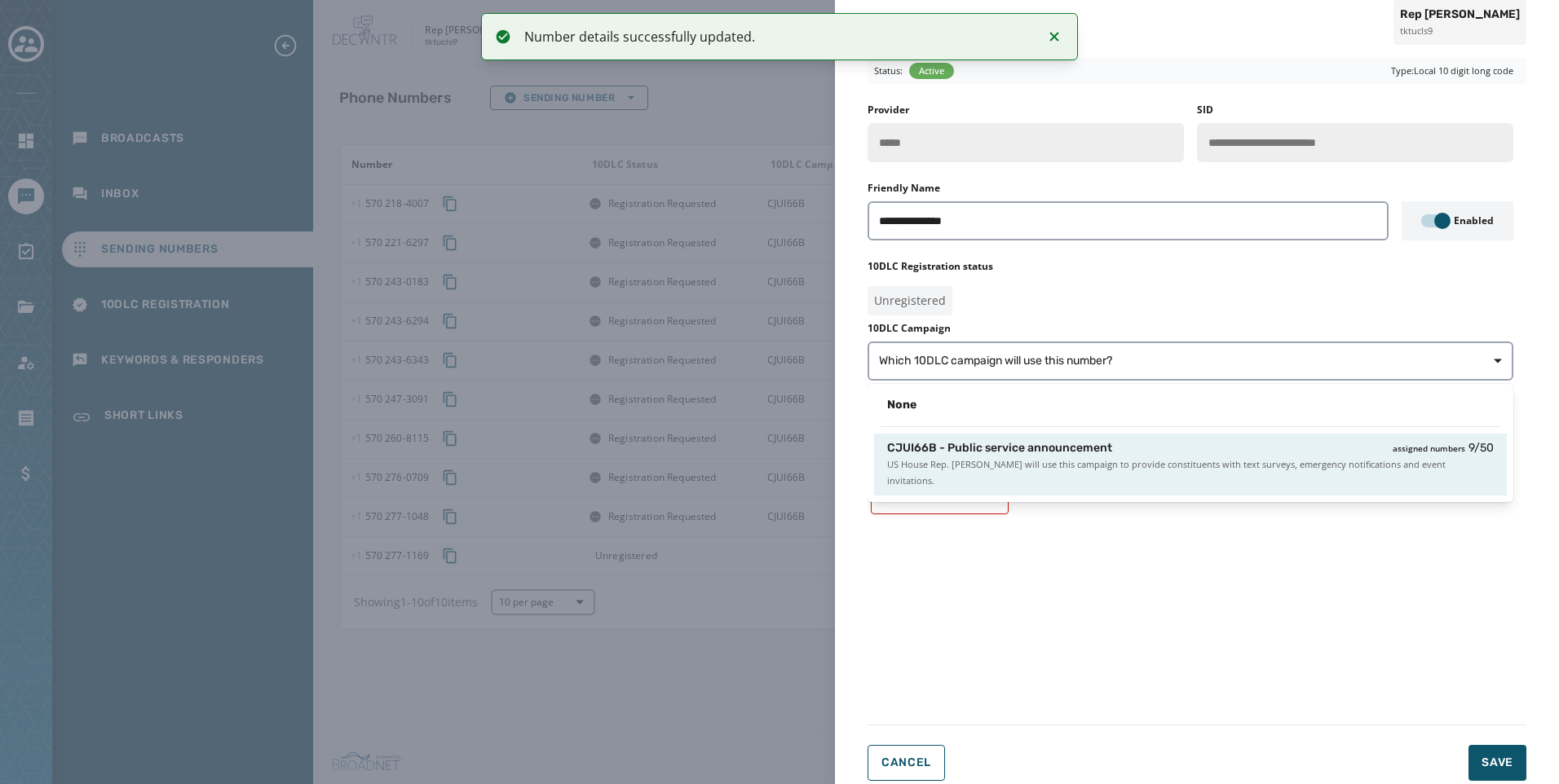
drag, startPoint x: 1100, startPoint y: 459, endPoint x: 1458, endPoint y: 717, distance: 441.3
click at [1101, 459] on span "US House Rep. [PERSON_NAME] will use this campaign to provide constituents with…" at bounding box center [1191, 472] width 607 height 33
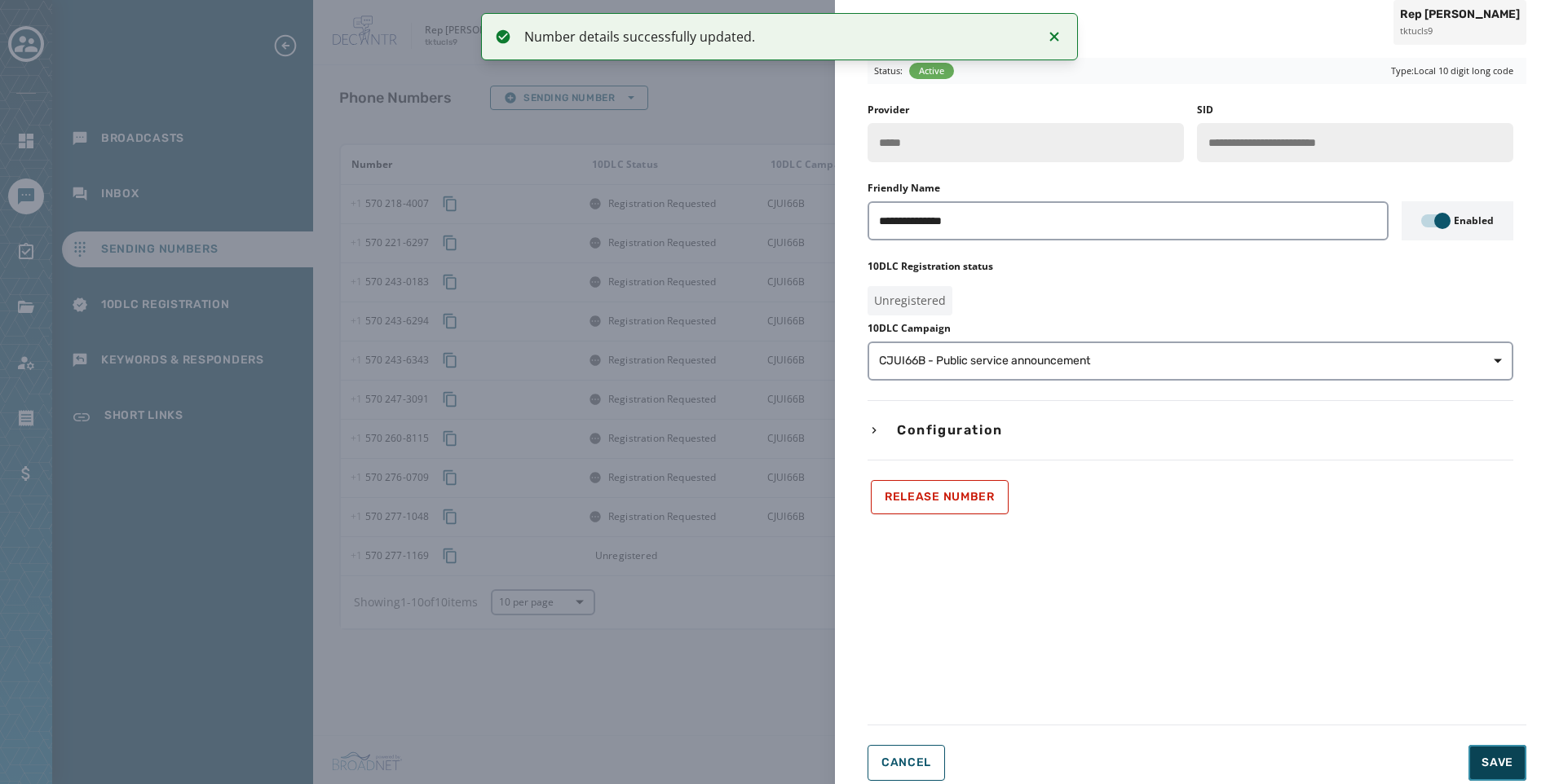
click at [1481, 759] on button "Save" at bounding box center [1498, 763] width 58 height 36
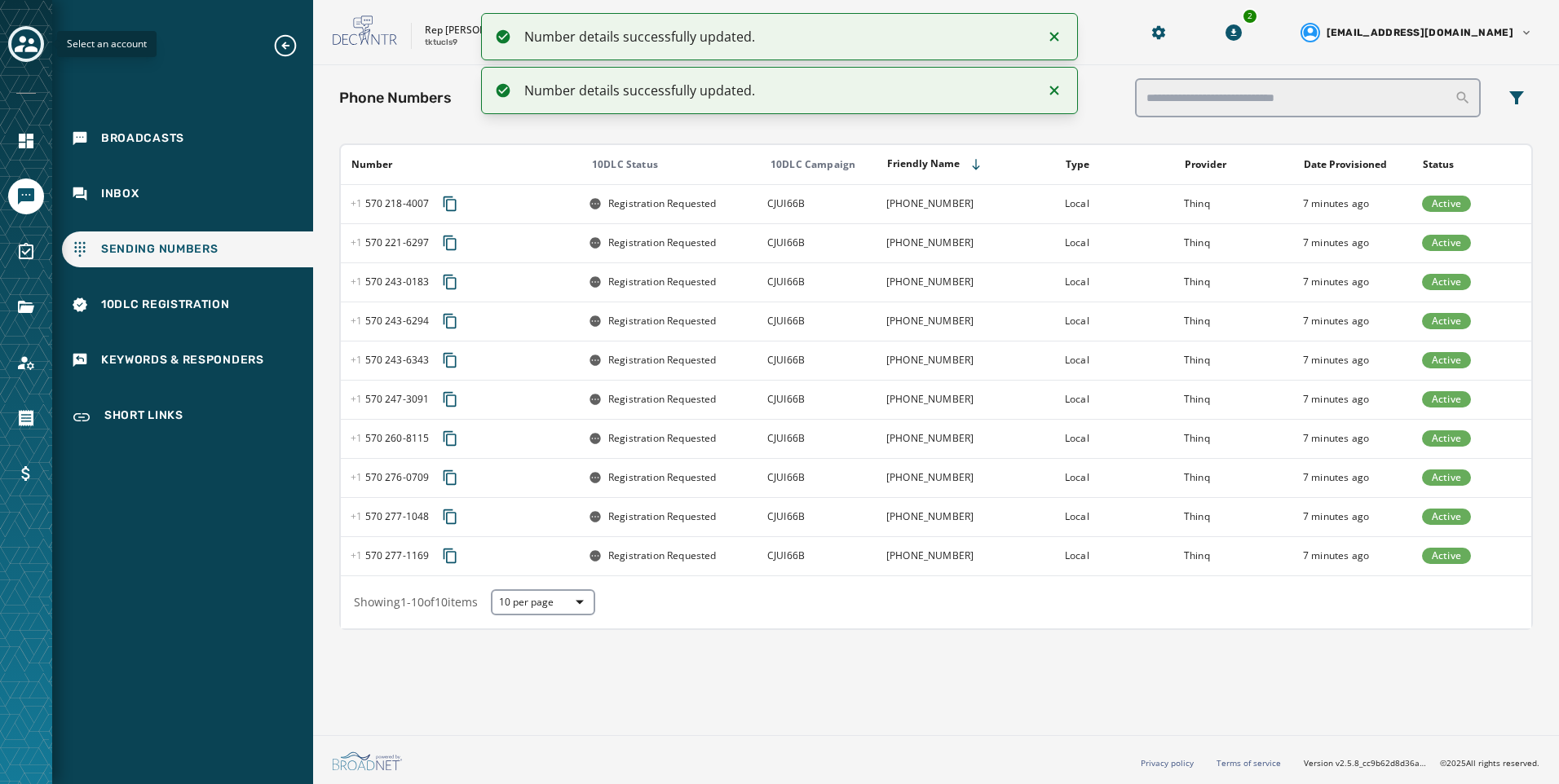
click at [33, 30] on button "Toggle account select drawer" at bounding box center [26, 44] width 36 height 36
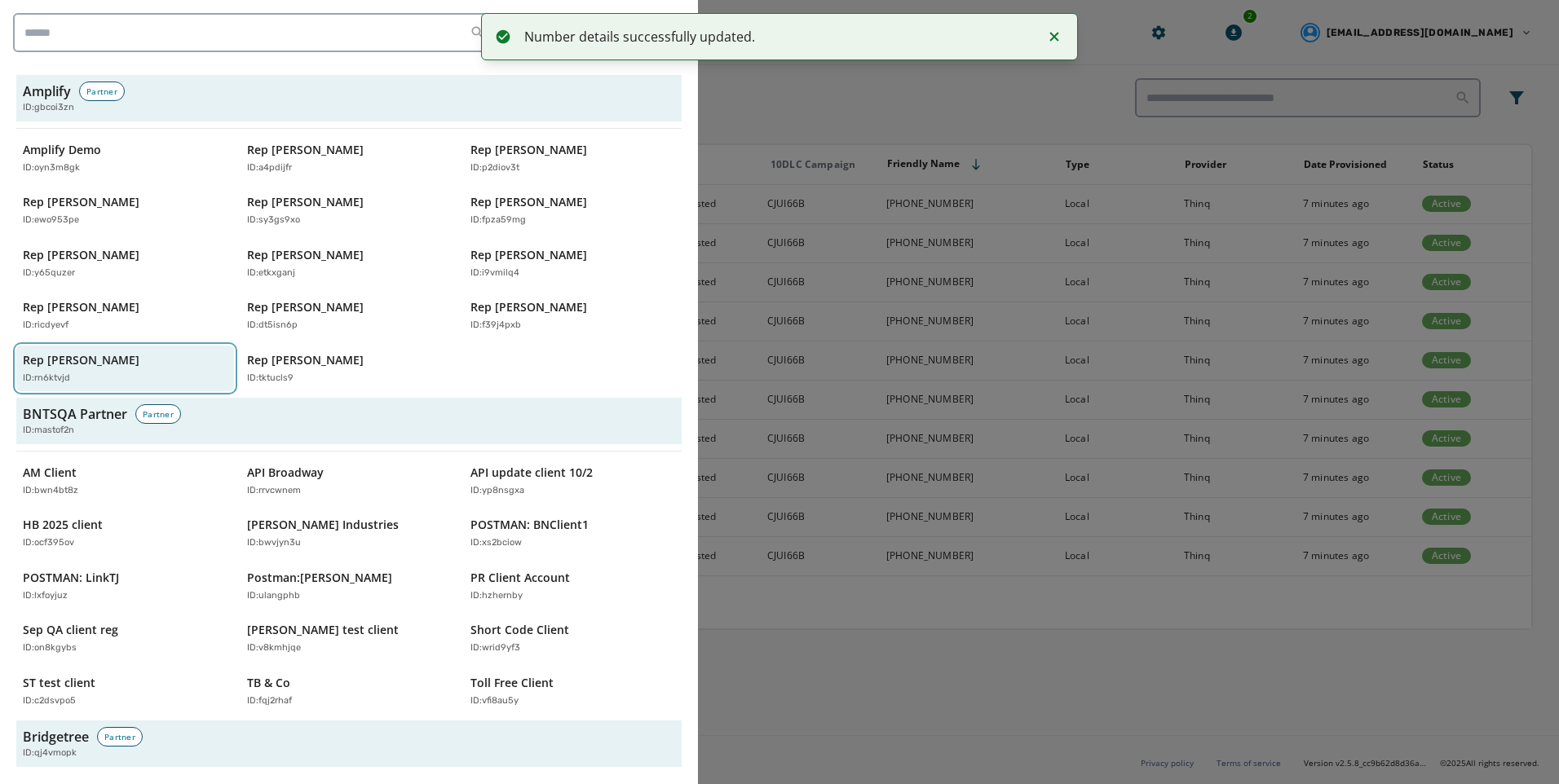
click at [143, 359] on div "Rep [PERSON_NAME] ID: rn6ktvjd" at bounding box center [117, 369] width 189 height 33
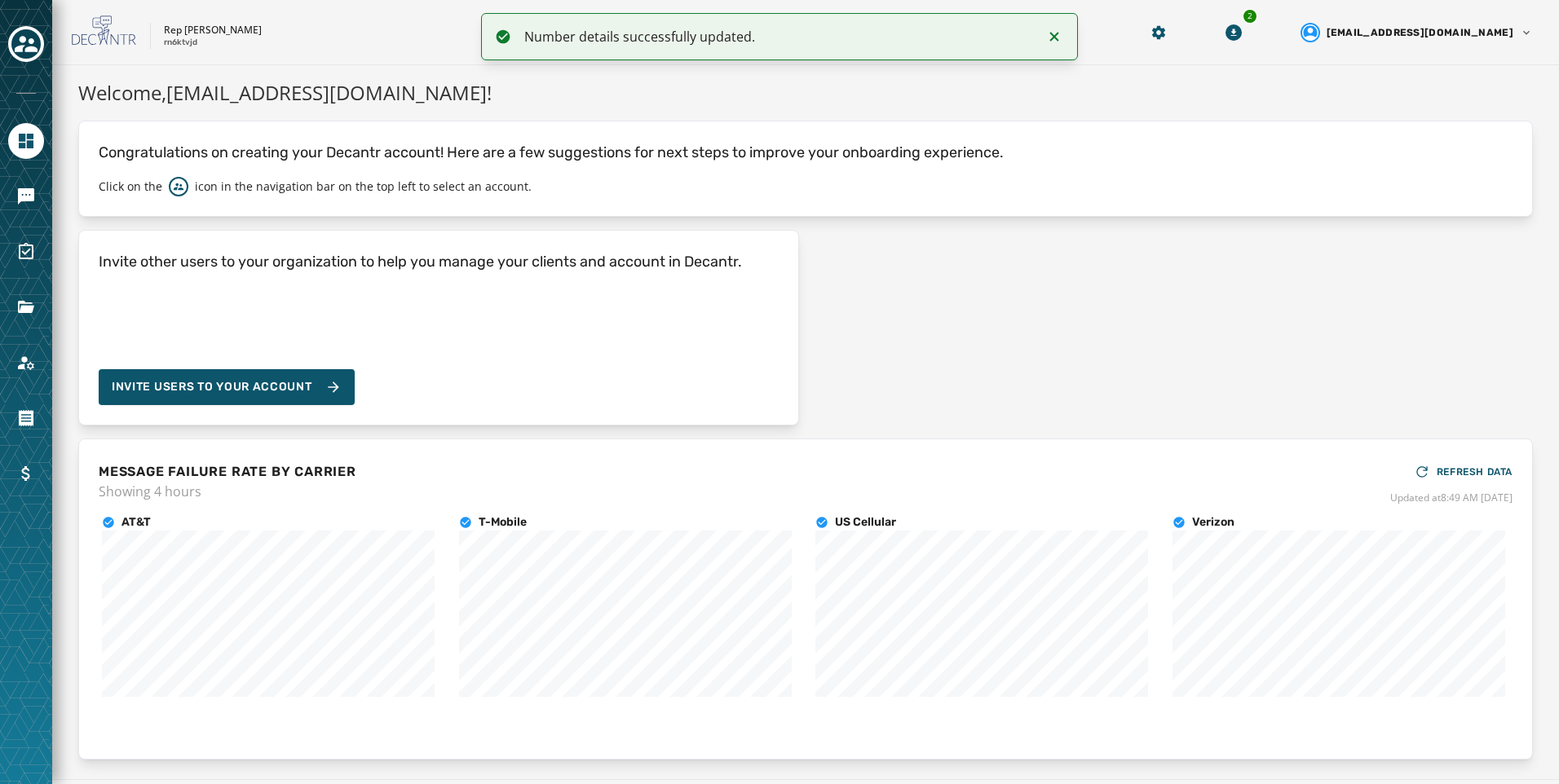
click at [41, 211] on div at bounding box center [26, 196] width 36 height 36
click at [33, 196] on icon "Navigate to Messaging" at bounding box center [26, 196] width 17 height 17
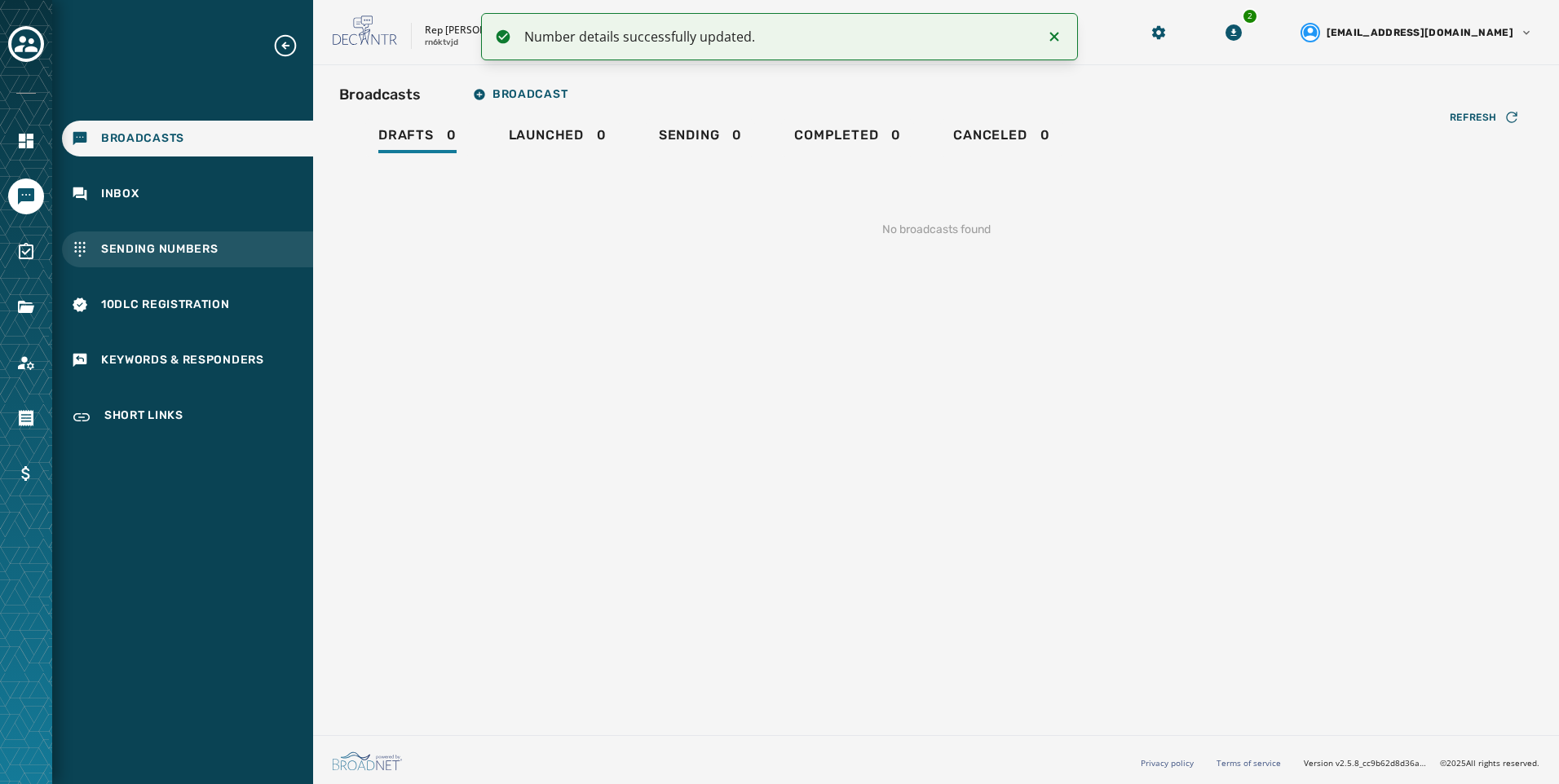
click at [290, 256] on div "Sending Numbers" at bounding box center [187, 249] width 251 height 36
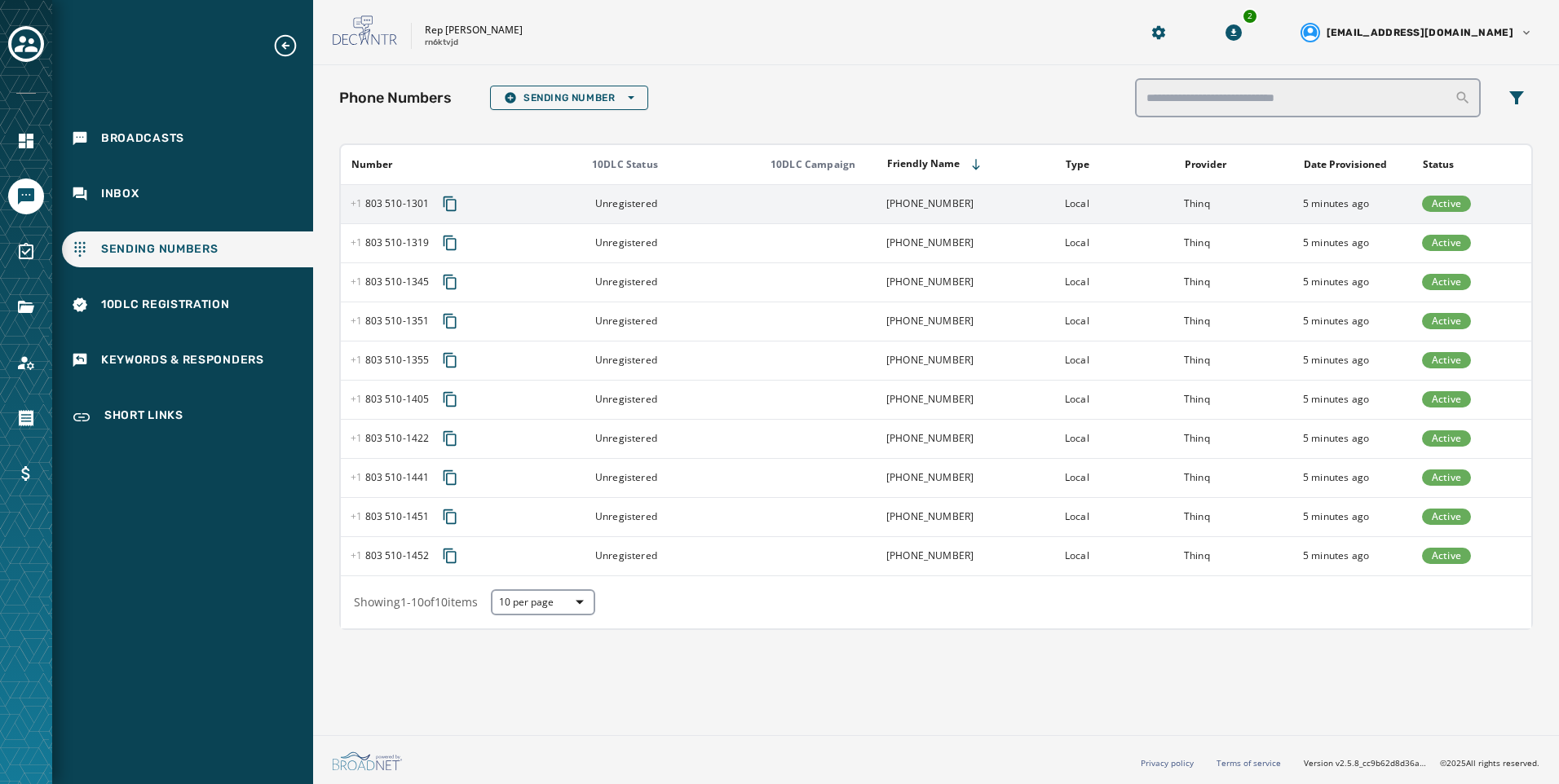
click at [815, 217] on td at bounding box center [817, 203] width 119 height 39
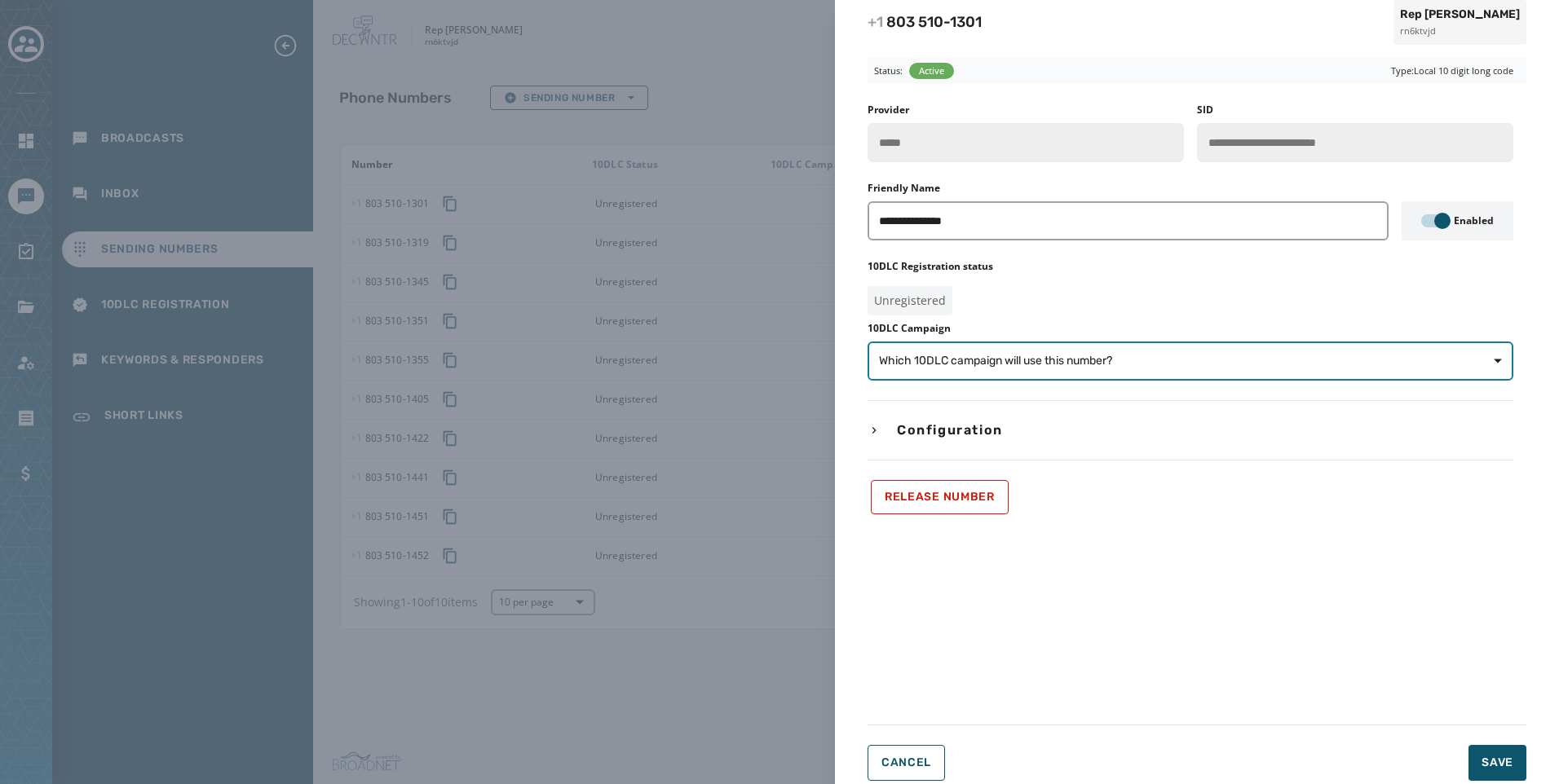
click at [1236, 364] on span "Which 10DLC campaign will use this number?" at bounding box center [1191, 361] width 623 height 17
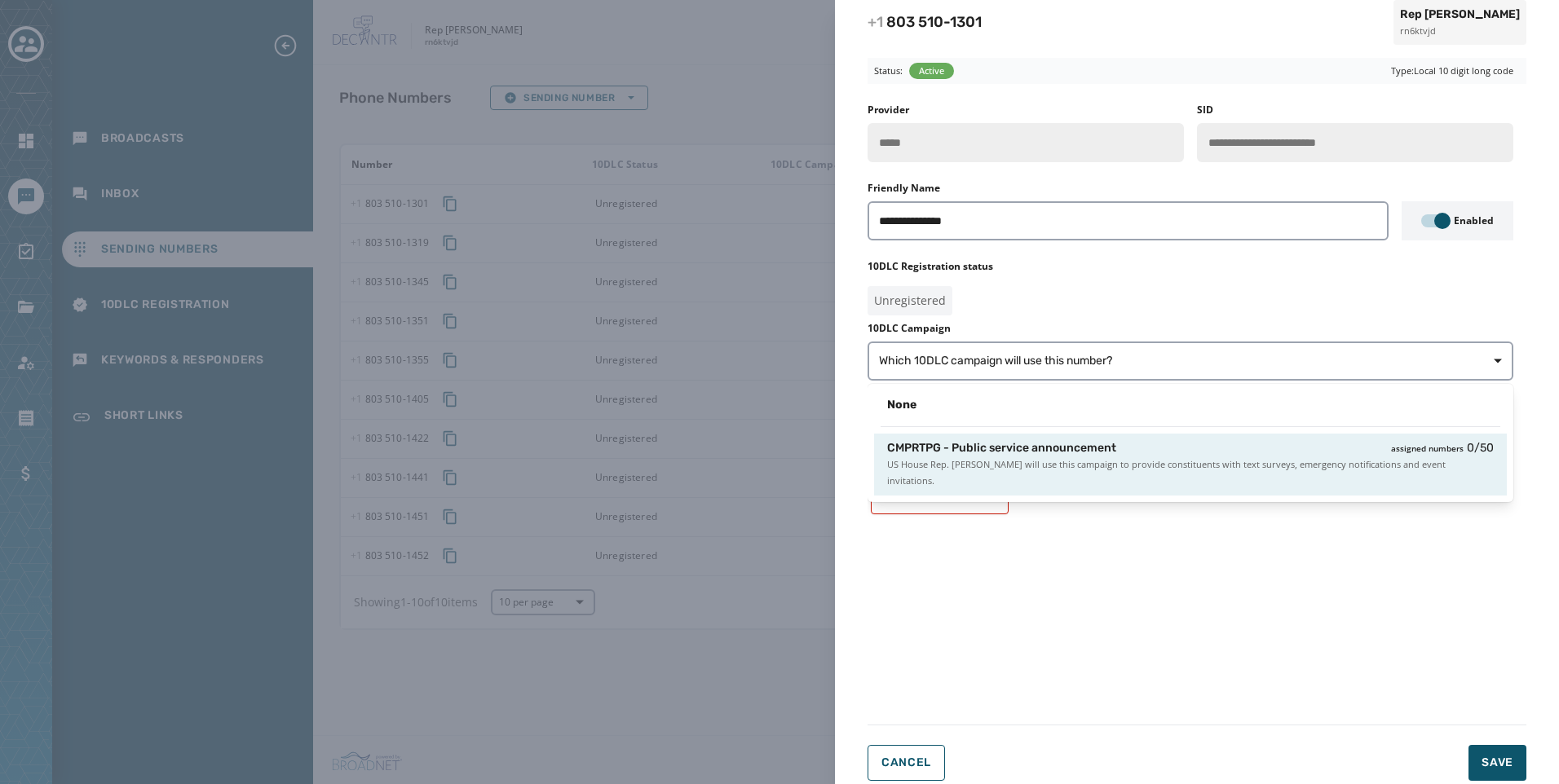
click at [1123, 453] on div "CMPRTPG - Public service announcement assigned numbers 0 / 50" at bounding box center [1191, 448] width 607 height 17
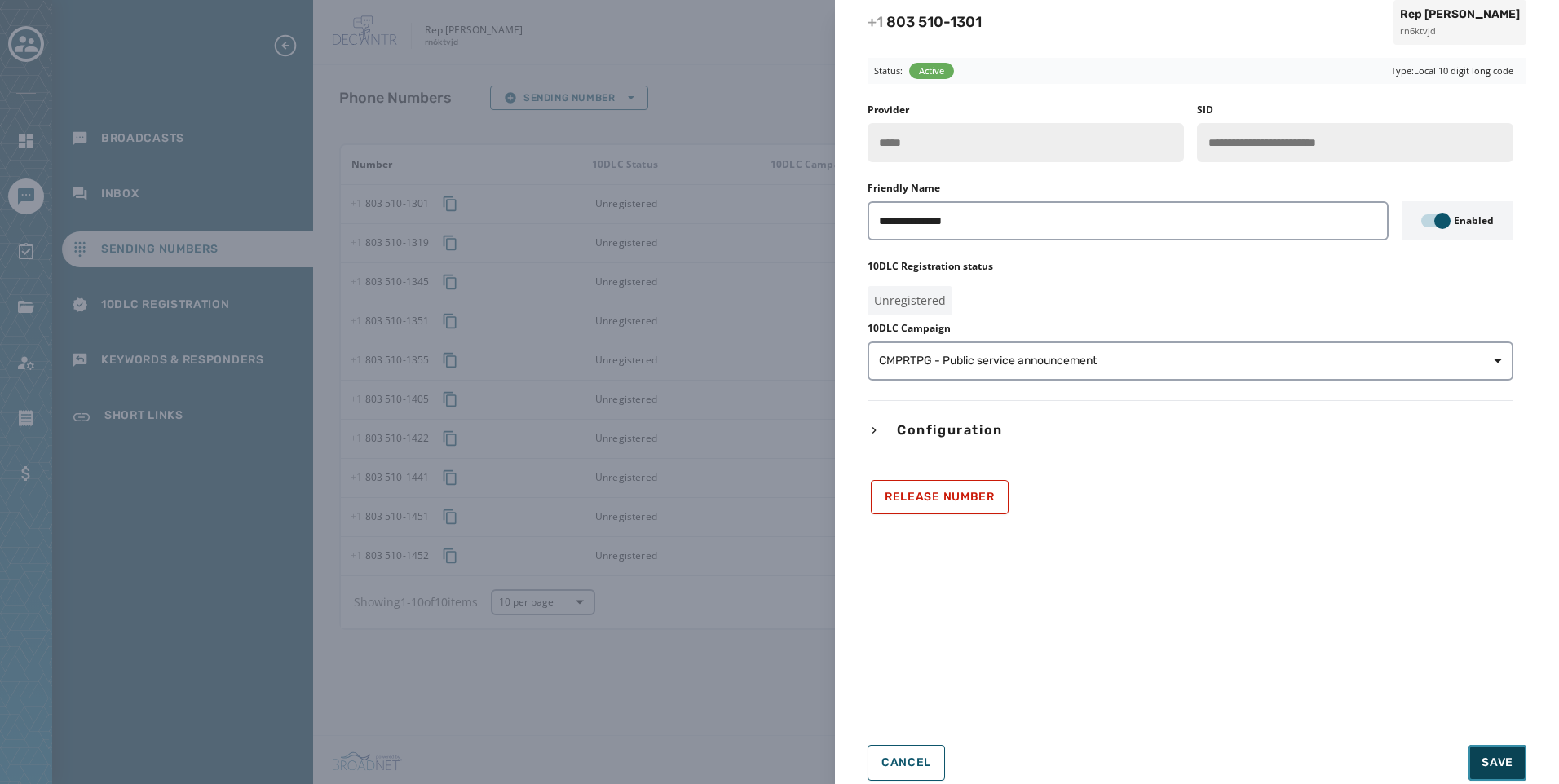
click at [1501, 756] on span "Save" at bounding box center [1498, 763] width 32 height 17
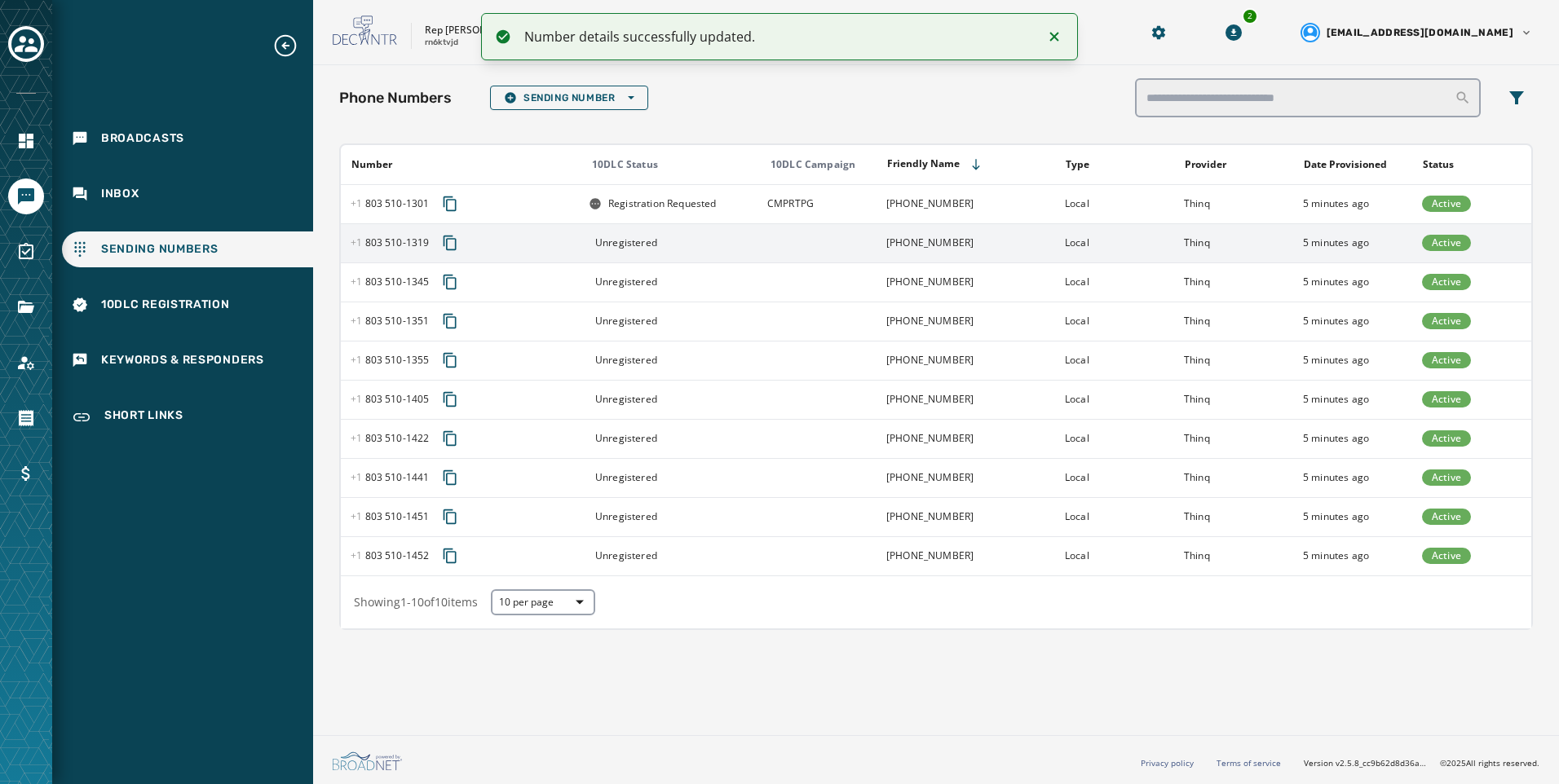
click at [985, 235] on td "[PHONE_NUMBER]" at bounding box center [966, 243] width 179 height 39
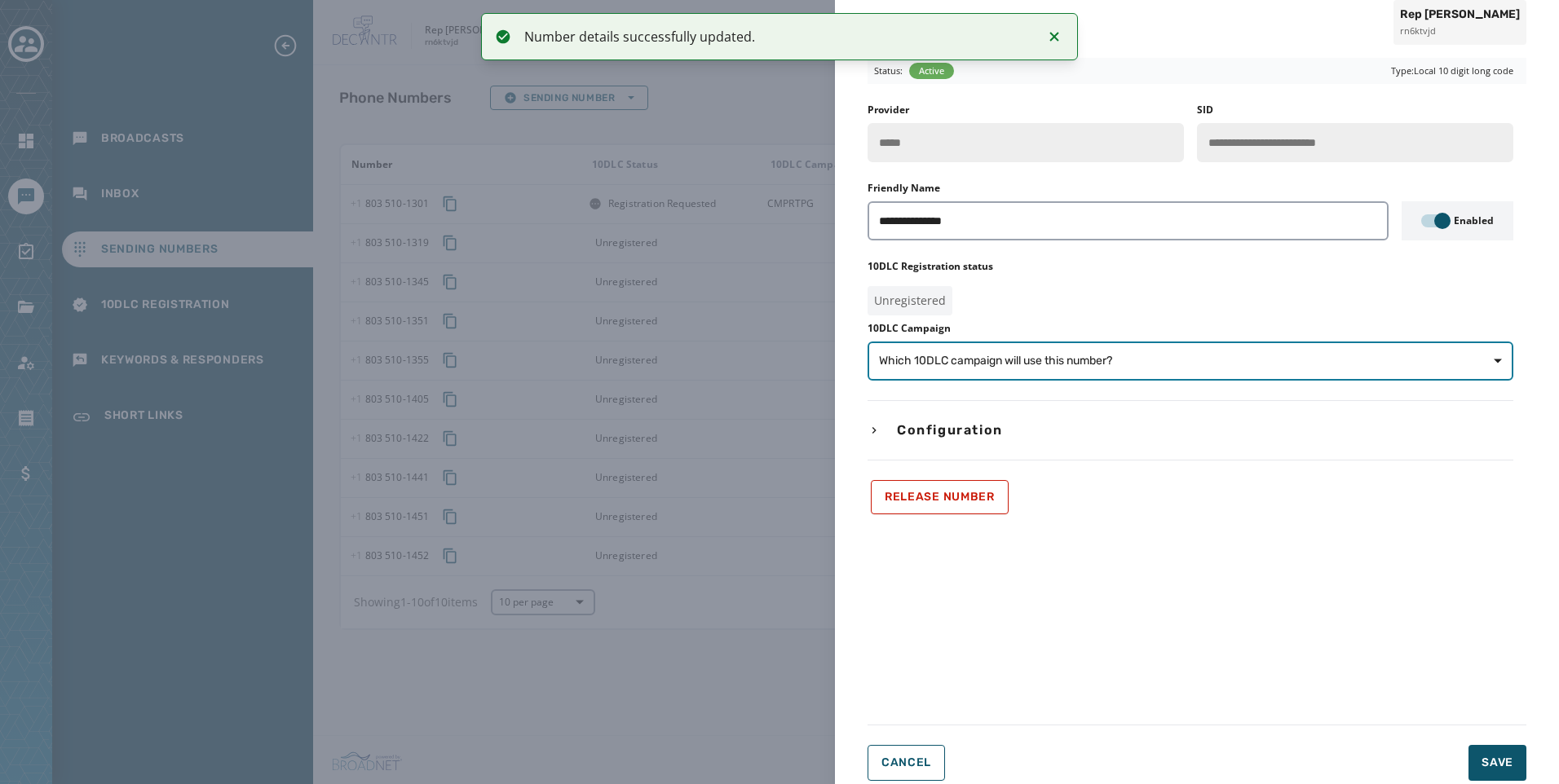
click at [1217, 366] on span "Which 10DLC campaign will use this number?" at bounding box center [1191, 361] width 623 height 17
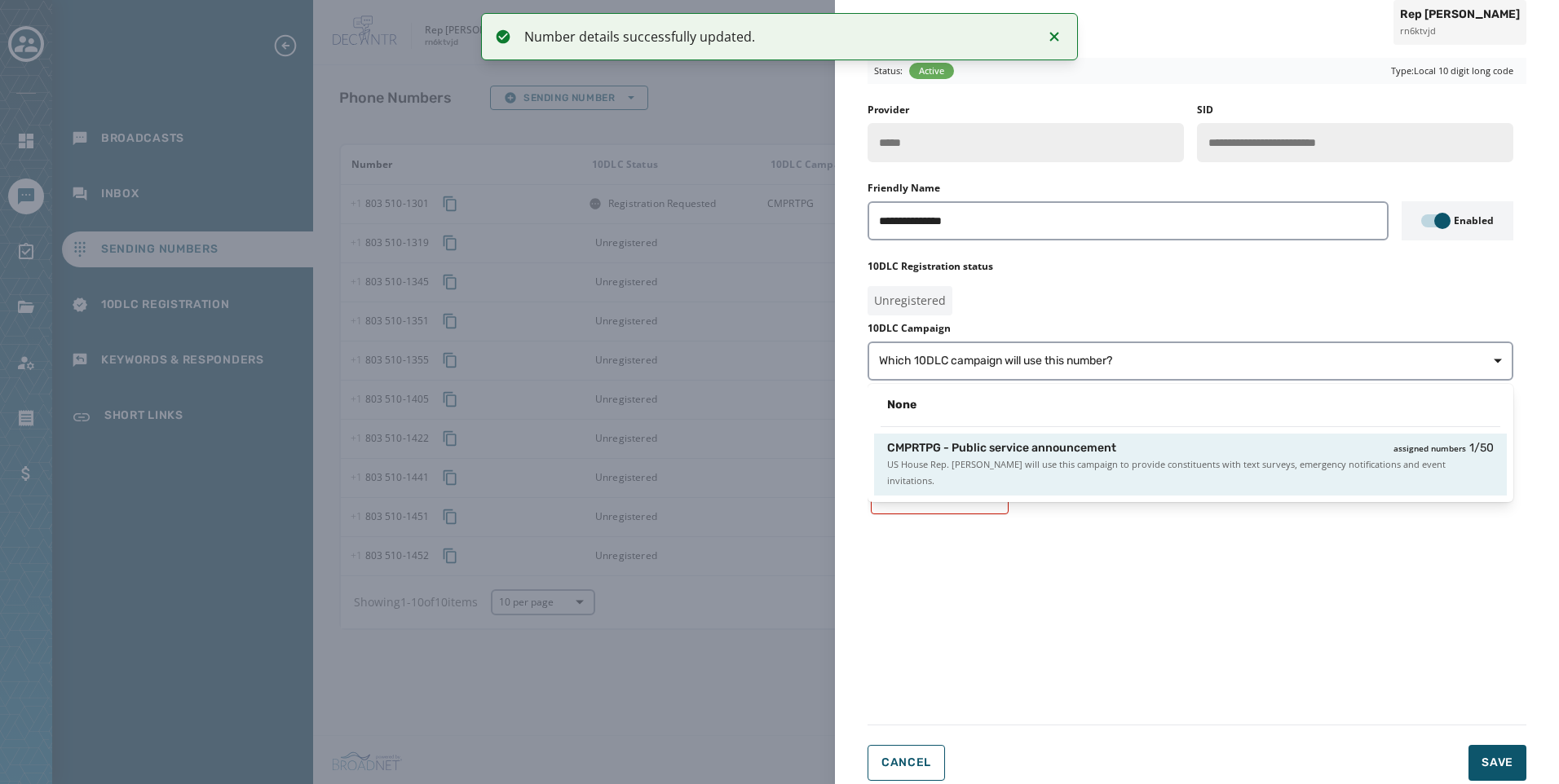
click at [1220, 456] on span "US House Rep. [PERSON_NAME] will use this campaign to provide constituents with…" at bounding box center [1191, 472] width 607 height 33
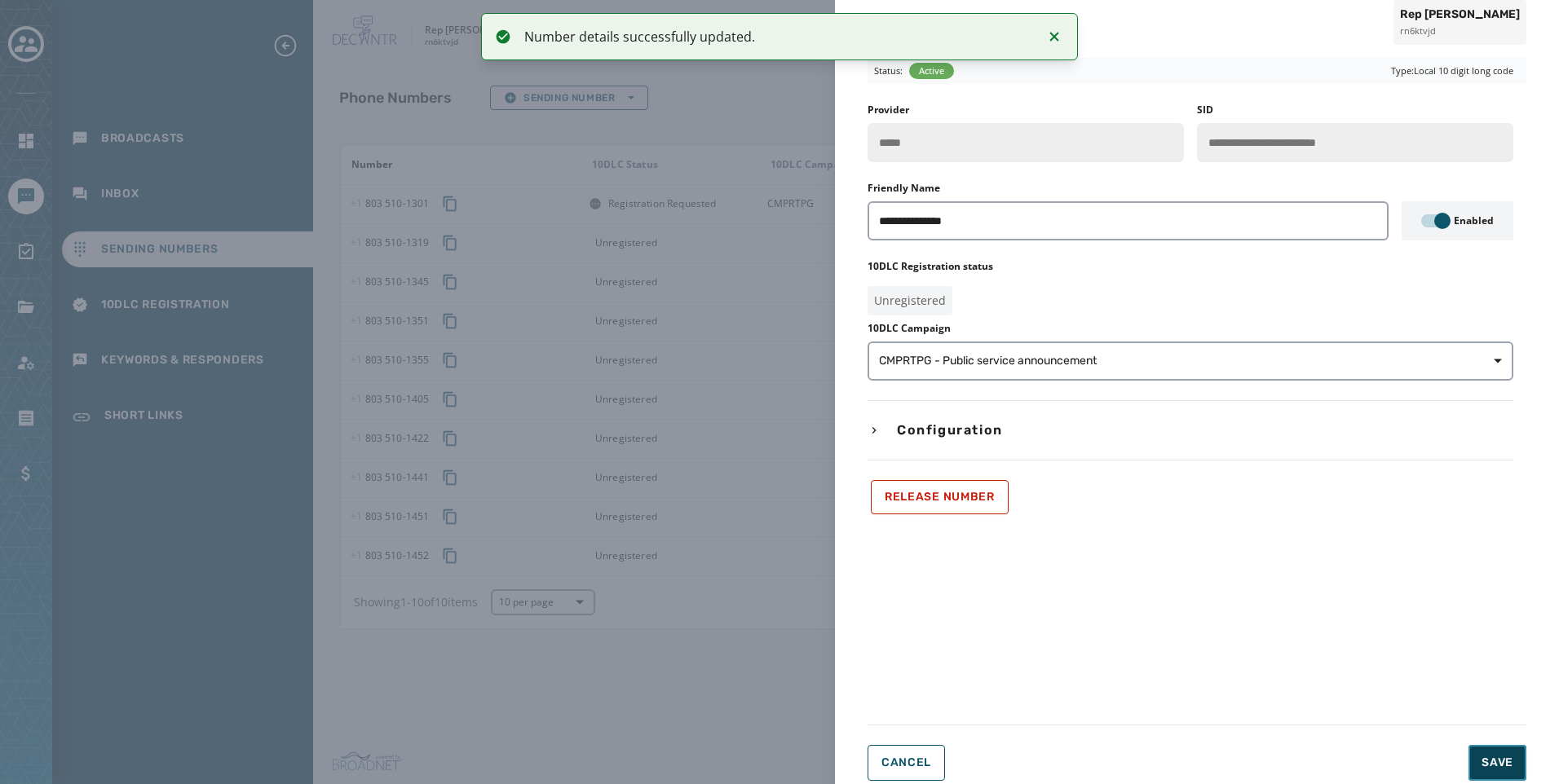
click at [1515, 760] on button "Save" at bounding box center [1498, 763] width 58 height 36
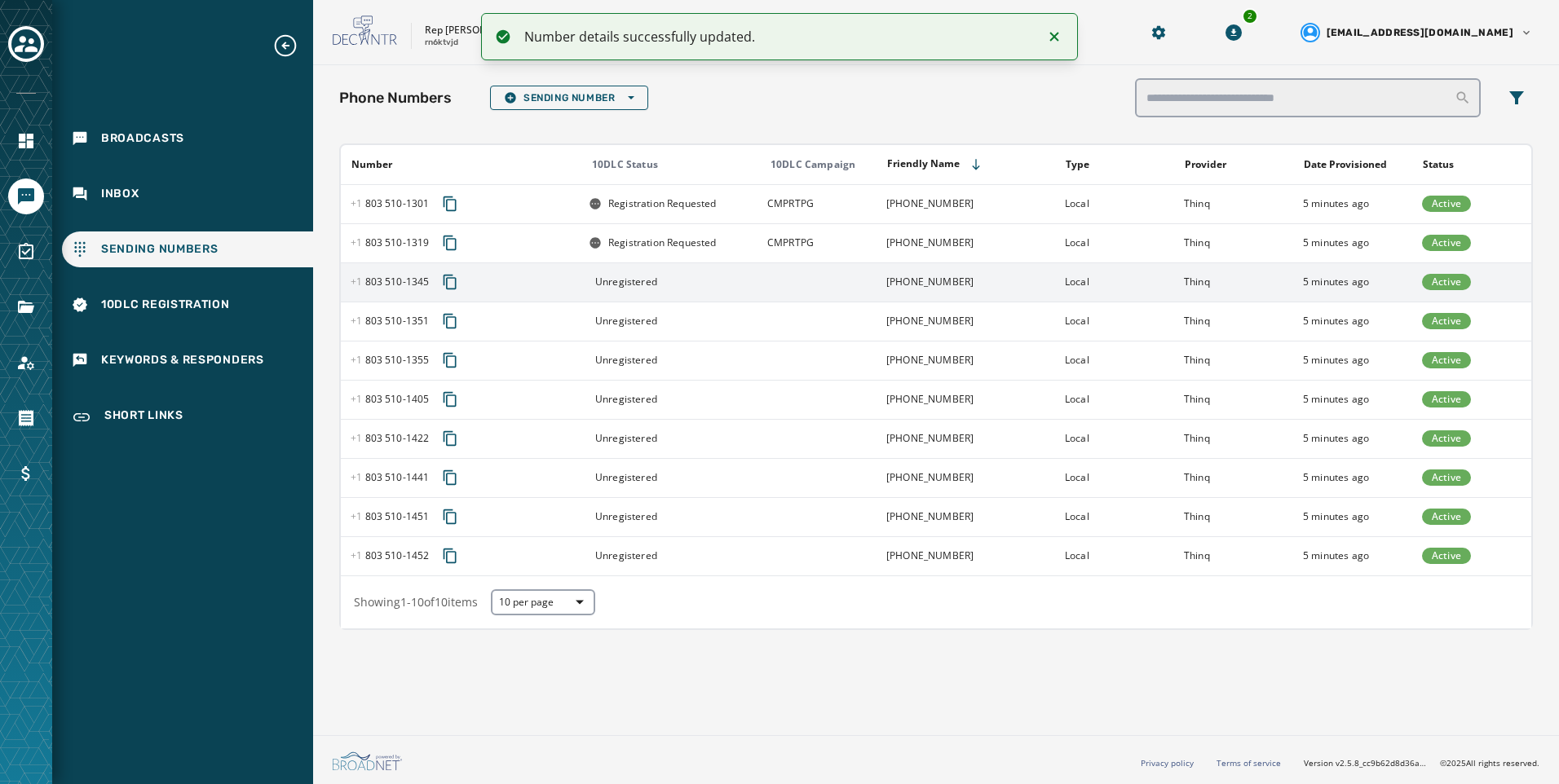
click at [828, 285] on td at bounding box center [817, 282] width 119 height 39
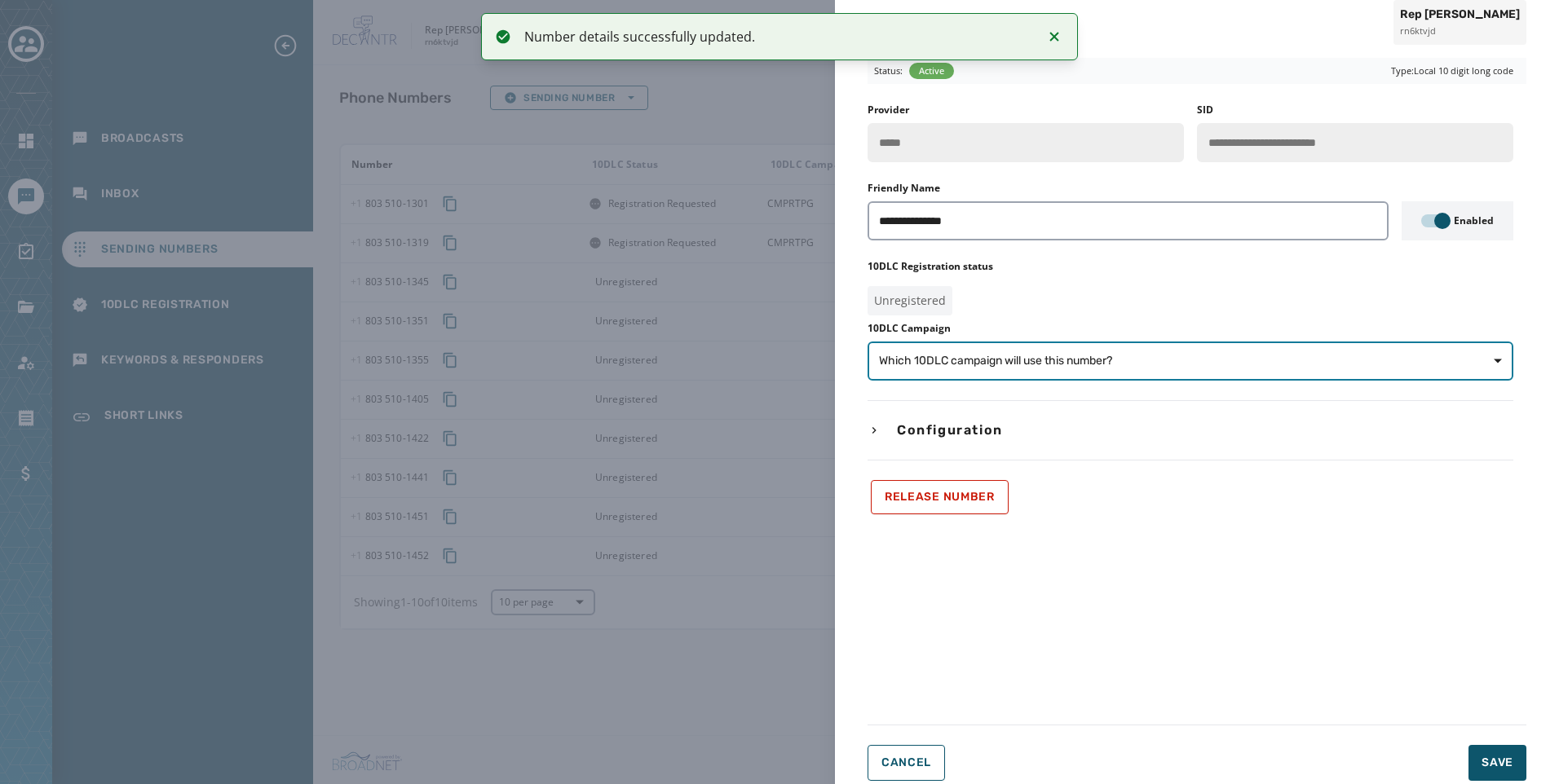
click at [1012, 358] on span "Which 10DLC campaign will use this number?" at bounding box center [996, 361] width 234 height 17
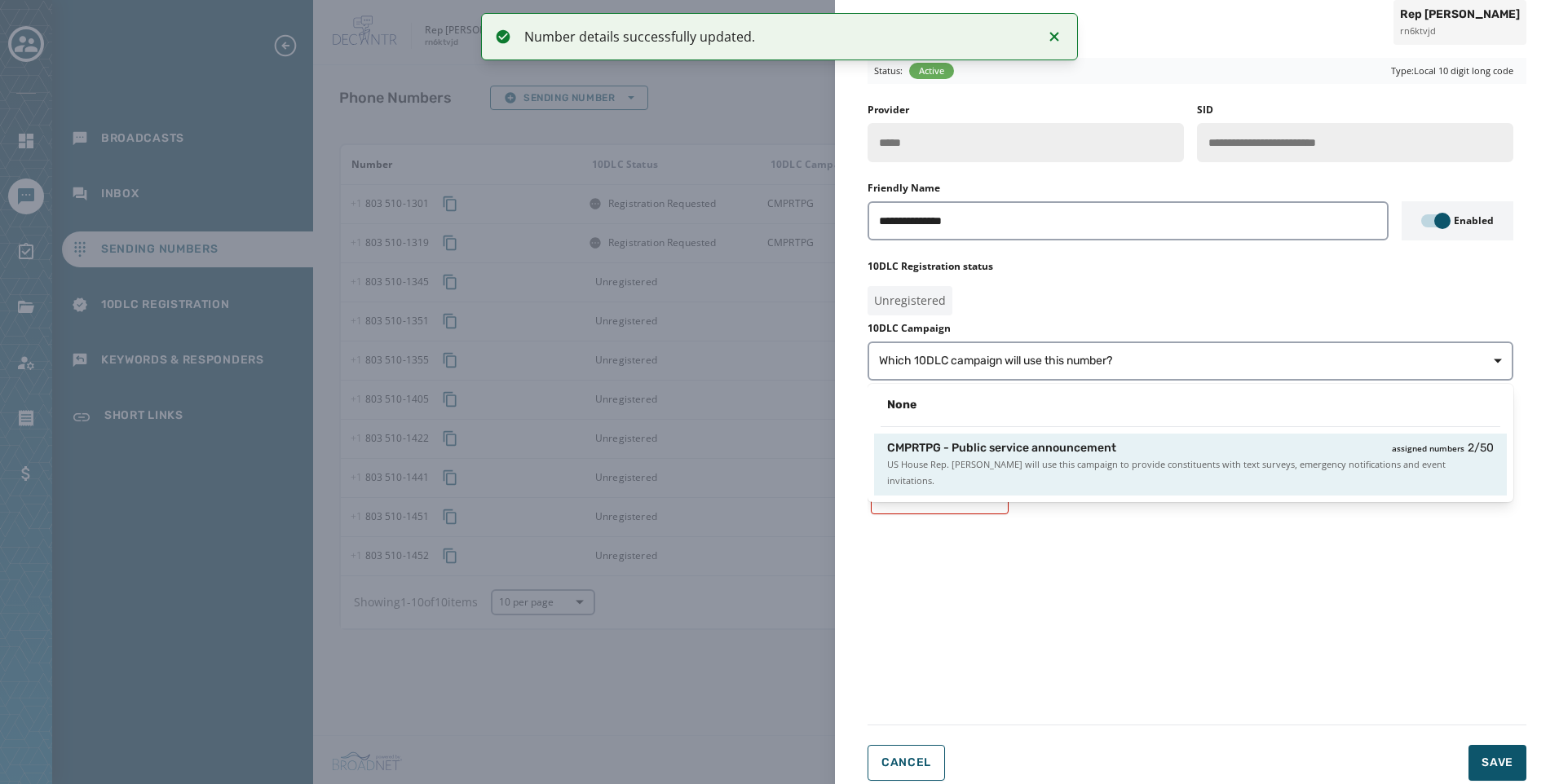
click at [1045, 437] on div "CMPRTPG - Public service announcement assigned numbers 2 / 50 US House Rep. Ral…" at bounding box center [1191, 464] width 633 height 62
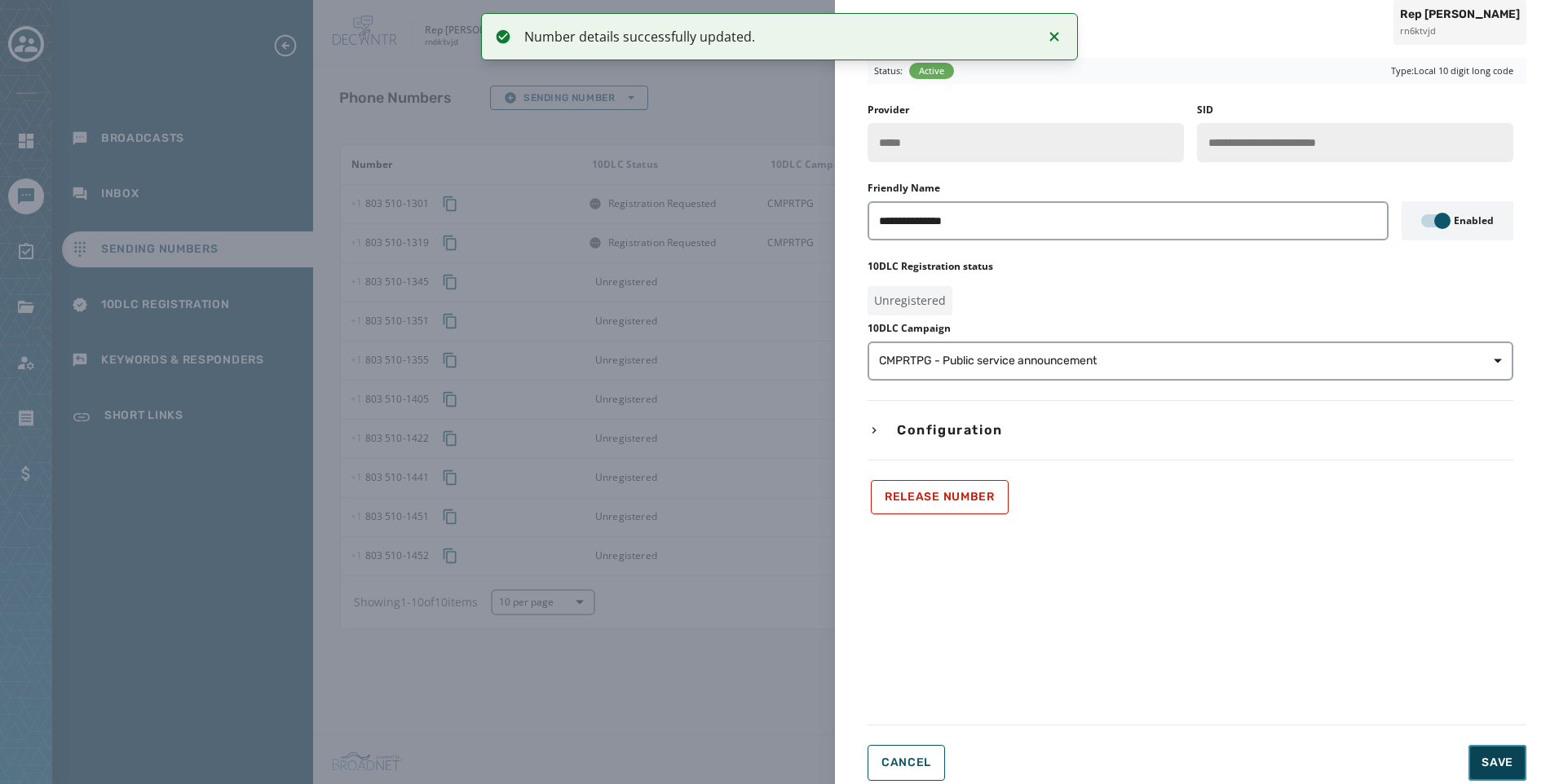
click at [1481, 753] on button "Save" at bounding box center [1498, 763] width 58 height 36
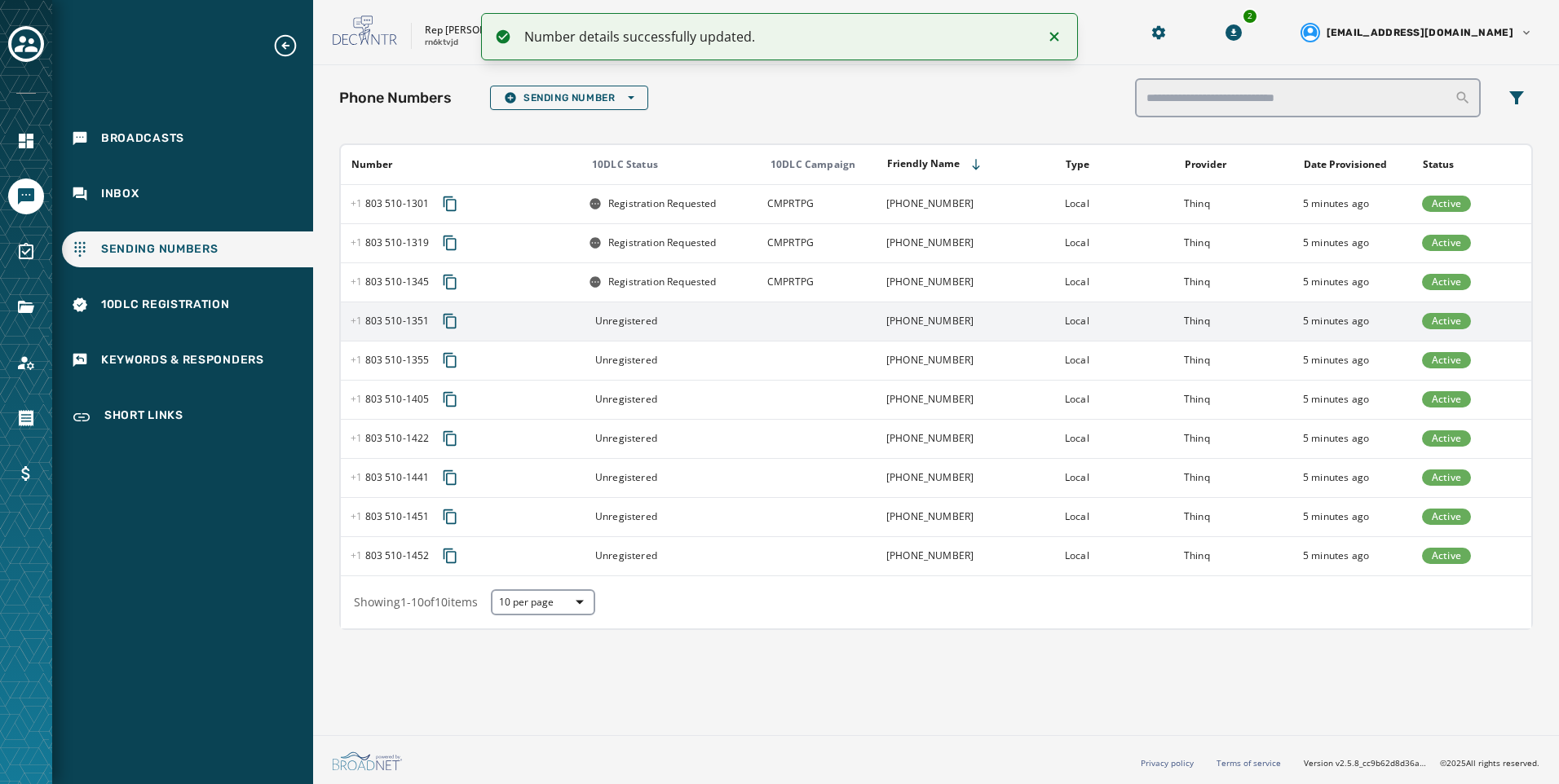
click at [687, 319] on div "Unregistered" at bounding box center [672, 321] width 168 height 13
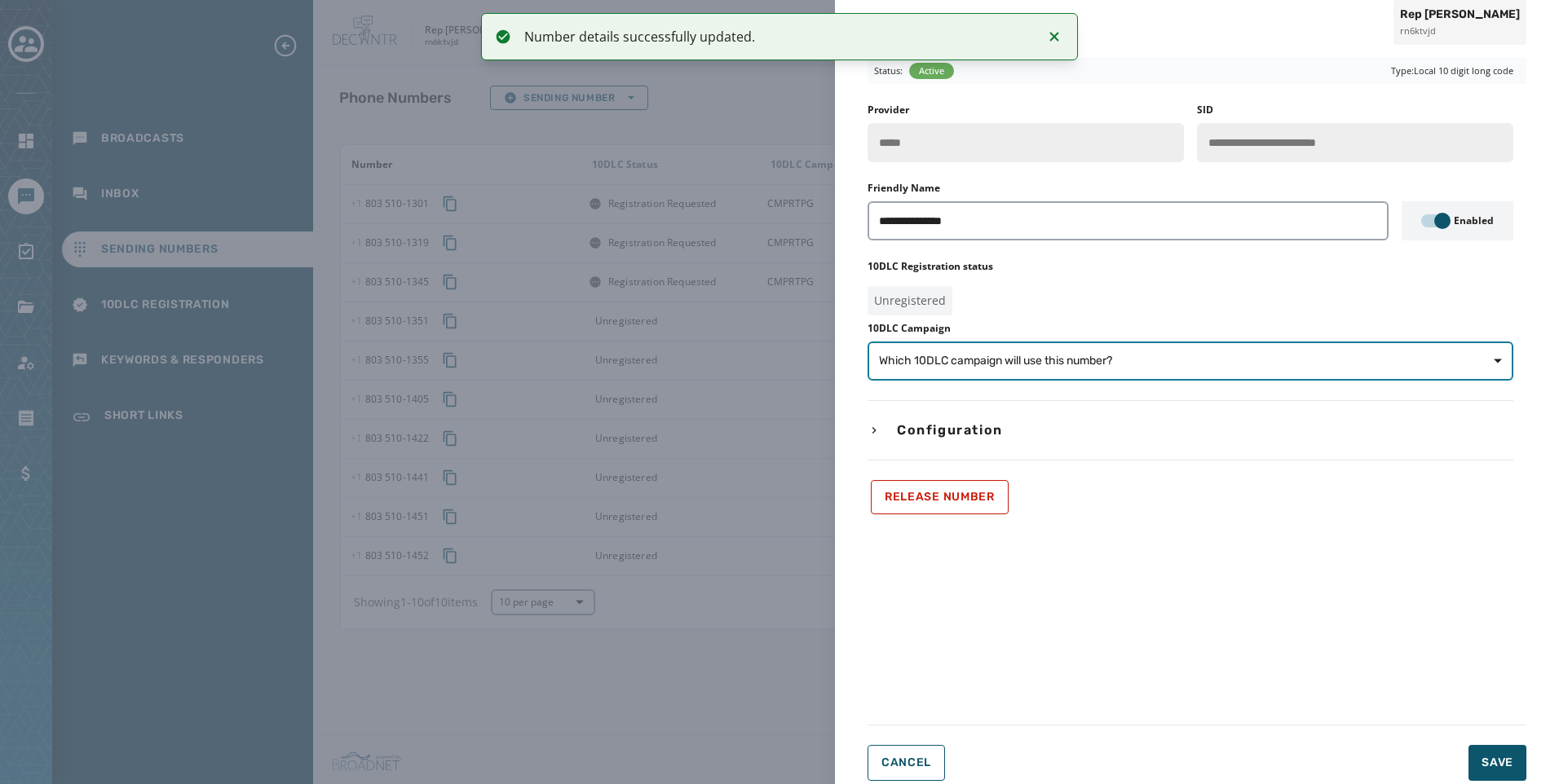
click at [991, 374] on button "Which 10DLC campaign will use this number?" at bounding box center [1191, 361] width 646 height 39
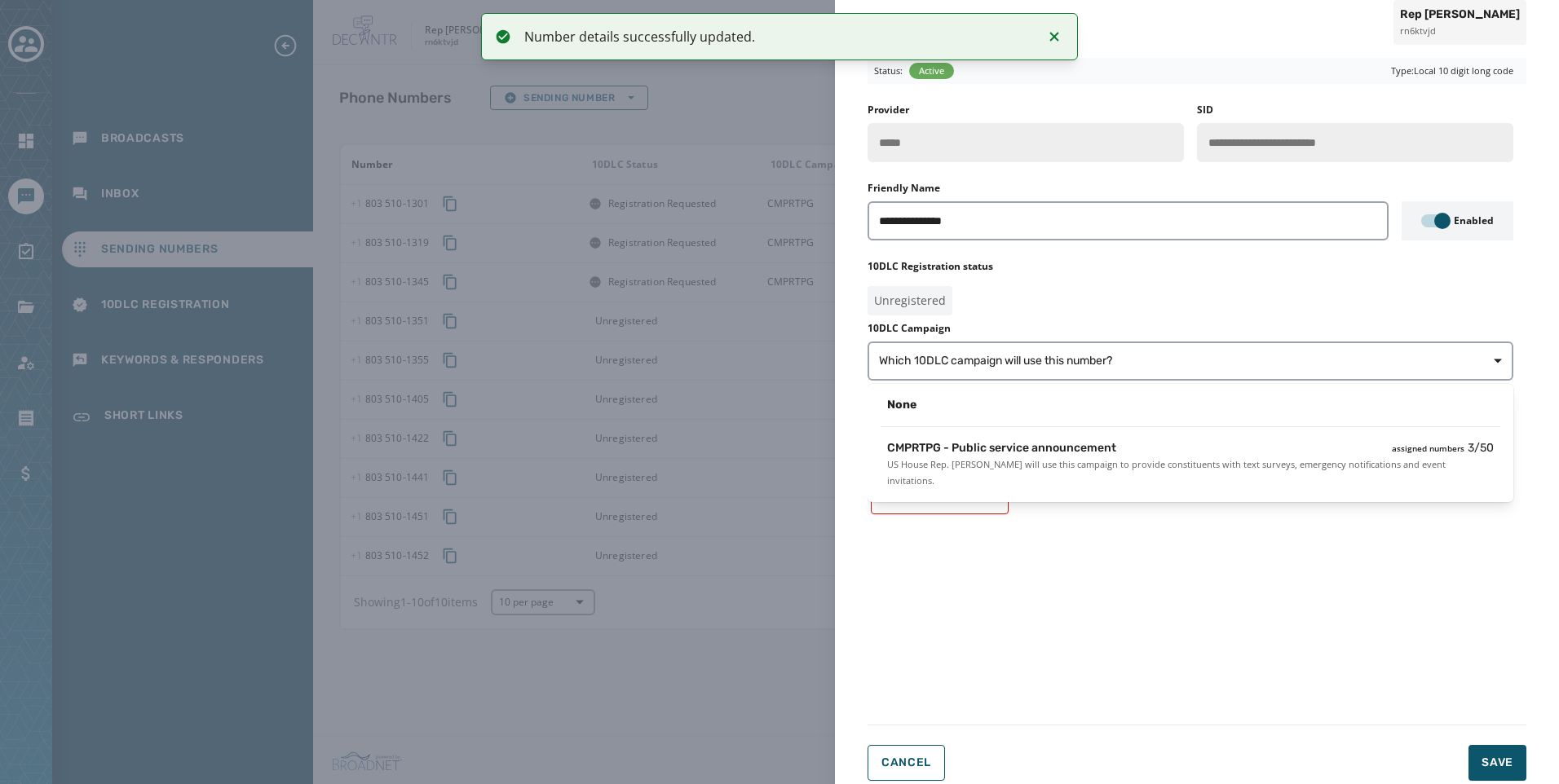
click at [1012, 433] on div "None CMPRTPG - Public service announcement assigned numbers 3 / 50 US House Rep…" at bounding box center [1191, 443] width 646 height 118
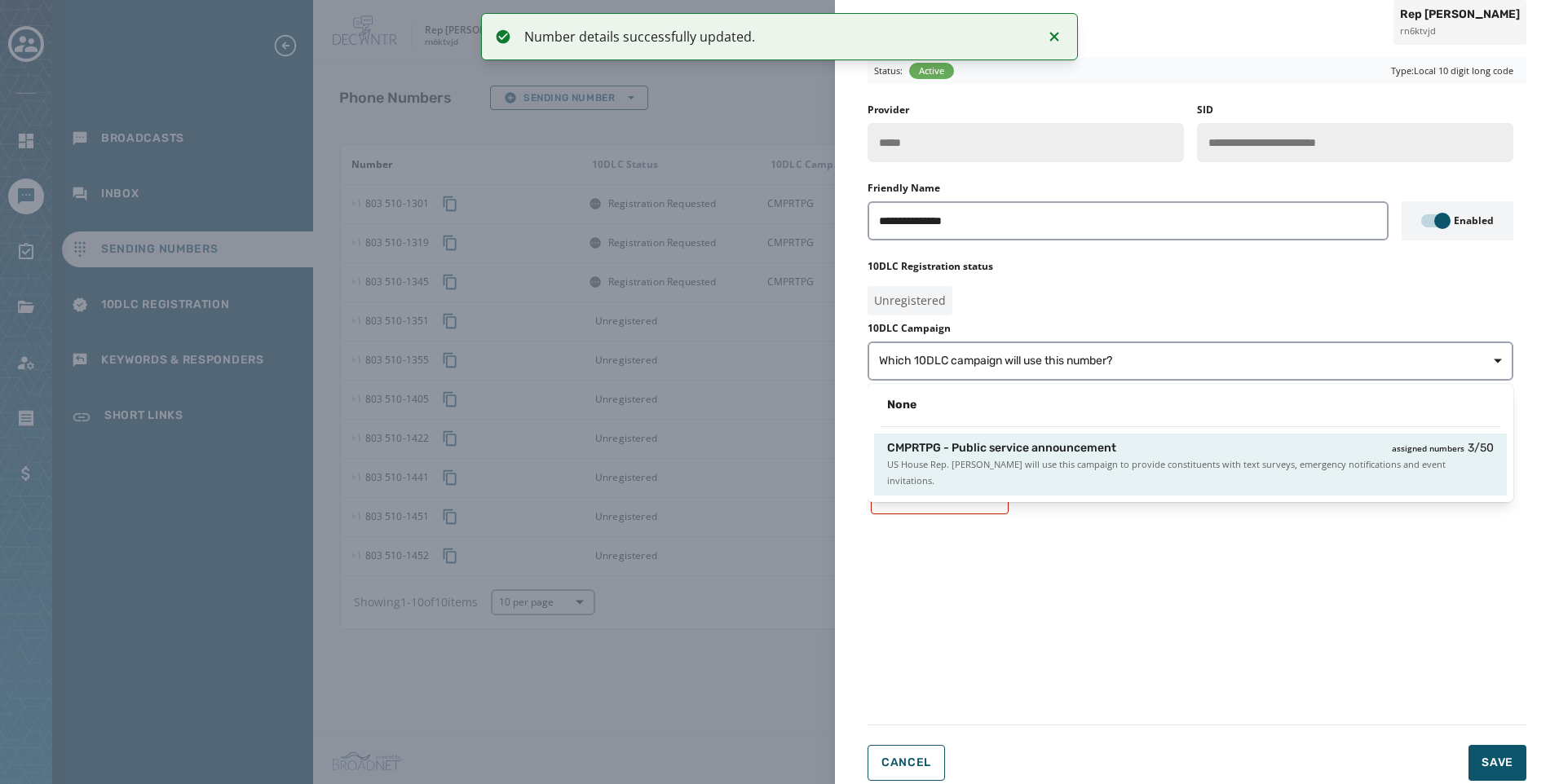
click at [1115, 478] on div "CMPRTPG - Public service announcement assigned numbers 3 / 50 US House Rep. Ral…" at bounding box center [1191, 464] width 633 height 62
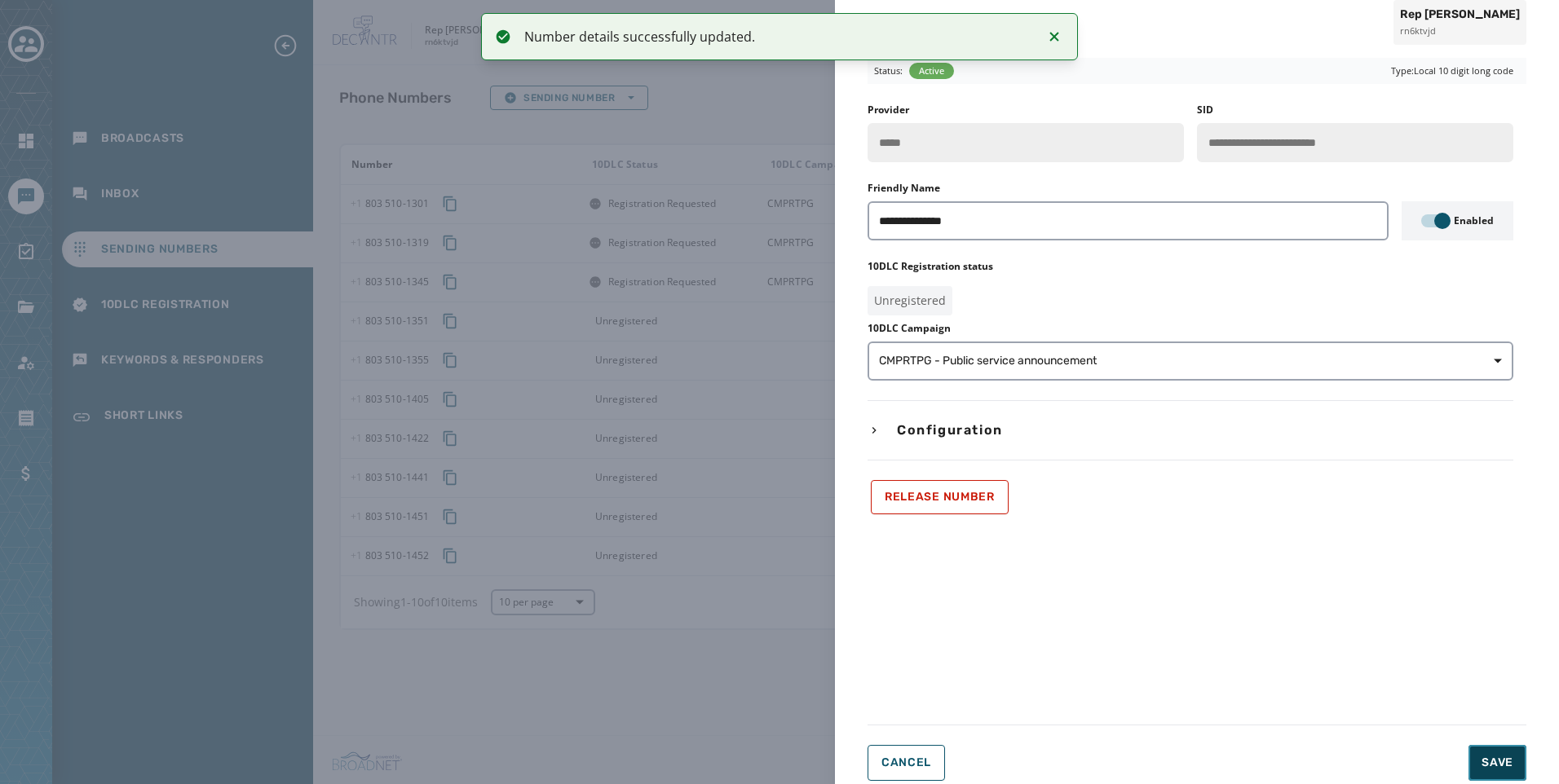
click at [1518, 753] on button "Save" at bounding box center [1498, 763] width 58 height 36
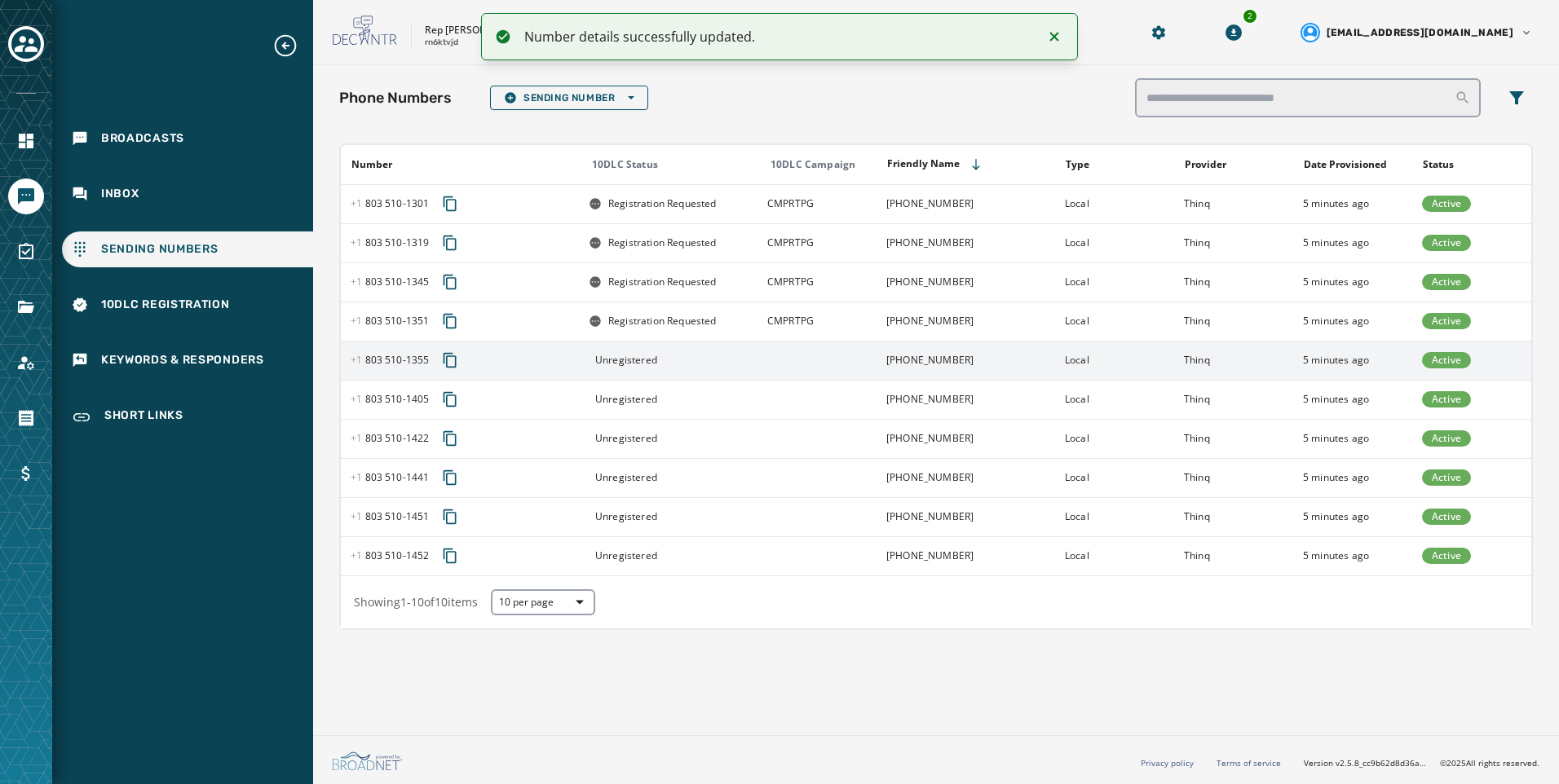
click at [783, 359] on td at bounding box center [817, 360] width 119 height 39
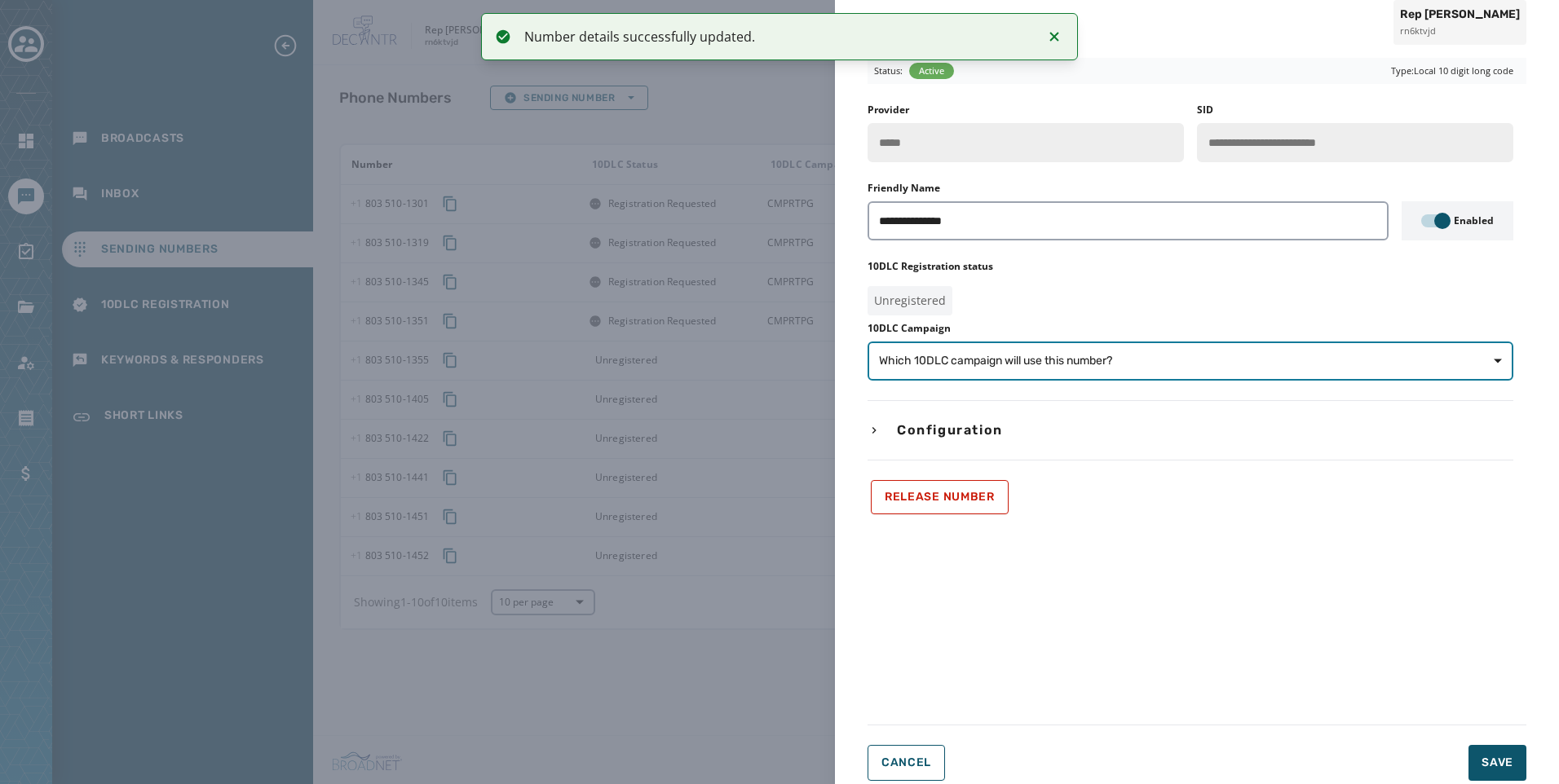
click at [1167, 366] on span "Which 10DLC campaign will use this number?" at bounding box center [1191, 361] width 623 height 17
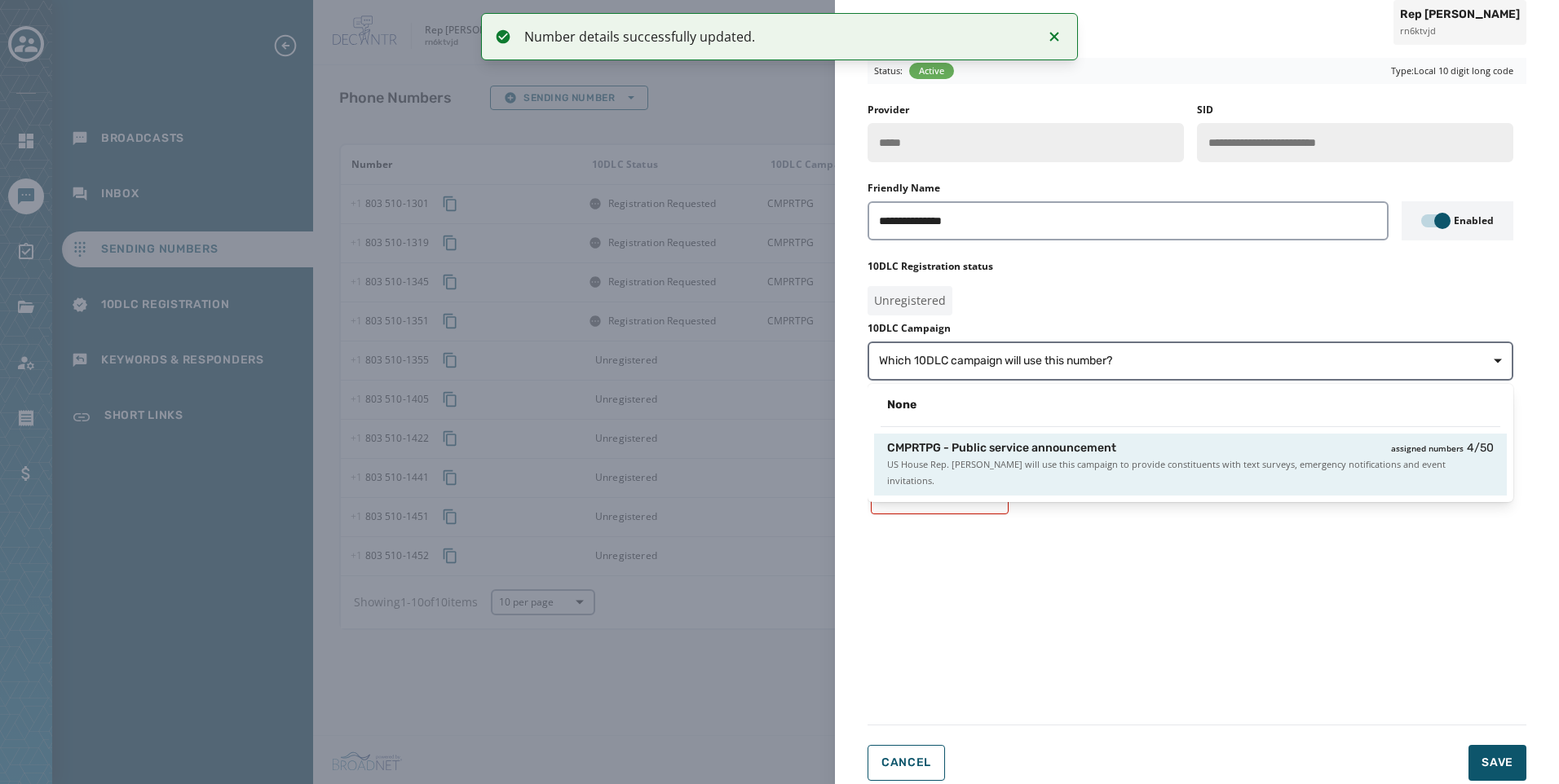
click at [1194, 445] on div "CMPRTPG - Public service announcement assigned numbers 4 / 50" at bounding box center [1191, 448] width 607 height 17
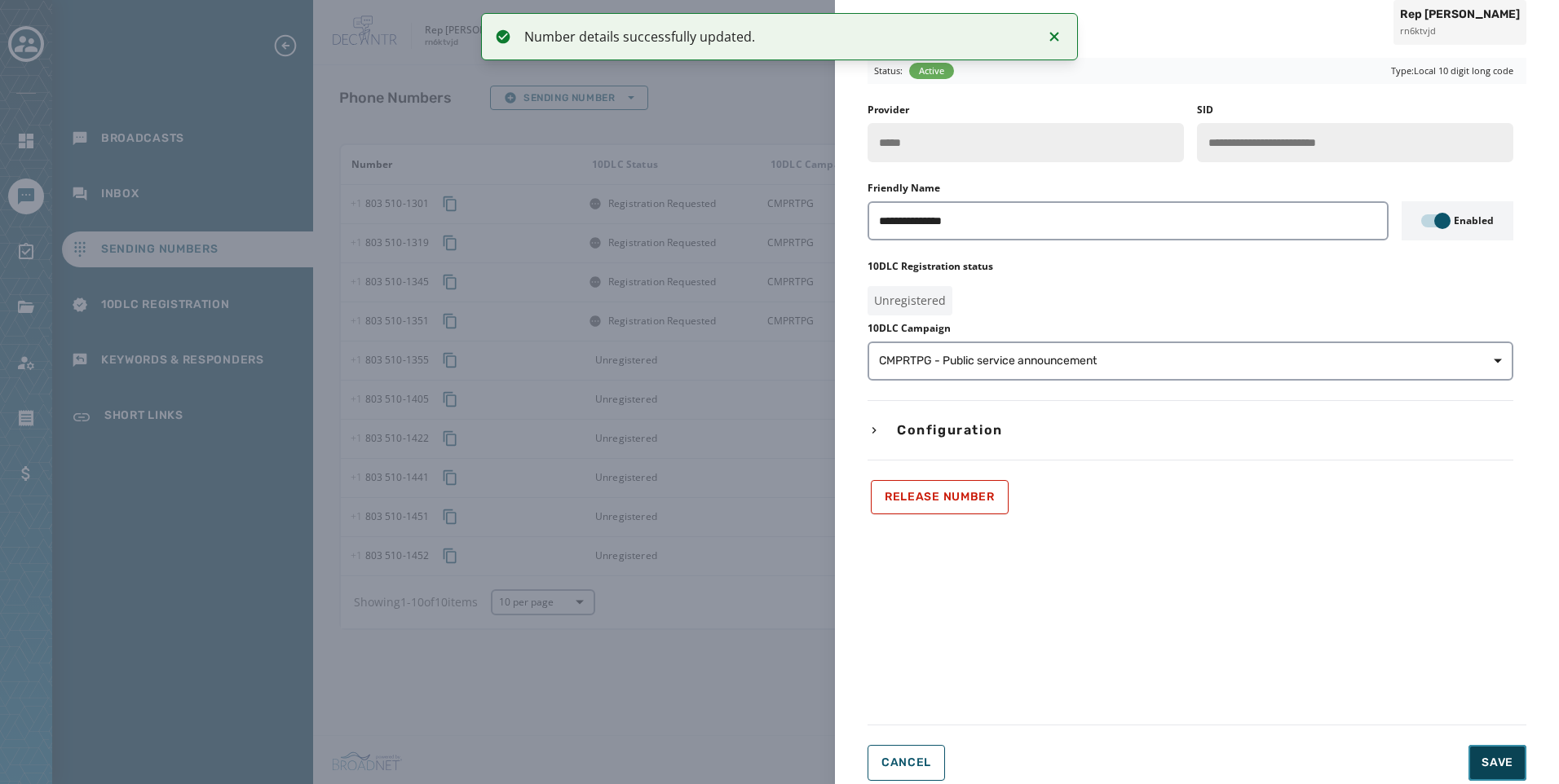
click at [1507, 759] on span "Save" at bounding box center [1498, 763] width 32 height 17
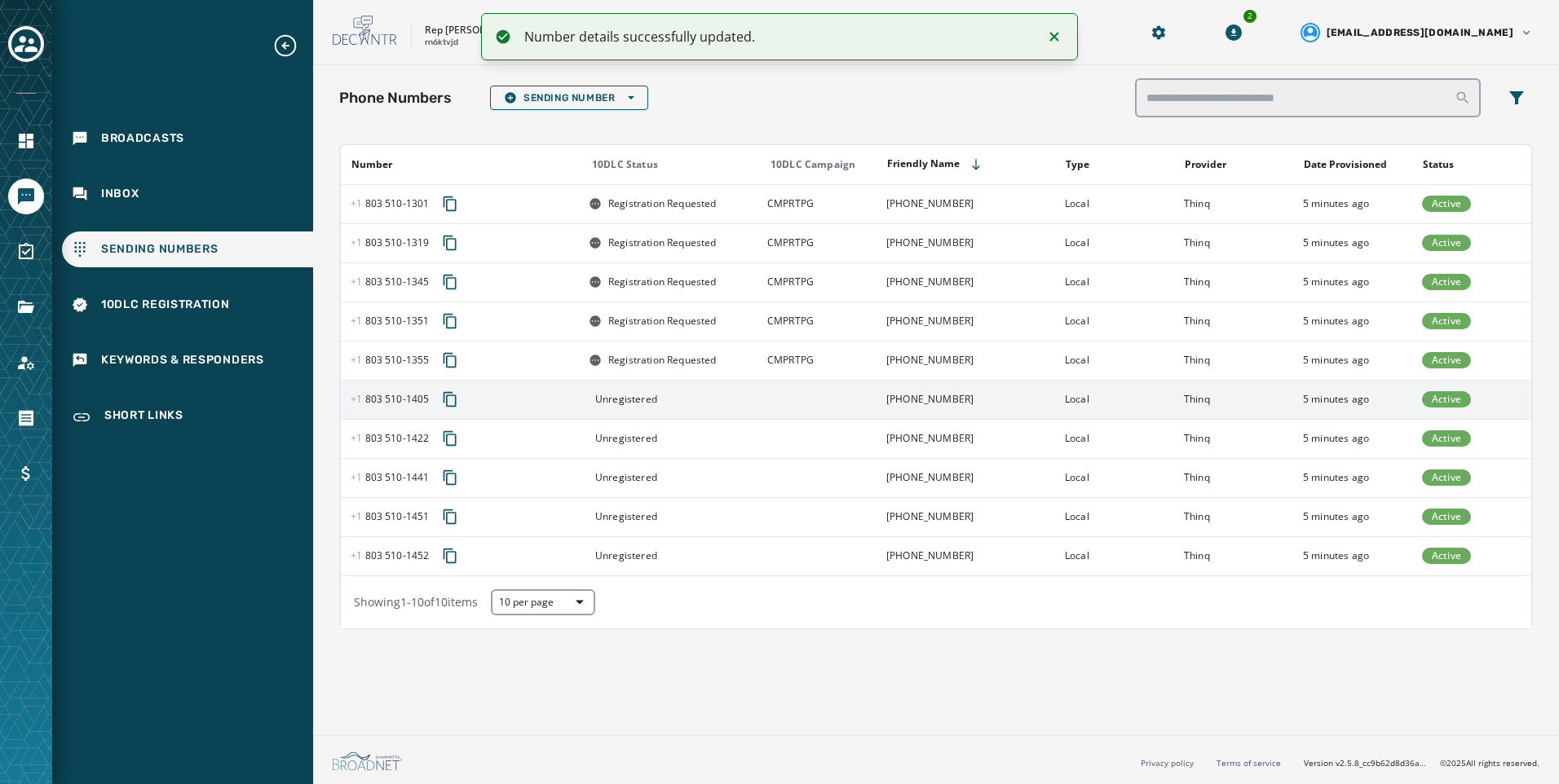
click at [1105, 402] on td "Local" at bounding box center [1115, 399] width 119 height 39
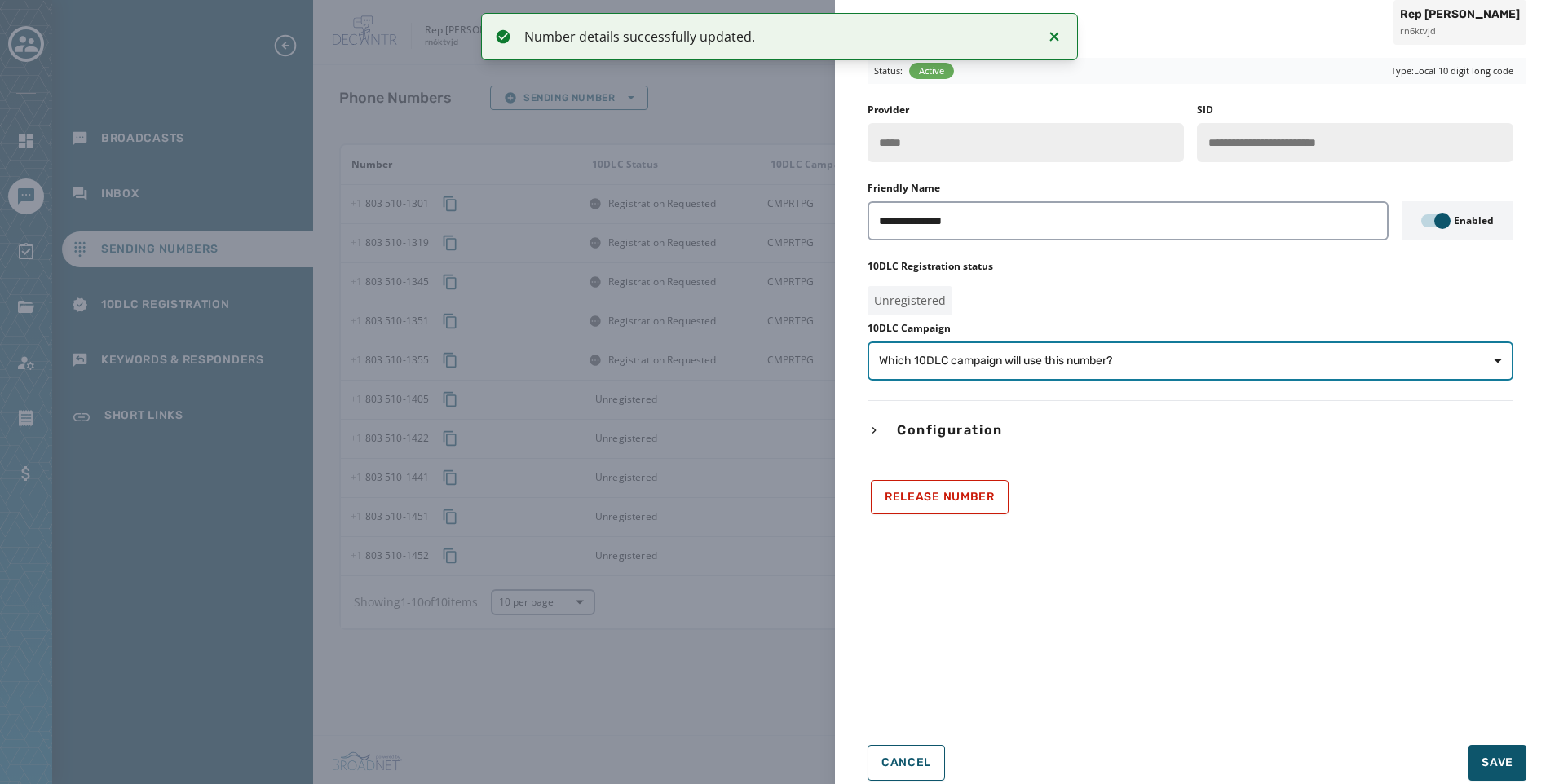
click at [1110, 370] on button "Which 10DLC campaign will use this number?" at bounding box center [1191, 361] width 646 height 39
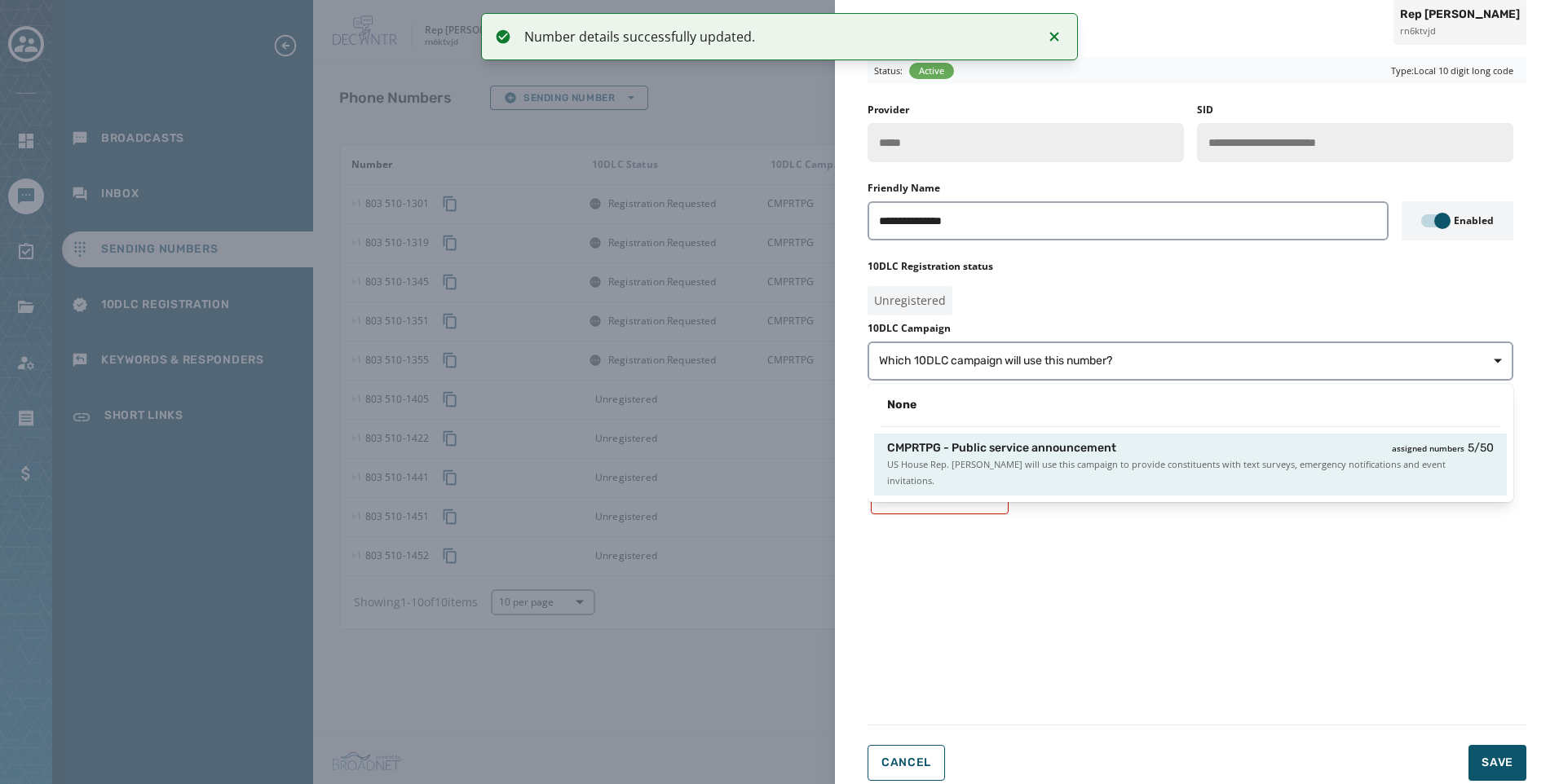
click at [1119, 451] on div "CMPRTPG - Public service announcement assigned numbers 5 / 50" at bounding box center [1191, 448] width 607 height 17
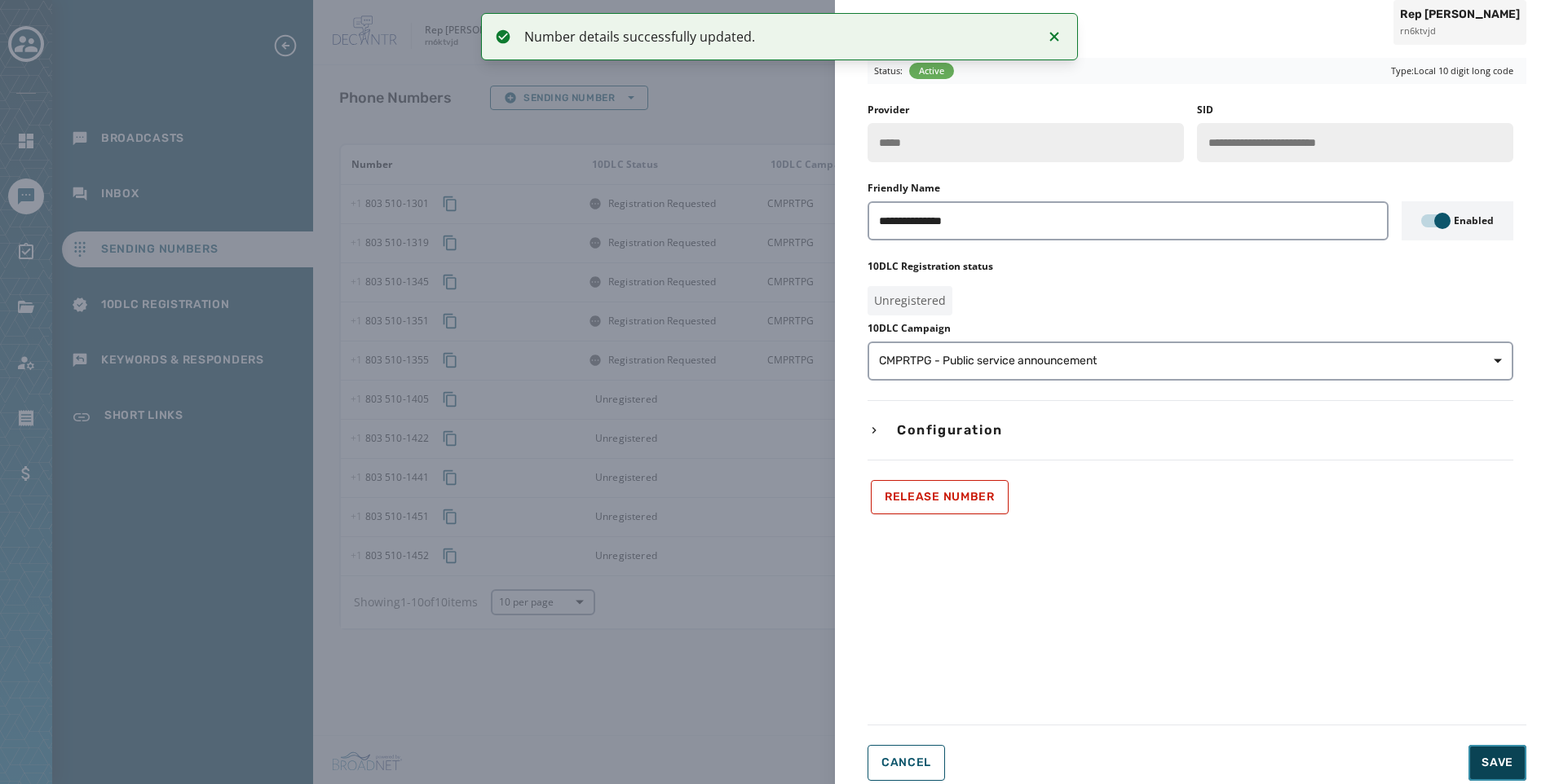
click at [1473, 757] on button "Save" at bounding box center [1498, 763] width 58 height 36
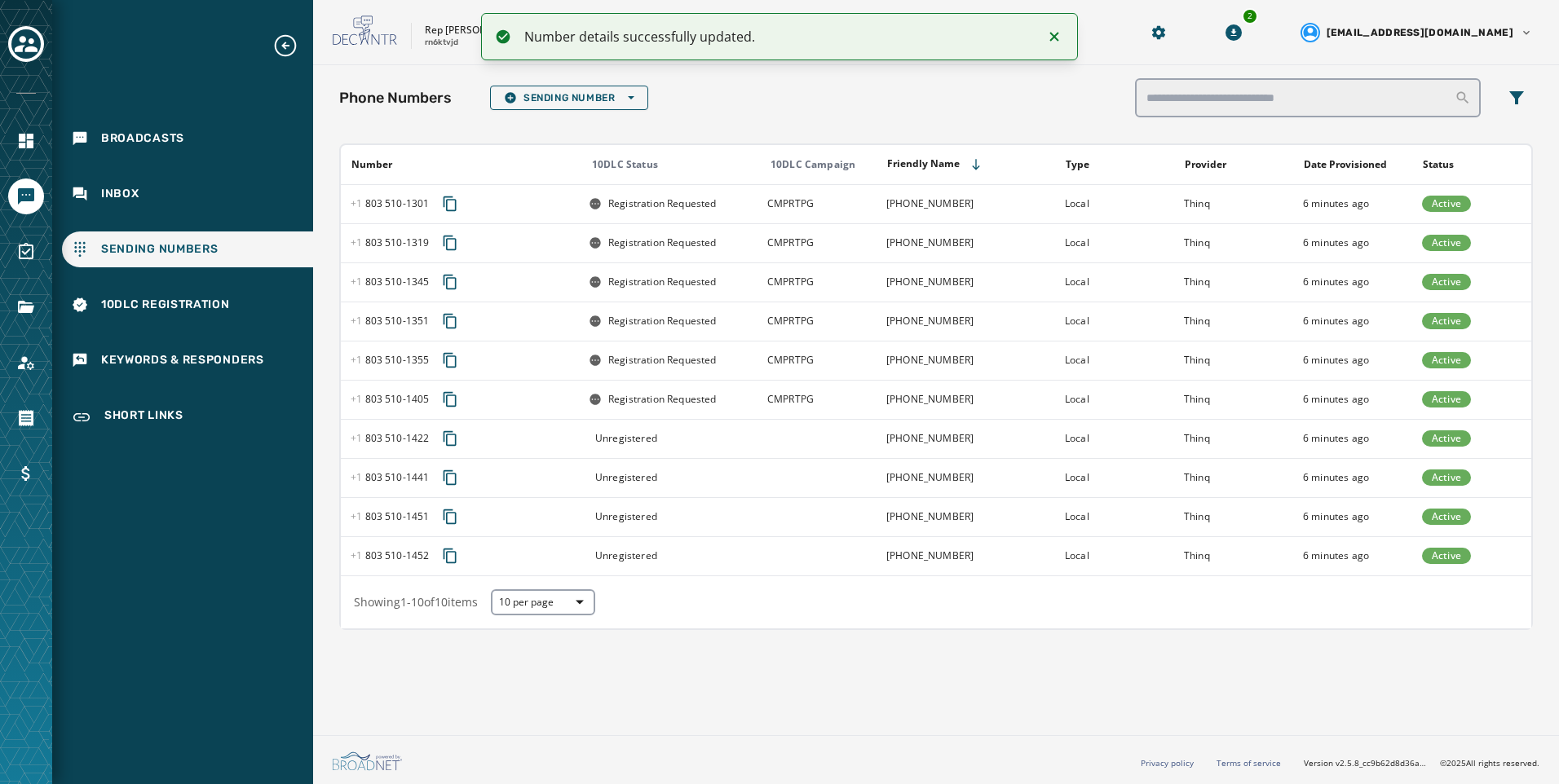
click at [761, 435] on td at bounding box center [817, 439] width 119 height 39
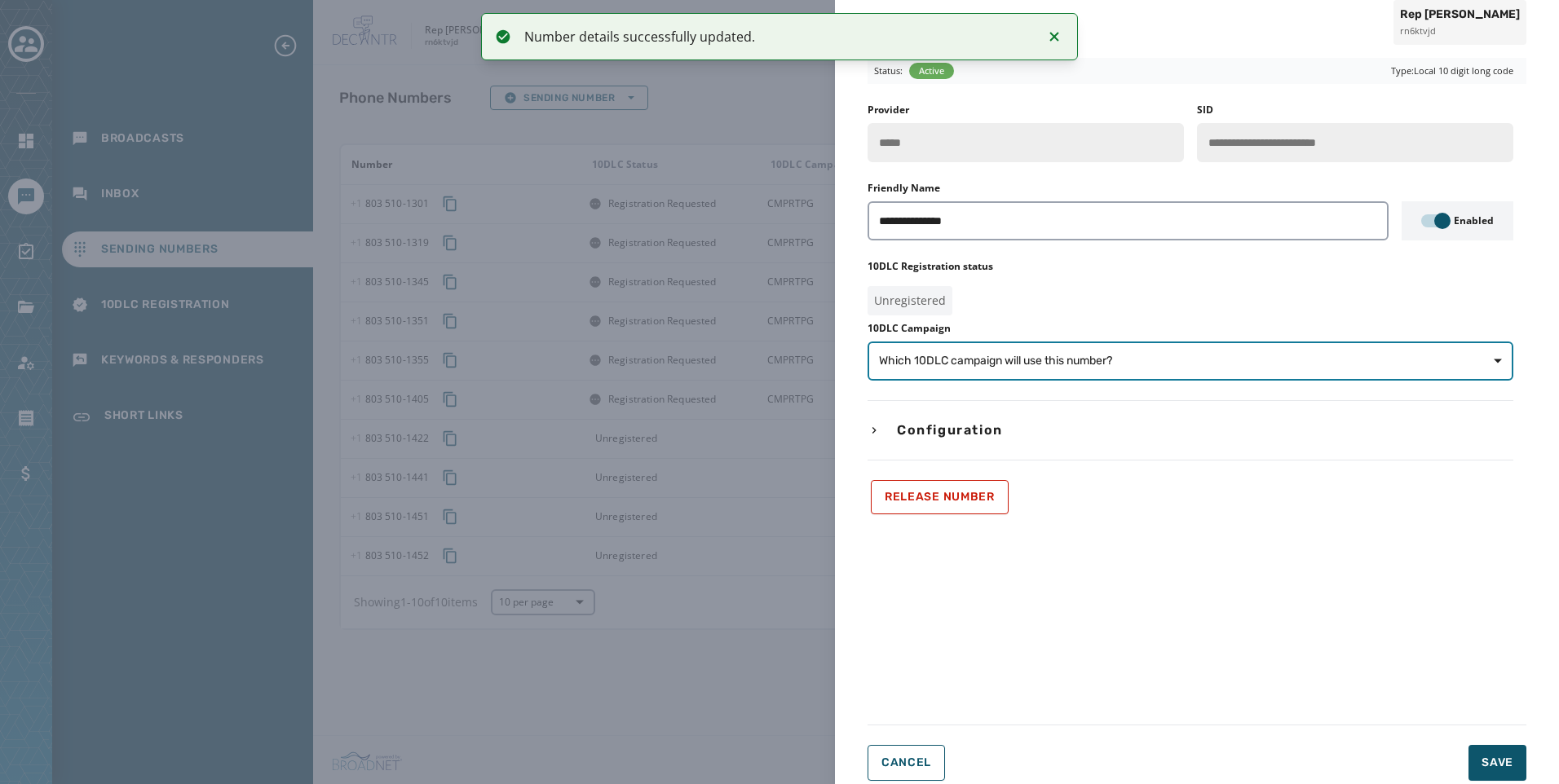
click at [1189, 368] on span "Which 10DLC campaign will use this number?" at bounding box center [1191, 361] width 623 height 17
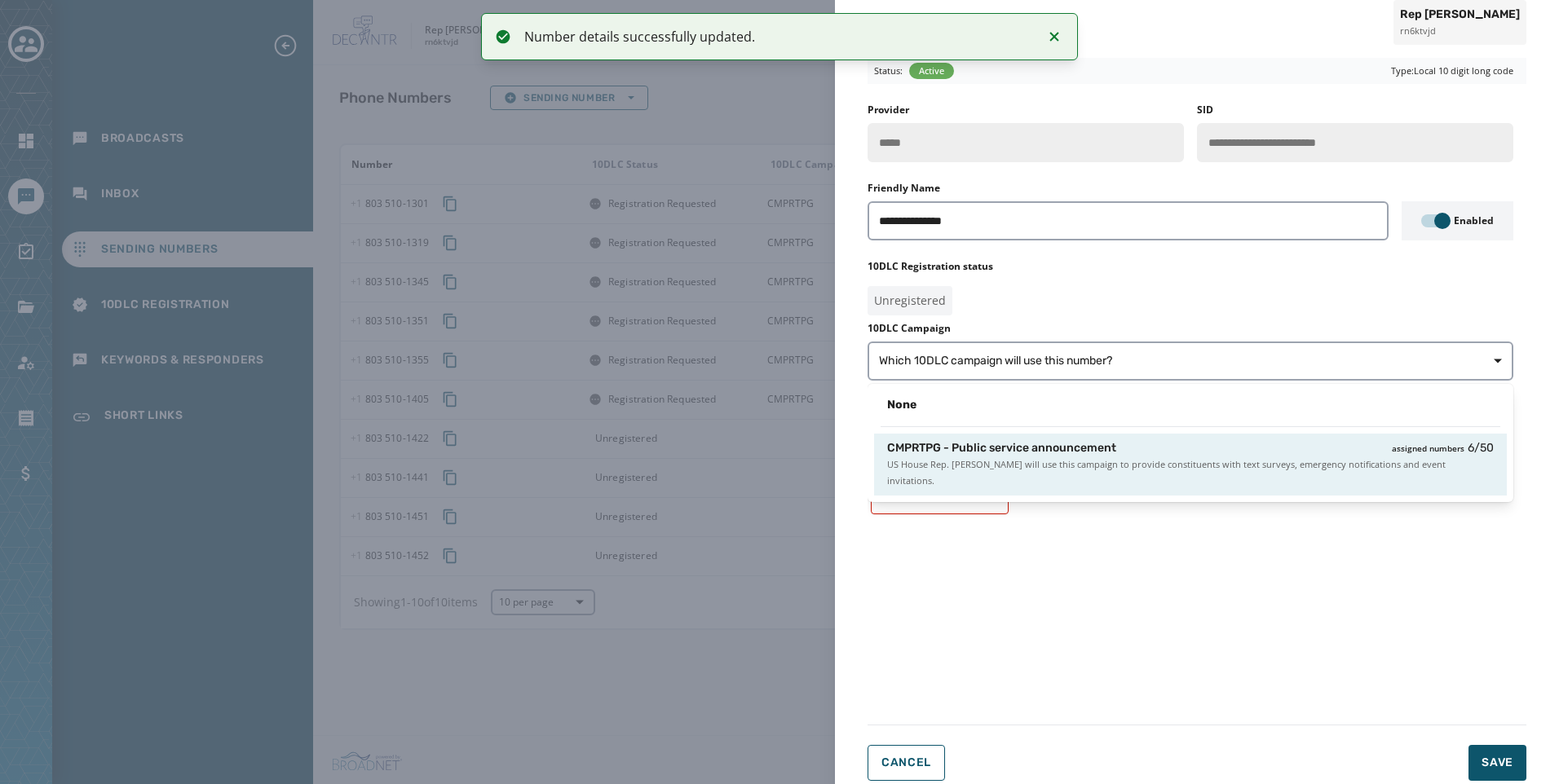
click at [1173, 442] on div "CMPRTPG - Public service announcement assigned numbers 6 / 50" at bounding box center [1191, 448] width 607 height 17
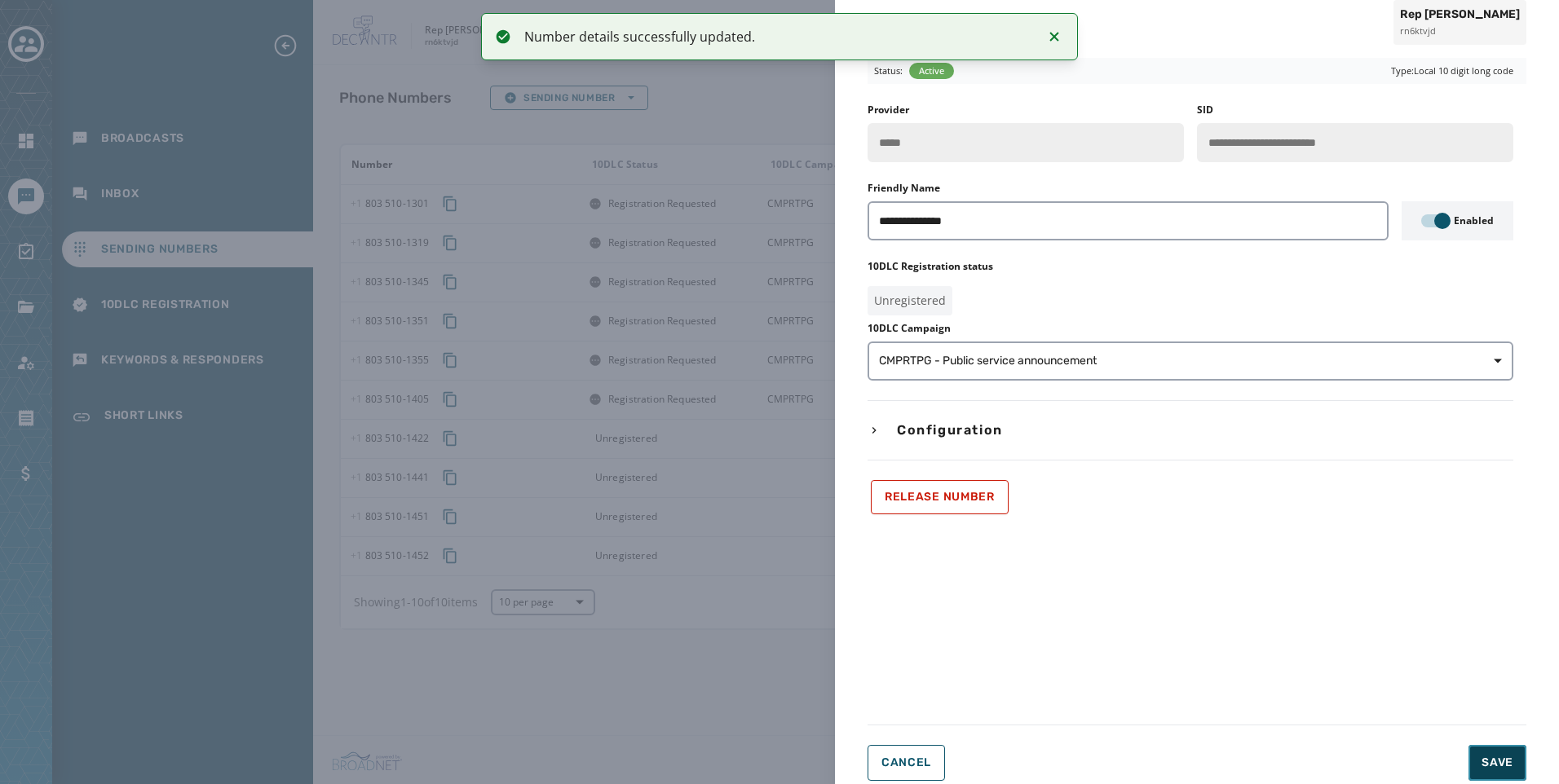
click at [1476, 764] on button "Save" at bounding box center [1498, 763] width 58 height 36
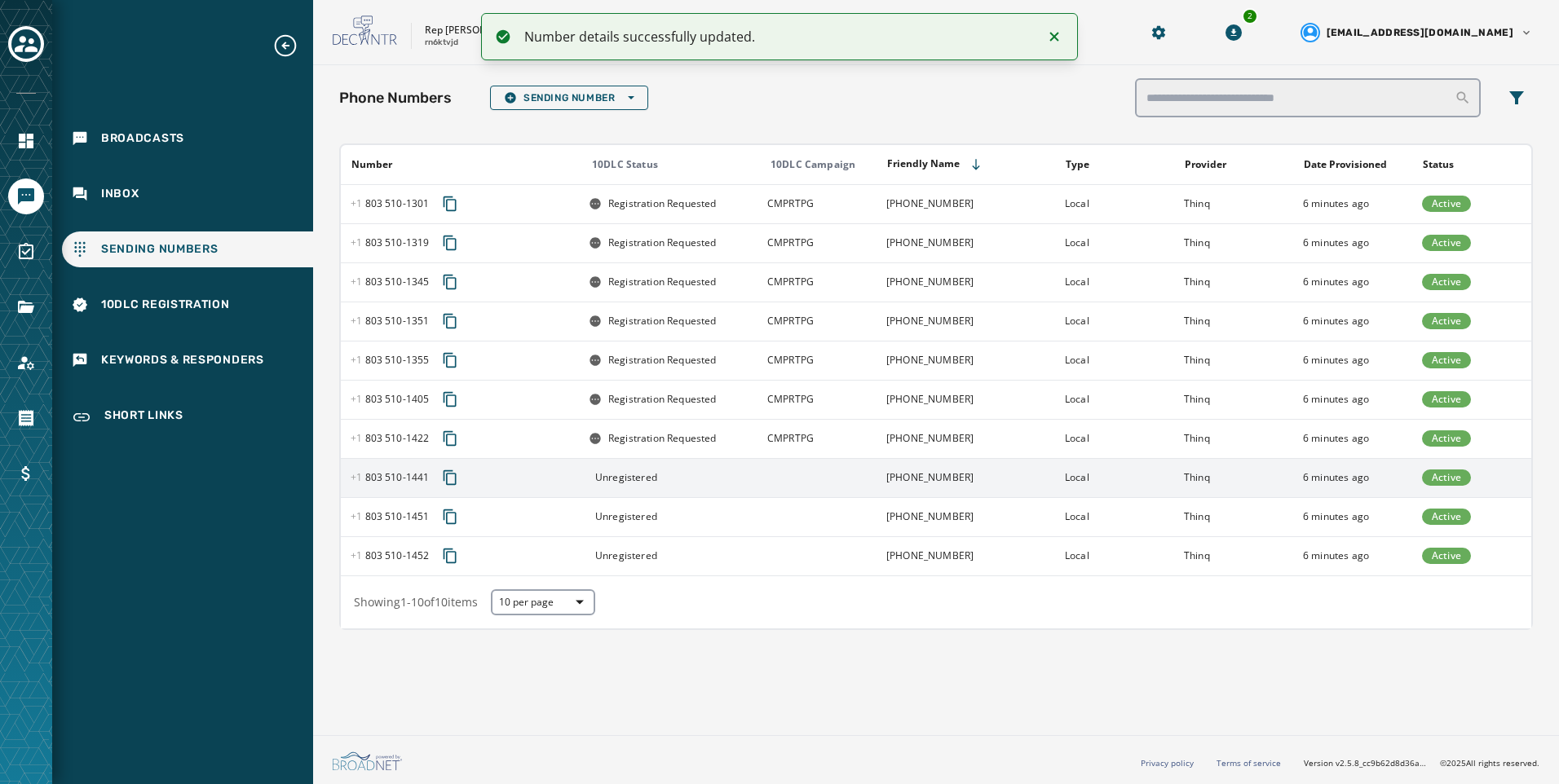
click at [805, 476] on td at bounding box center [817, 477] width 119 height 39
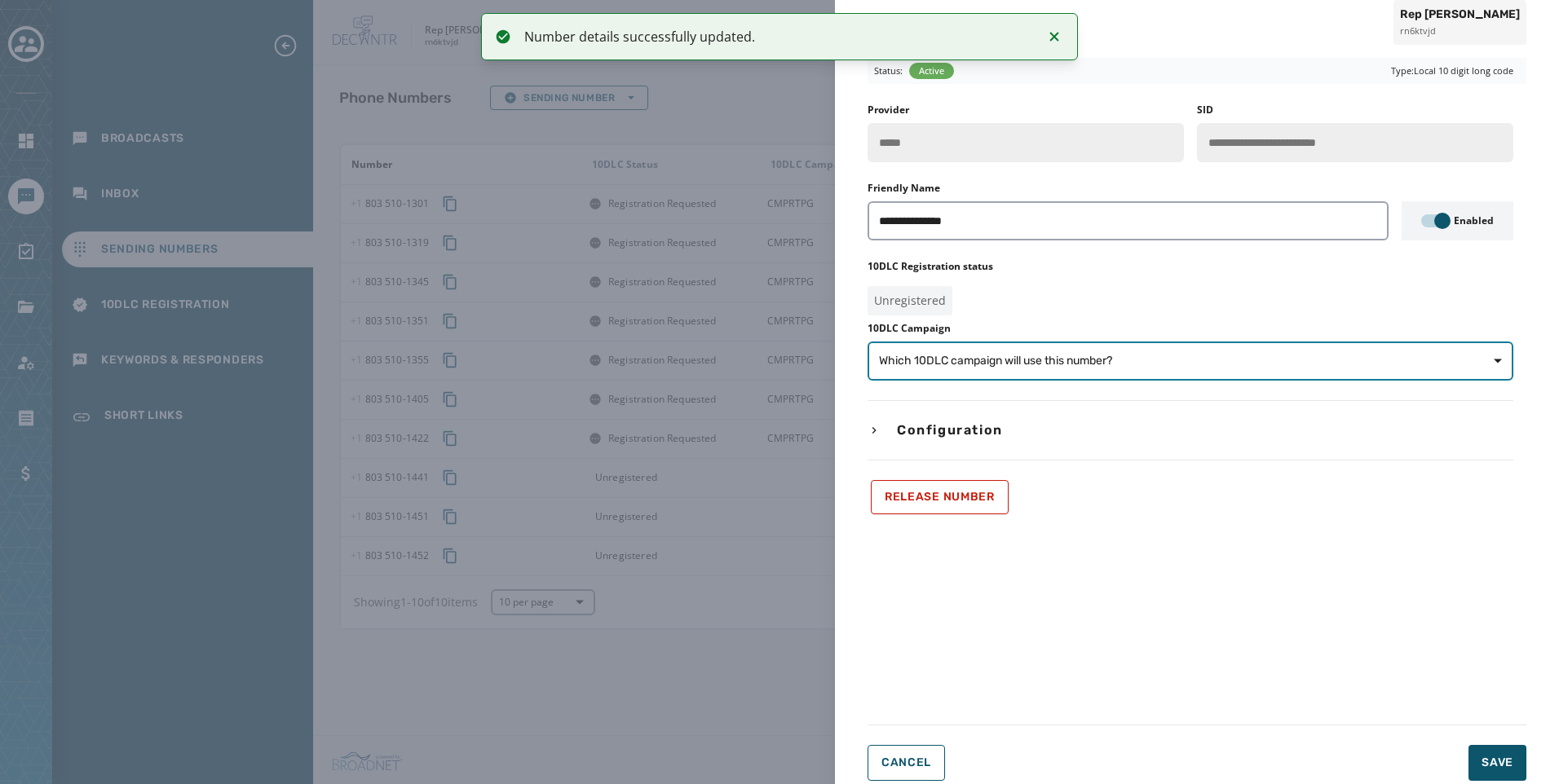
click at [953, 367] on span "Which 10DLC campaign will use this number?" at bounding box center [996, 361] width 234 height 17
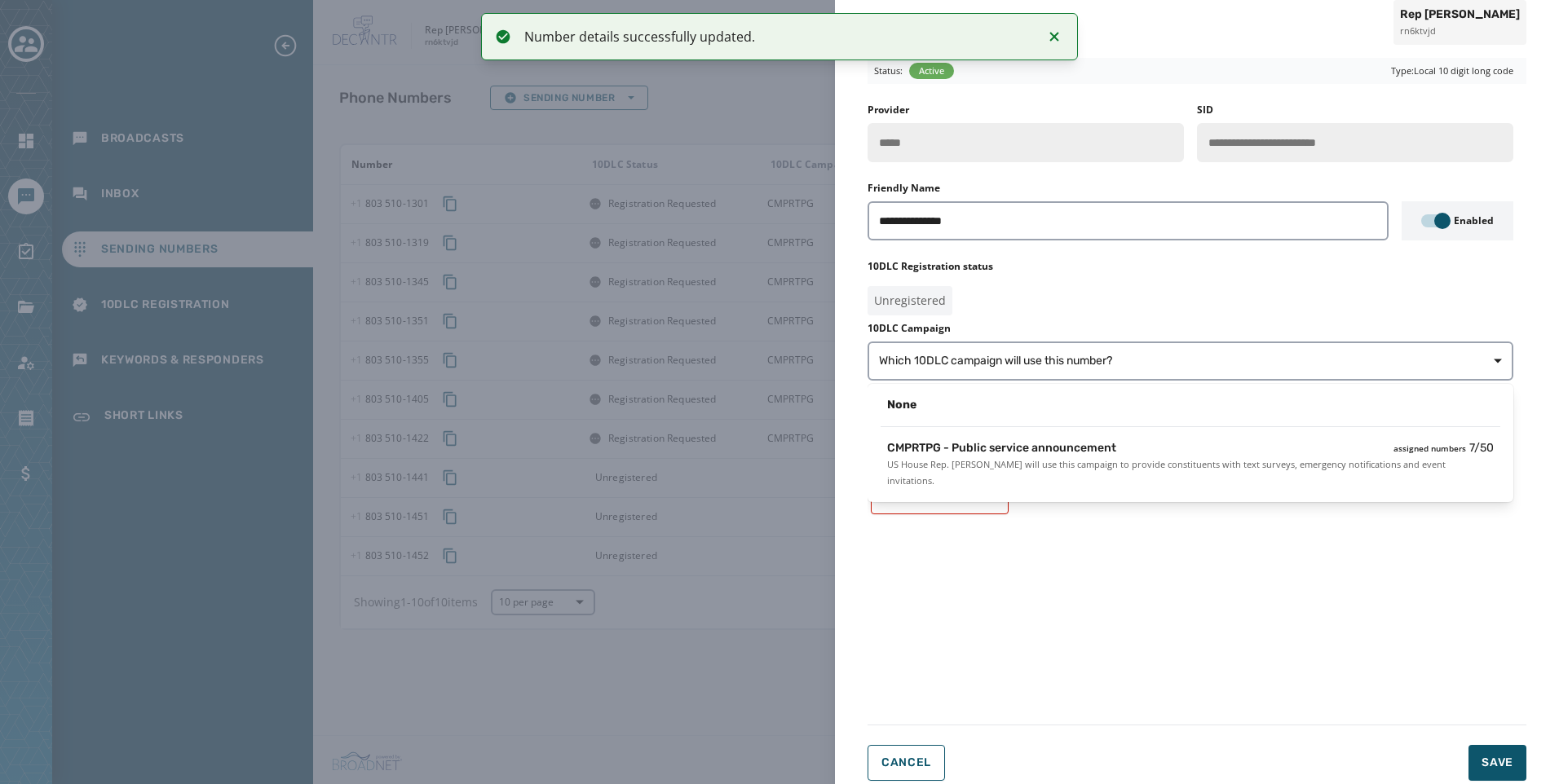
click at [984, 451] on span "CMPRTPG - Public service announcement" at bounding box center [1002, 448] width 229 height 17
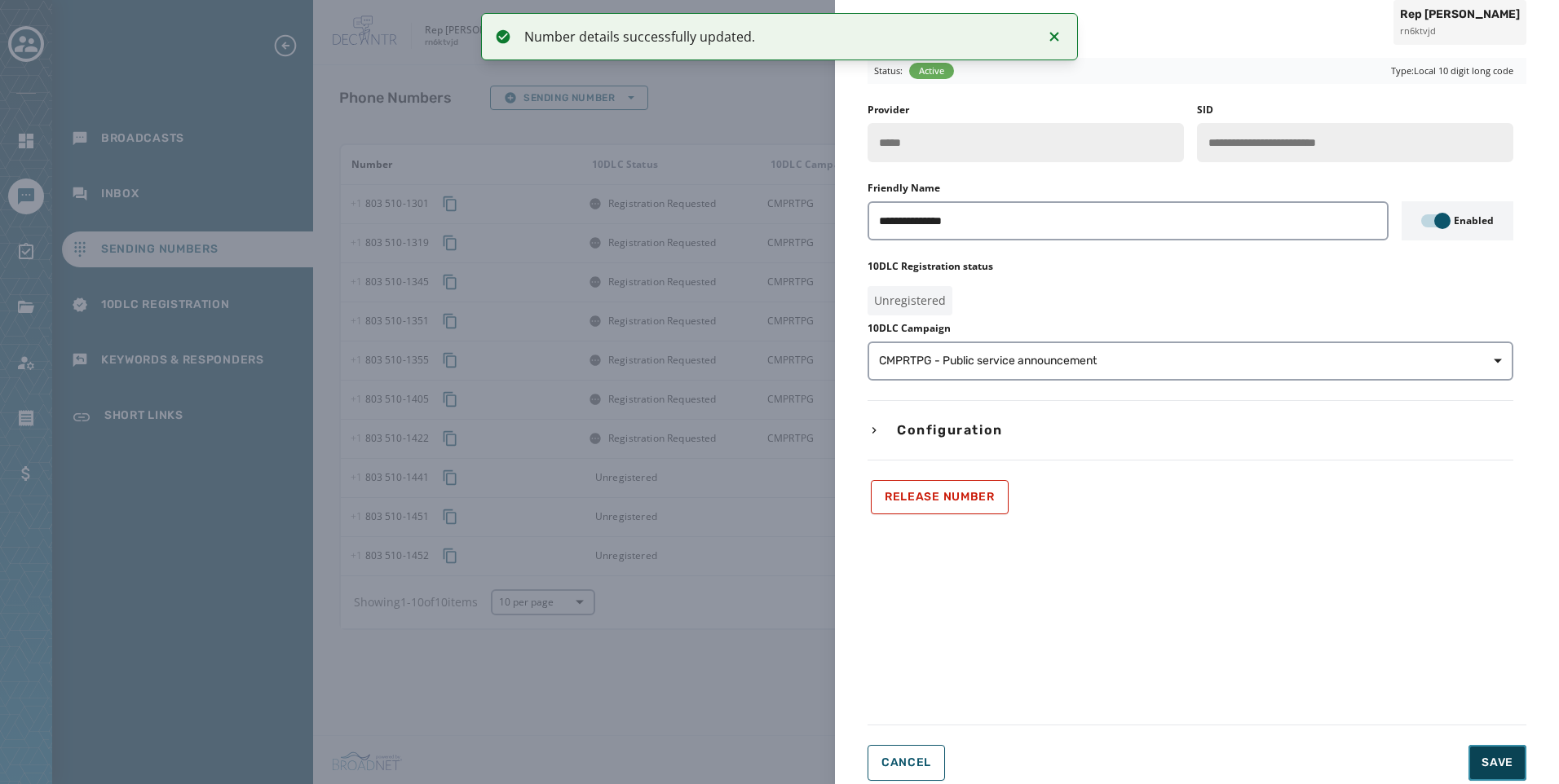
click at [1504, 766] on span "Save" at bounding box center [1498, 763] width 32 height 17
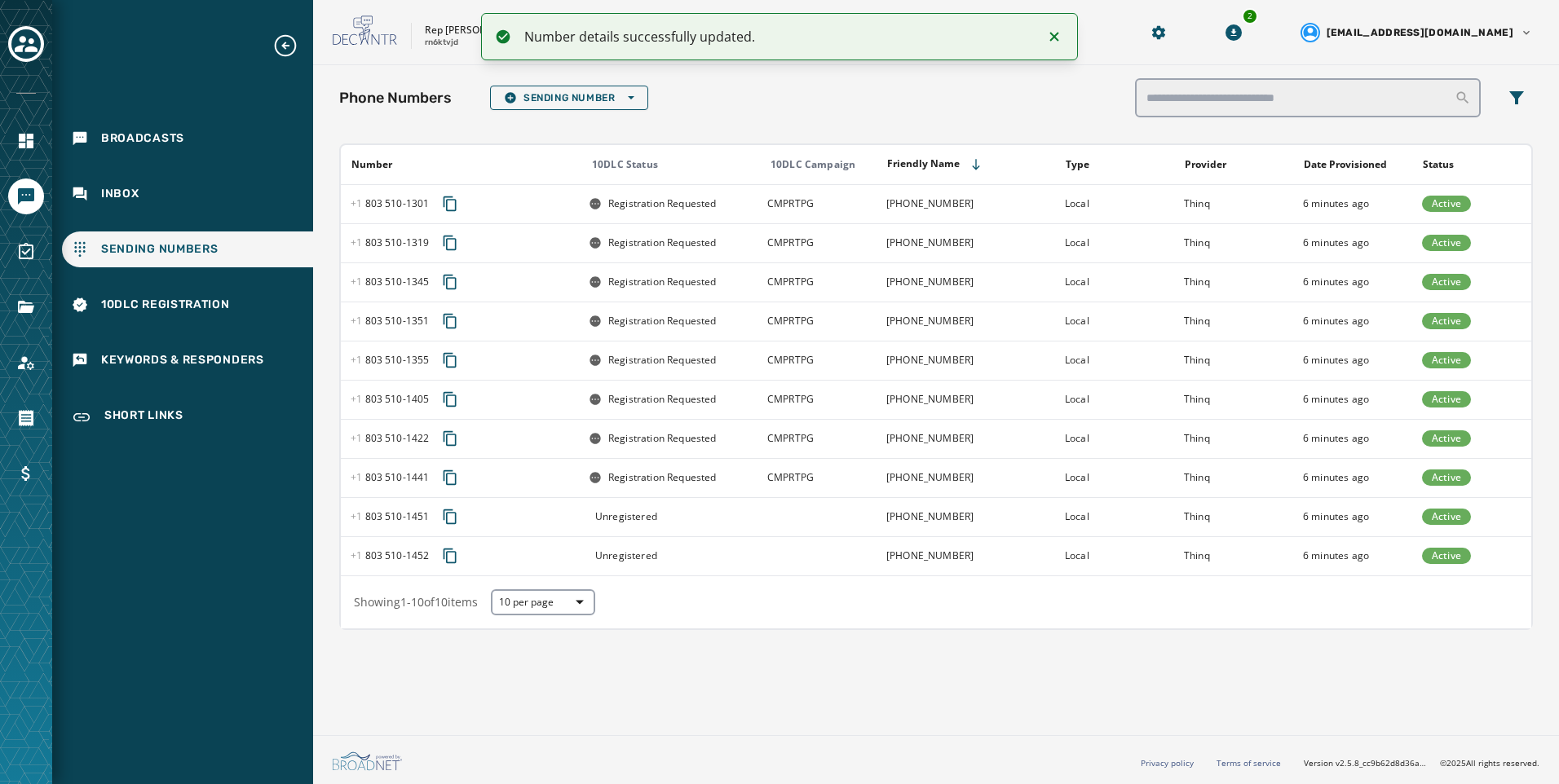
click at [859, 522] on td at bounding box center [817, 517] width 119 height 39
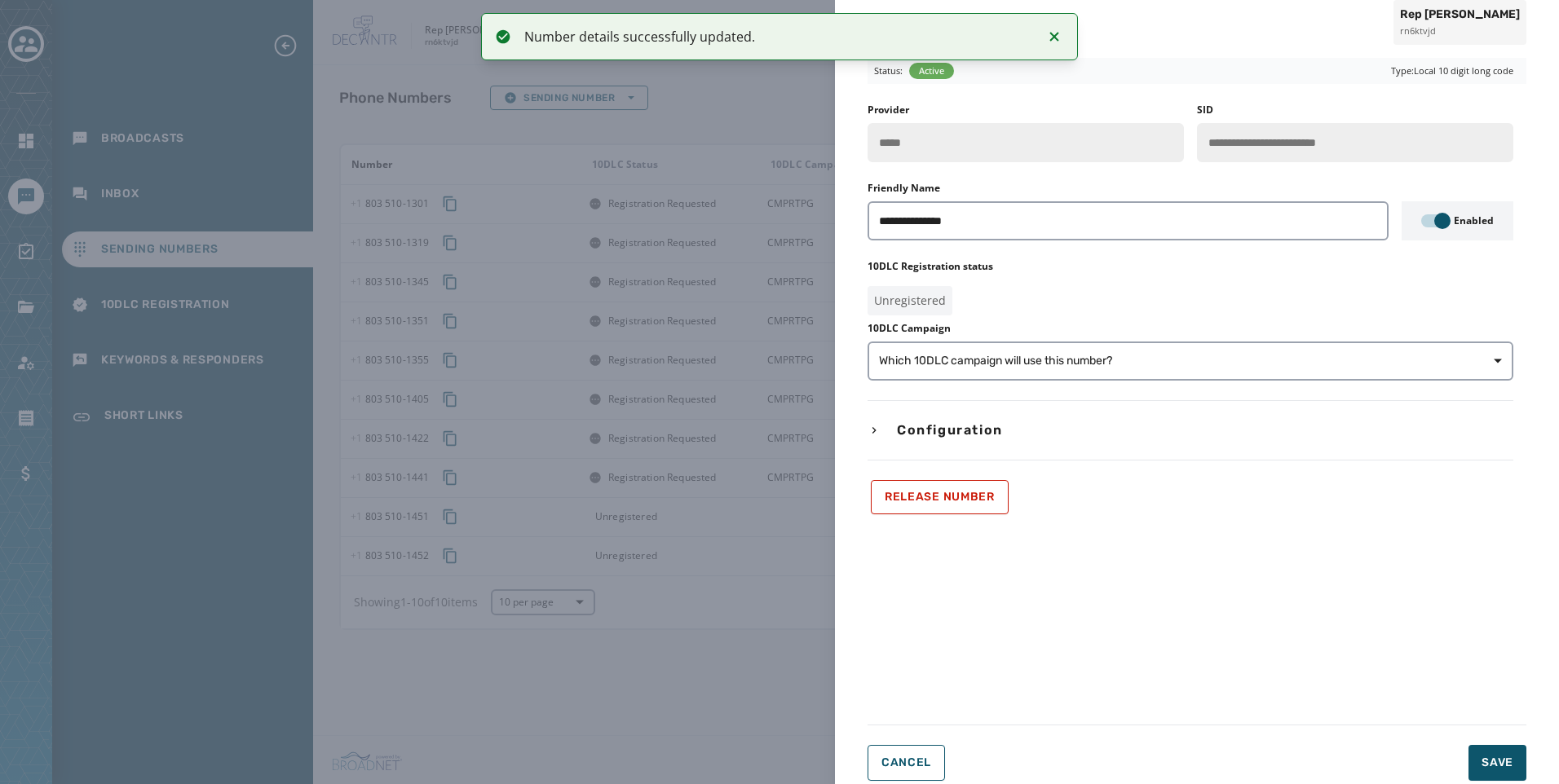
click at [1013, 381] on div "**********" at bounding box center [1191, 309] width 646 height 410
click at [1027, 369] on button "Which 10DLC campaign will use this number?" at bounding box center [1191, 361] width 646 height 39
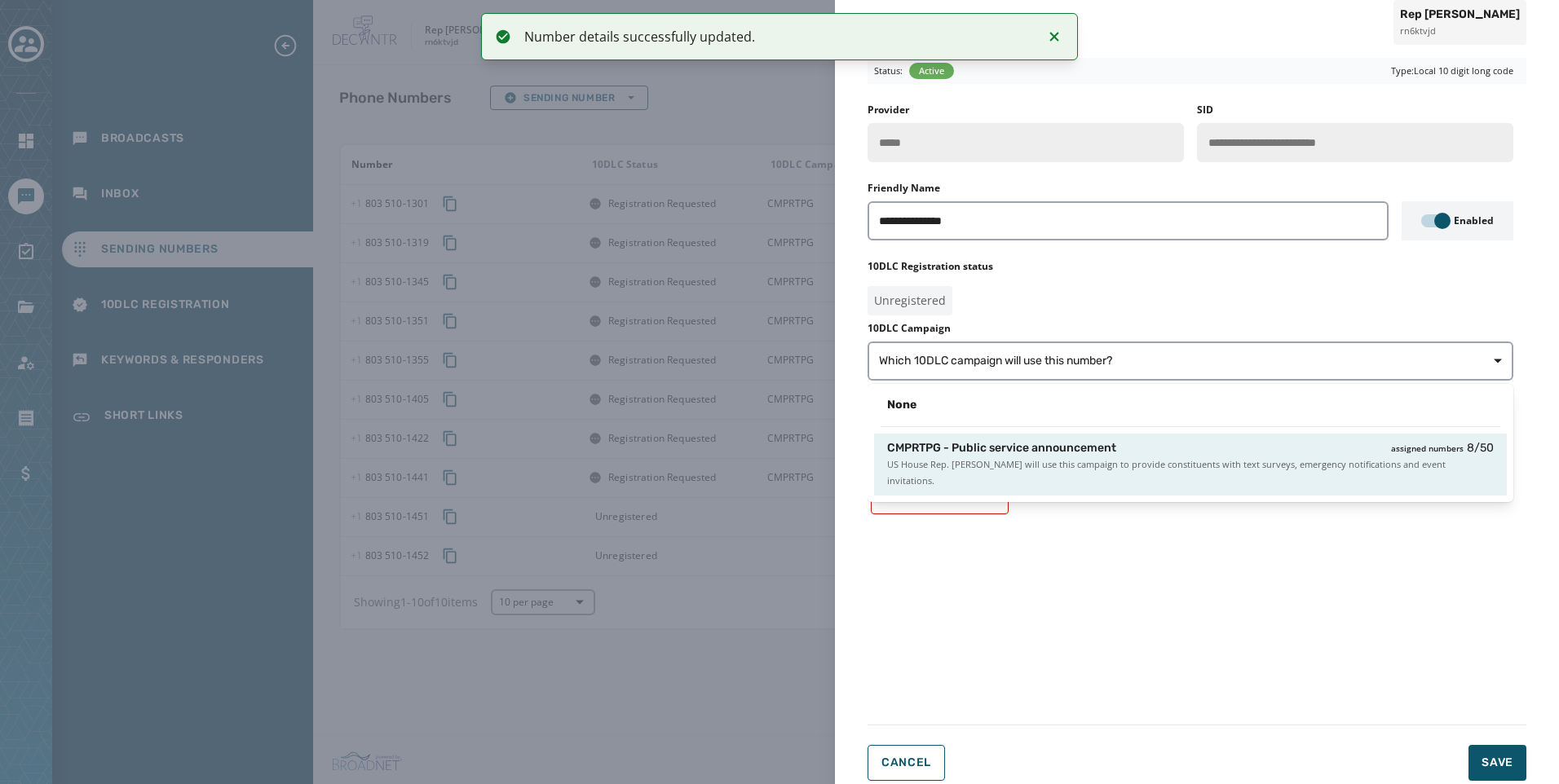
click at [1116, 459] on span "US House Rep. [PERSON_NAME] will use this campaign to provide constituents with…" at bounding box center [1191, 472] width 607 height 33
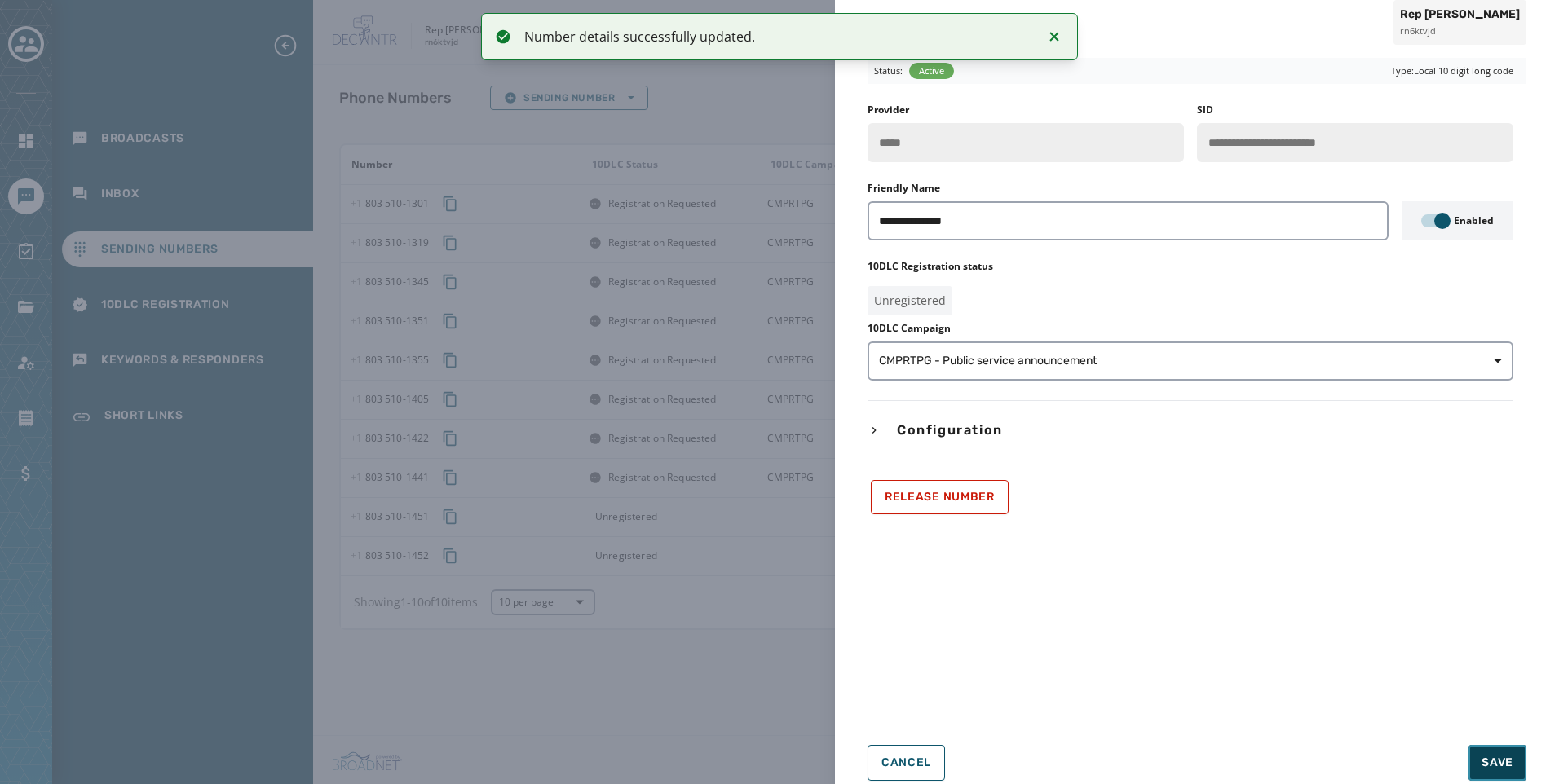
click at [1482, 750] on button "Save" at bounding box center [1498, 763] width 58 height 36
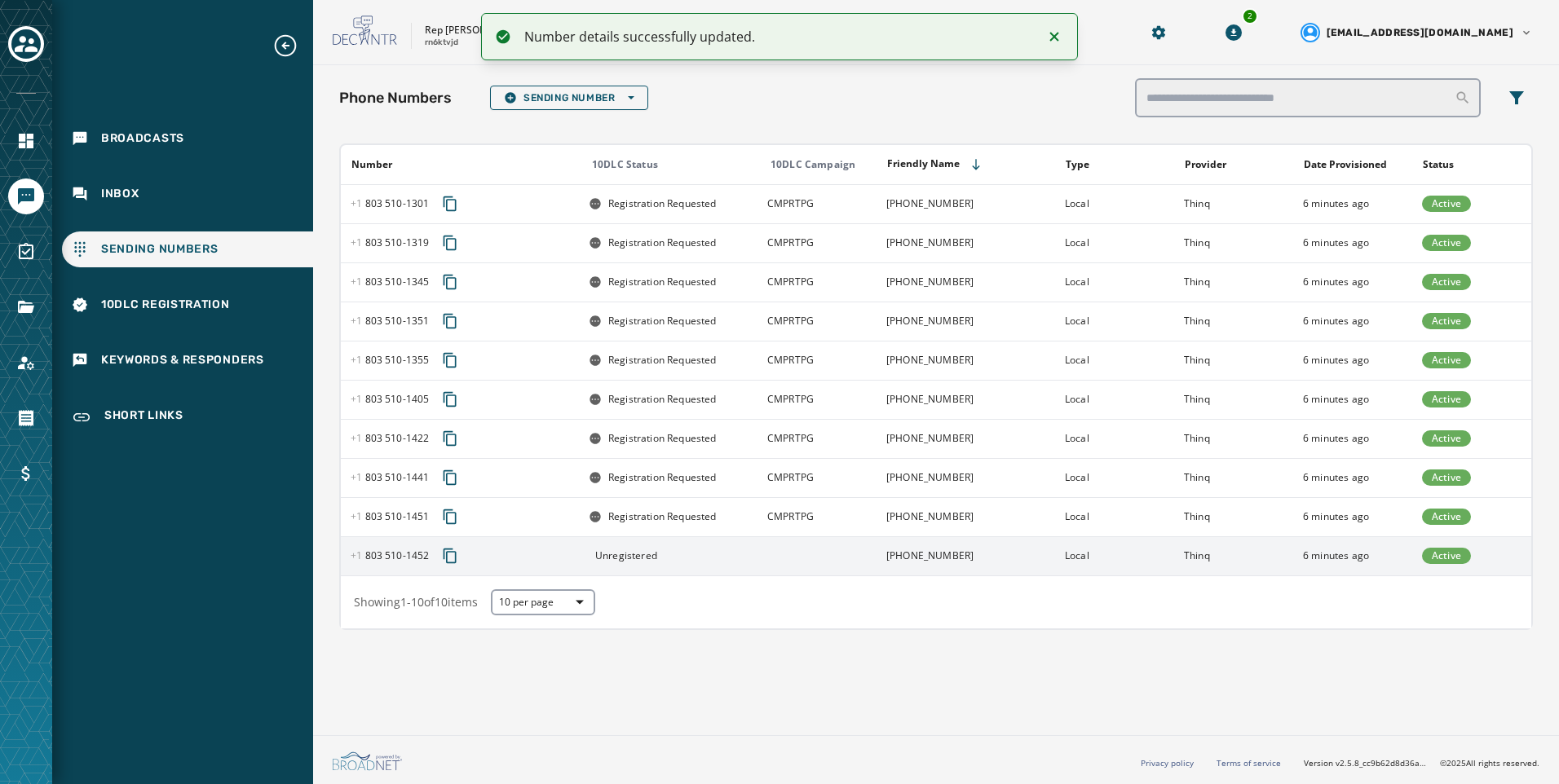
click at [804, 548] on td at bounding box center [817, 556] width 119 height 39
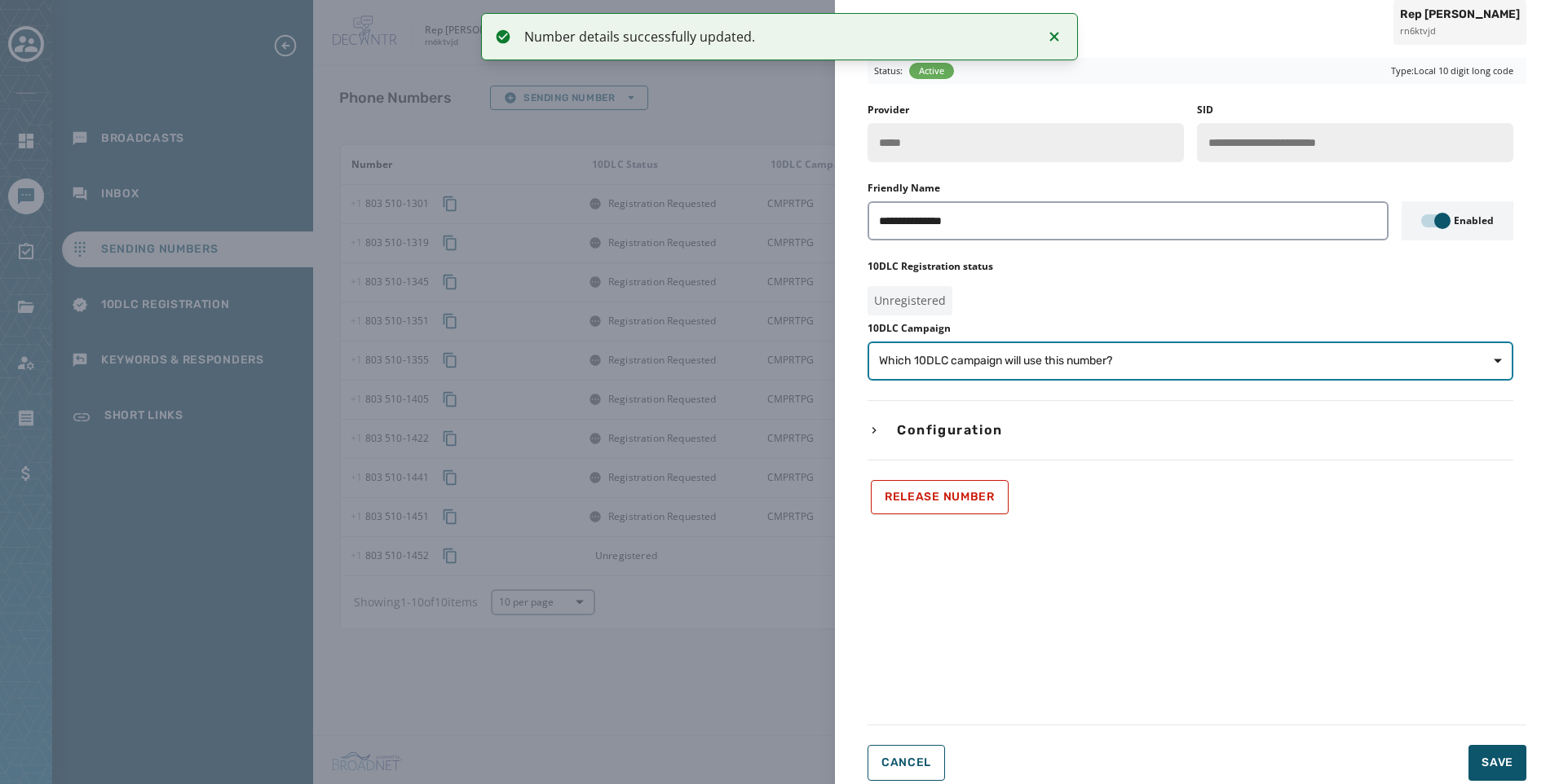
click at [1169, 362] on span "Which 10DLC campaign will use this number?" at bounding box center [1191, 361] width 623 height 17
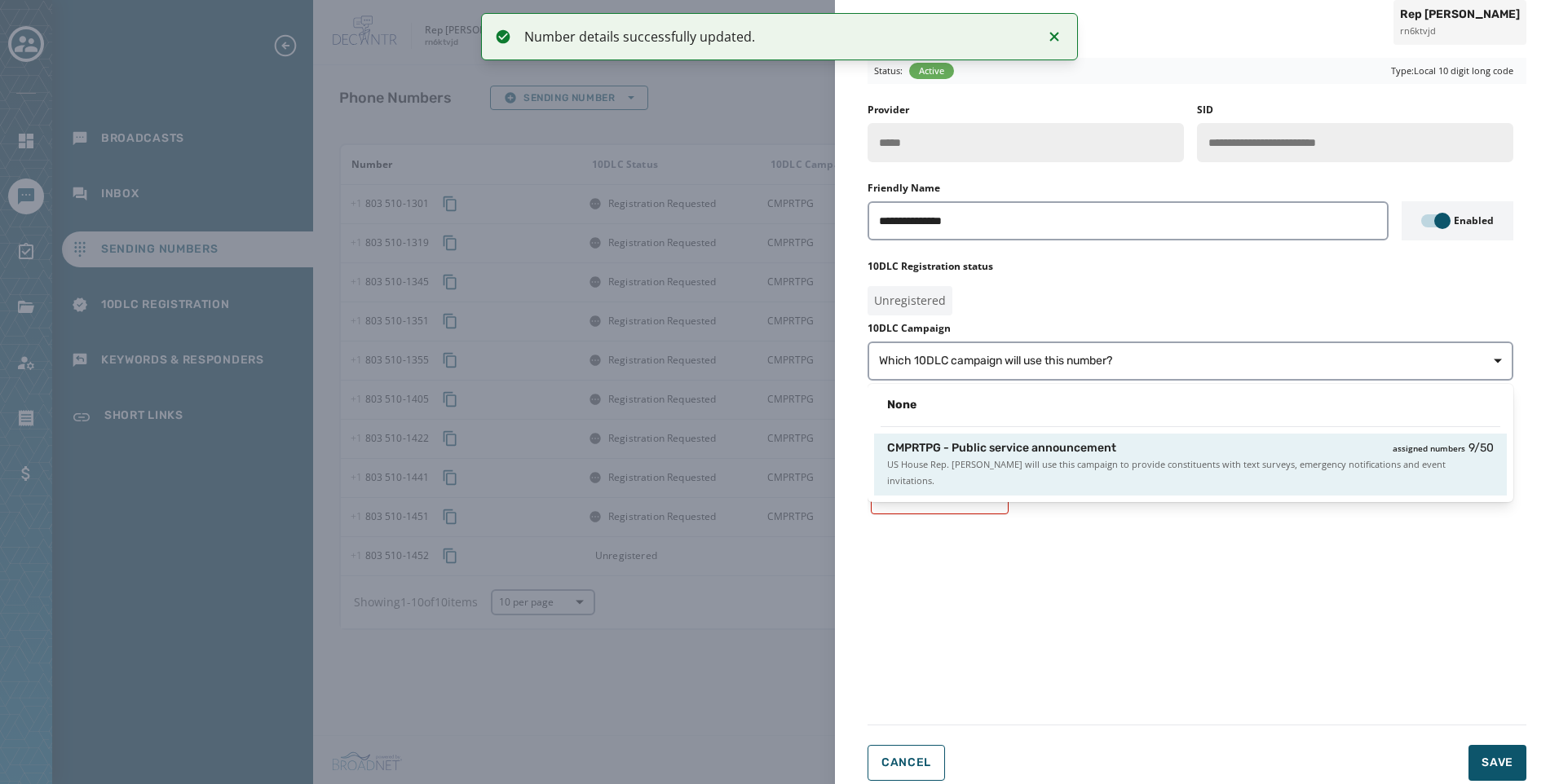
click at [1186, 443] on div "CMPRTPG - Public service announcement assigned numbers 9 / 50" at bounding box center [1191, 448] width 607 height 17
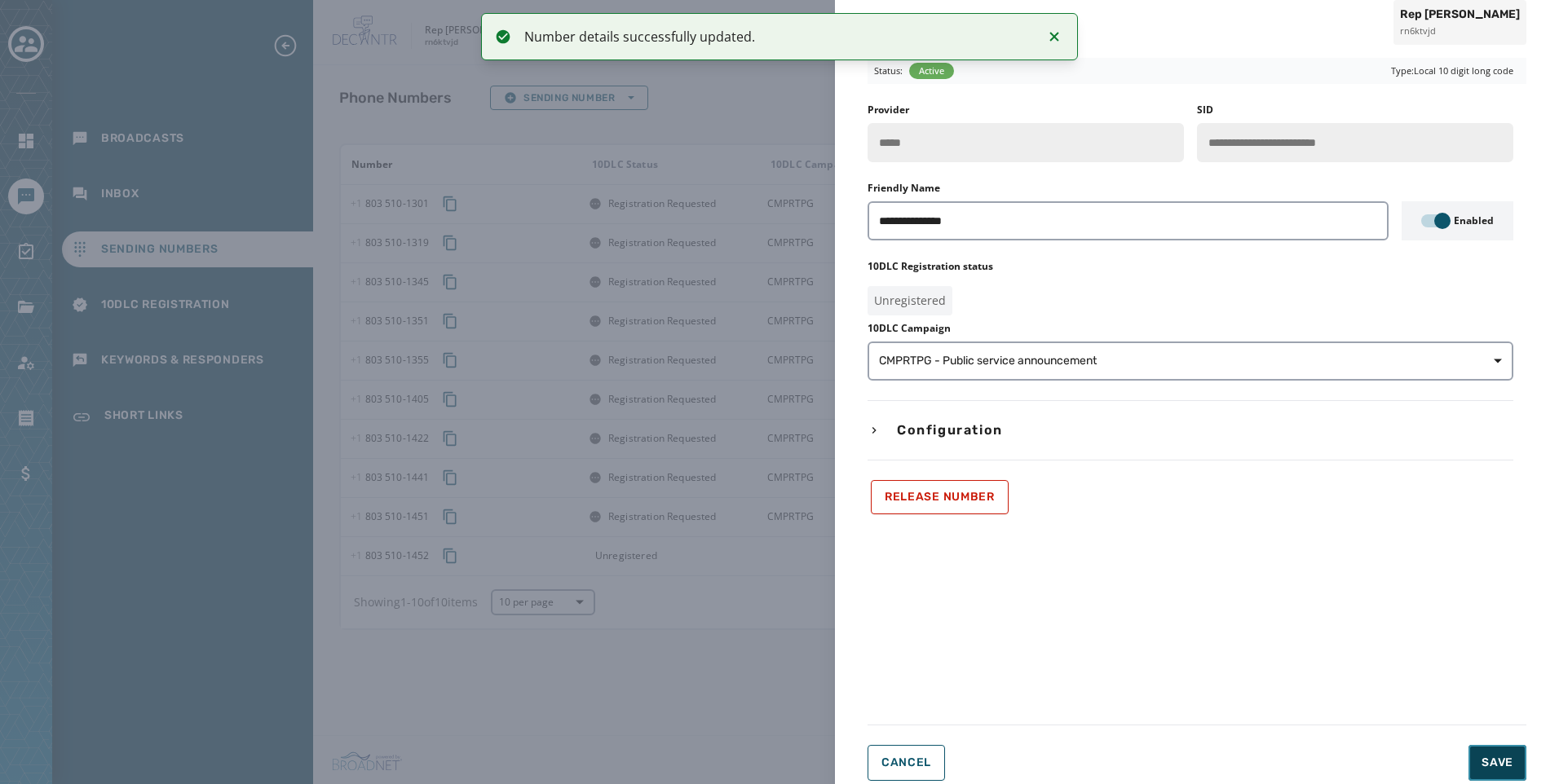
click at [1485, 757] on span "Save" at bounding box center [1498, 763] width 32 height 17
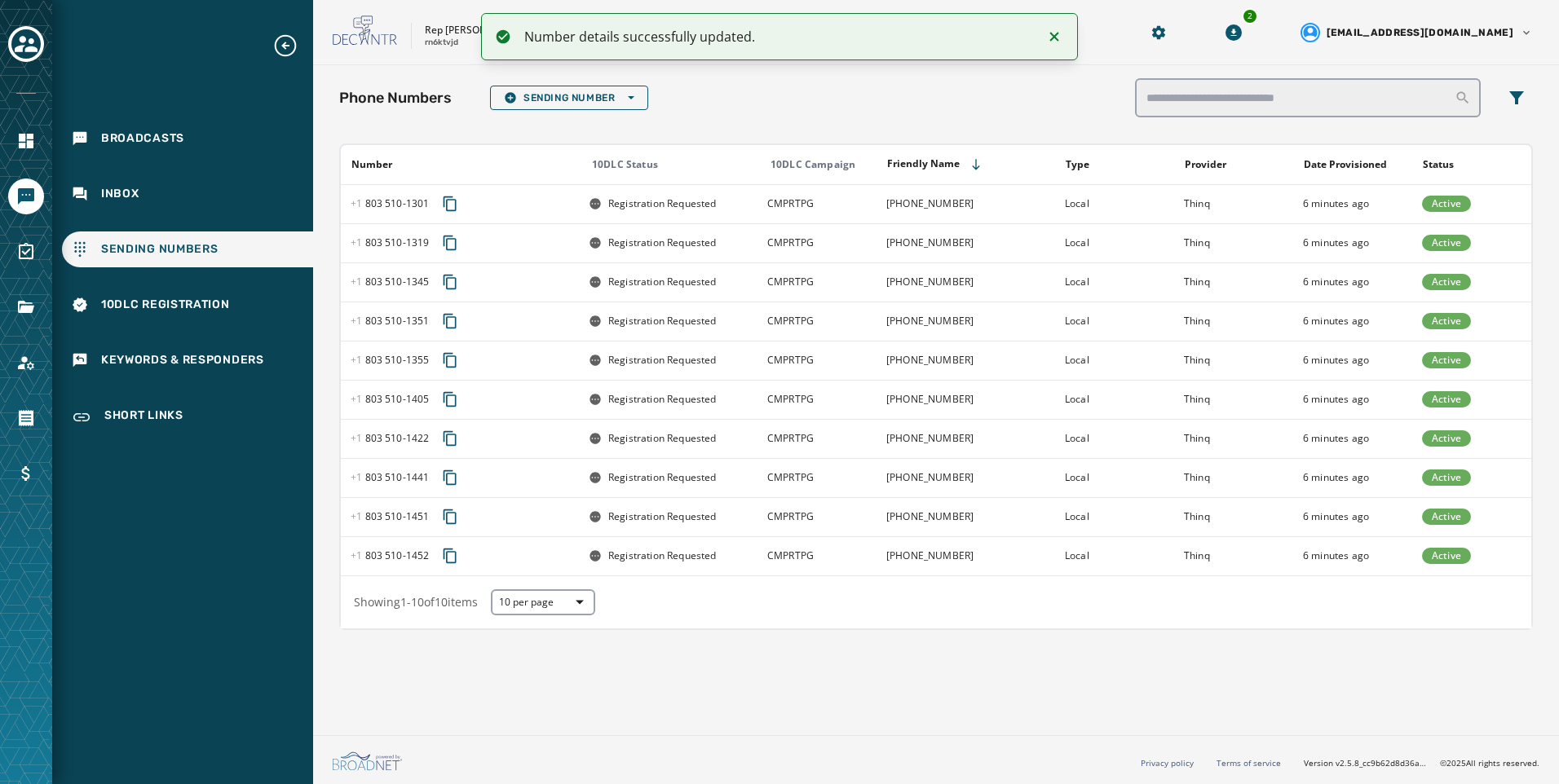
click at [26, 62] on div at bounding box center [26, 45] width 36 height 38
click at [27, 56] on div "Toggle account select drawer" at bounding box center [26, 43] width 29 height 29
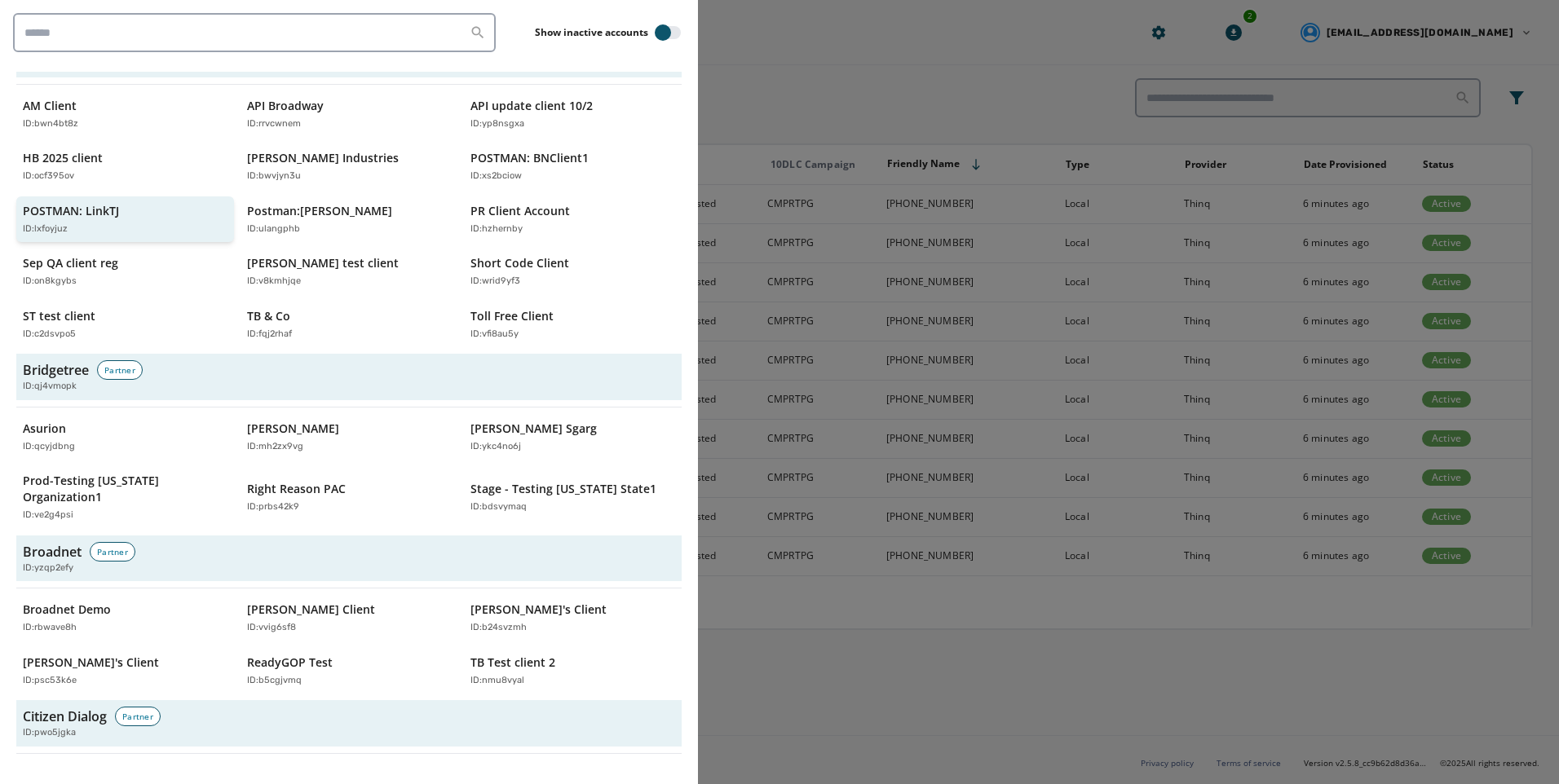
scroll to position [489, 0]
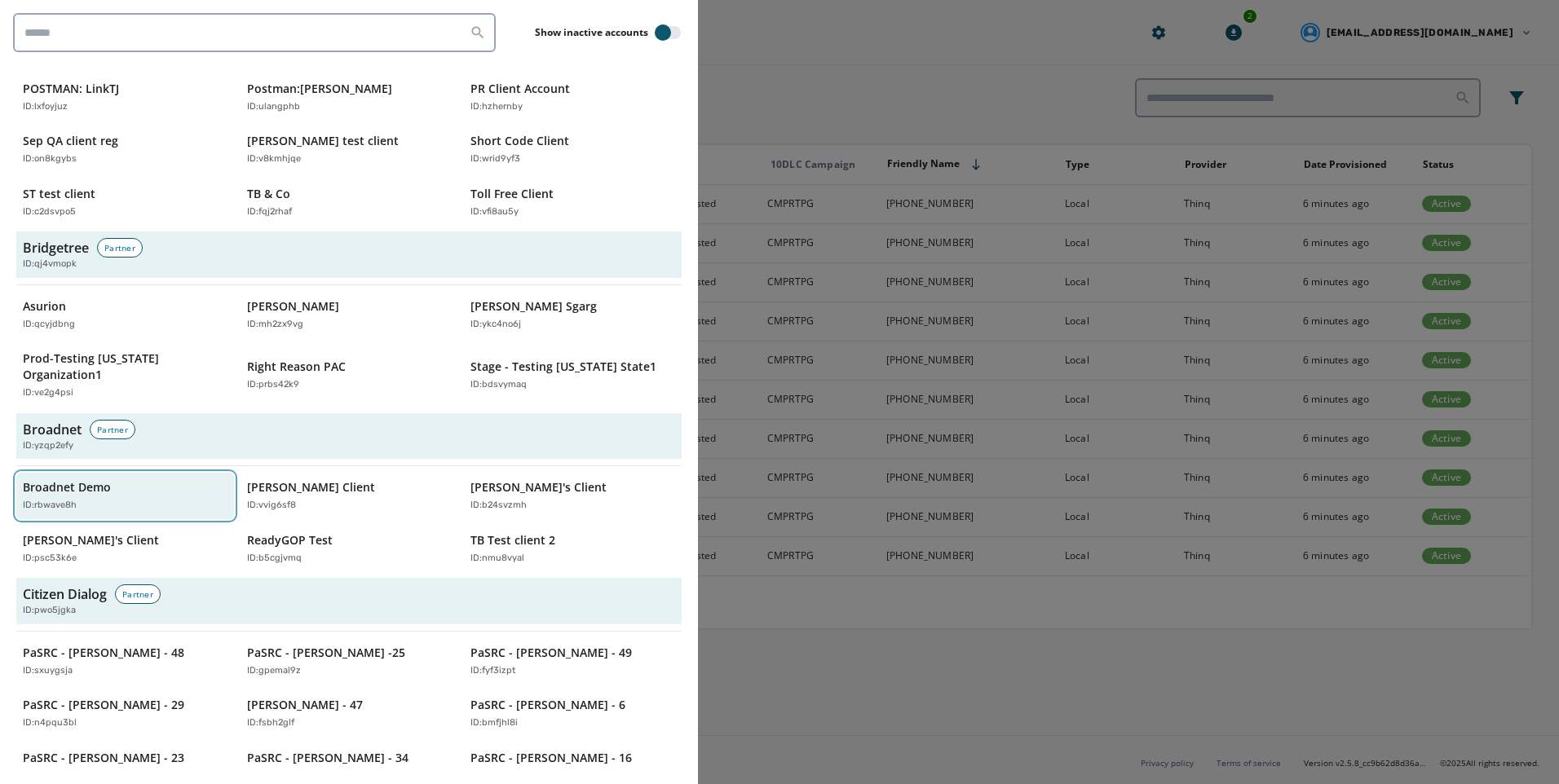
click at [101, 499] on div "ID: rbwave8h" at bounding box center [117, 506] width 189 height 14
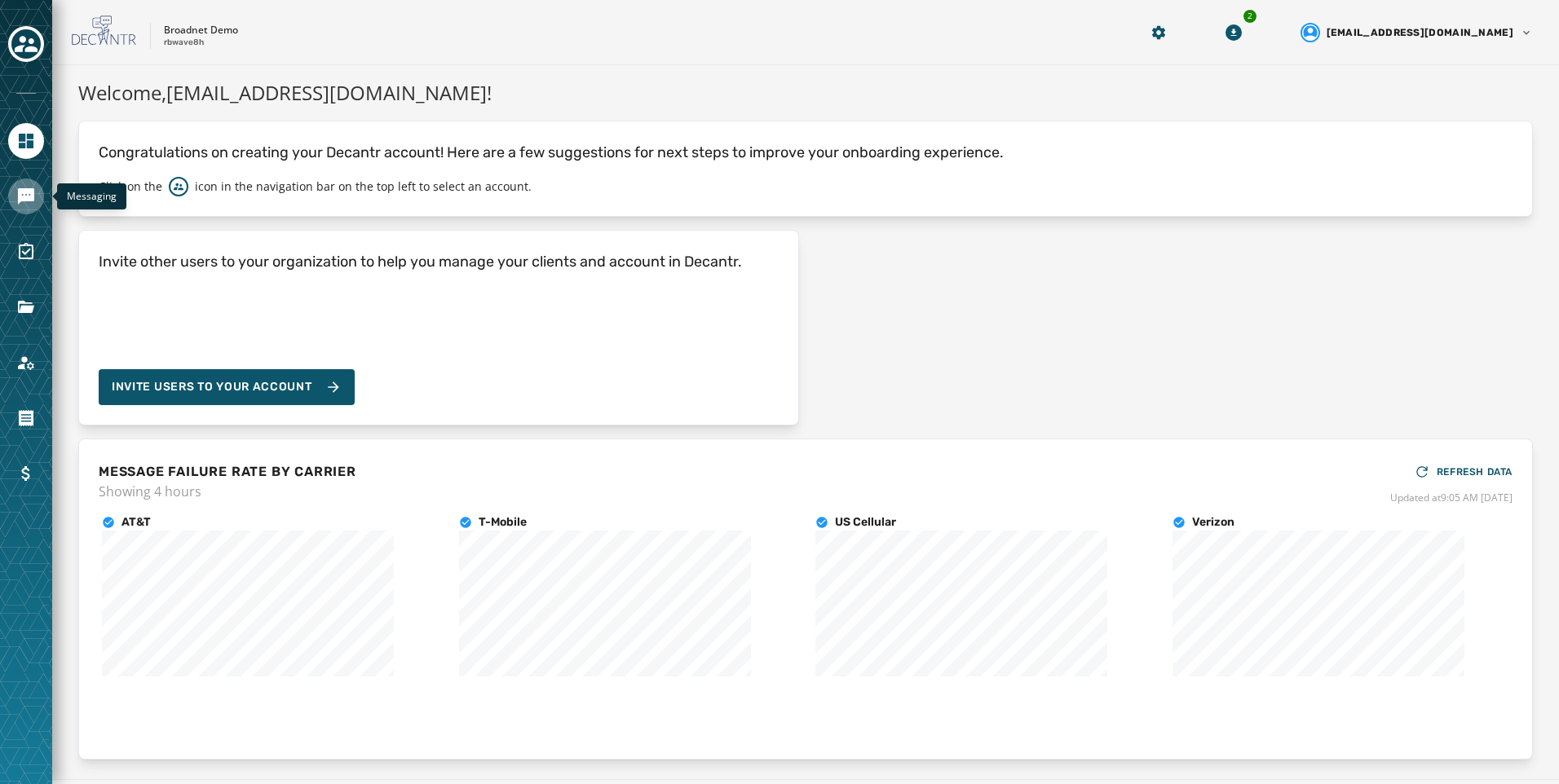
click at [22, 198] on icon "Navigate to Messaging" at bounding box center [26, 196] width 17 height 17
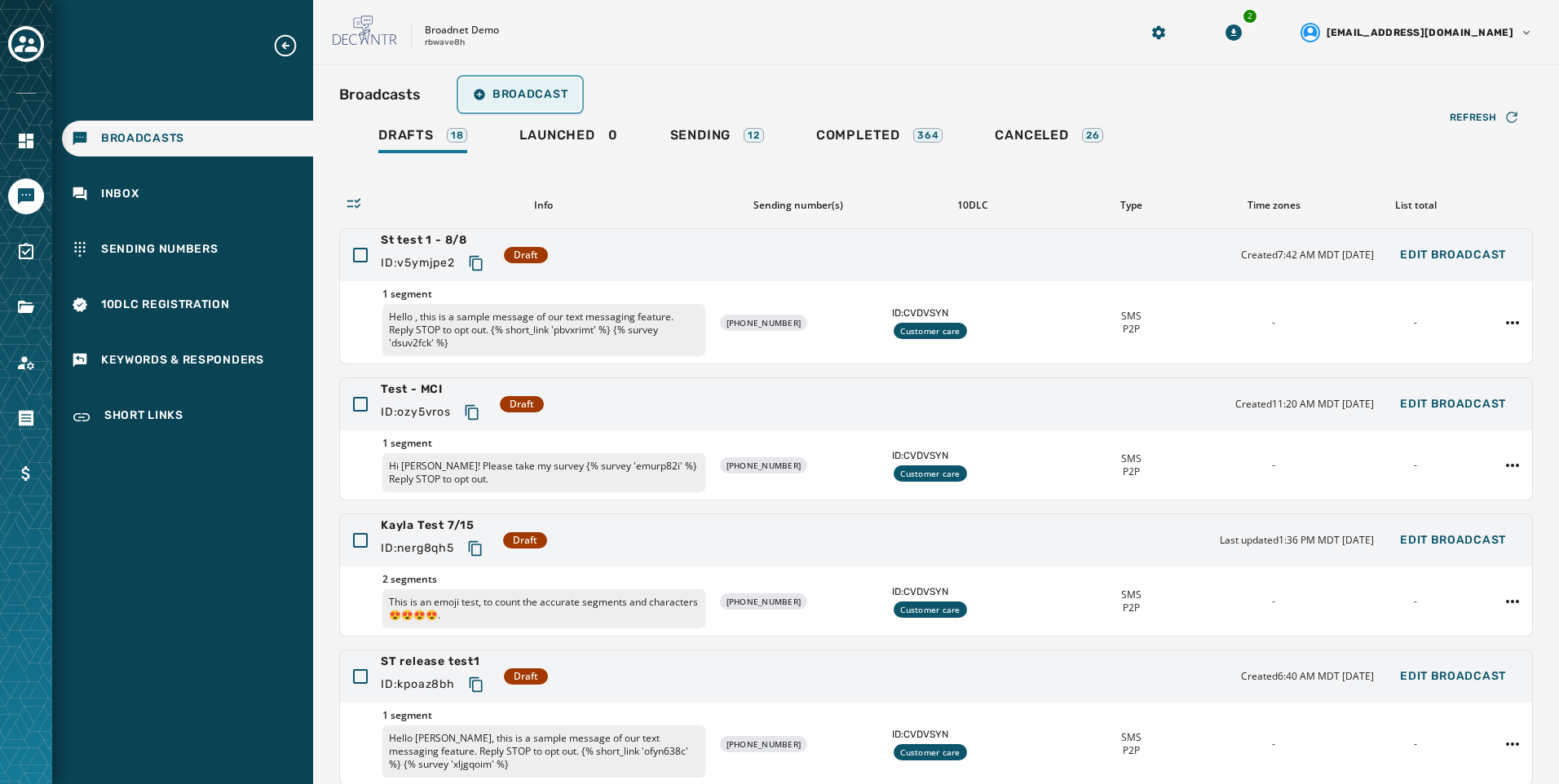
click at [540, 107] on button "Broadcast" at bounding box center [520, 94] width 121 height 33
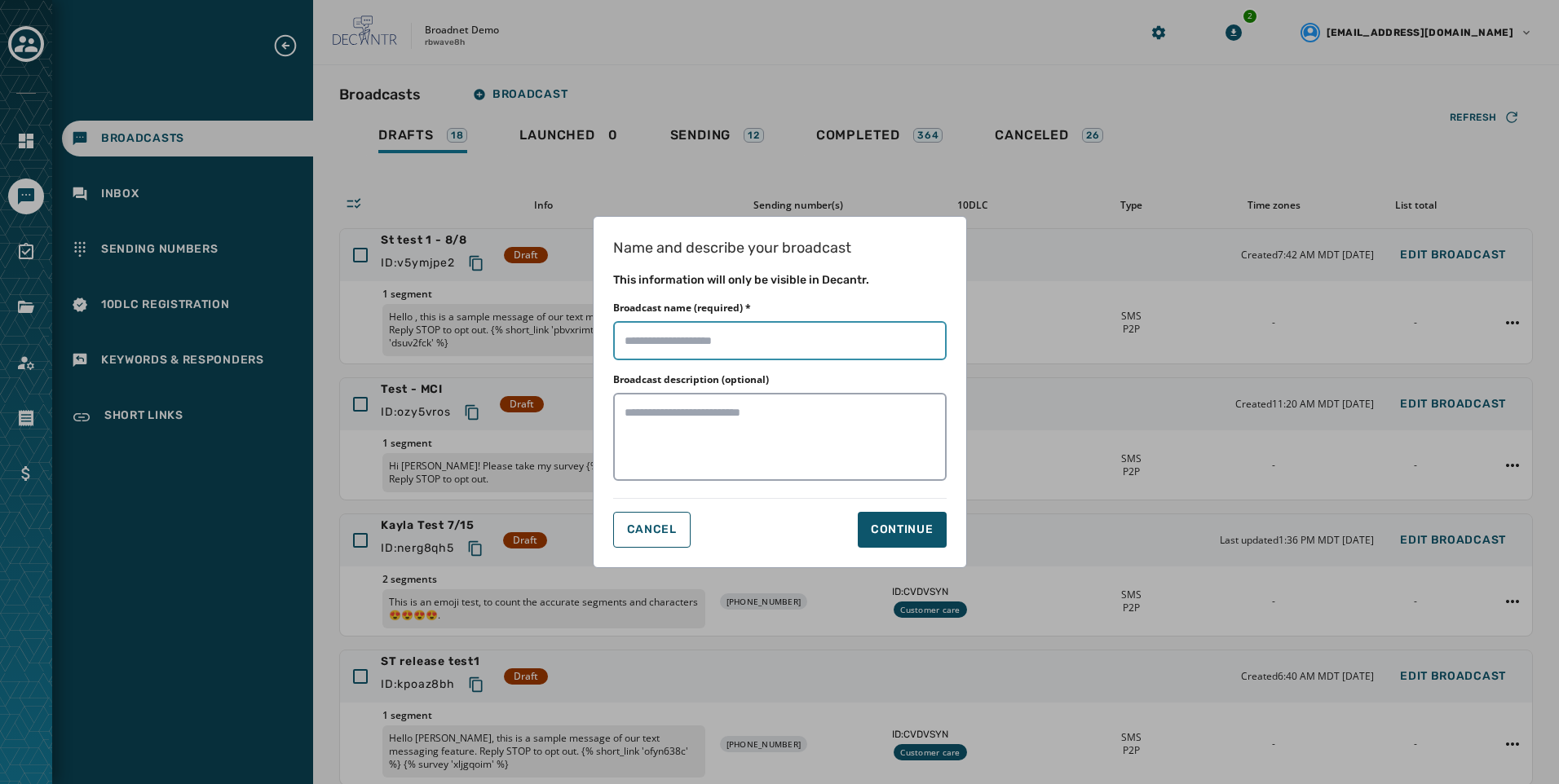
click at [760, 342] on input "Broadcast name (required) *" at bounding box center [780, 341] width 334 height 39
type input "**********"
click at [892, 530] on div "Continue" at bounding box center [902, 529] width 63 height 17
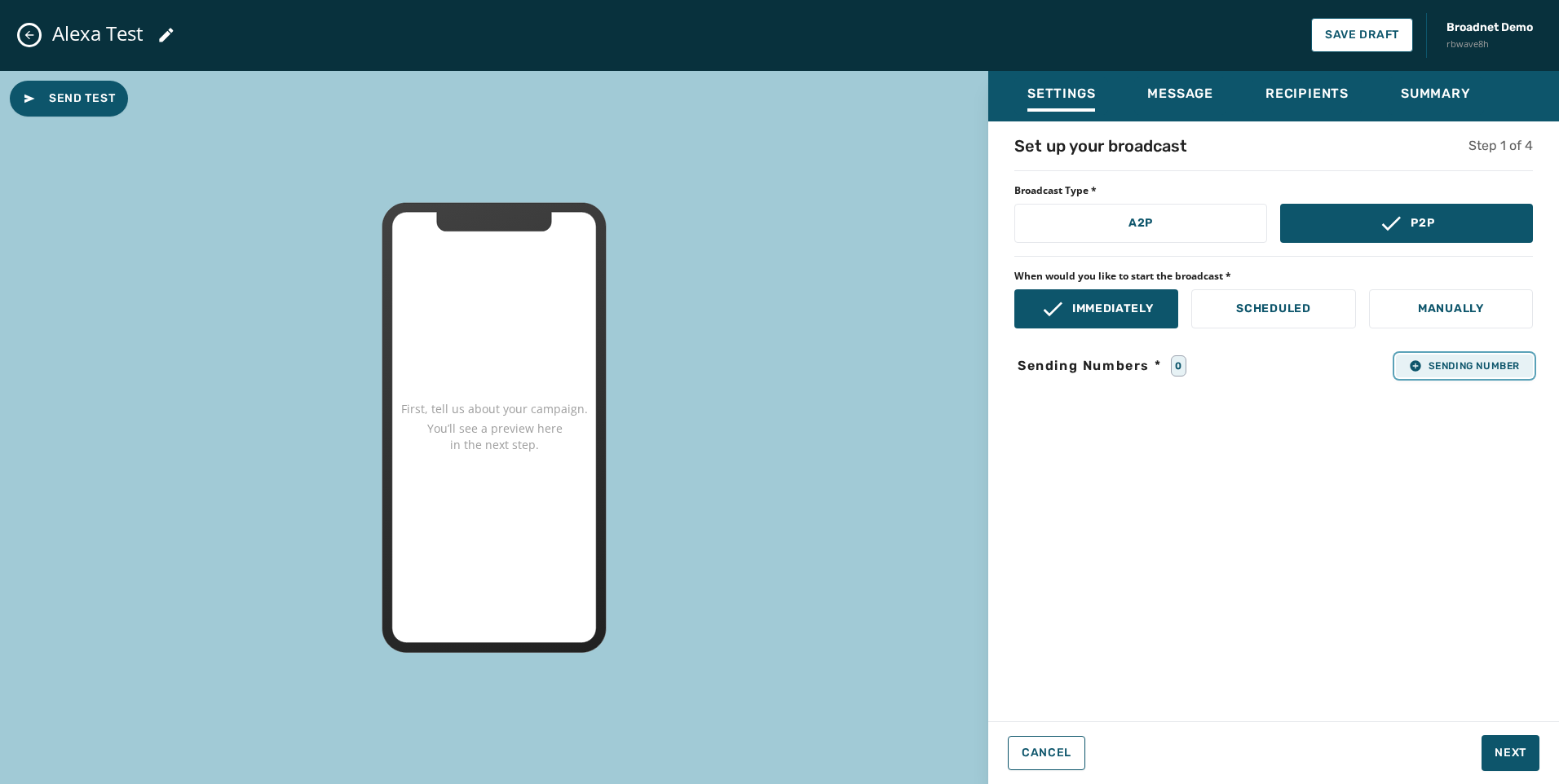
click at [1428, 369] on span "Sending Number" at bounding box center [1465, 366] width 111 height 13
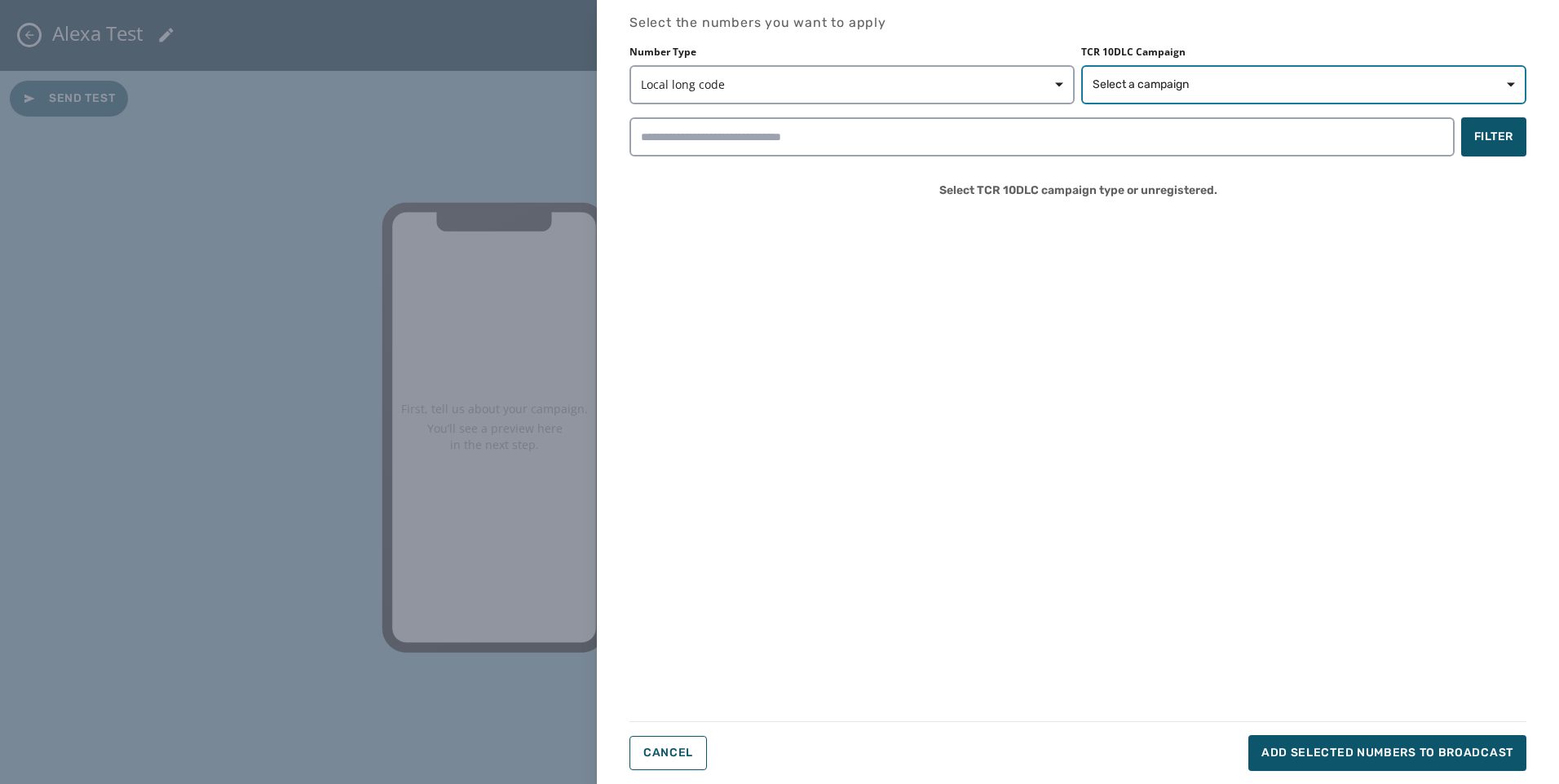
click at [1162, 78] on span "Select a campaign" at bounding box center [1140, 85] width 96 height 17
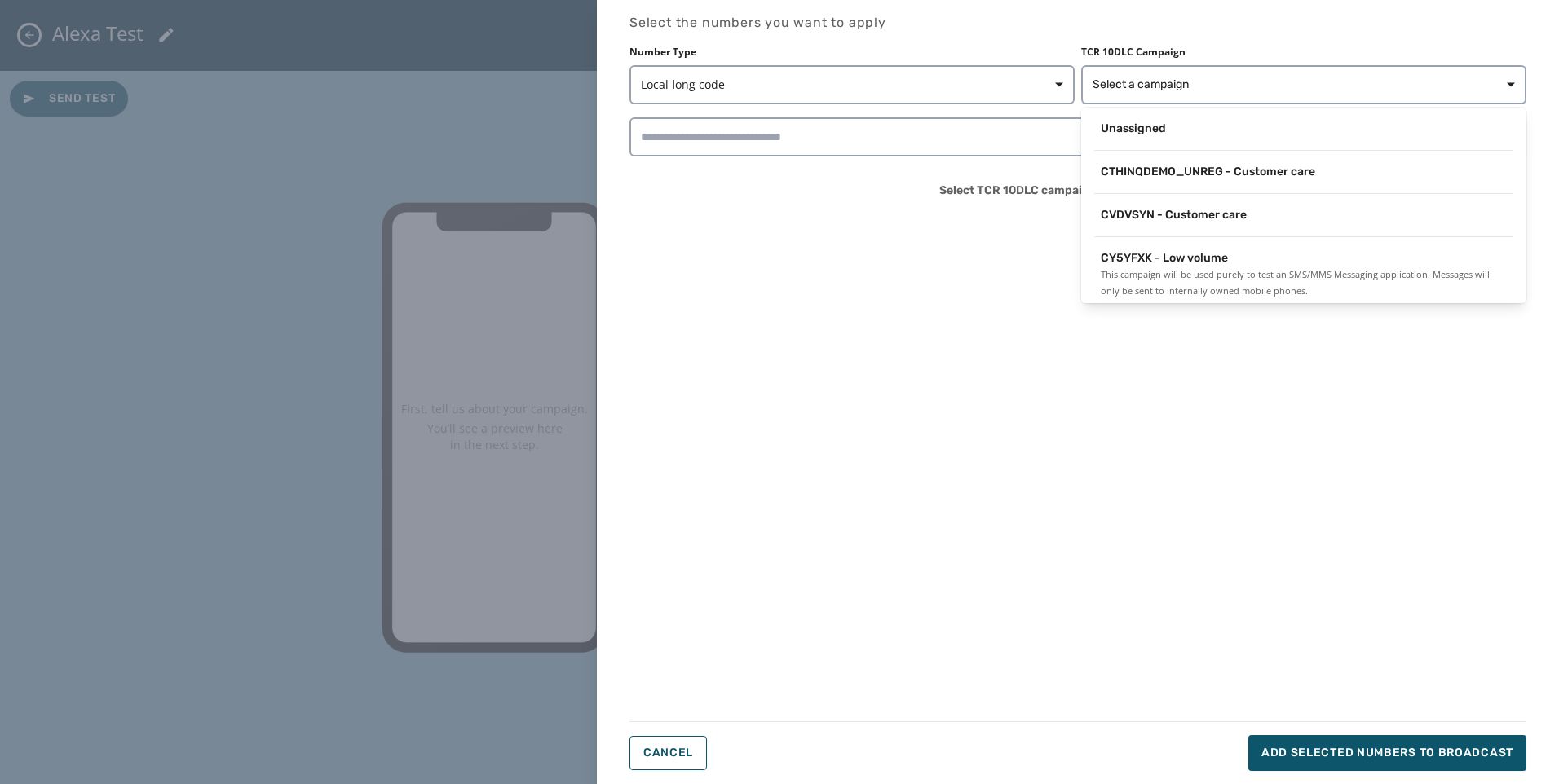
click at [1162, 241] on div "Unassigned CTHINQDEMO_UNREG - Customer care CVDVSYN - Customer care CY5YFXK - L…" at bounding box center [1303, 205] width 445 height 196
click at [1162, 254] on span "CY5YFXK - Low volume" at bounding box center [1164, 258] width 127 height 17
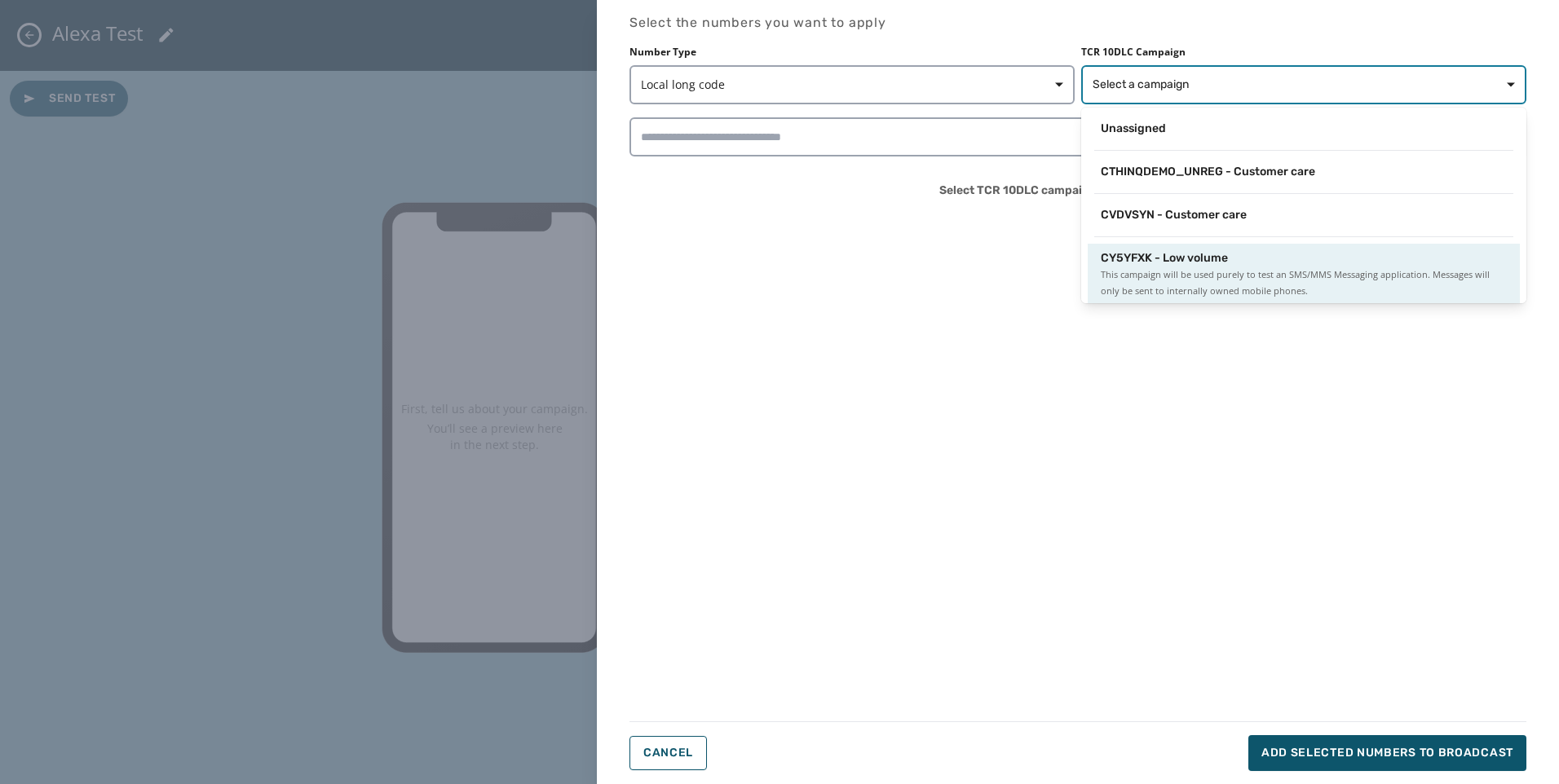
scroll to position [3, 0]
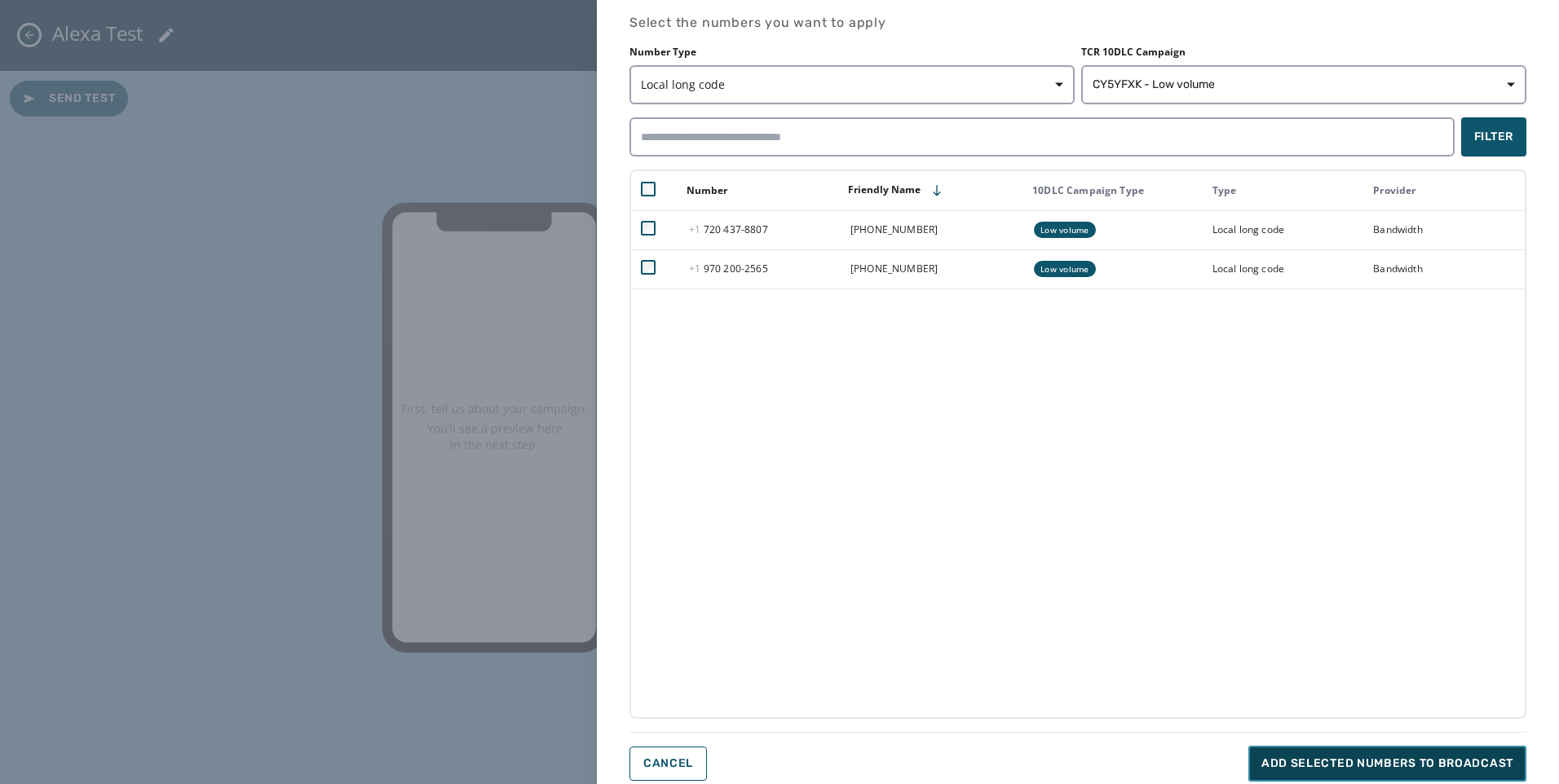
click at [1330, 759] on span "Add selected numbers to broadcast" at bounding box center [1388, 764] width 252 height 17
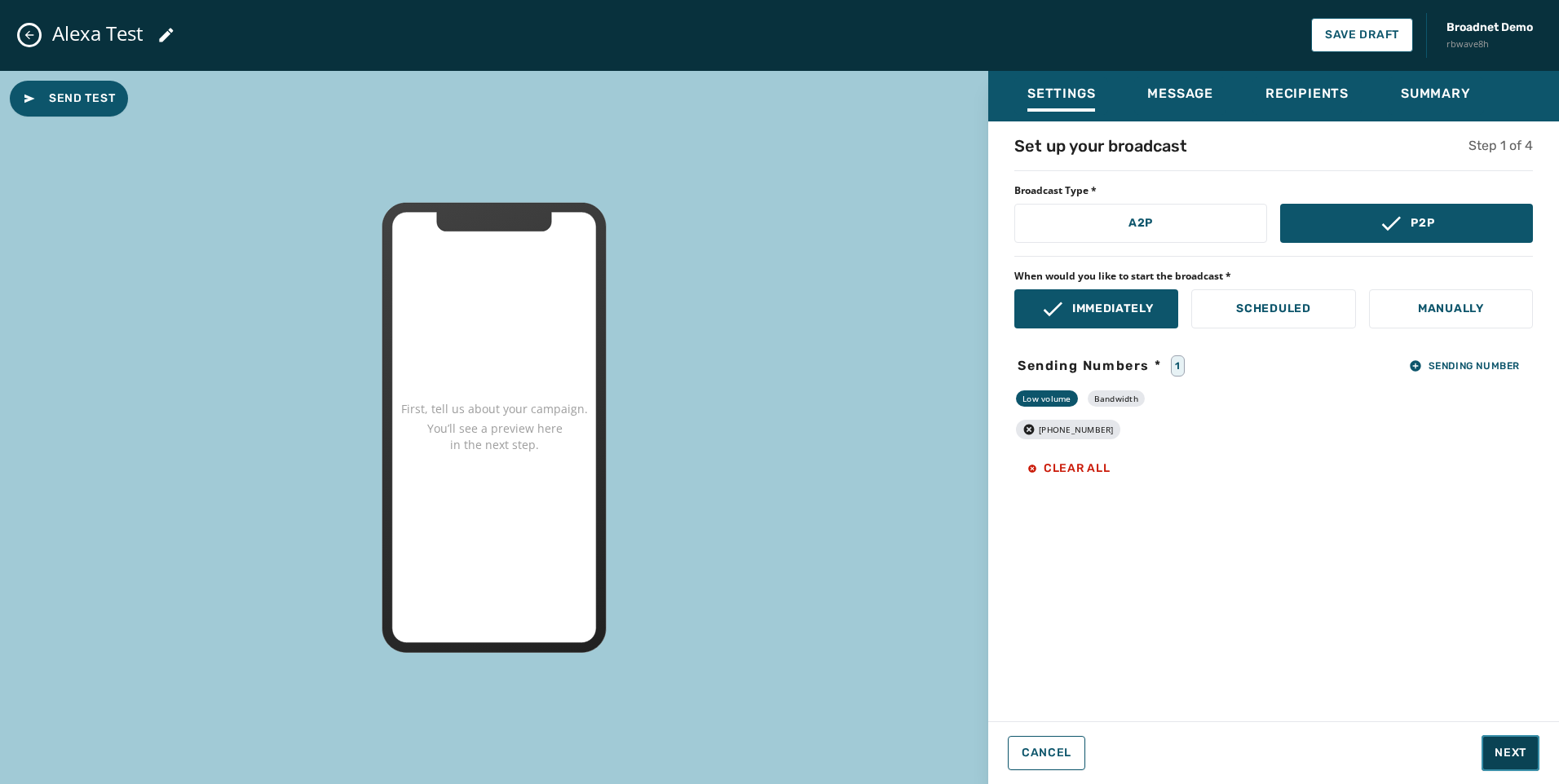
click at [1503, 750] on span "Next" at bounding box center [1511, 753] width 32 height 17
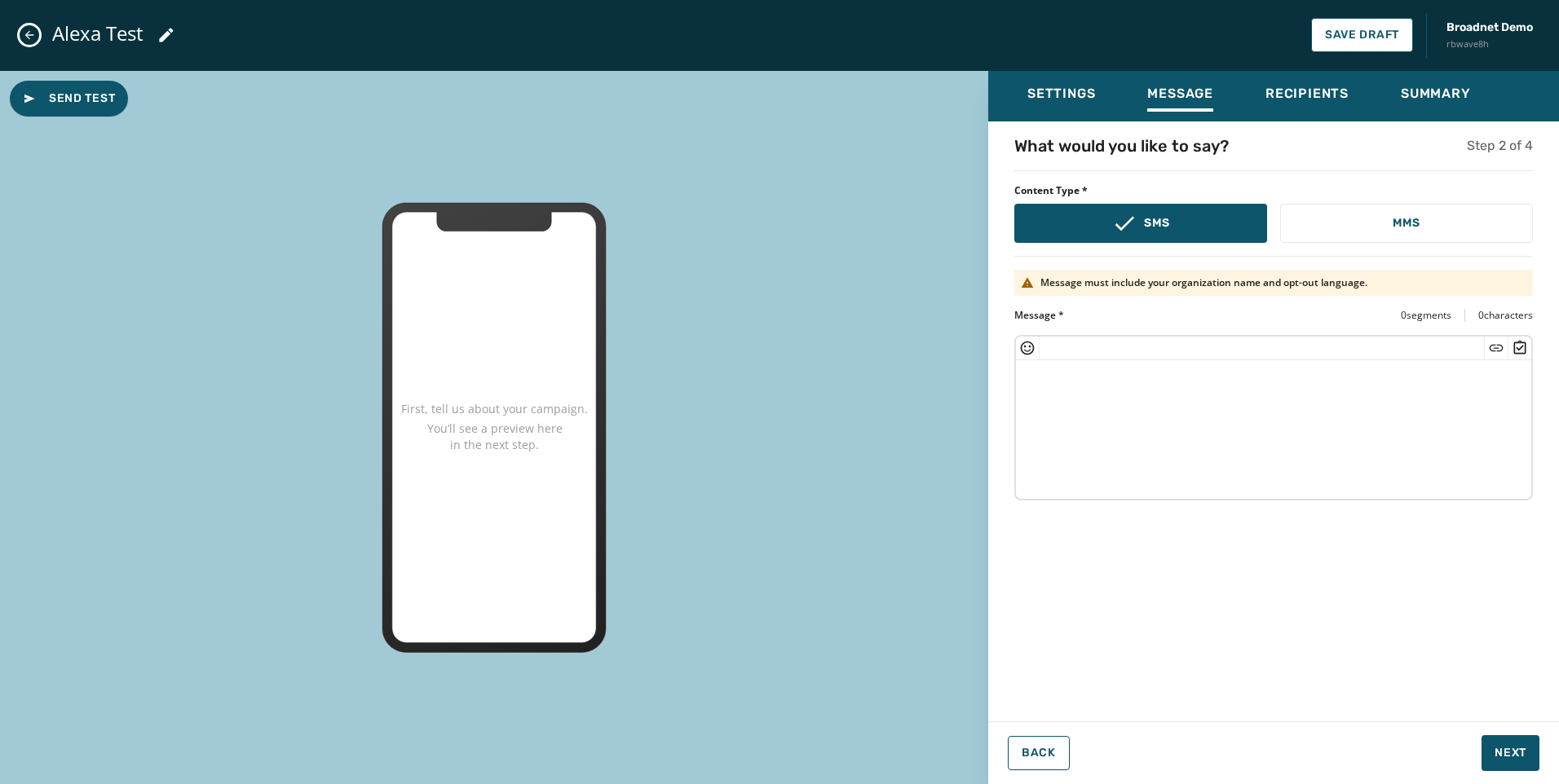
click at [1169, 487] on textarea at bounding box center [1273, 427] width 516 height 134
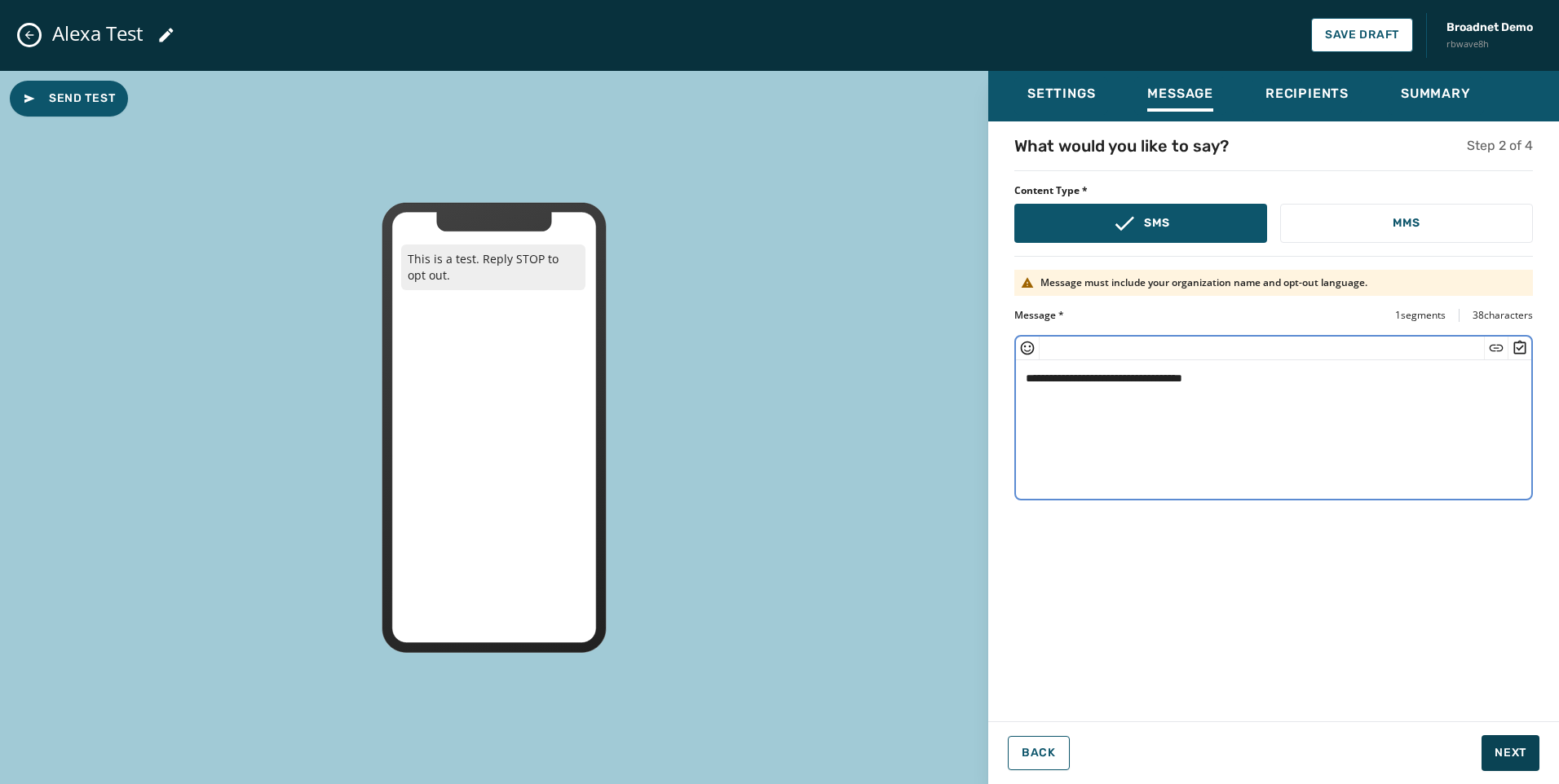
type textarea "**********"
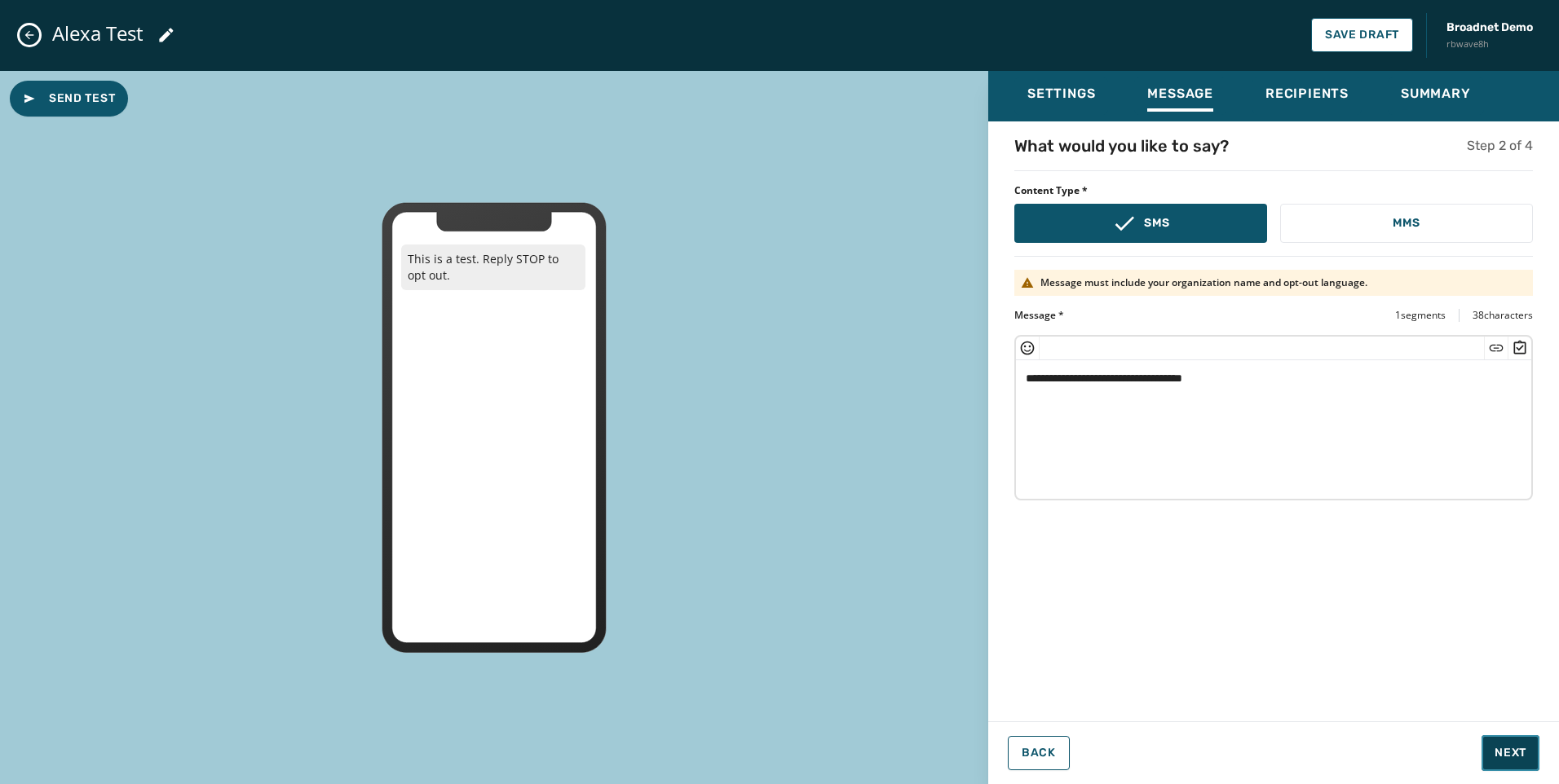
click at [1521, 757] on span "Next" at bounding box center [1511, 753] width 32 height 17
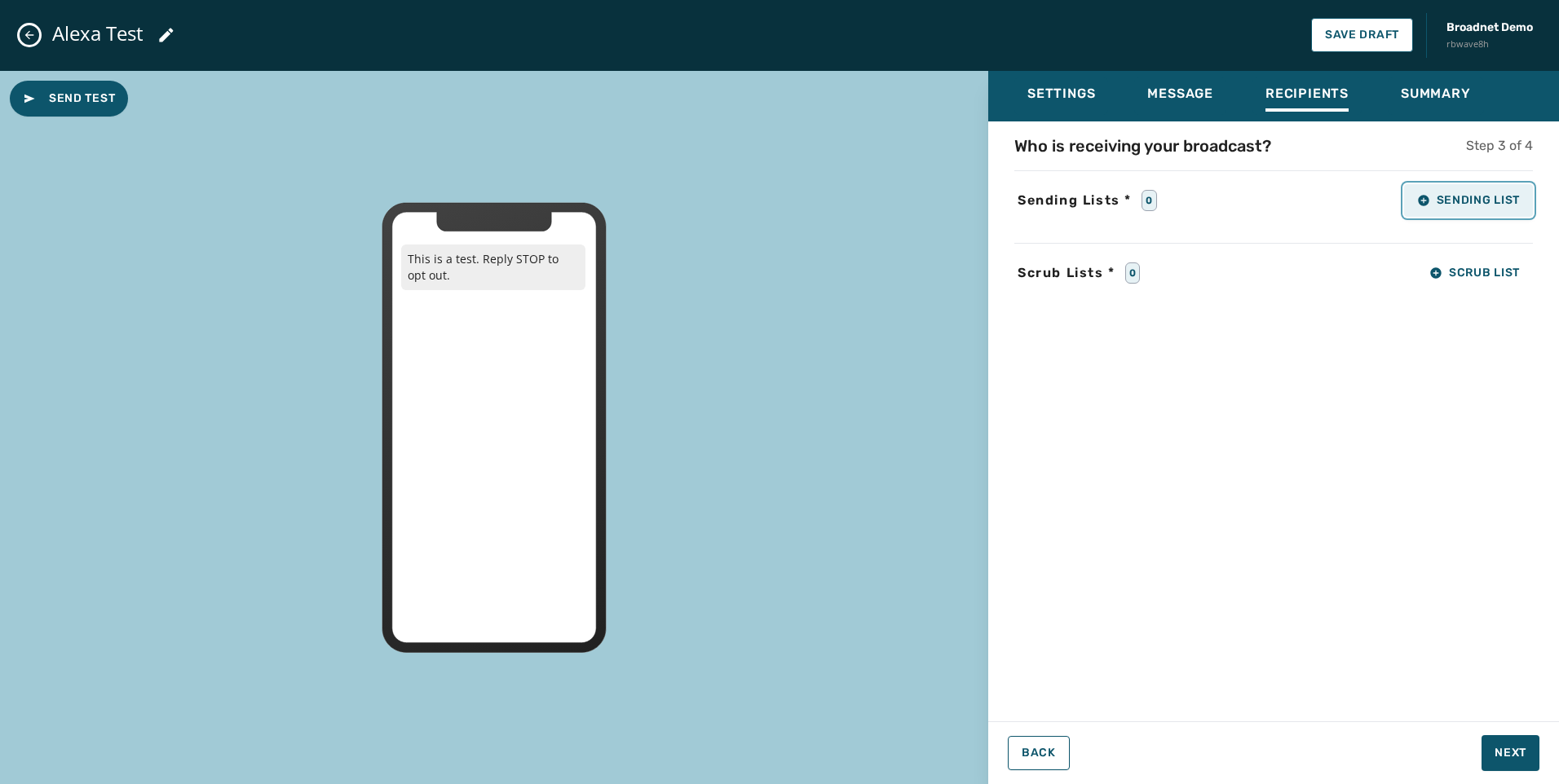
click at [1442, 203] on span "Sending List" at bounding box center [1468, 200] width 103 height 13
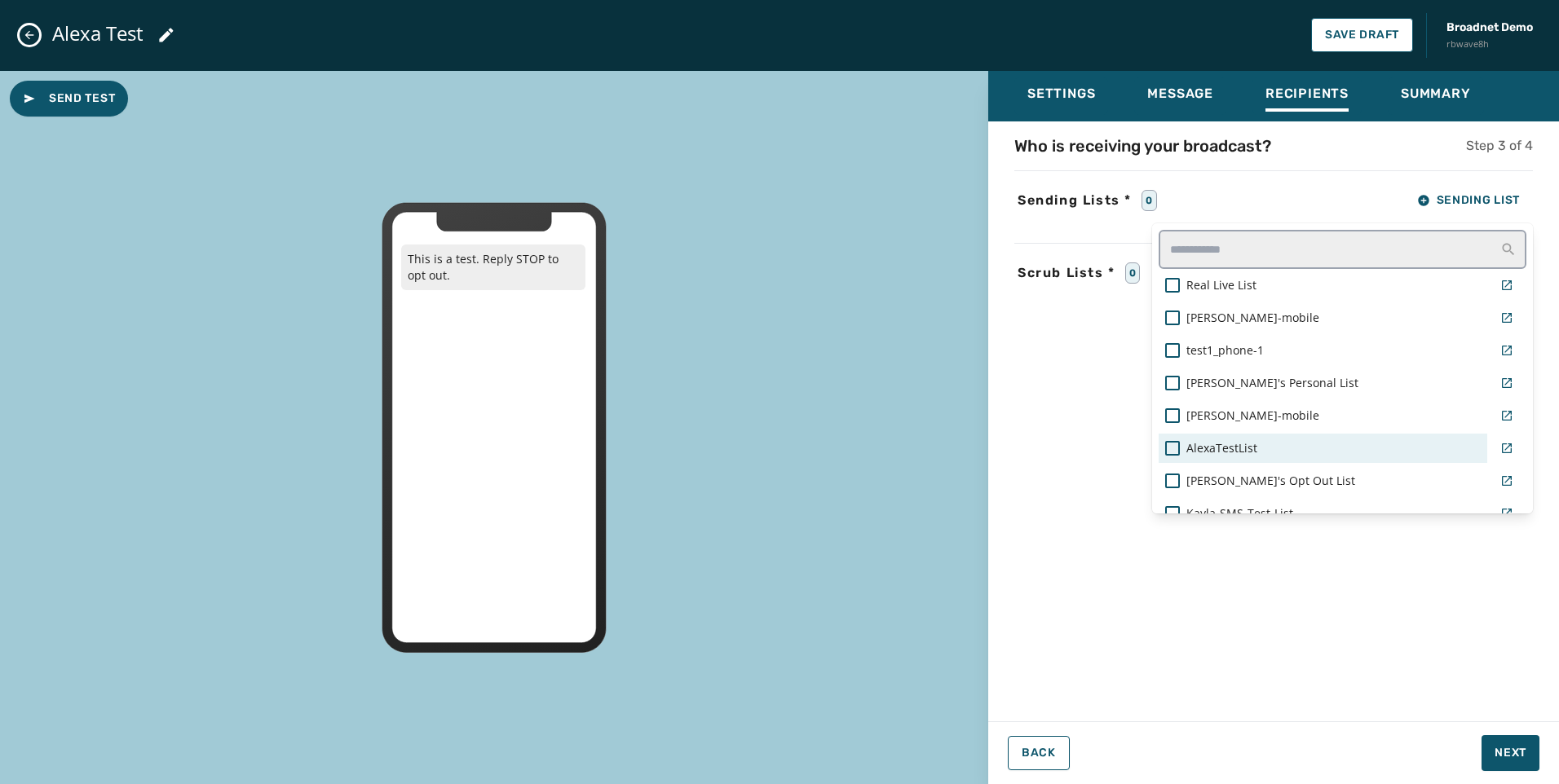
click at [1333, 448] on div "AlexaTestList" at bounding box center [1323, 448] width 316 height 17
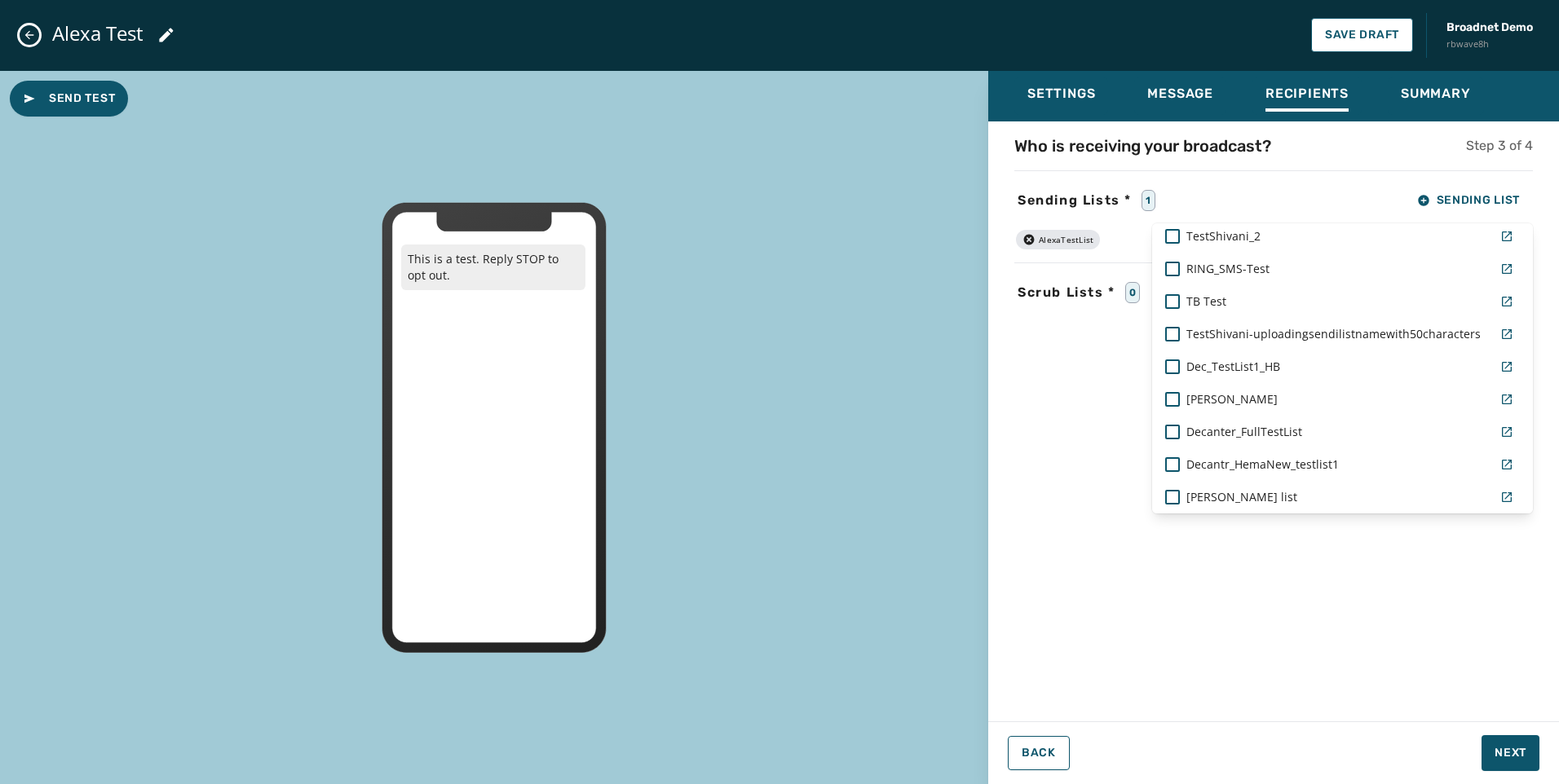
scroll to position [815, 0]
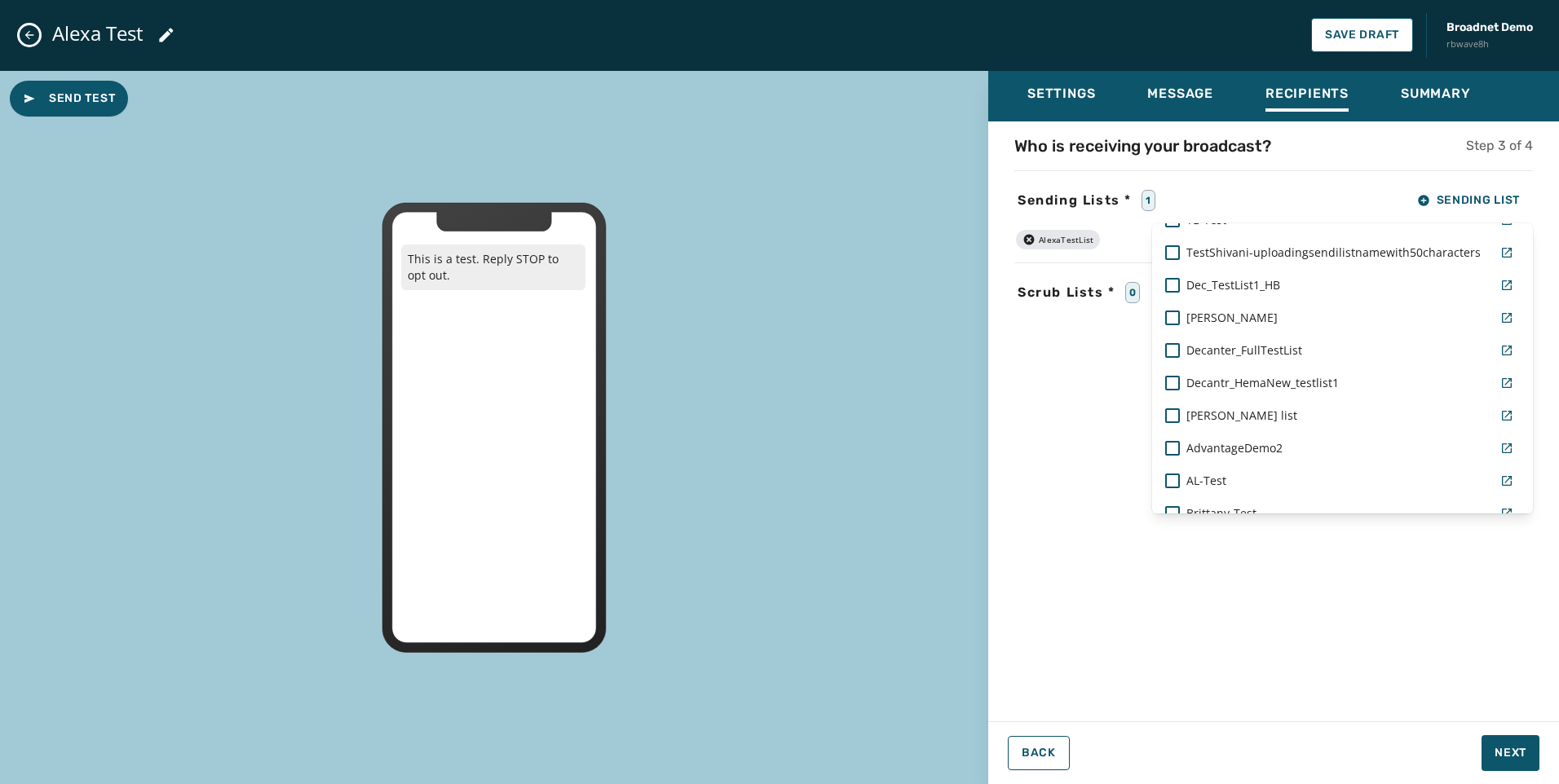
click at [1389, 658] on div "Who is receiving your broadcast? Step 3 of 4 Sending Lists * 1 Sending List Rea…" at bounding box center [1274, 417] width 571 height 564
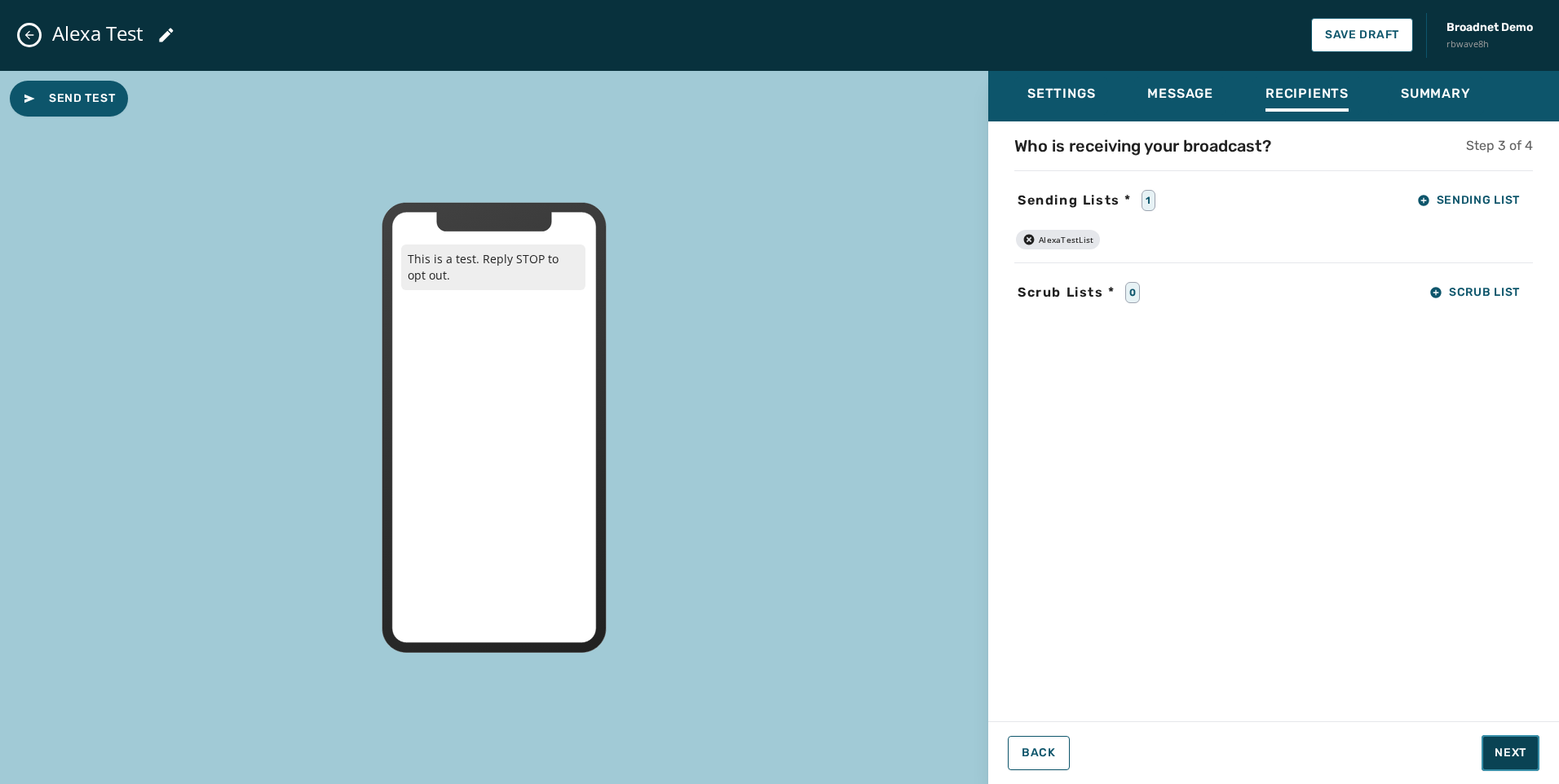
click at [1510, 753] on span "Next" at bounding box center [1511, 753] width 32 height 17
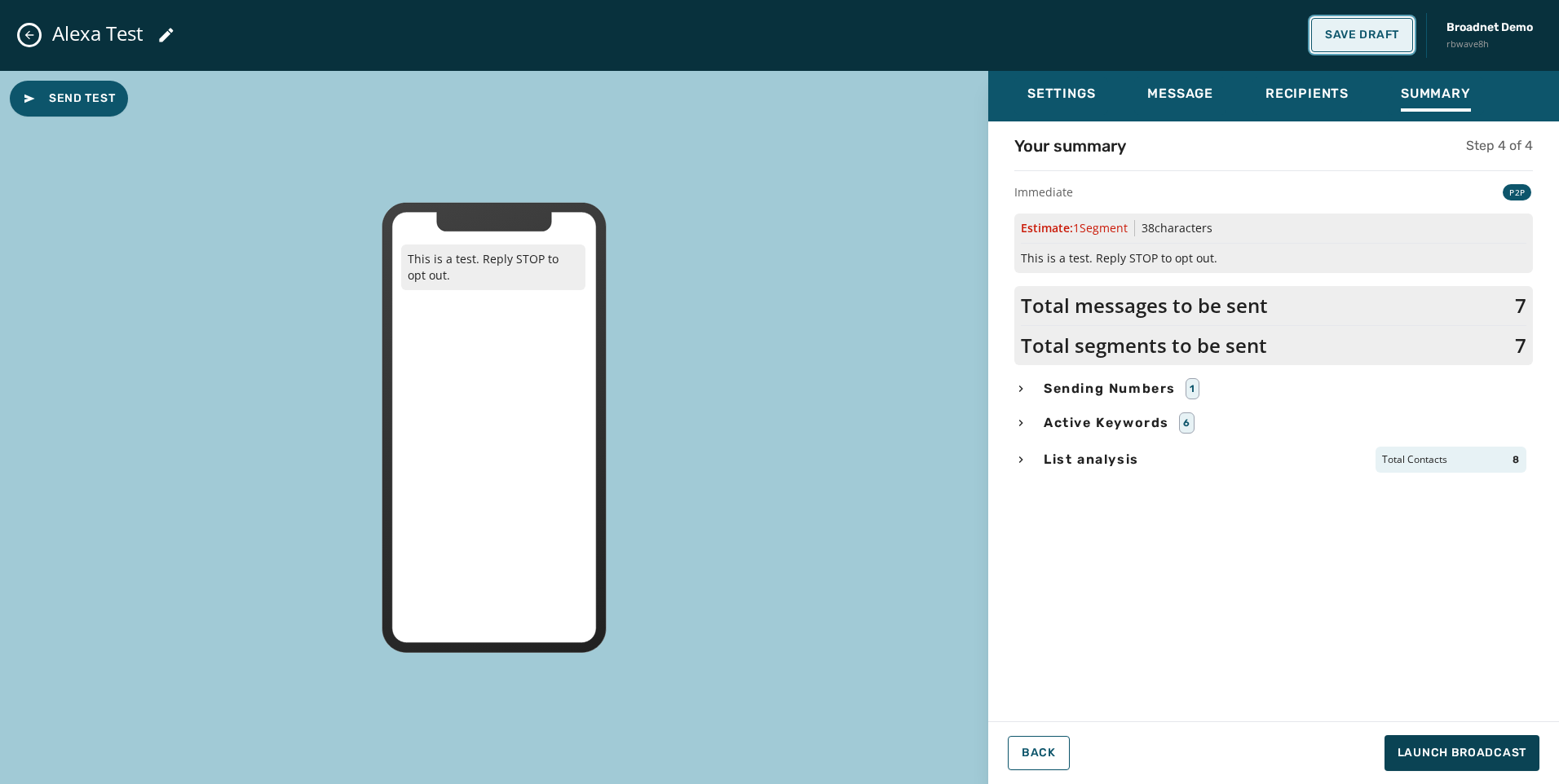
click at [1355, 33] on span "Save Draft" at bounding box center [1362, 34] width 74 height 13
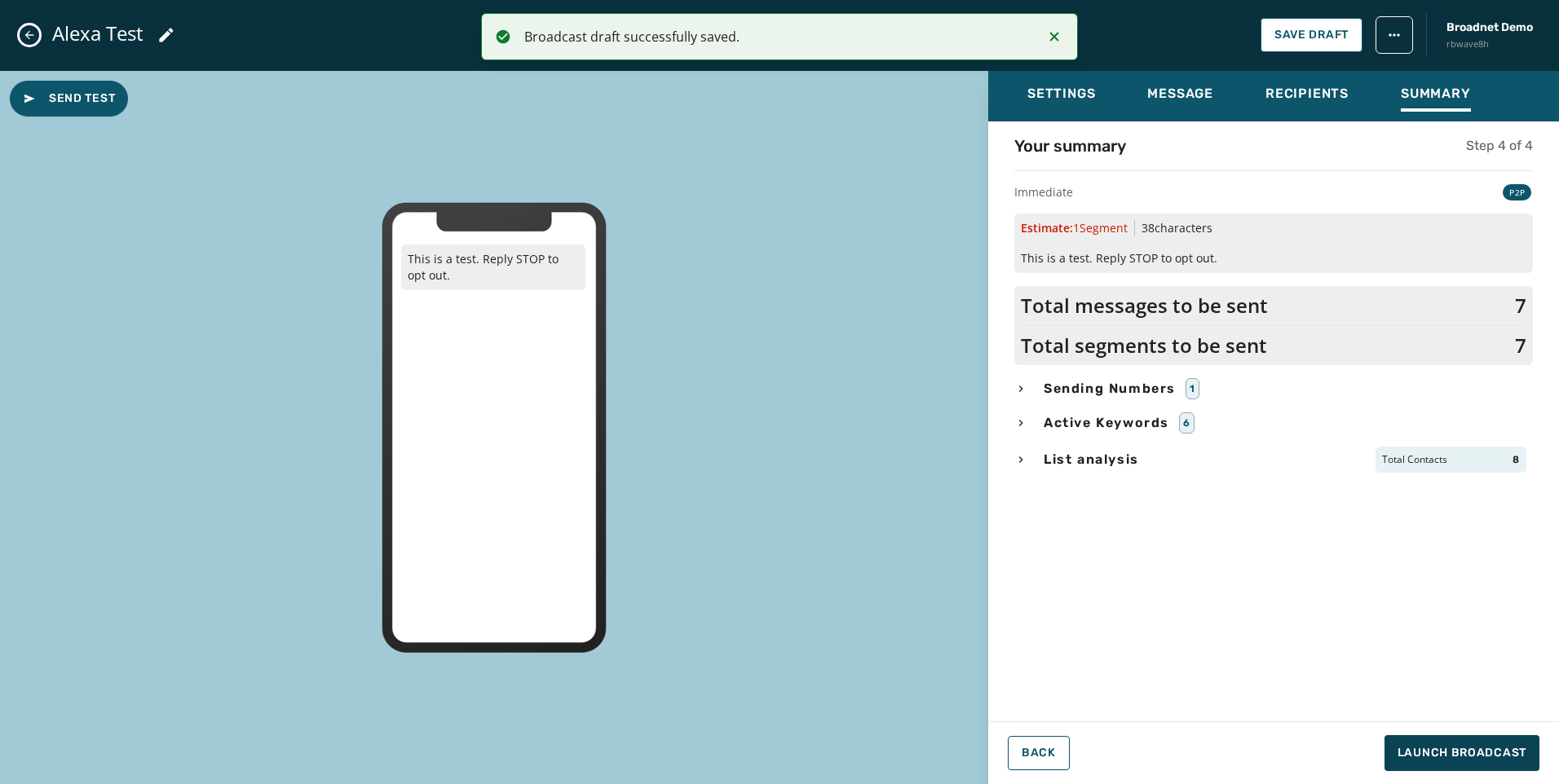
click at [20, 27] on div "Alexa Test Save Draft Broadnet Demo rbwave8h" at bounding box center [779, 35] width 1559 height 71
click at [26, 33] on icon "Close admin drawer" at bounding box center [29, 34] width 13 height 13
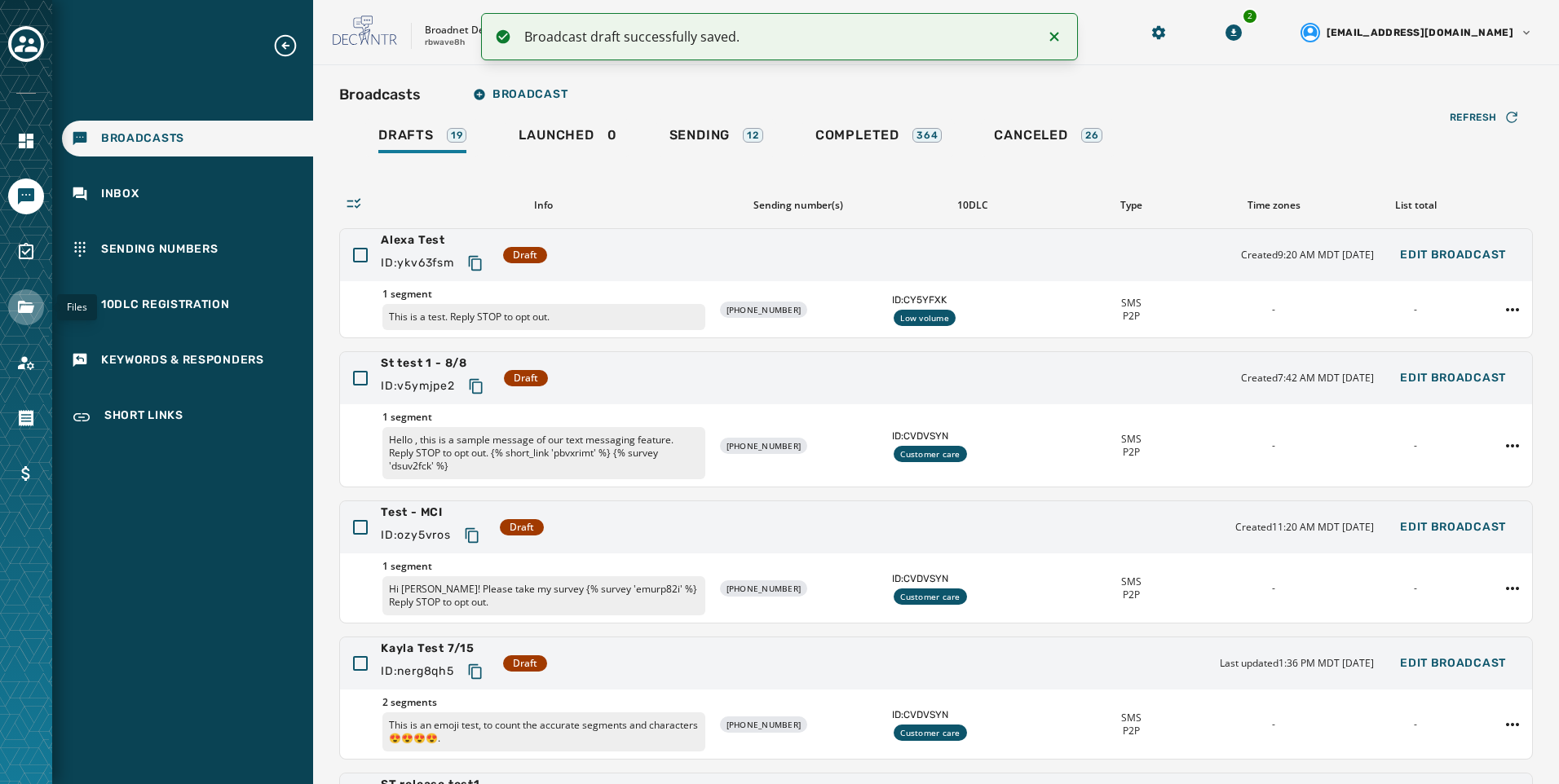
click at [33, 293] on link "Navigate to Files" at bounding box center [26, 307] width 36 height 36
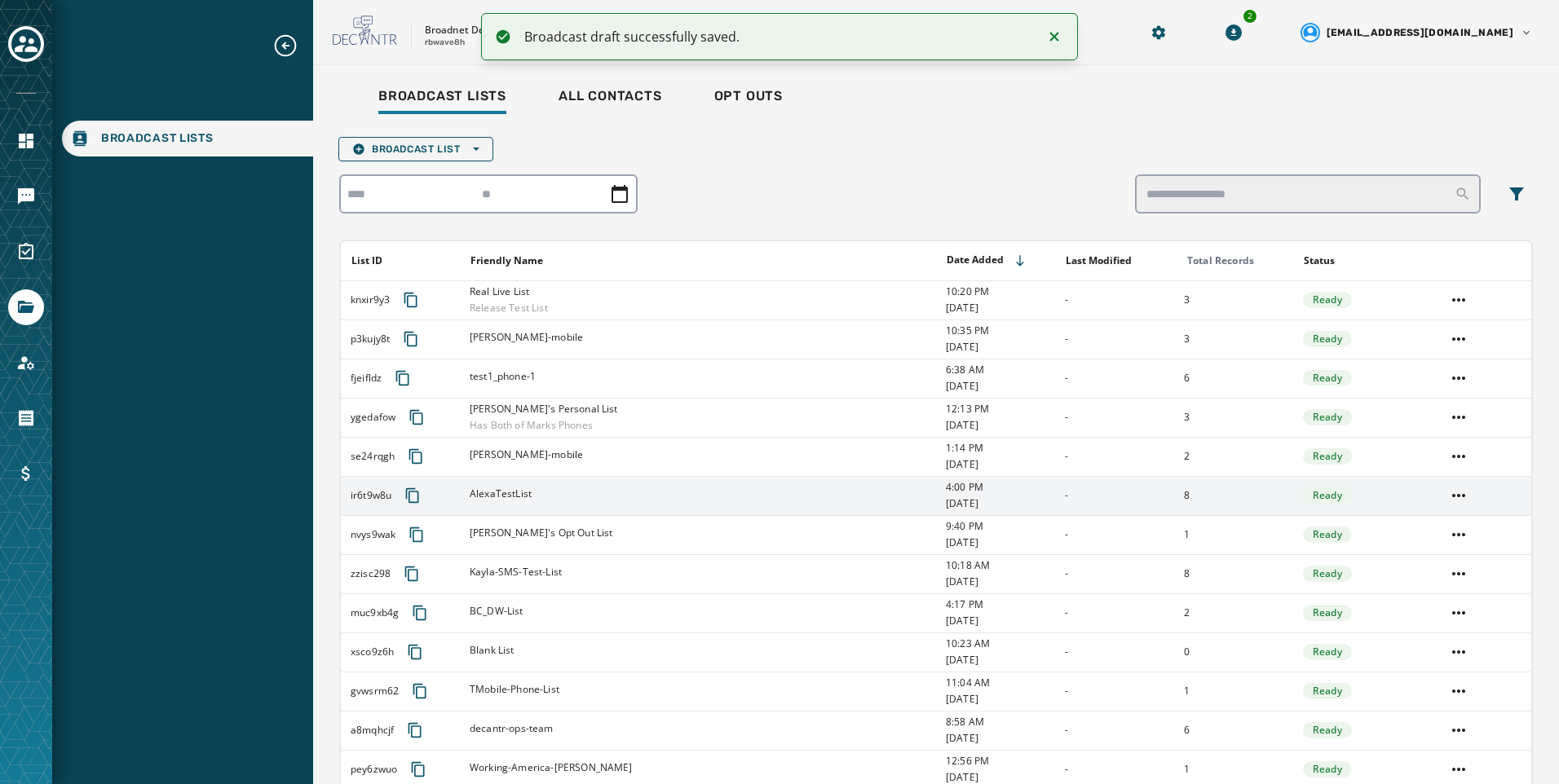
click at [741, 482] on td "AlexaTestList" at bounding box center [698, 495] width 476 height 39
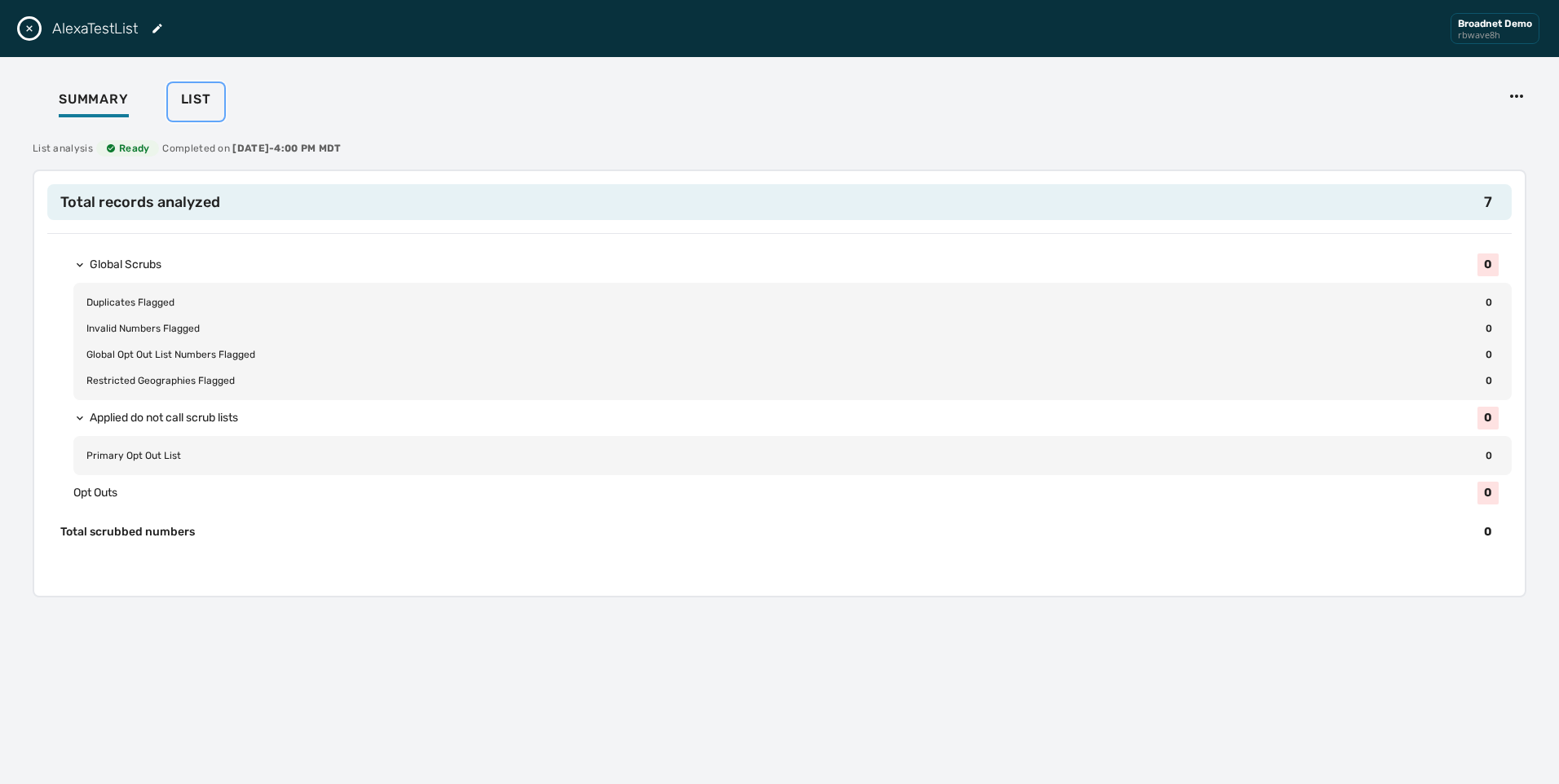
click at [217, 96] on button "List" at bounding box center [197, 101] width 56 height 38
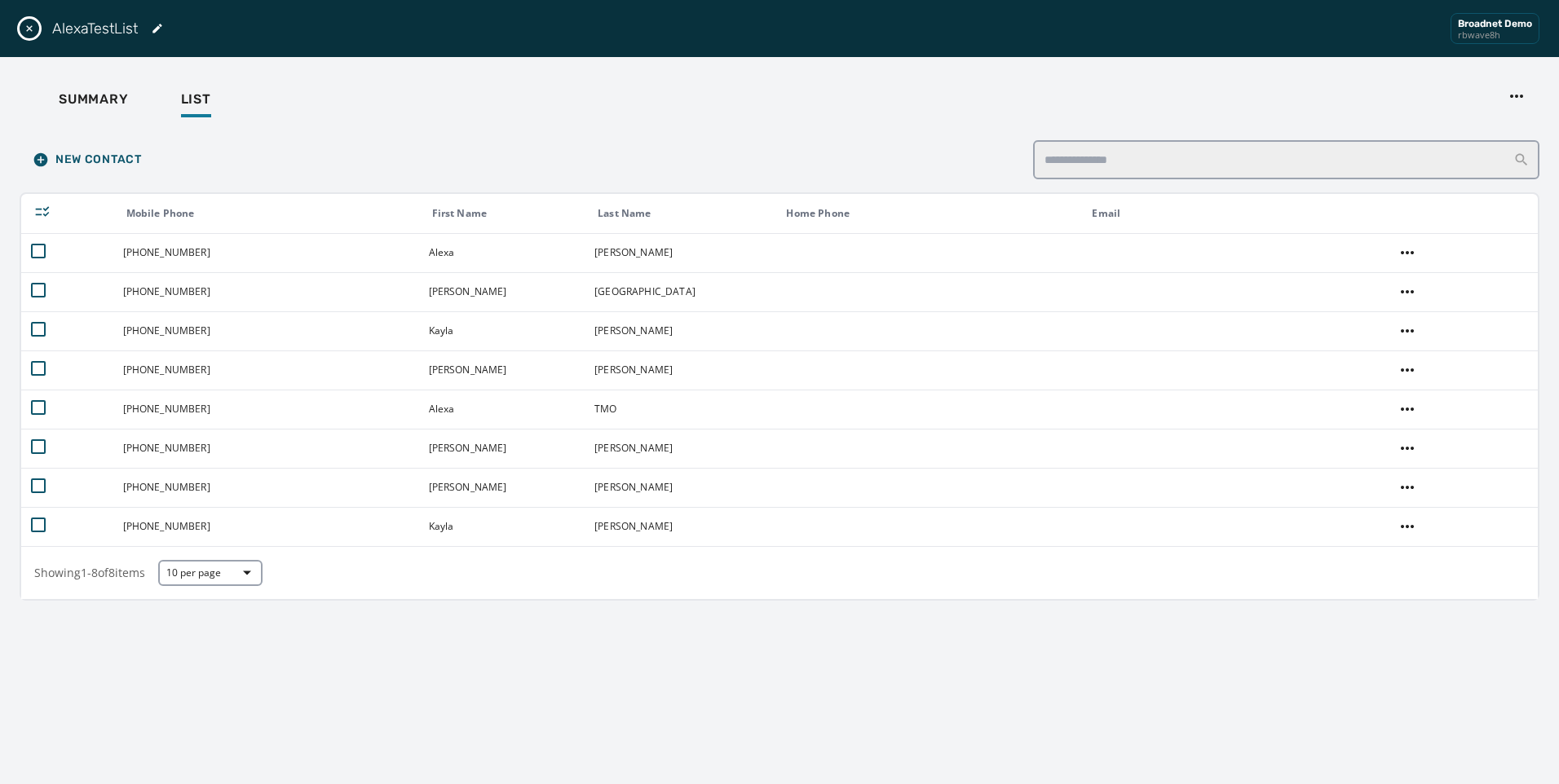
click at [27, 37] on button "Close drawer" at bounding box center [29, 28] width 19 height 19
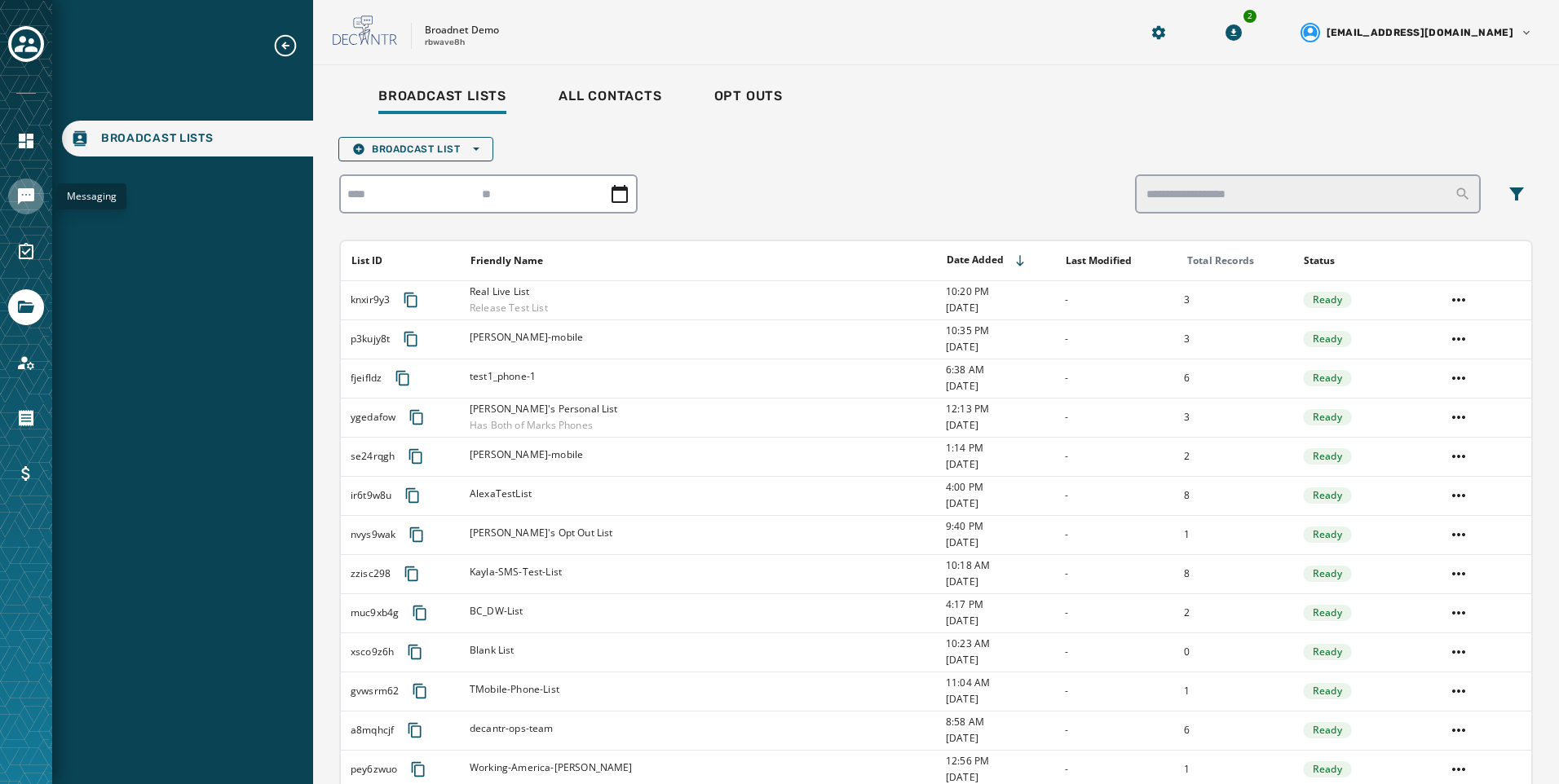
click at [11, 202] on link "Navigate to Messaging" at bounding box center [26, 196] width 36 height 36
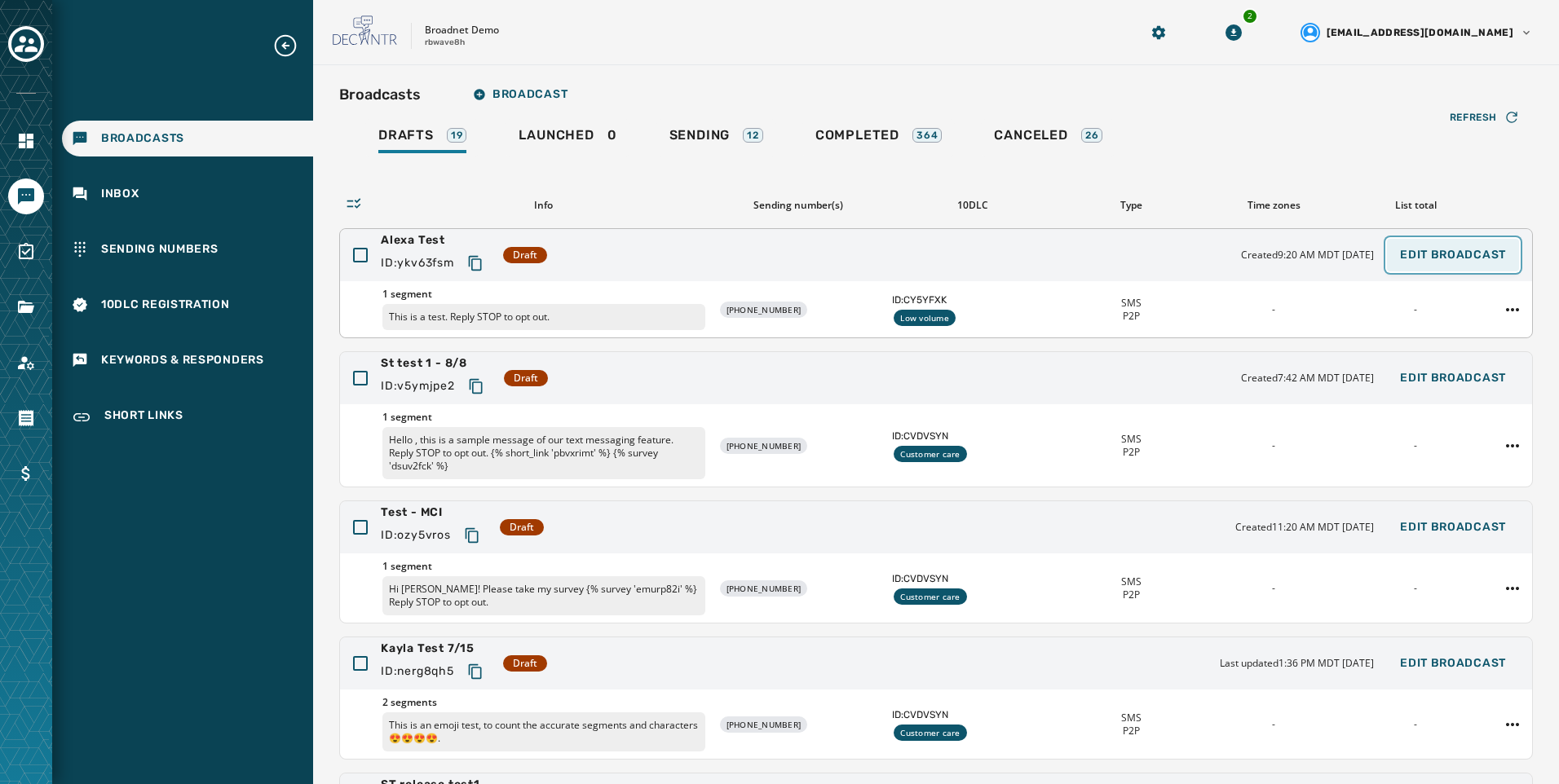
click at [1451, 257] on span "Edit Broadcast" at bounding box center [1453, 255] width 106 height 13
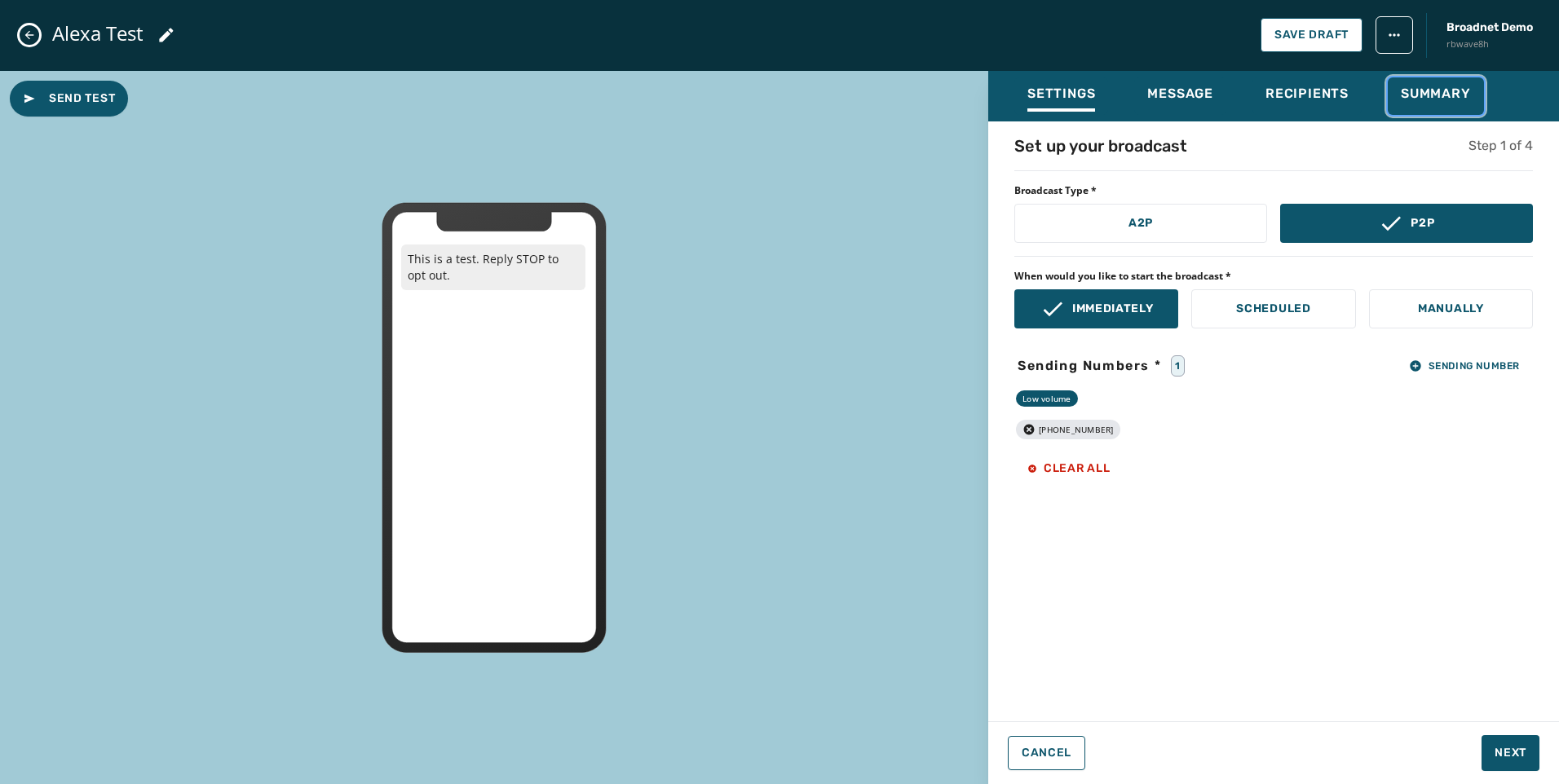
click at [1416, 80] on button "Summary" at bounding box center [1436, 96] width 96 height 38
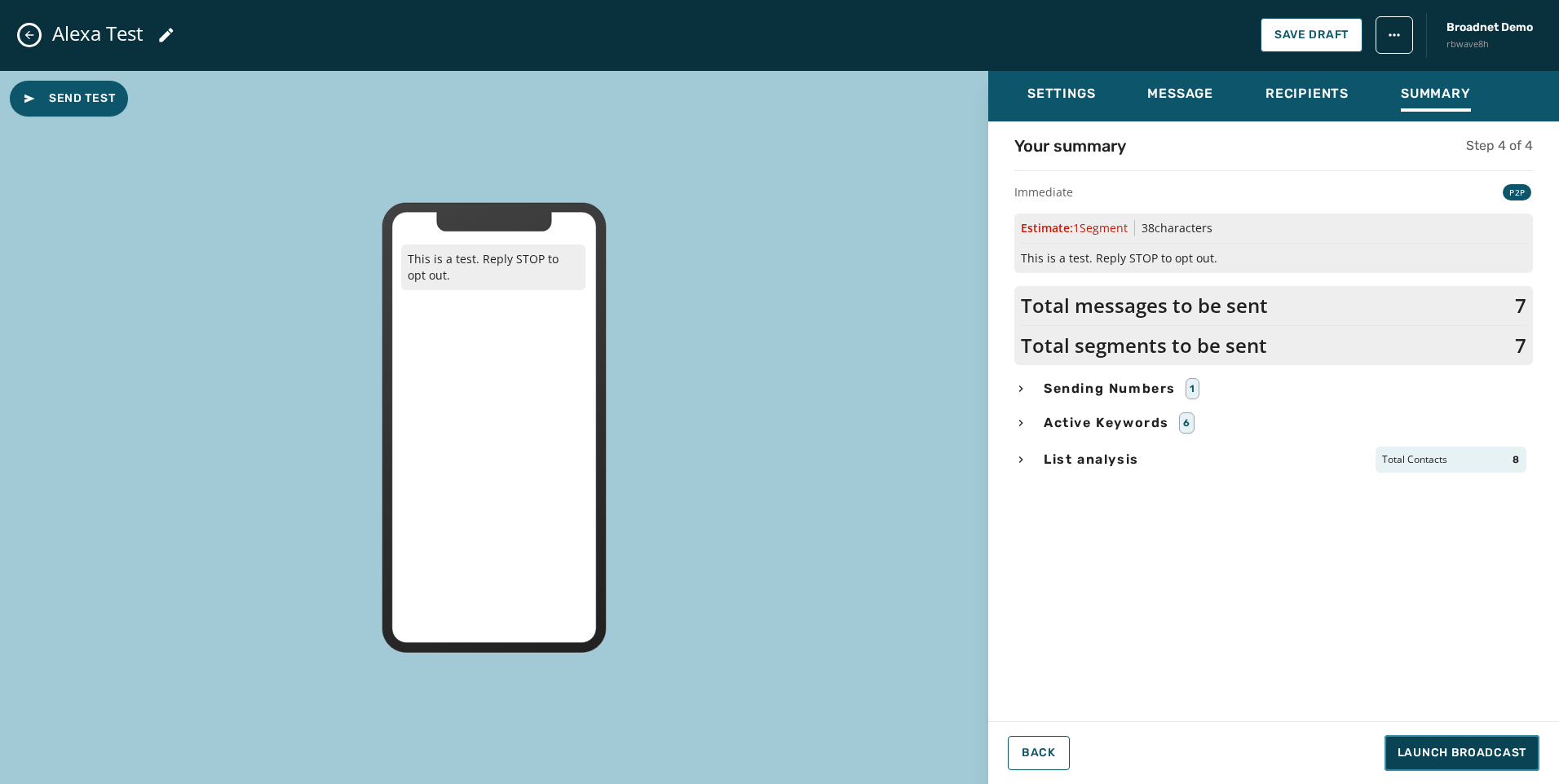
click at [1499, 738] on button "Launch Broadcast" at bounding box center [1462, 753] width 155 height 36
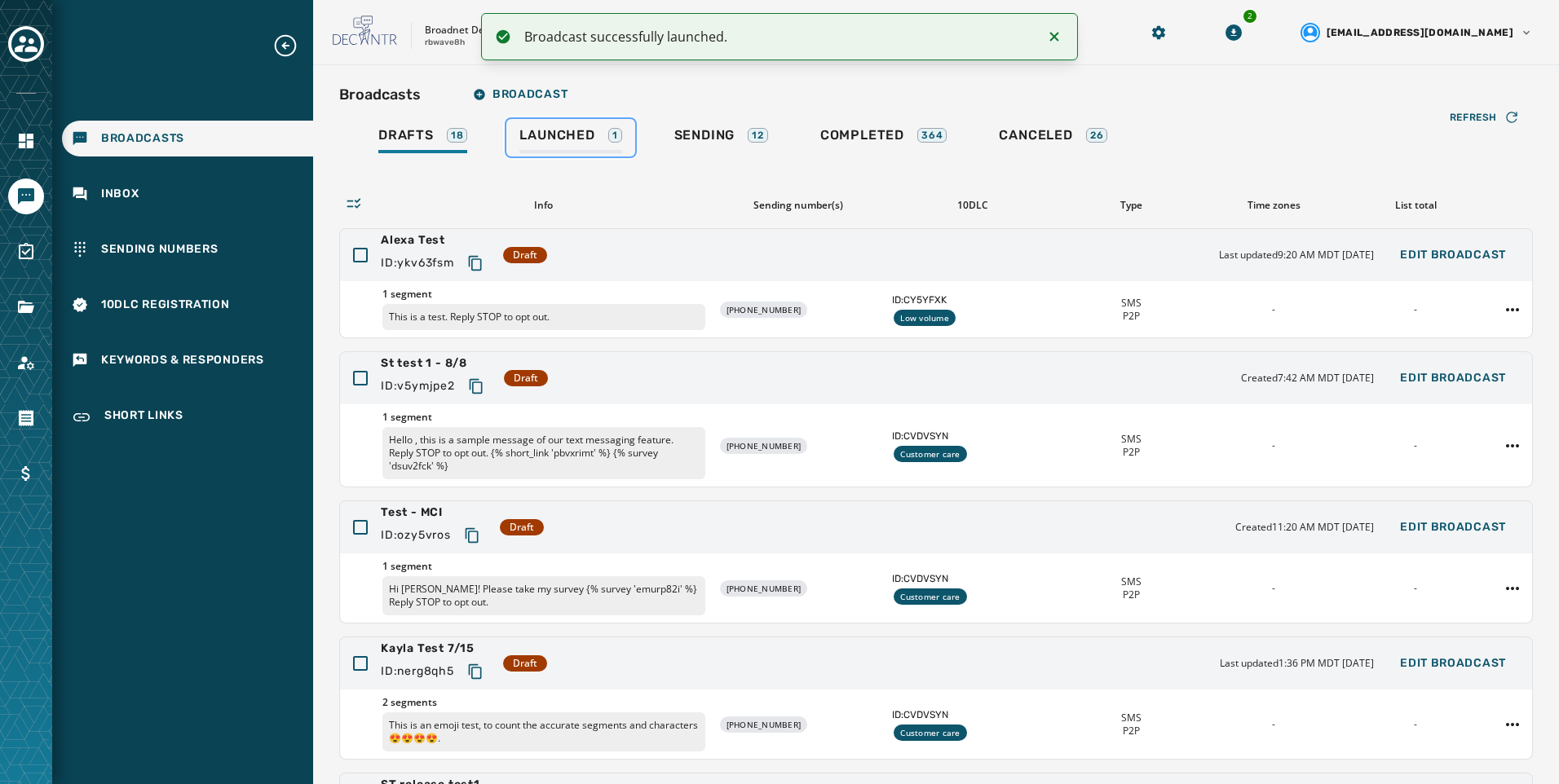
click at [605, 141] on div "Launched 1" at bounding box center [571, 140] width 102 height 26
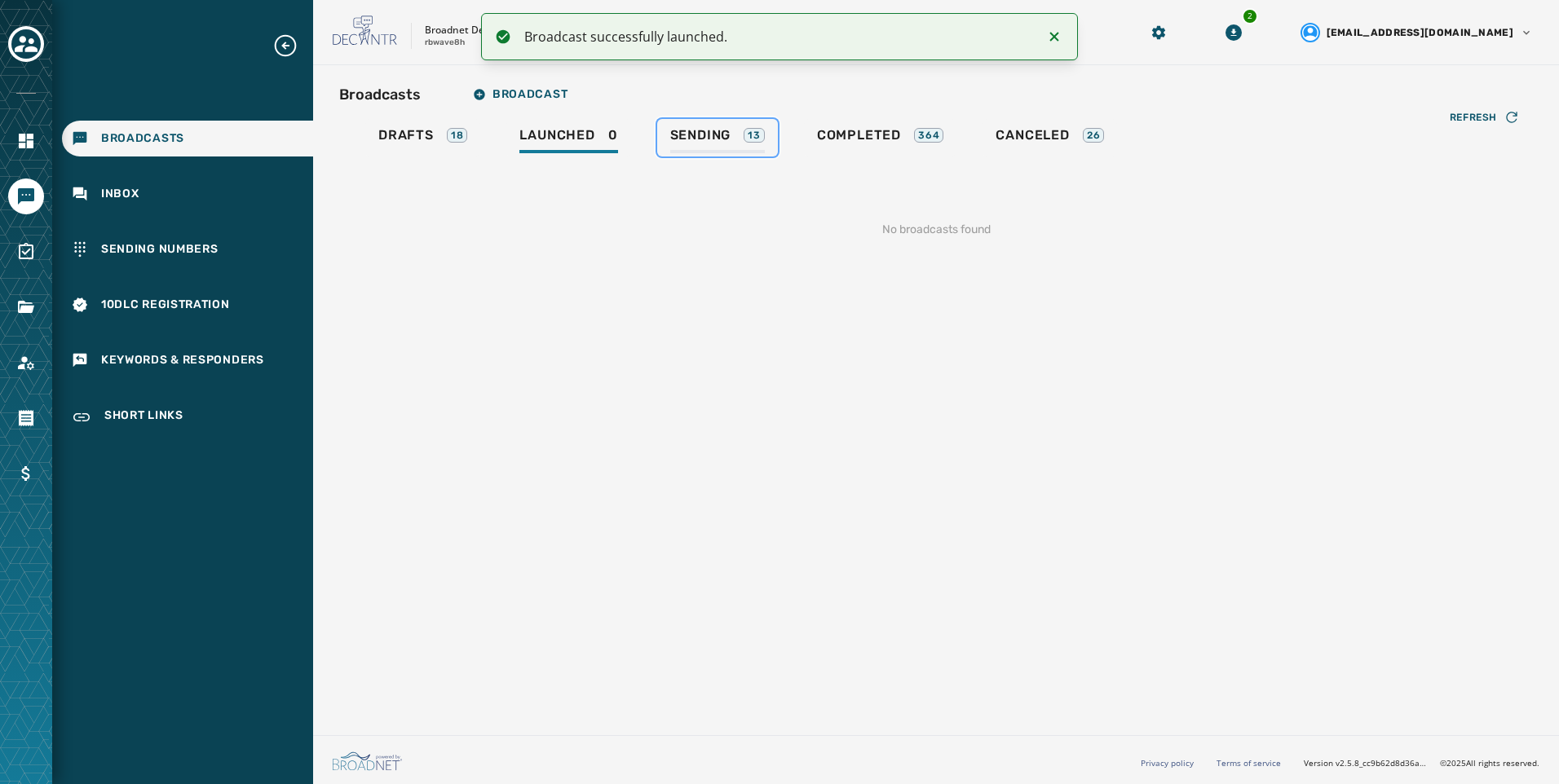
click at [704, 141] on span "Sending" at bounding box center [701, 135] width 61 height 17
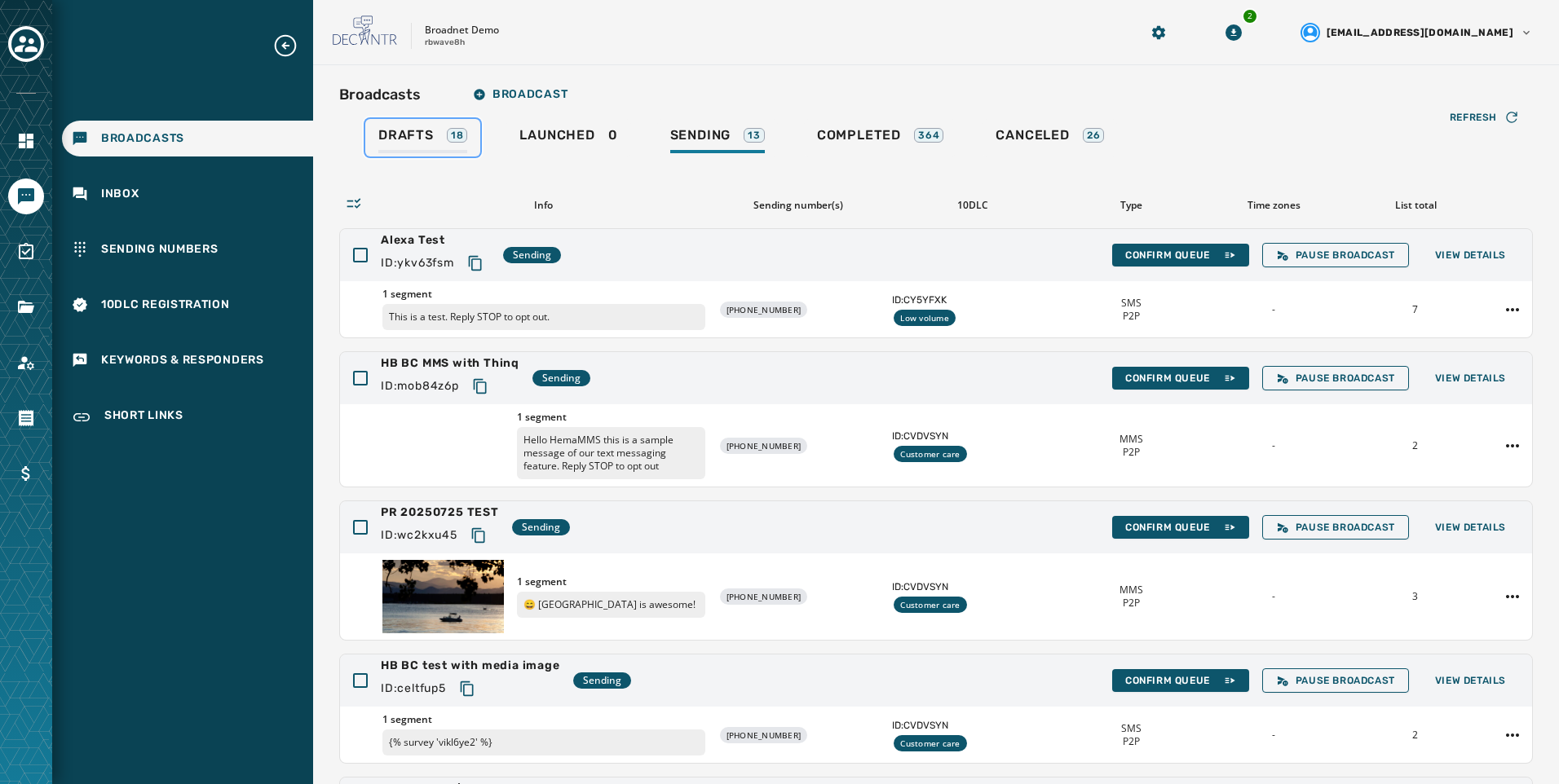
click at [438, 138] on div "Drafts 18" at bounding box center [422, 140] width 89 height 26
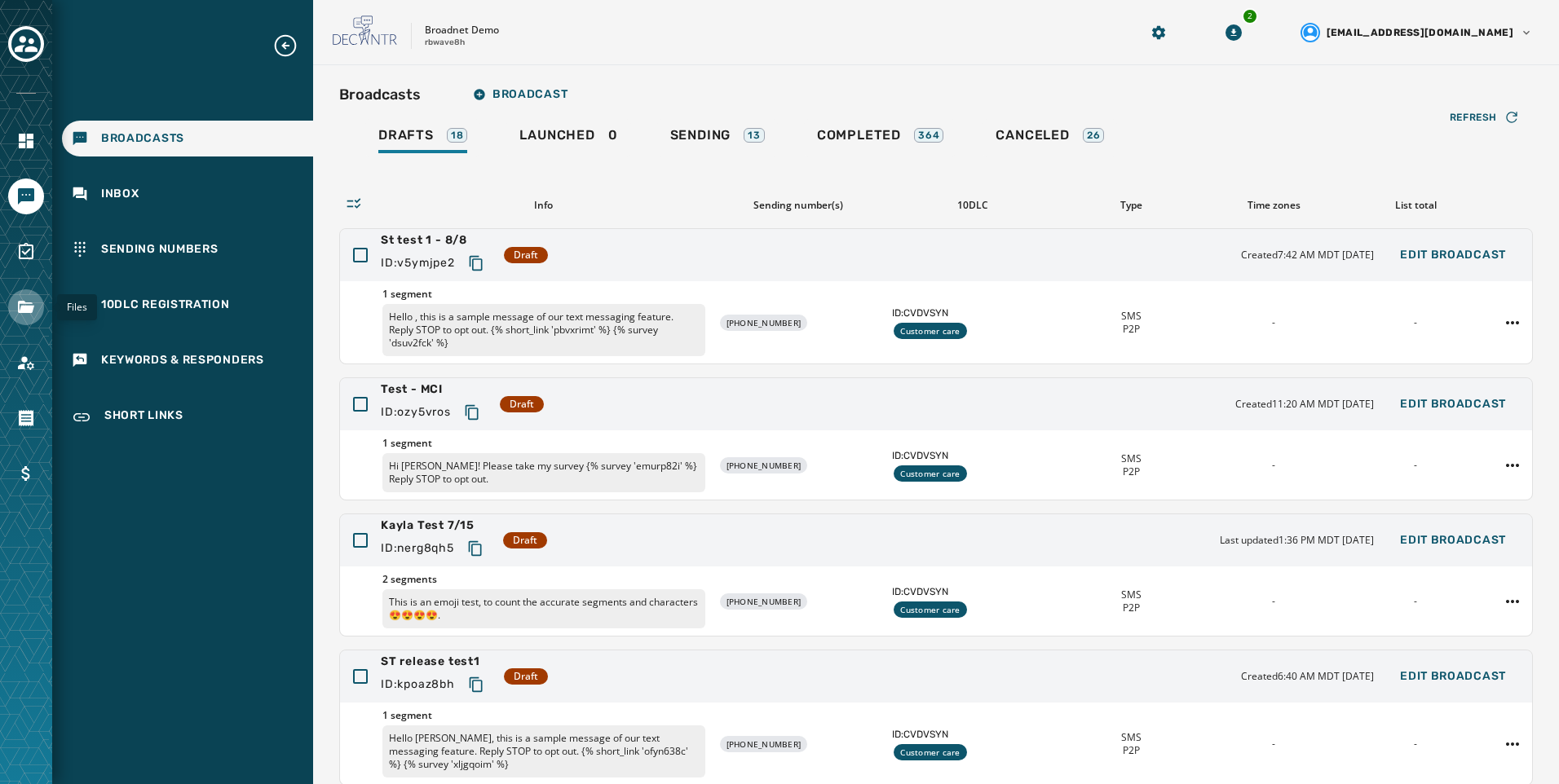
click at [34, 312] on icon "Navigate to Files" at bounding box center [26, 307] width 19 height 19
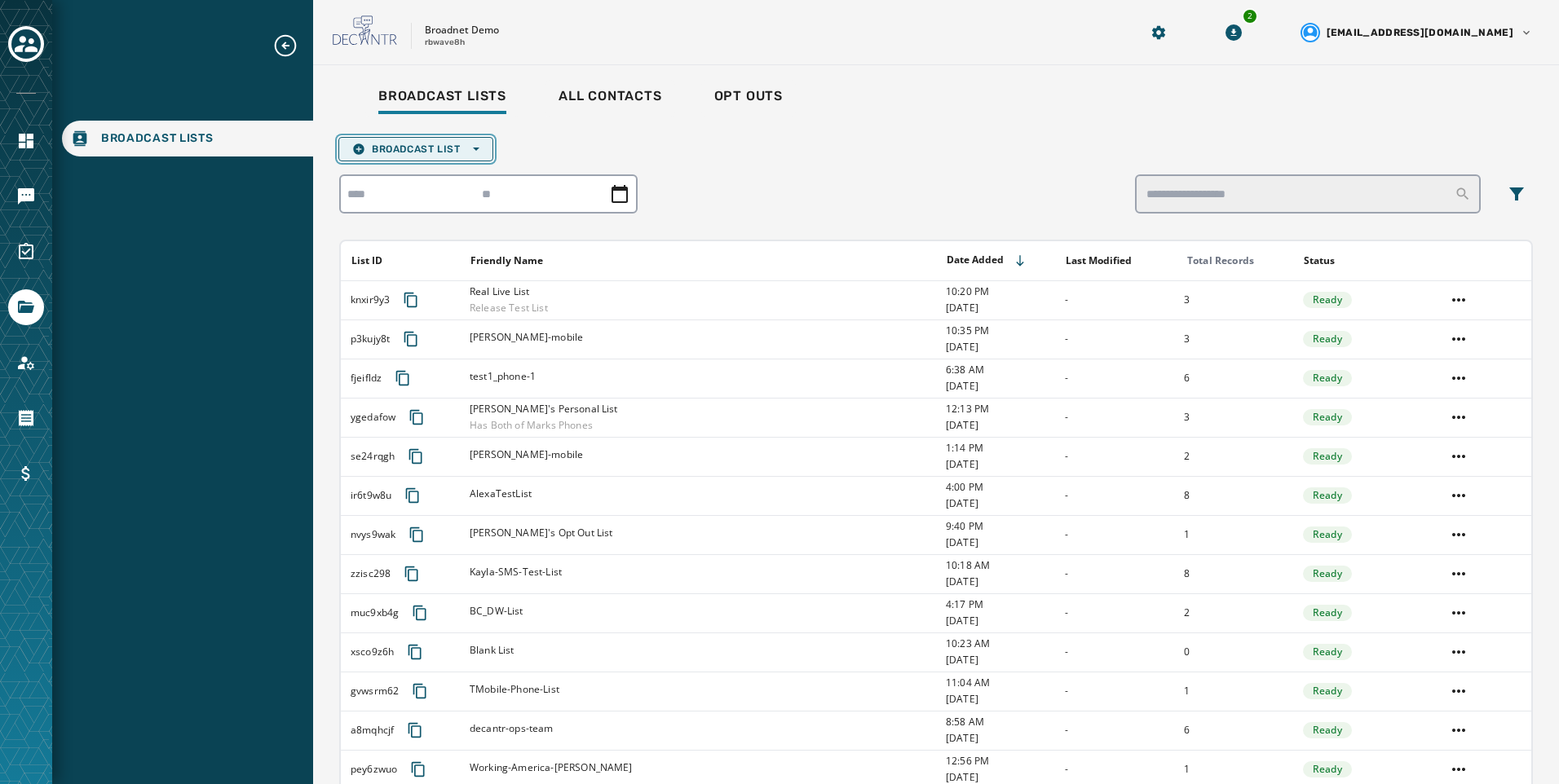
click at [413, 141] on button "Broadcast List Open options" at bounding box center [416, 149] width 155 height 25
click at [423, 172] on span "Upload List" at bounding box center [416, 174] width 127 height 13
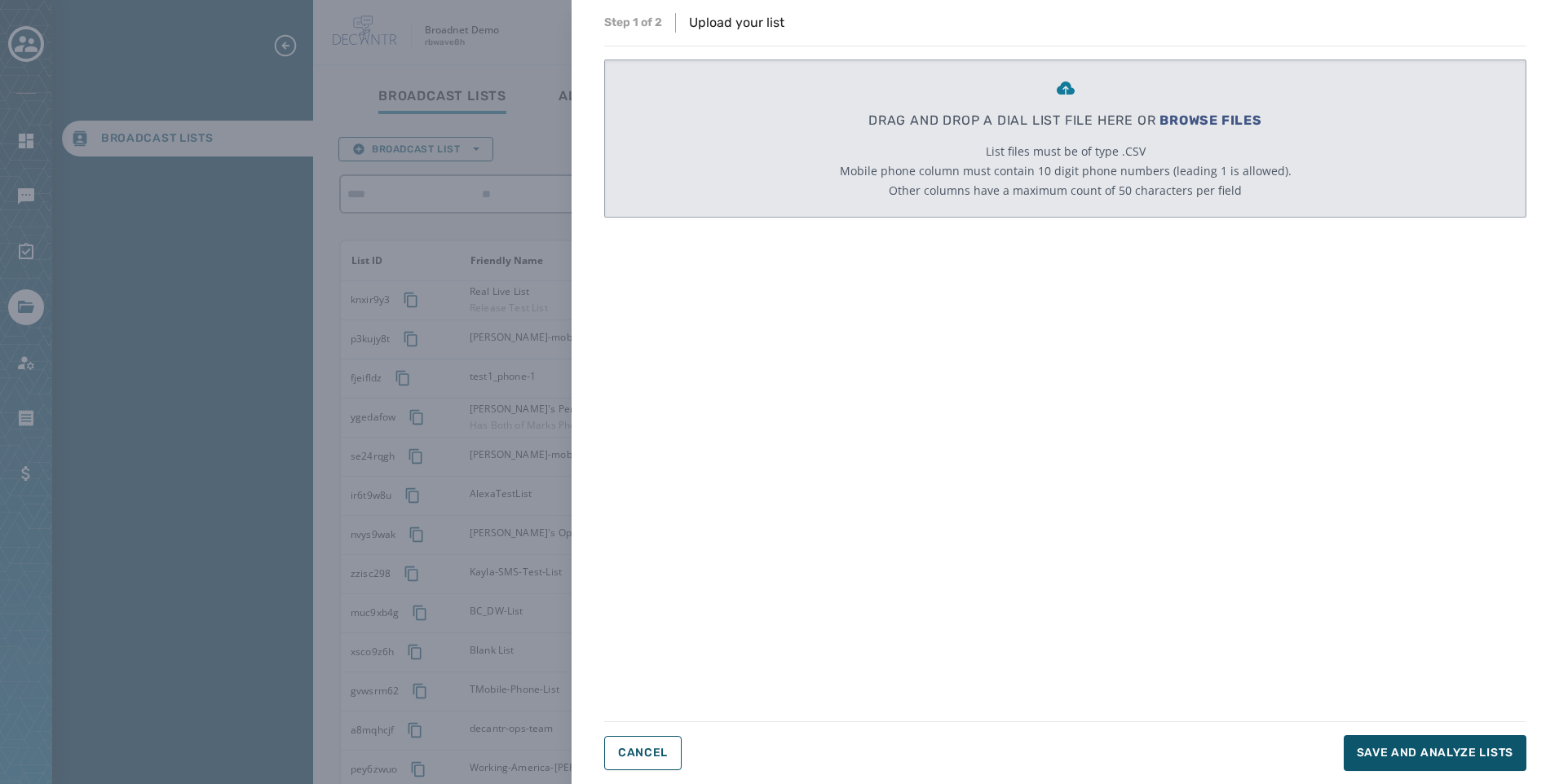
click at [1248, 125] on span "BROWSE FILES" at bounding box center [1211, 121] width 103 height 16
click at [607, 746] on button "Cancel" at bounding box center [643, 753] width 78 height 34
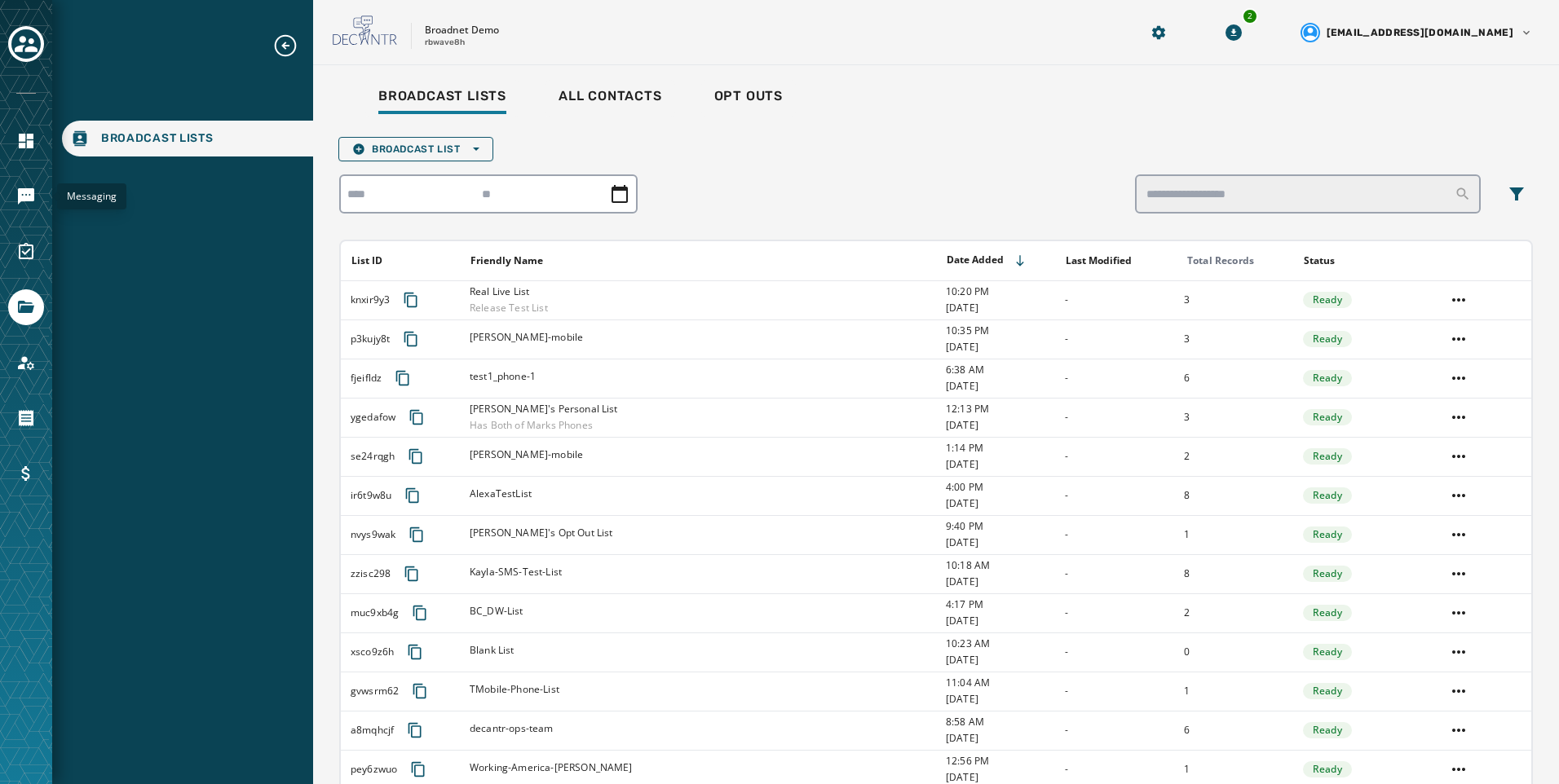
click at [29, 208] on link "Navigate to Messaging" at bounding box center [26, 196] width 36 height 36
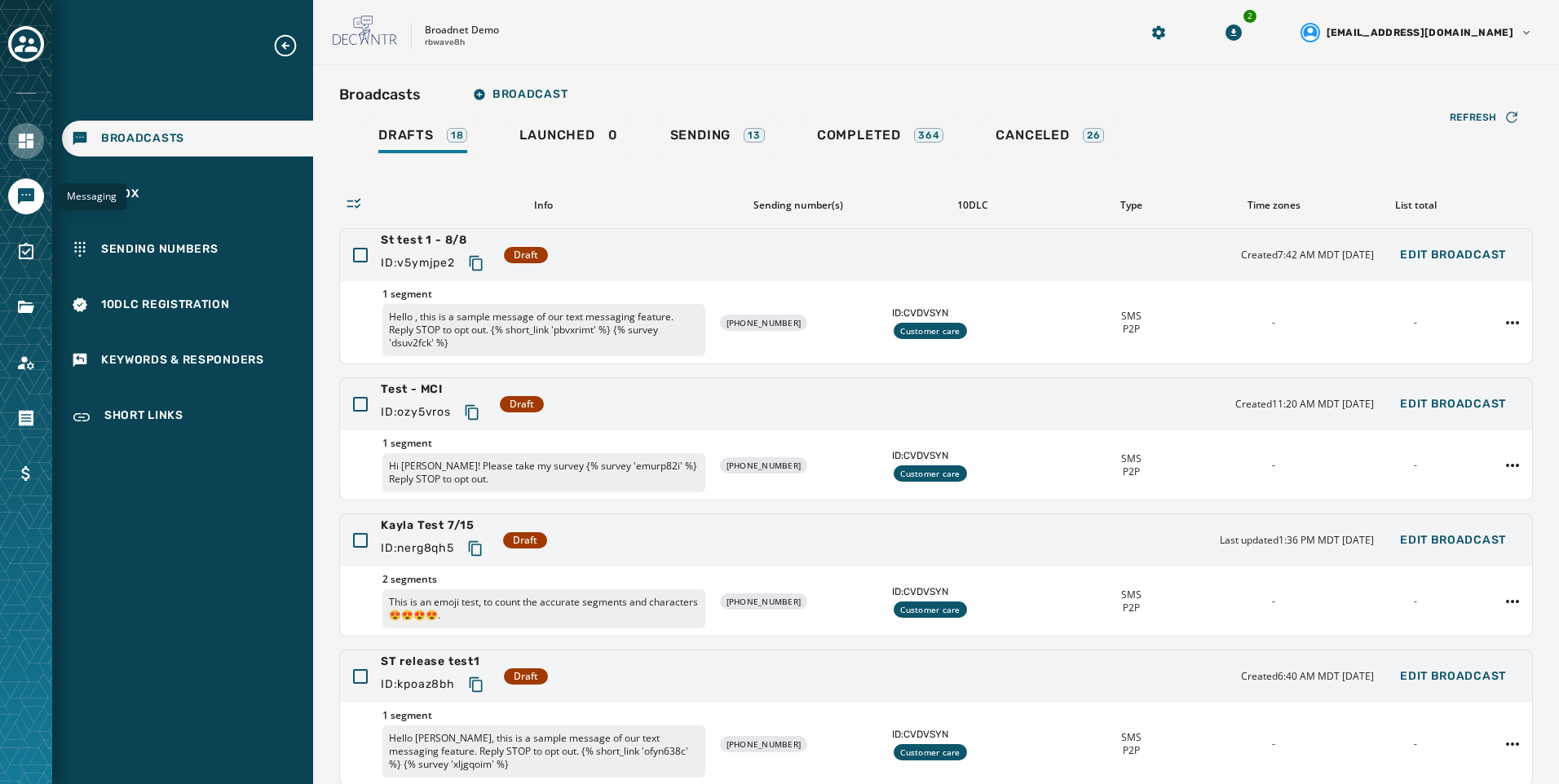
click at [26, 150] on icon "Navigate to Home" at bounding box center [26, 141] width 19 height 19
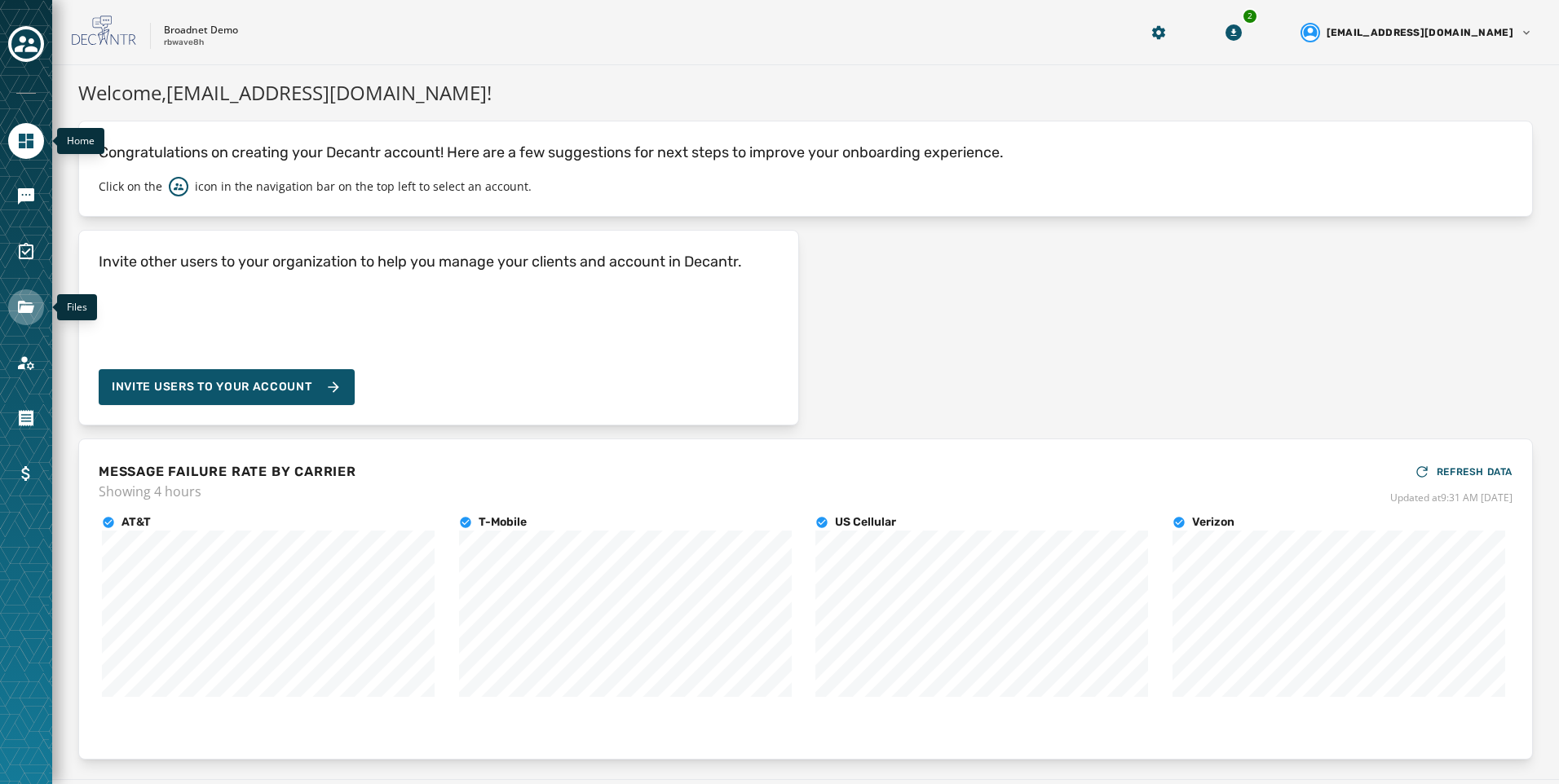
click at [26, 317] on link "Navigate to Files" at bounding box center [26, 307] width 36 height 36
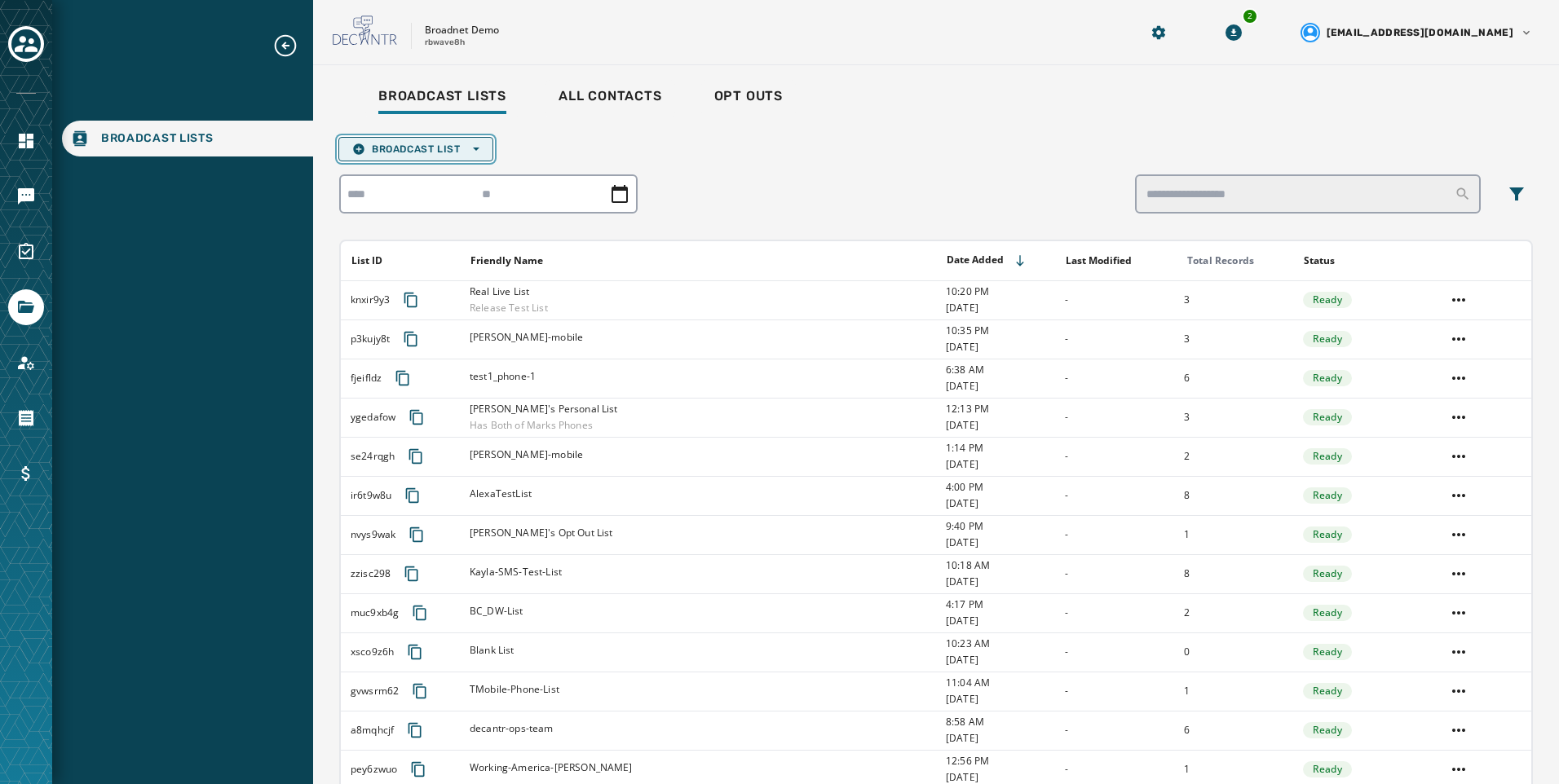
click at [439, 152] on span "Broadcast List Open options" at bounding box center [416, 149] width 127 height 13
click at [435, 176] on span "Upload List" at bounding box center [416, 174] width 127 height 13
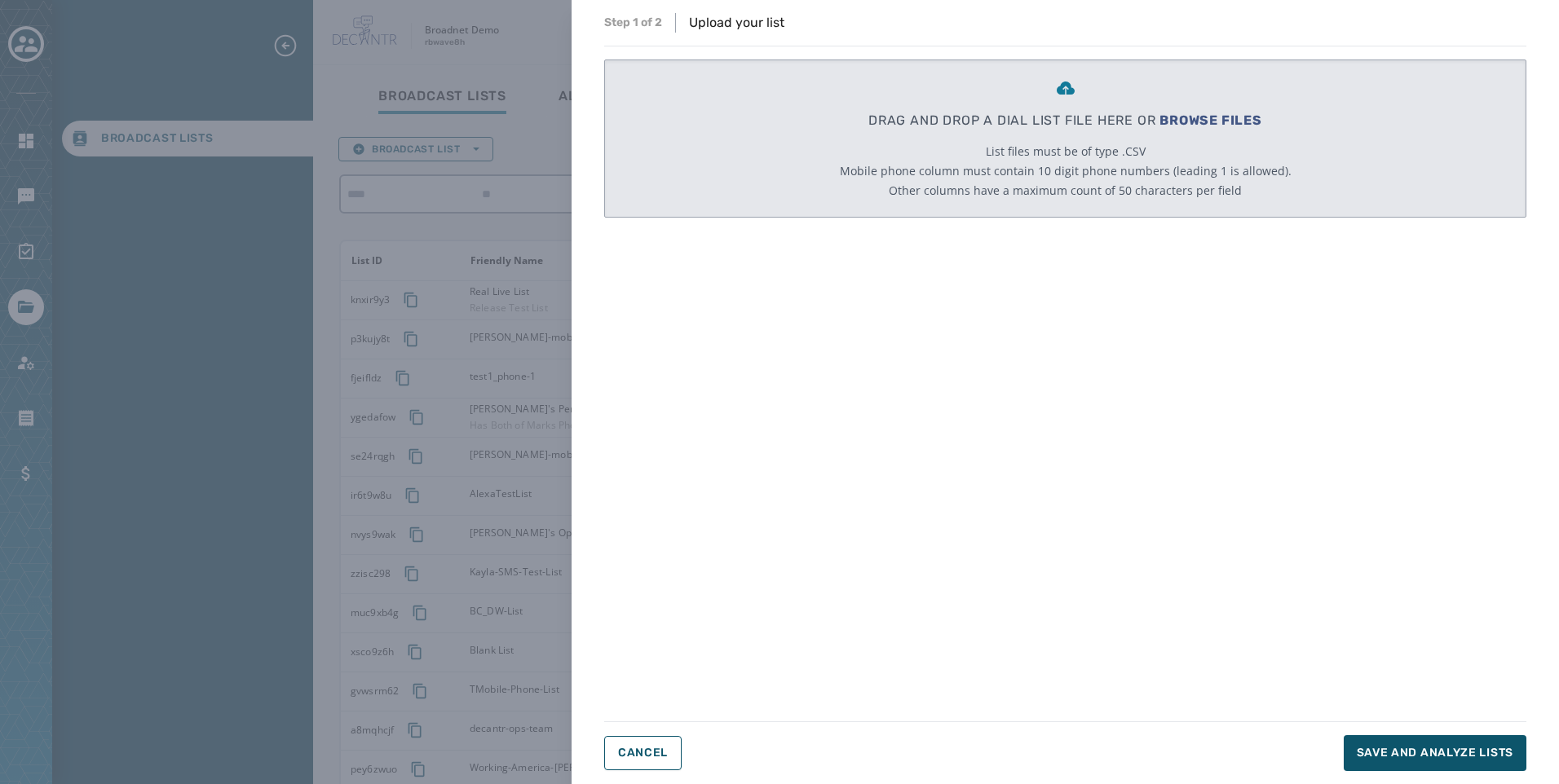
click at [1254, 123] on span "BROWSE FILES" at bounding box center [1211, 121] width 103 height 16
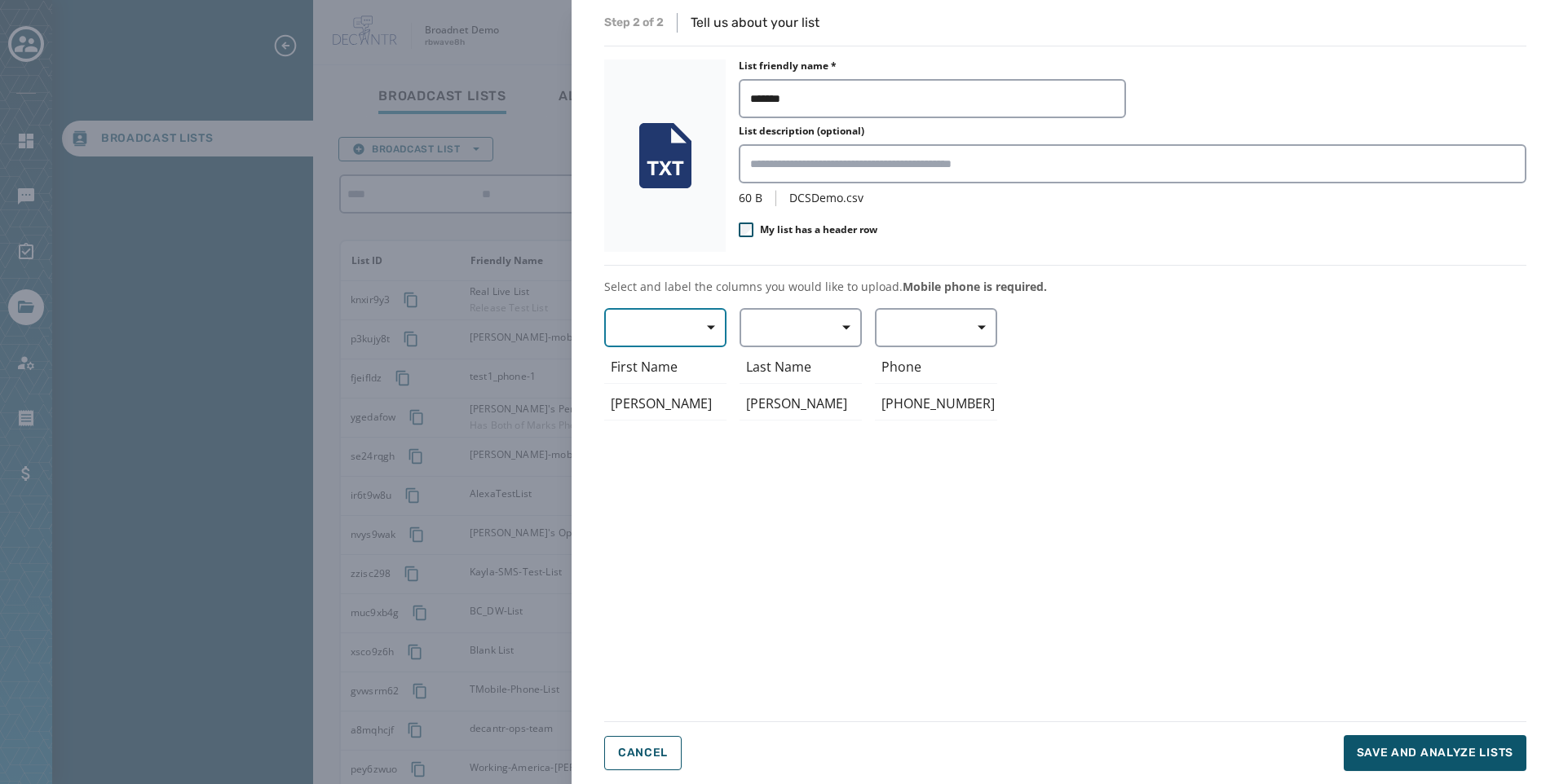
click at [698, 327] on span "button" at bounding box center [705, 328] width 39 height 33
click at [687, 418] on span "First Name" at bounding box center [661, 424] width 75 height 17
click at [792, 337] on button "button" at bounding box center [800, 328] width 122 height 39
click at [796, 453] on span "Last Name" at bounding box center [797, 453] width 75 height 17
click at [918, 337] on button "button" at bounding box center [936, 328] width 122 height 39
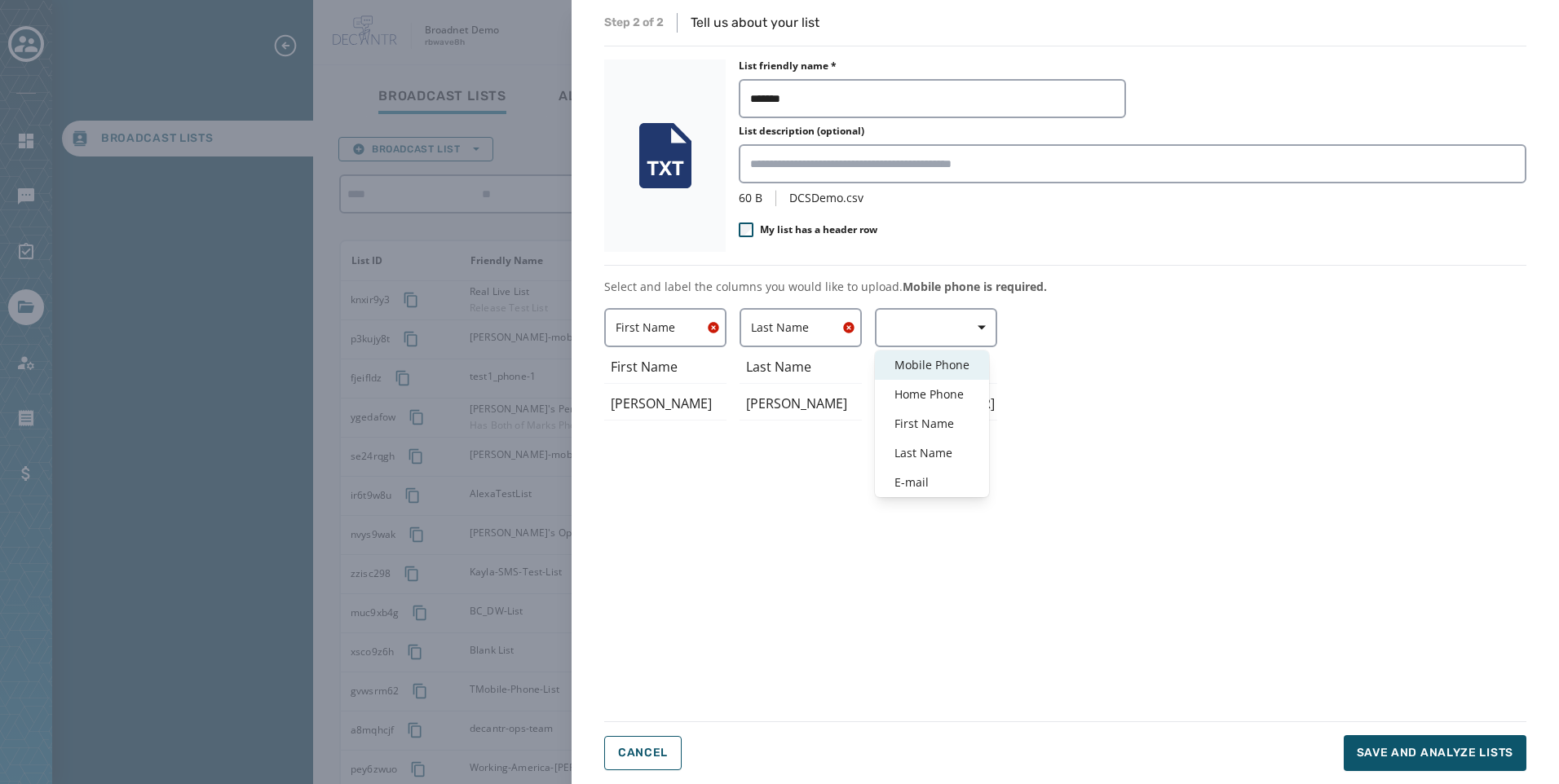
click at [944, 377] on div "Mobile Phone" at bounding box center [932, 365] width 115 height 29
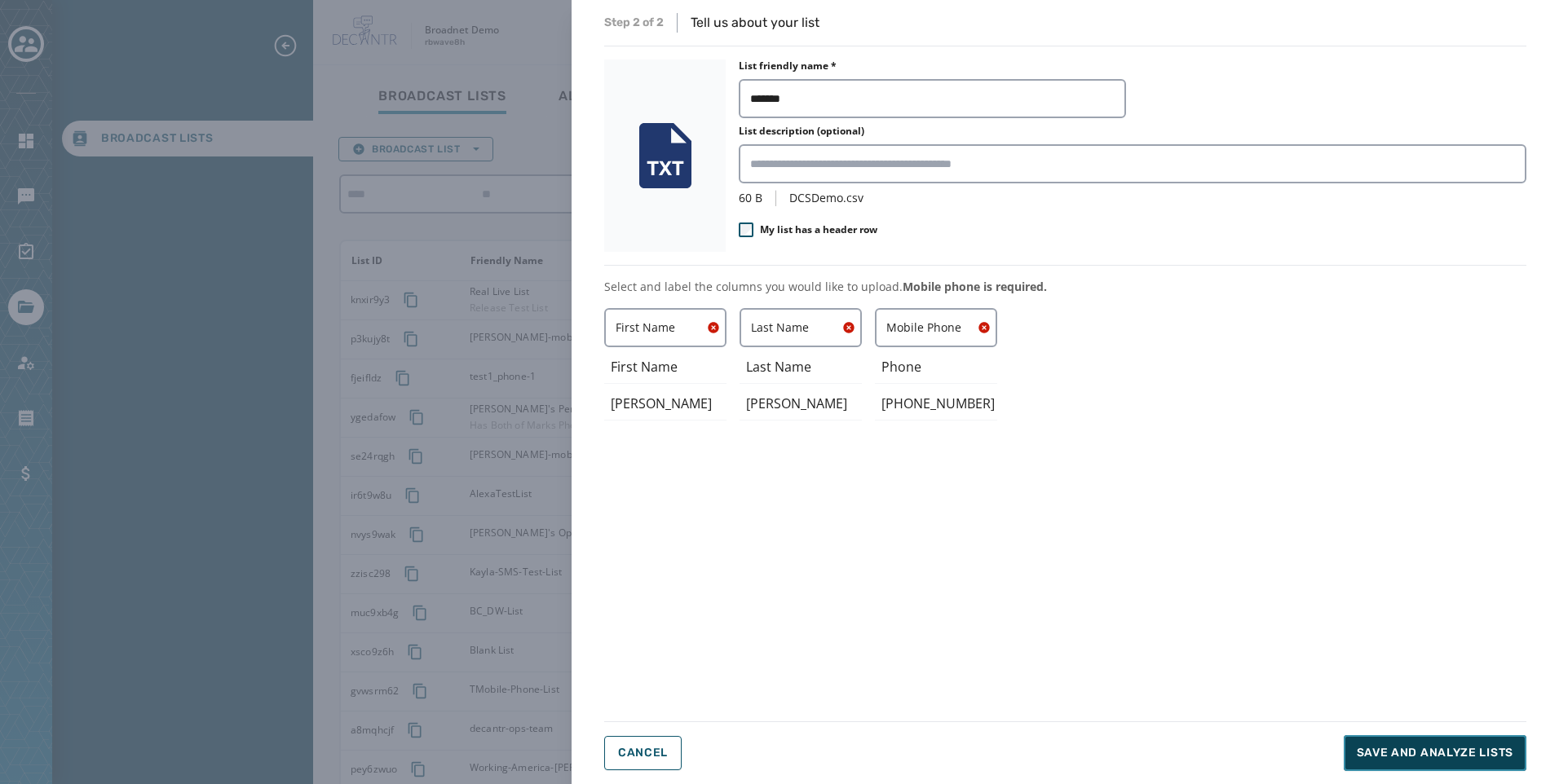
click at [1432, 753] on span "Save and analyze lists" at bounding box center [1436, 753] width 157 height 17
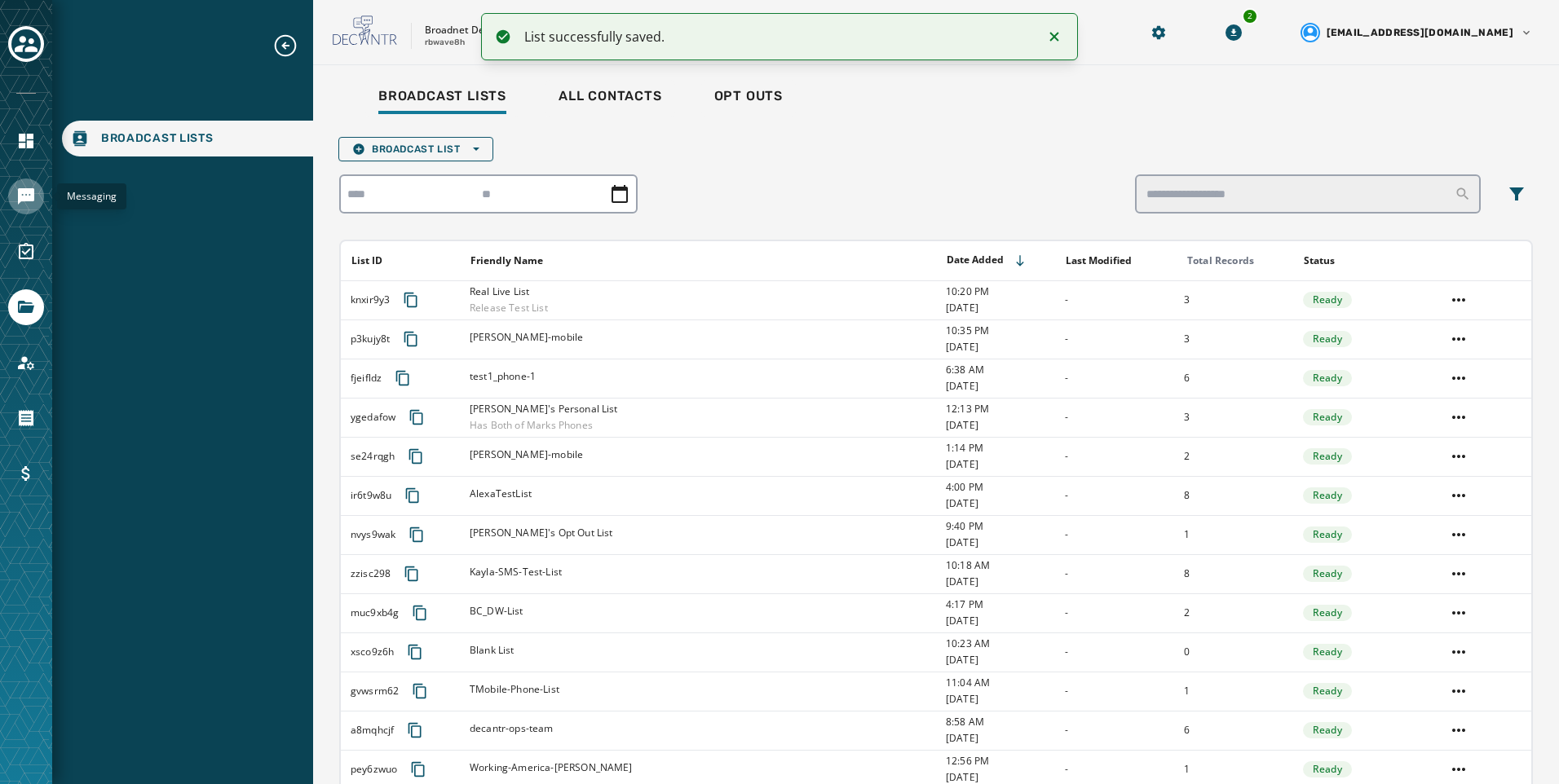
click at [34, 205] on icon "Navigate to Messaging" at bounding box center [26, 196] width 19 height 19
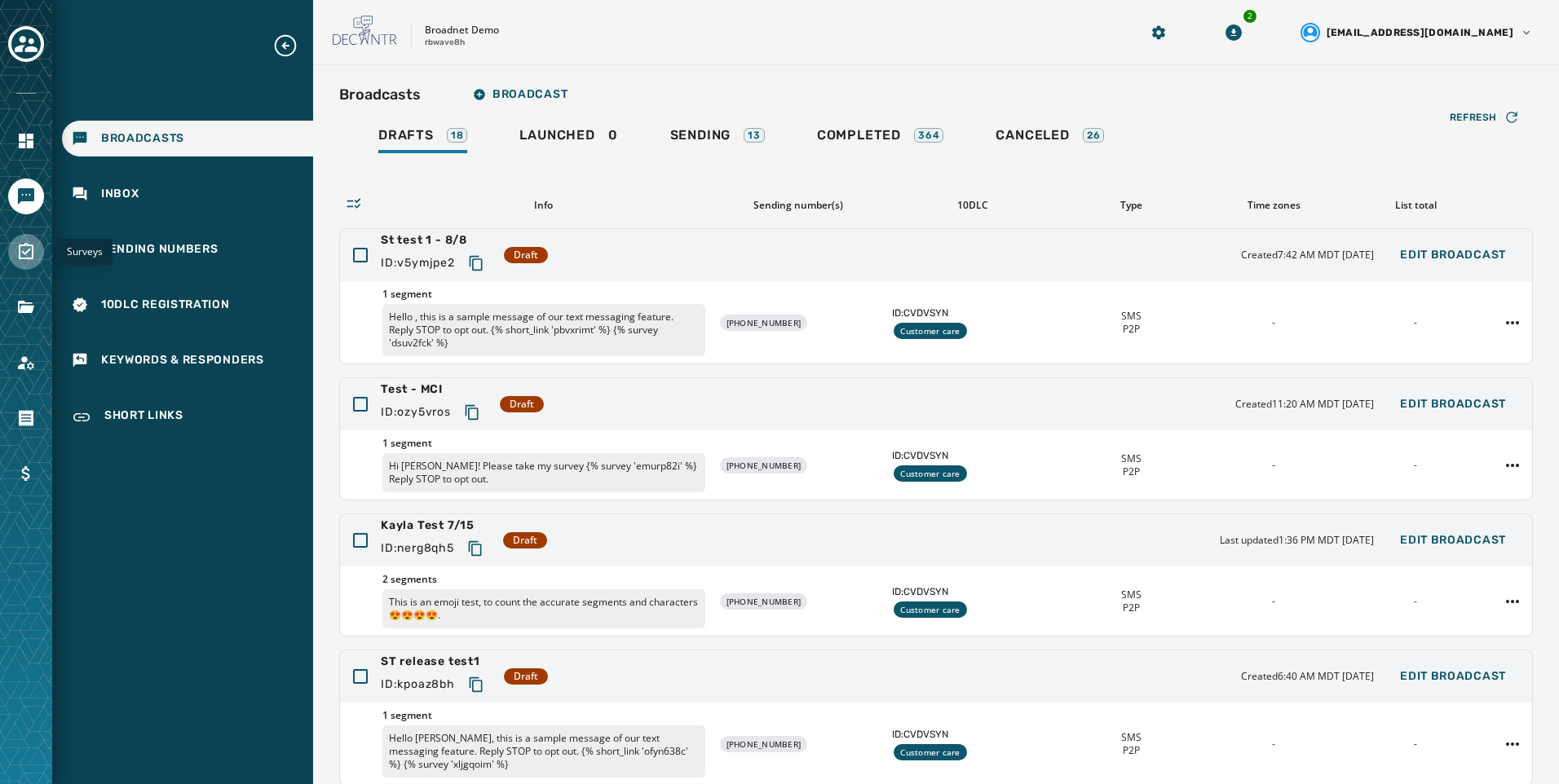
click at [24, 260] on icon "Navigate to Surveys" at bounding box center [26, 252] width 19 height 19
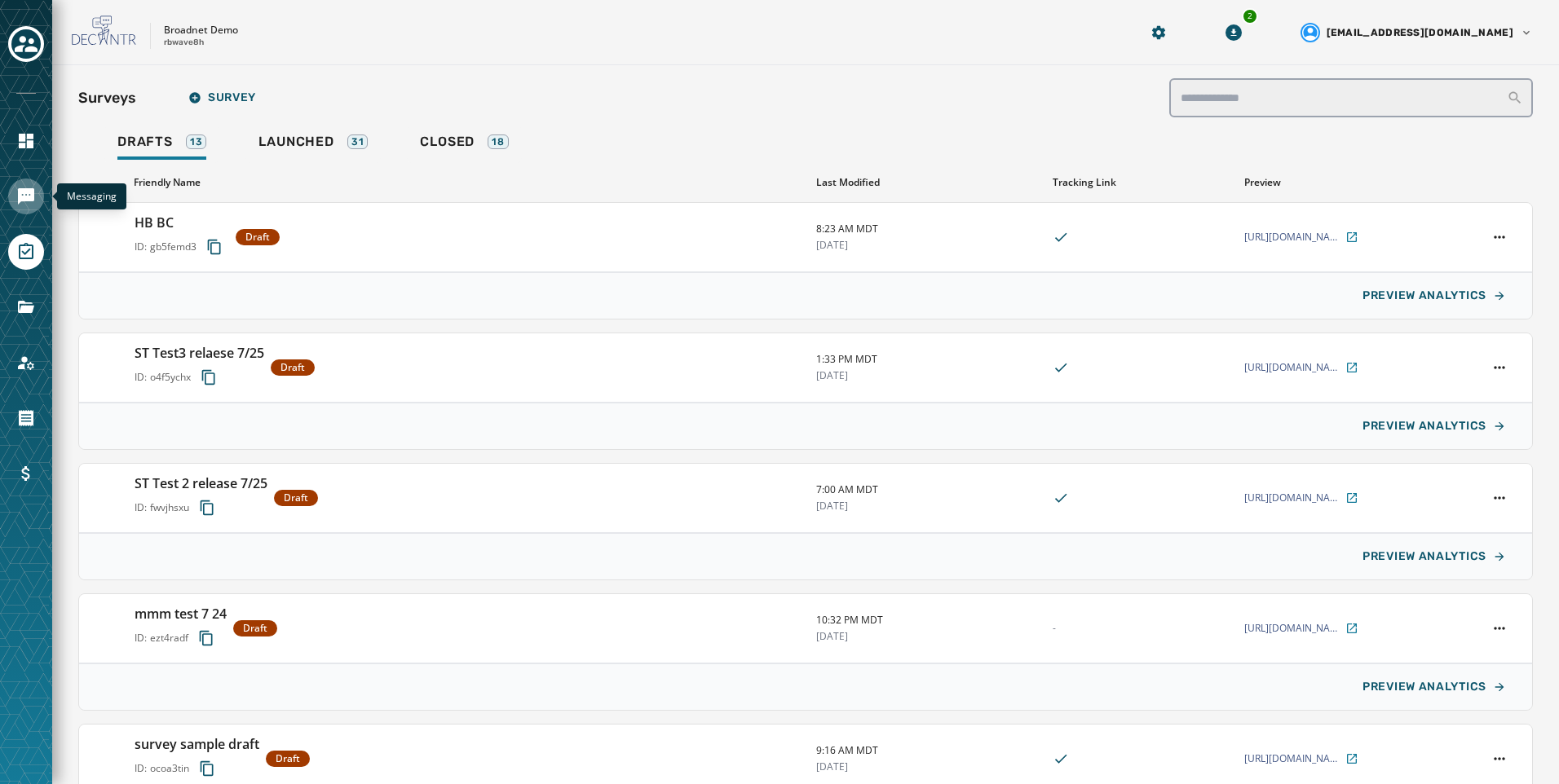
click at [28, 204] on icon "Navigate to Messaging" at bounding box center [26, 196] width 19 height 19
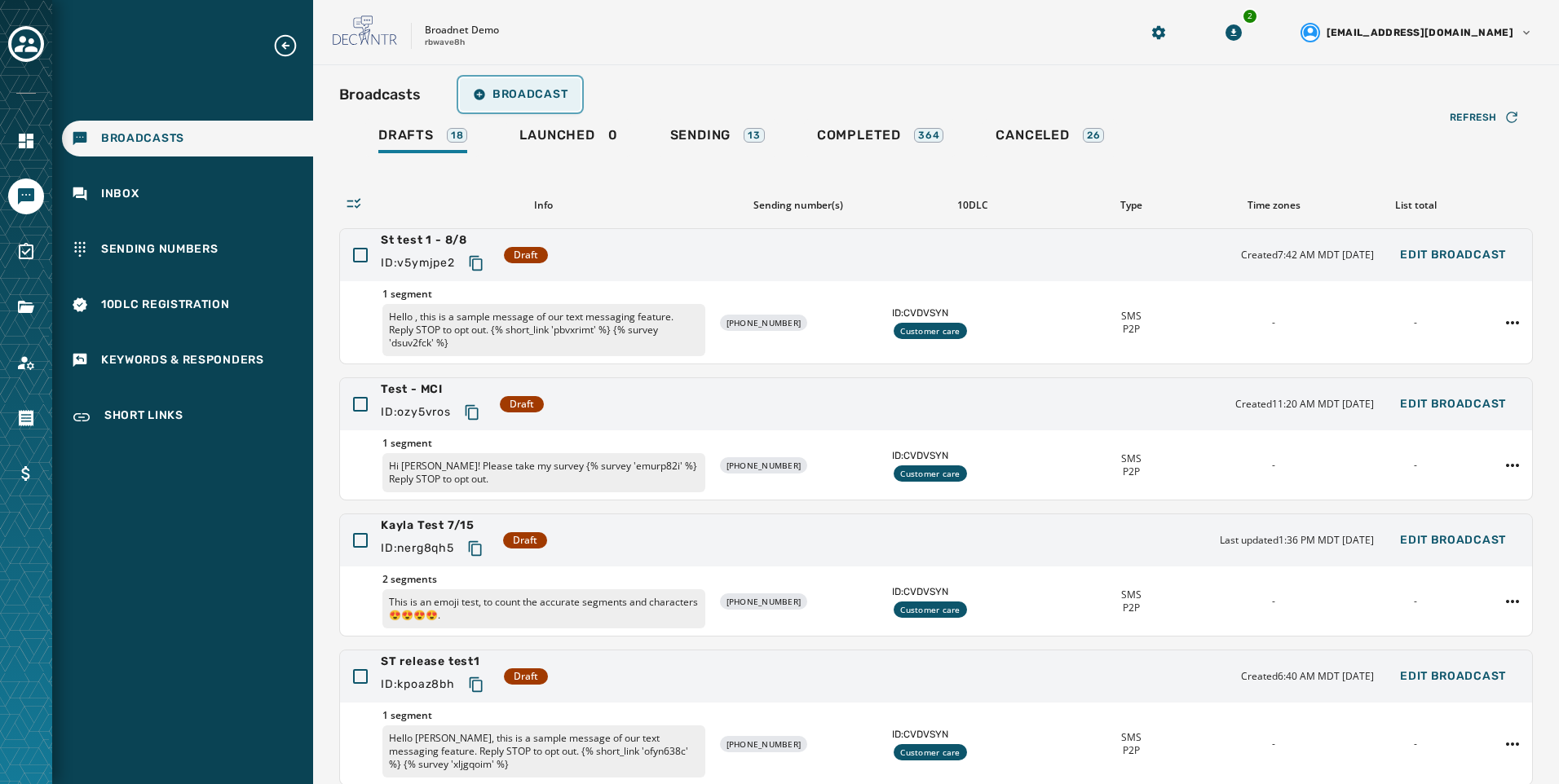
click at [530, 97] on span "Broadcast" at bounding box center [520, 94] width 94 height 13
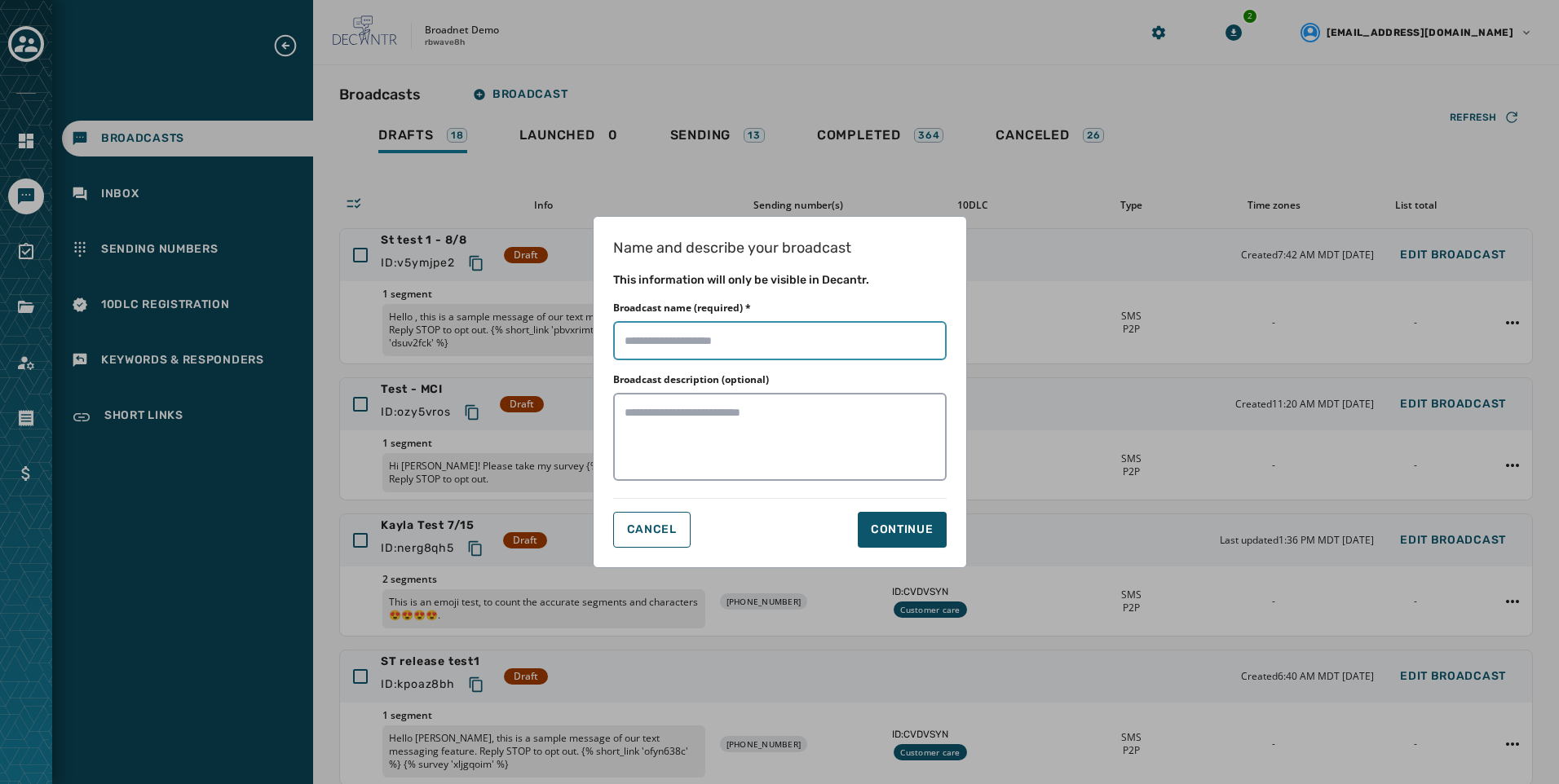
click at [802, 344] on input "Broadcast name (required) *" at bounding box center [780, 341] width 334 height 39
type input "********"
click at [917, 531] on div "Continue" at bounding box center [902, 529] width 63 height 17
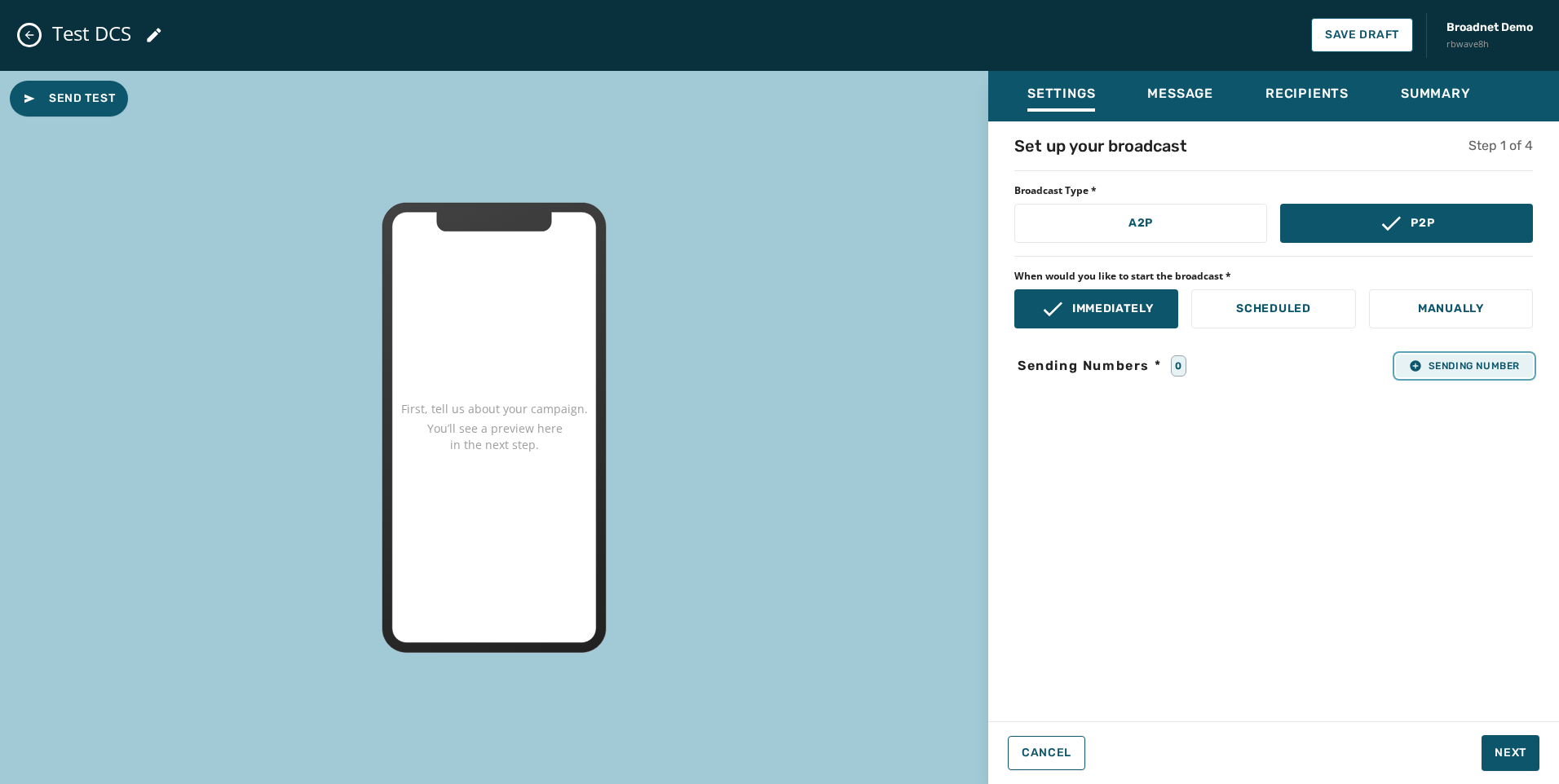
click at [1442, 366] on span "Sending Number" at bounding box center [1465, 366] width 111 height 13
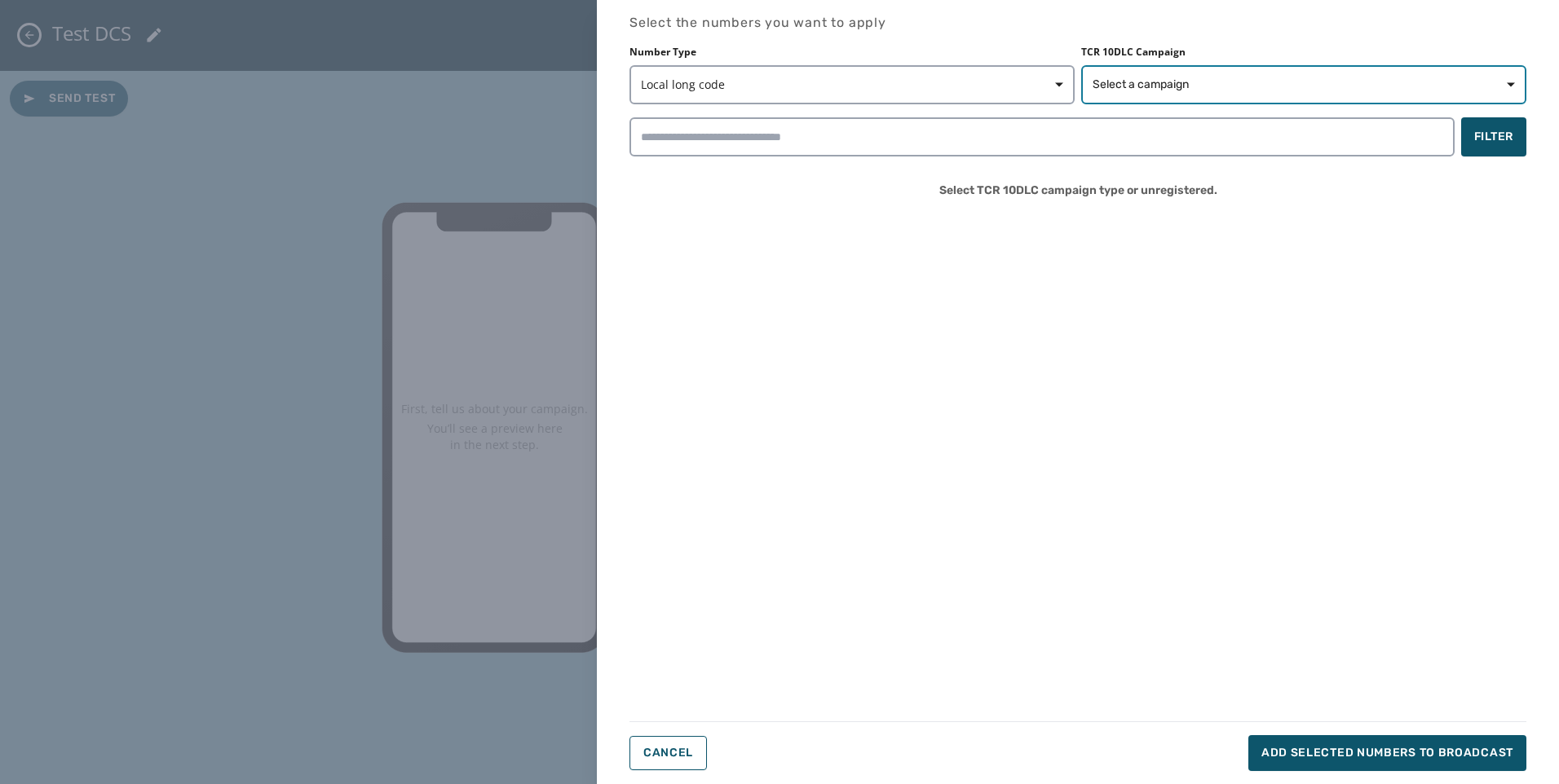
click at [1318, 78] on span "Select a campaign" at bounding box center [1303, 85] width 422 height 17
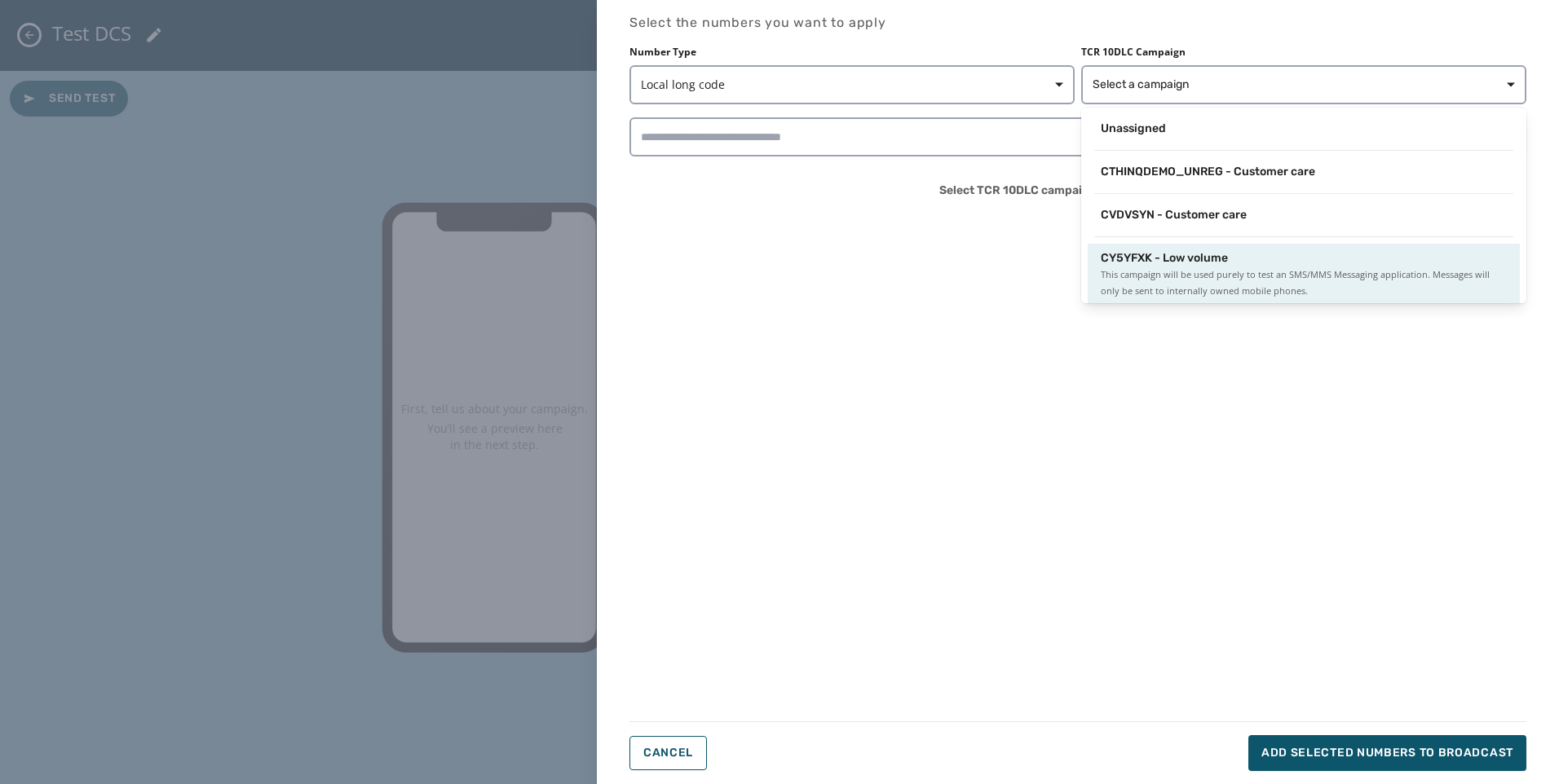
scroll to position [3, 0]
click at [1236, 268] on span "This campaign will be used purely to test an SMS/MMS Messaging application. Mes…" at bounding box center [1303, 280] width 406 height 33
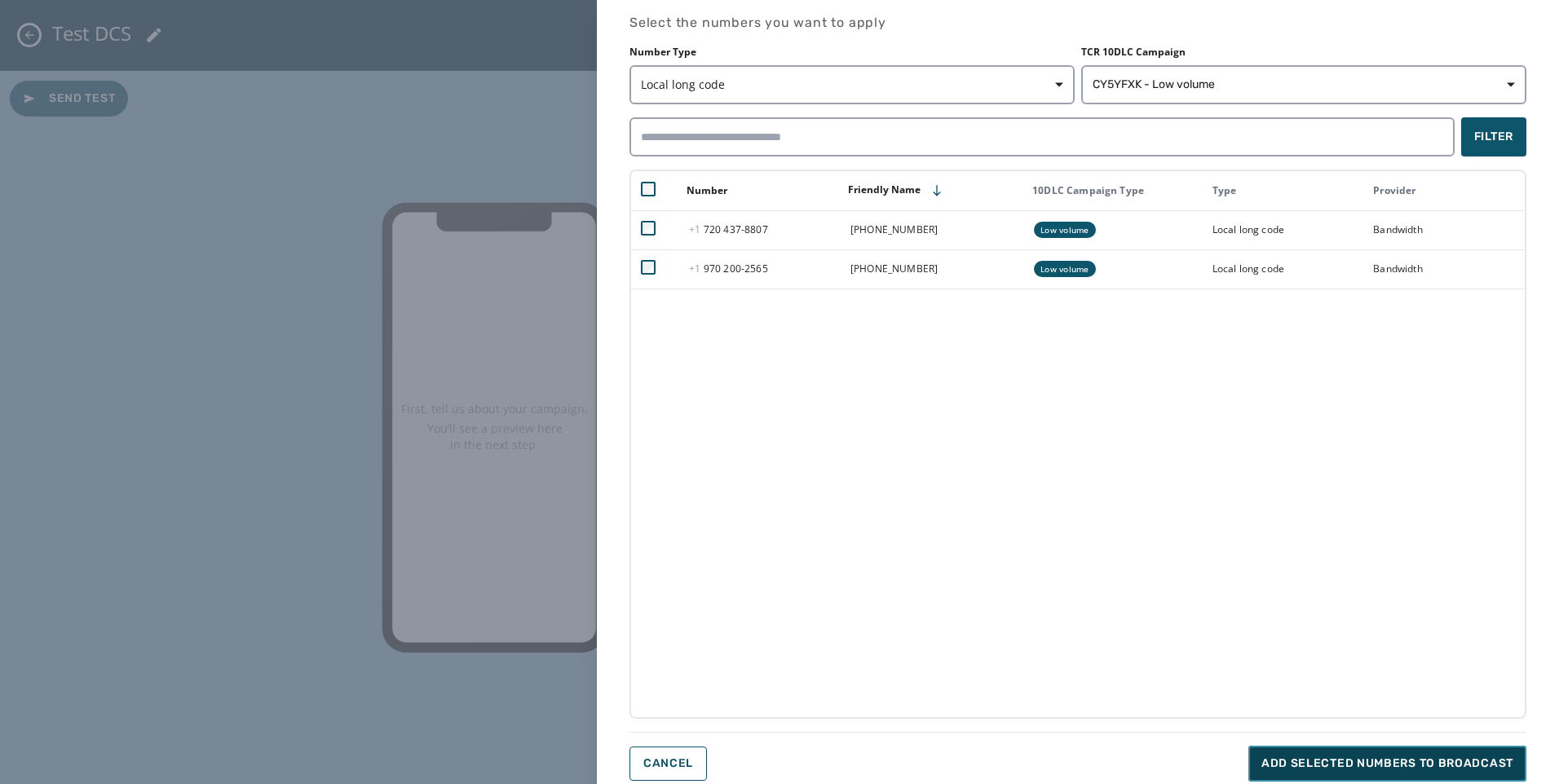
click at [1449, 764] on span "Add selected numbers to broadcast" at bounding box center [1388, 764] width 252 height 17
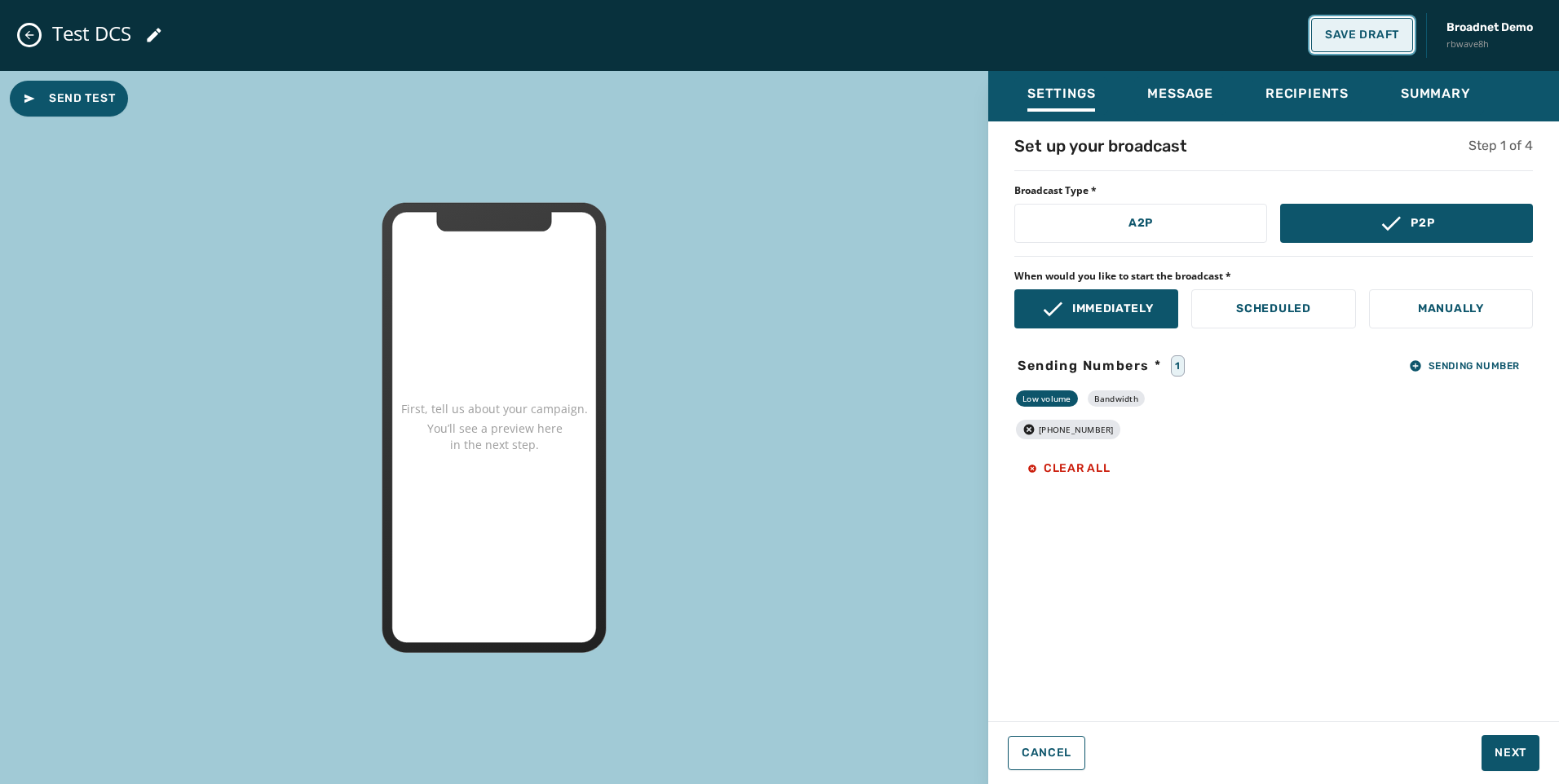
click at [1329, 38] on span "Save Draft" at bounding box center [1362, 34] width 74 height 13
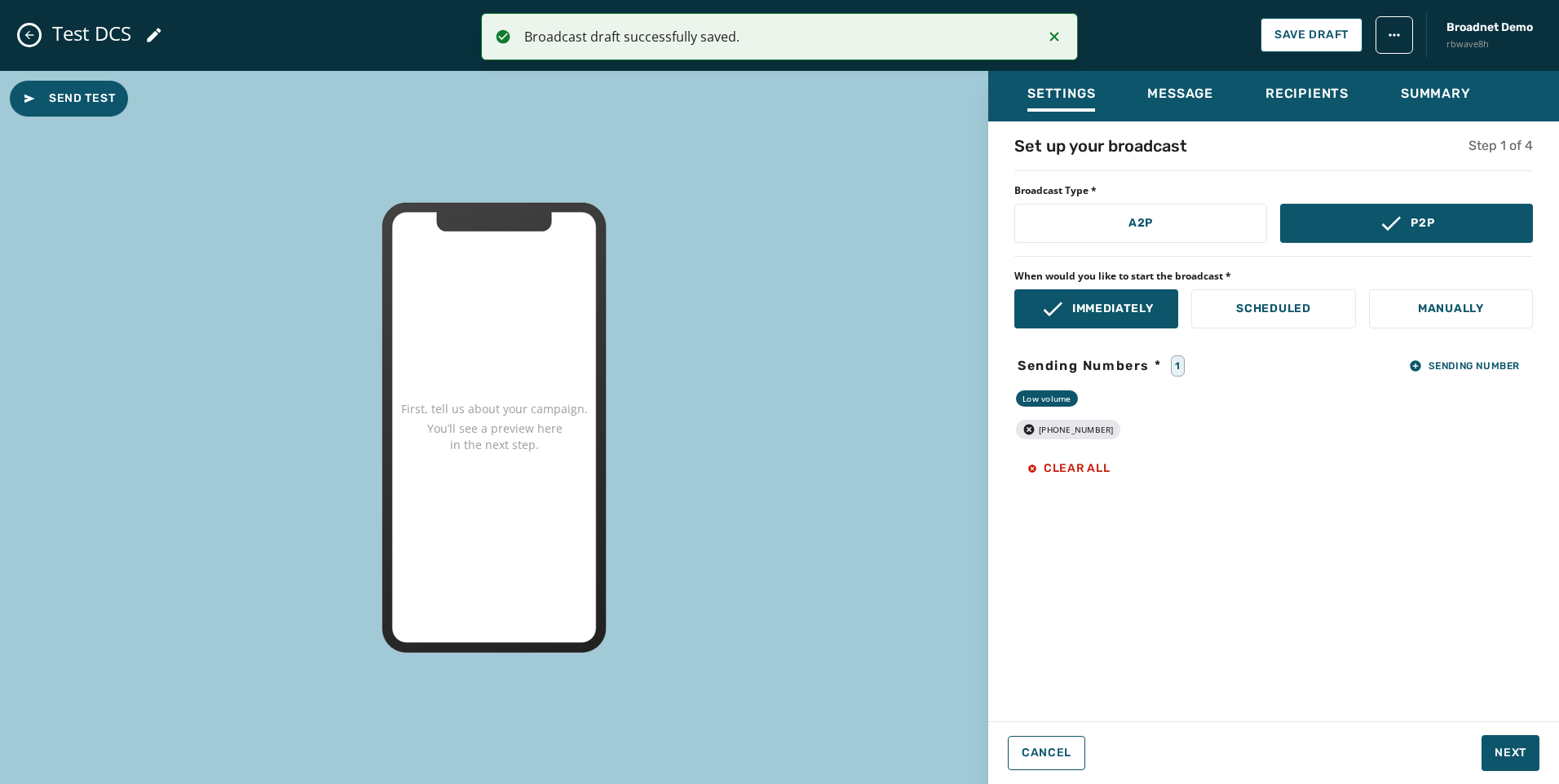
click at [34, 33] on icon "Close admin drawer" at bounding box center [29, 34] width 13 height 13
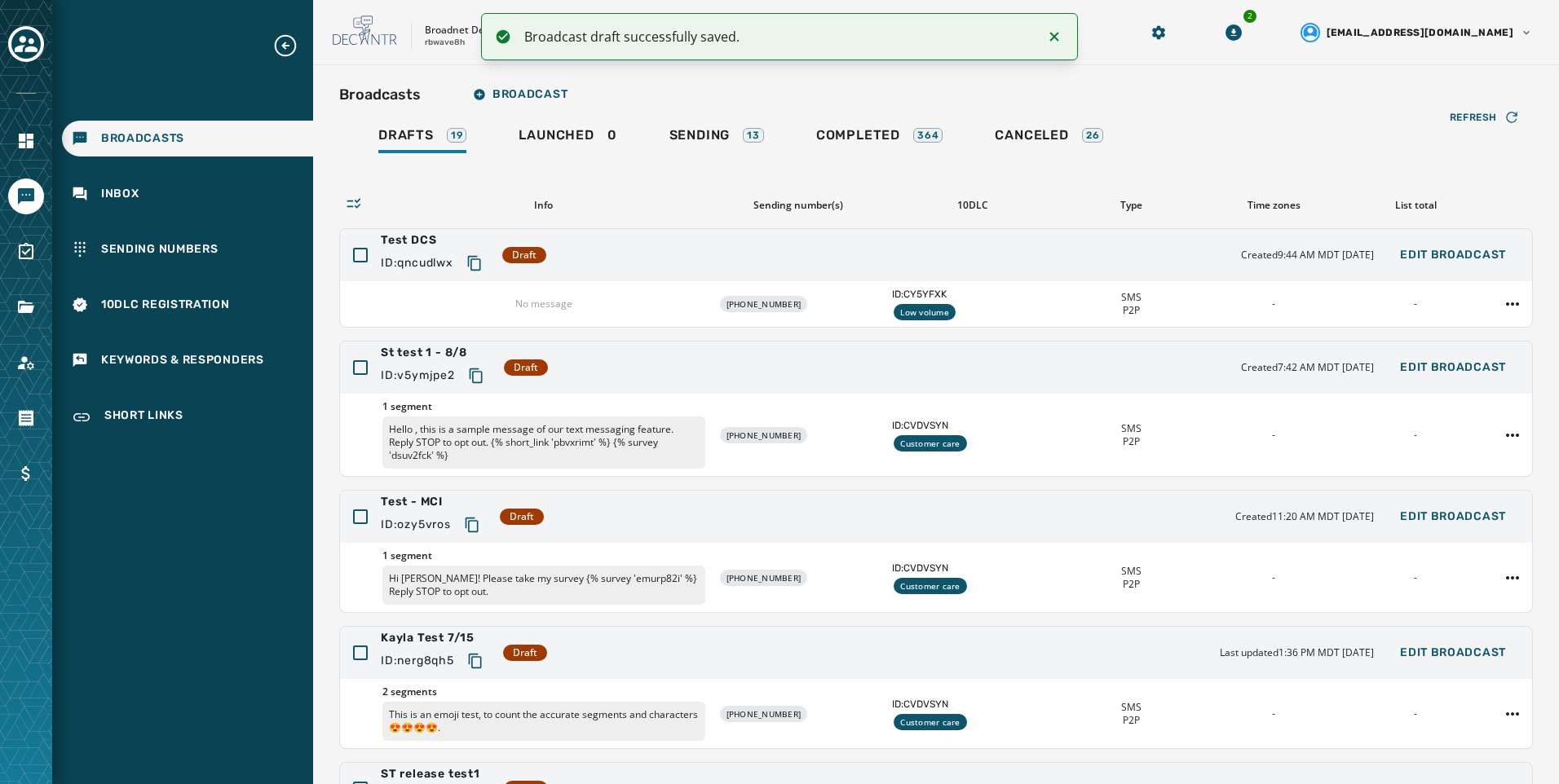
click at [134, 282] on div "Broadcasts Inbox Sending Numbers 10DLC Registration Keywords & Responders Short…" at bounding box center [182, 234] width 261 height 404
click at [136, 252] on span "Sending Numbers" at bounding box center [160, 249] width 117 height 17
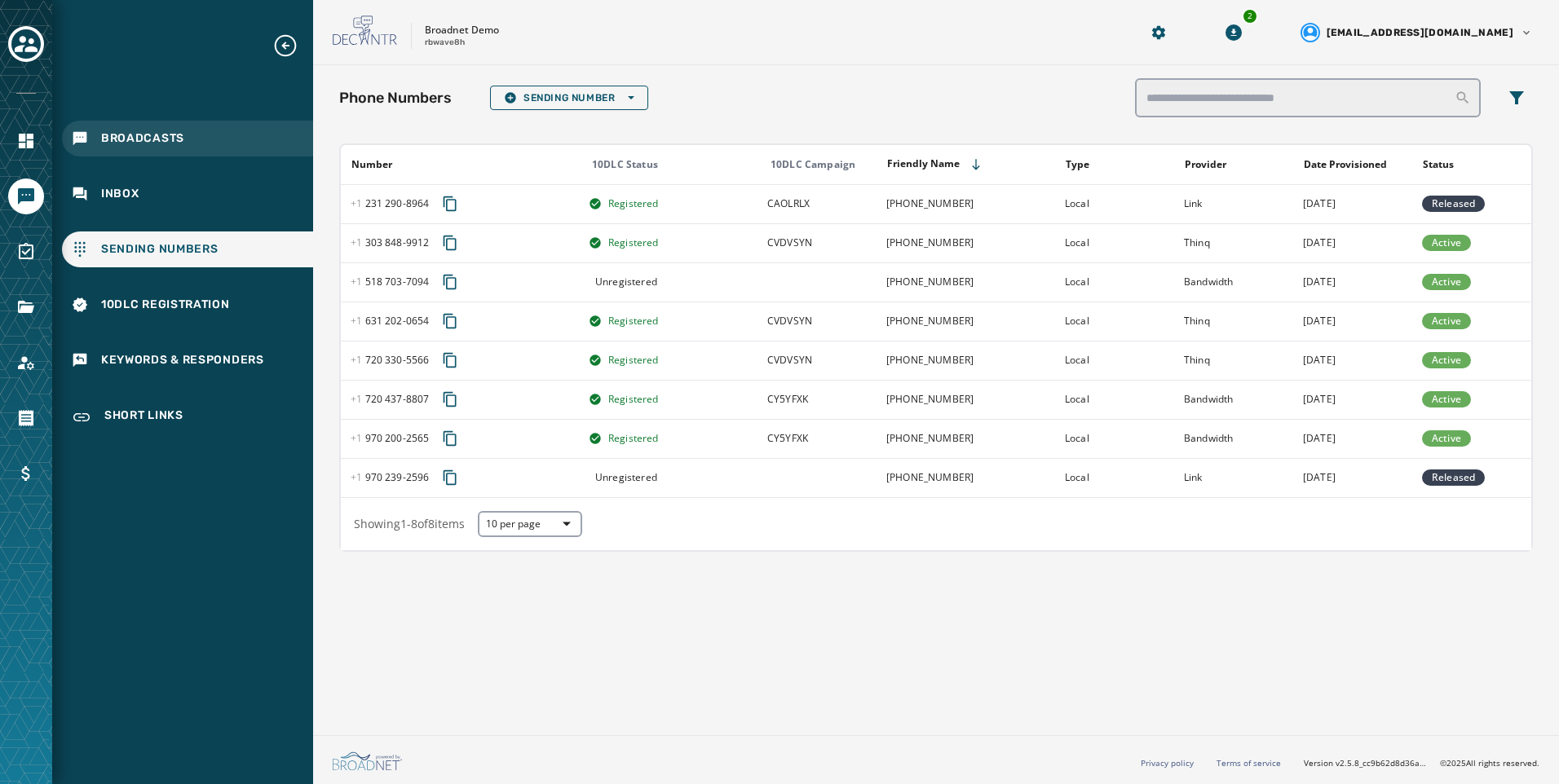
click at [194, 144] on div "Broadcasts" at bounding box center [187, 138] width 251 height 36
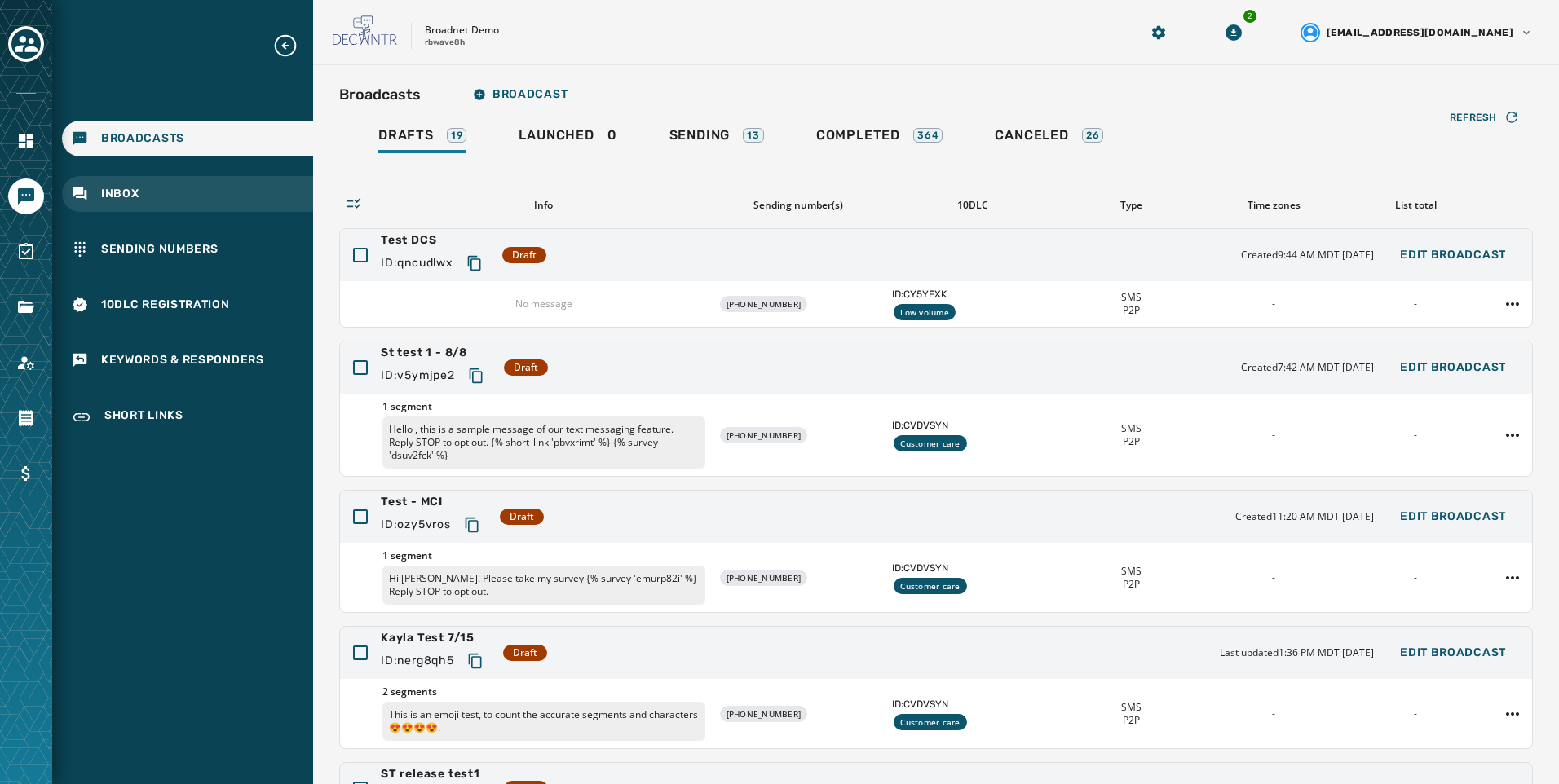
click at [204, 192] on div "Inbox" at bounding box center [187, 194] width 251 height 36
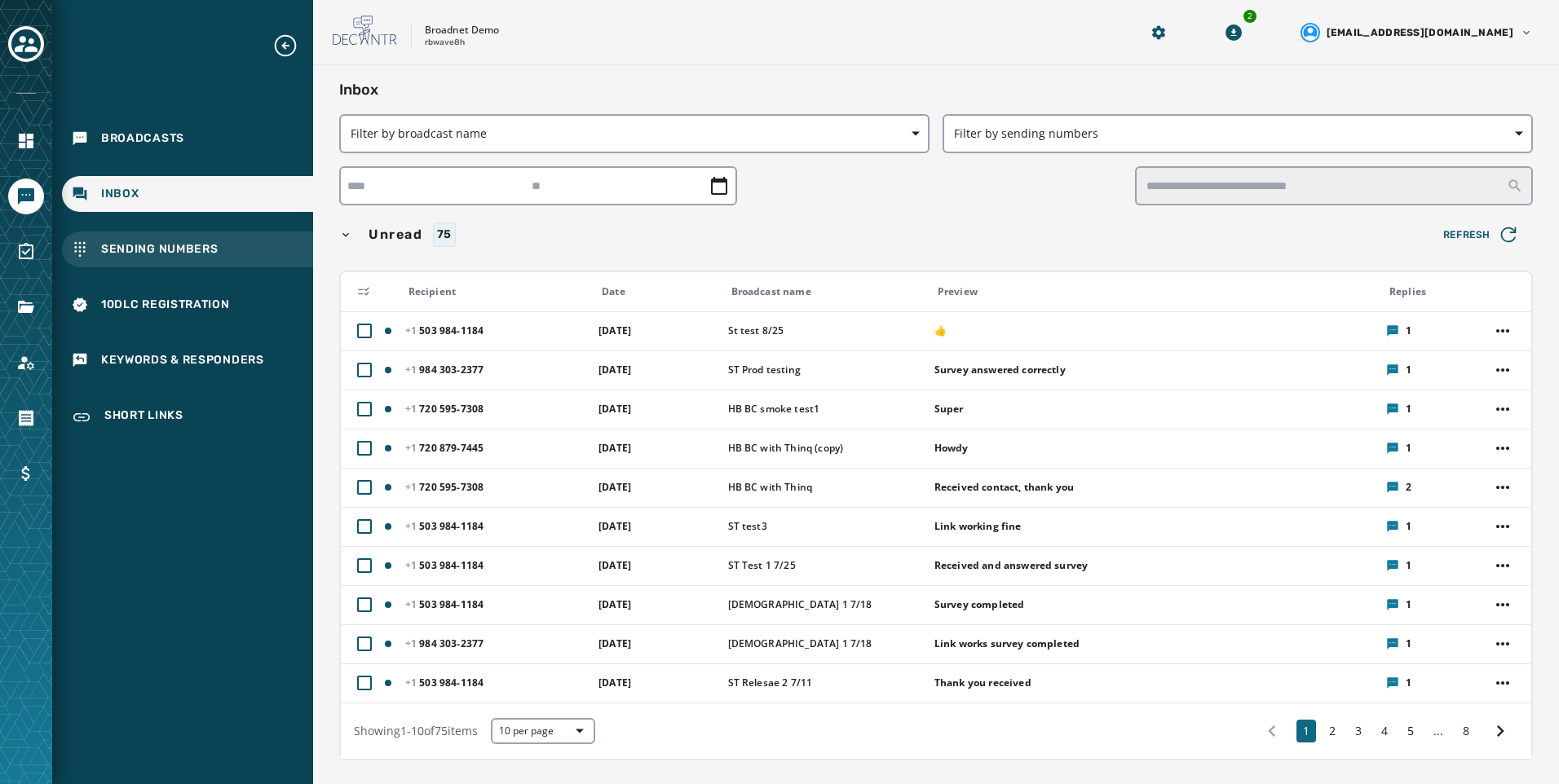
click at [193, 247] on span "Sending Numbers" at bounding box center [160, 249] width 117 height 17
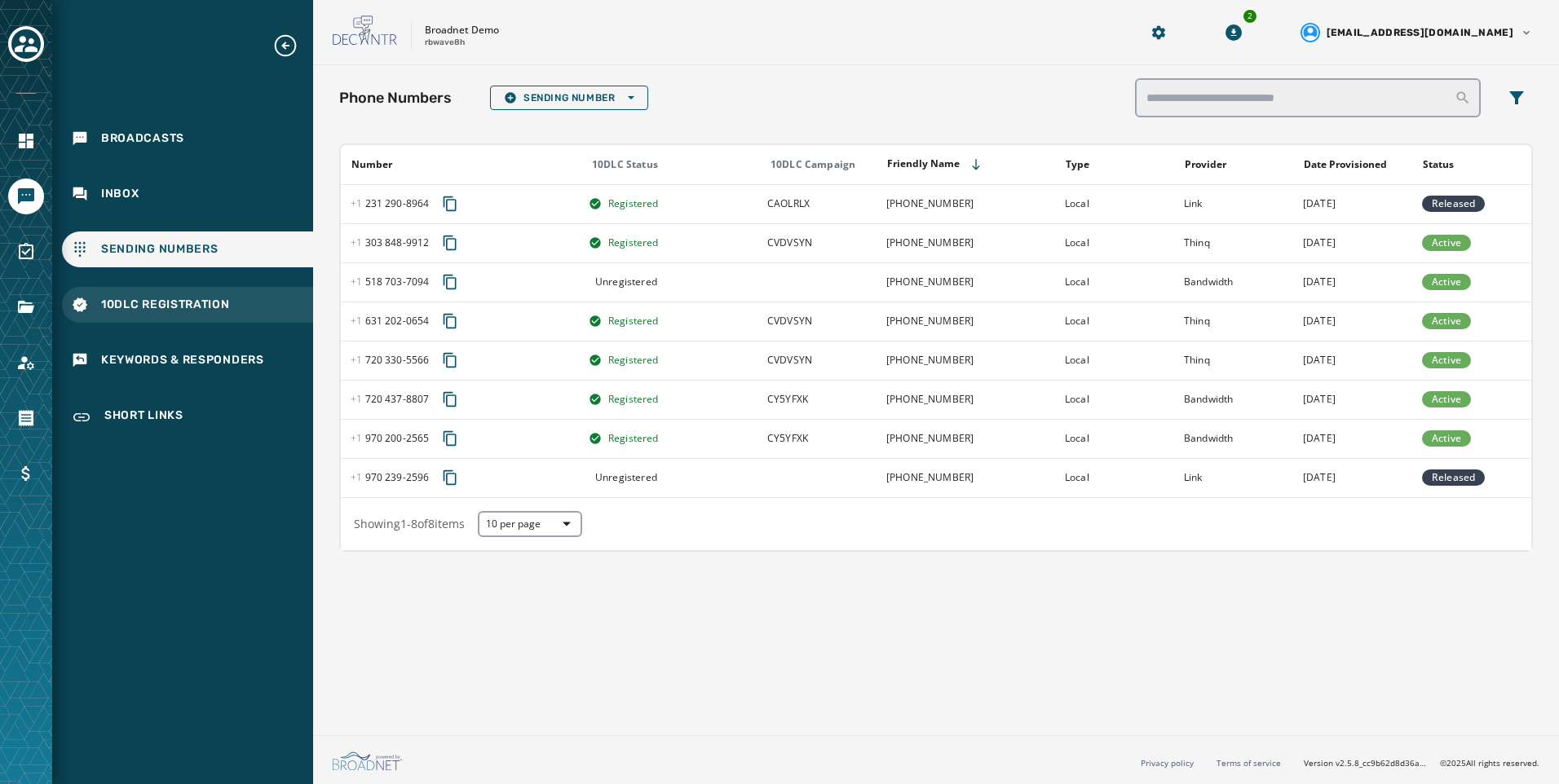
click at [203, 306] on span "10DLC Registration" at bounding box center [166, 305] width 129 height 17
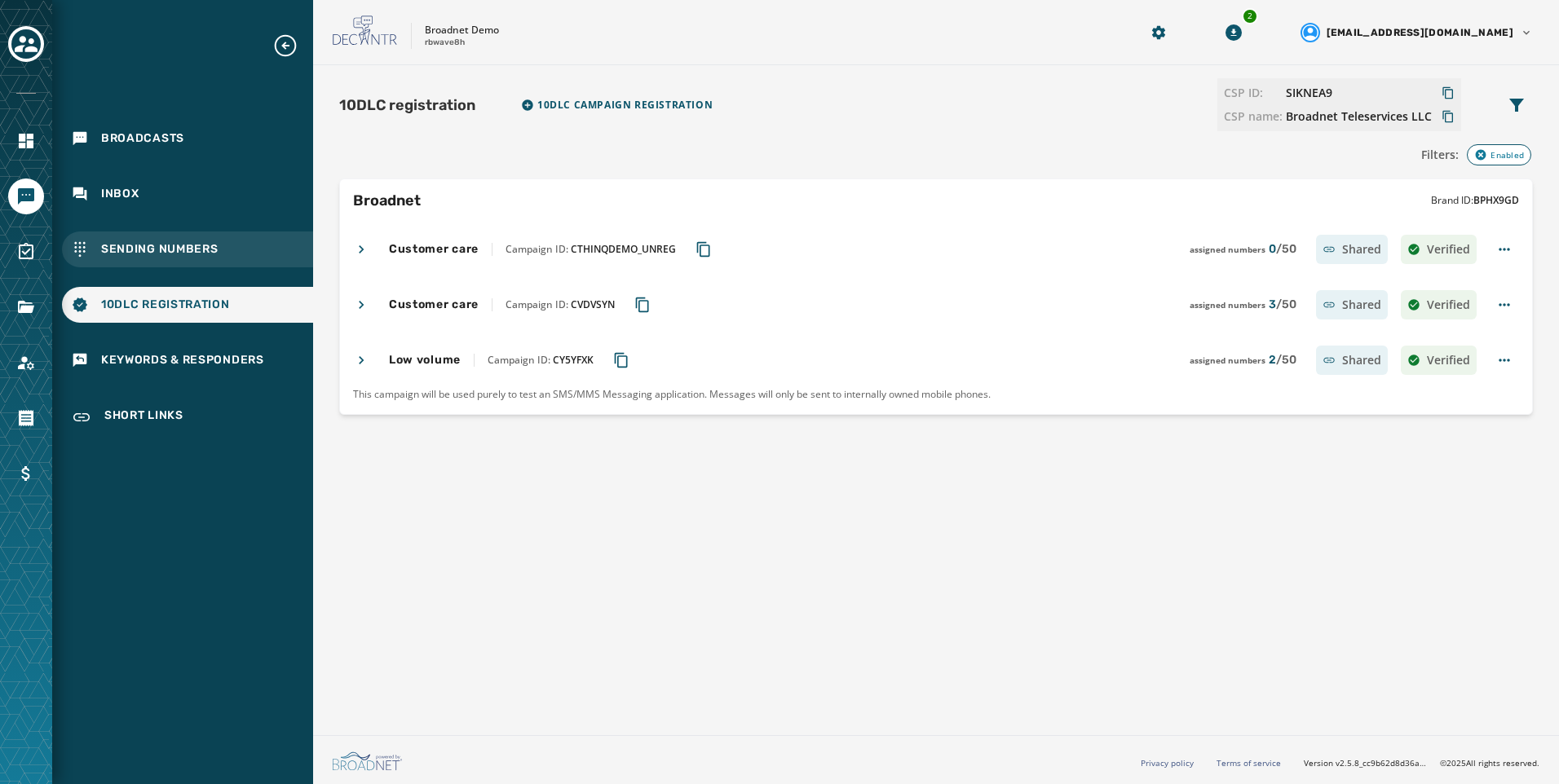
click at [198, 248] on span "Sending Numbers" at bounding box center [160, 249] width 117 height 17
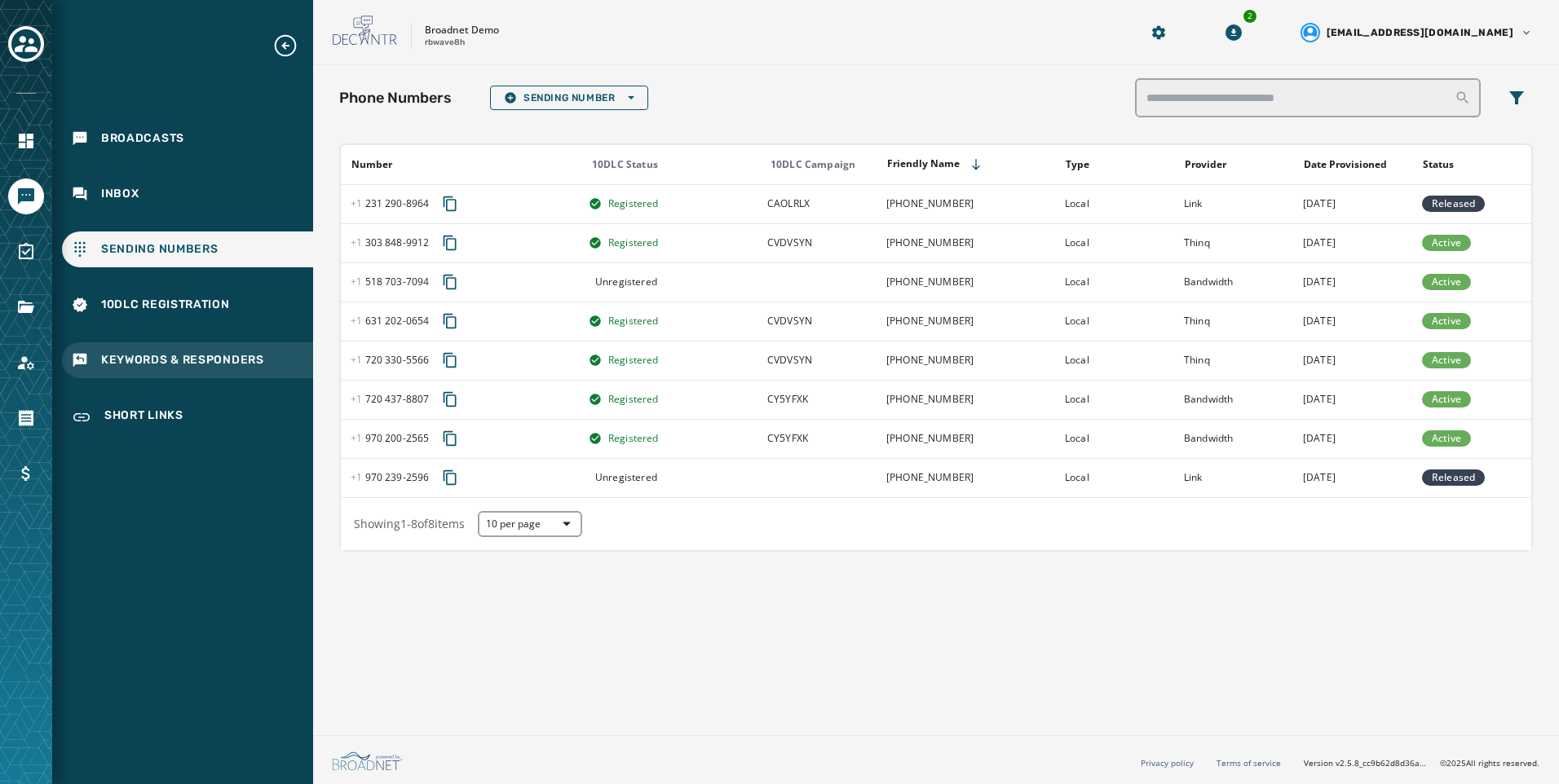
click at [219, 359] on span "Keywords & Responders" at bounding box center [182, 360] width 163 height 17
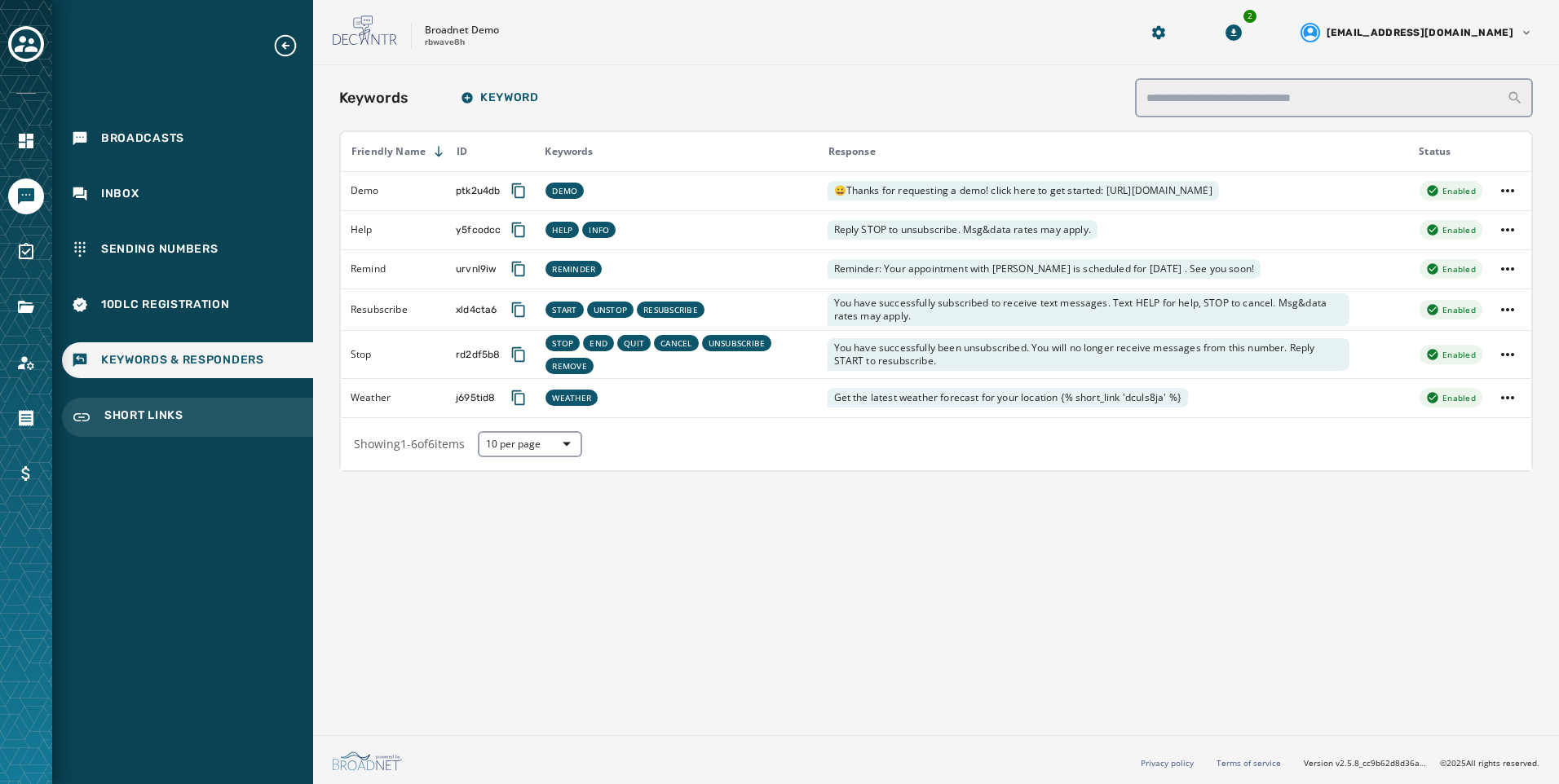
click at [130, 417] on span "Short Links" at bounding box center [144, 418] width 79 height 19
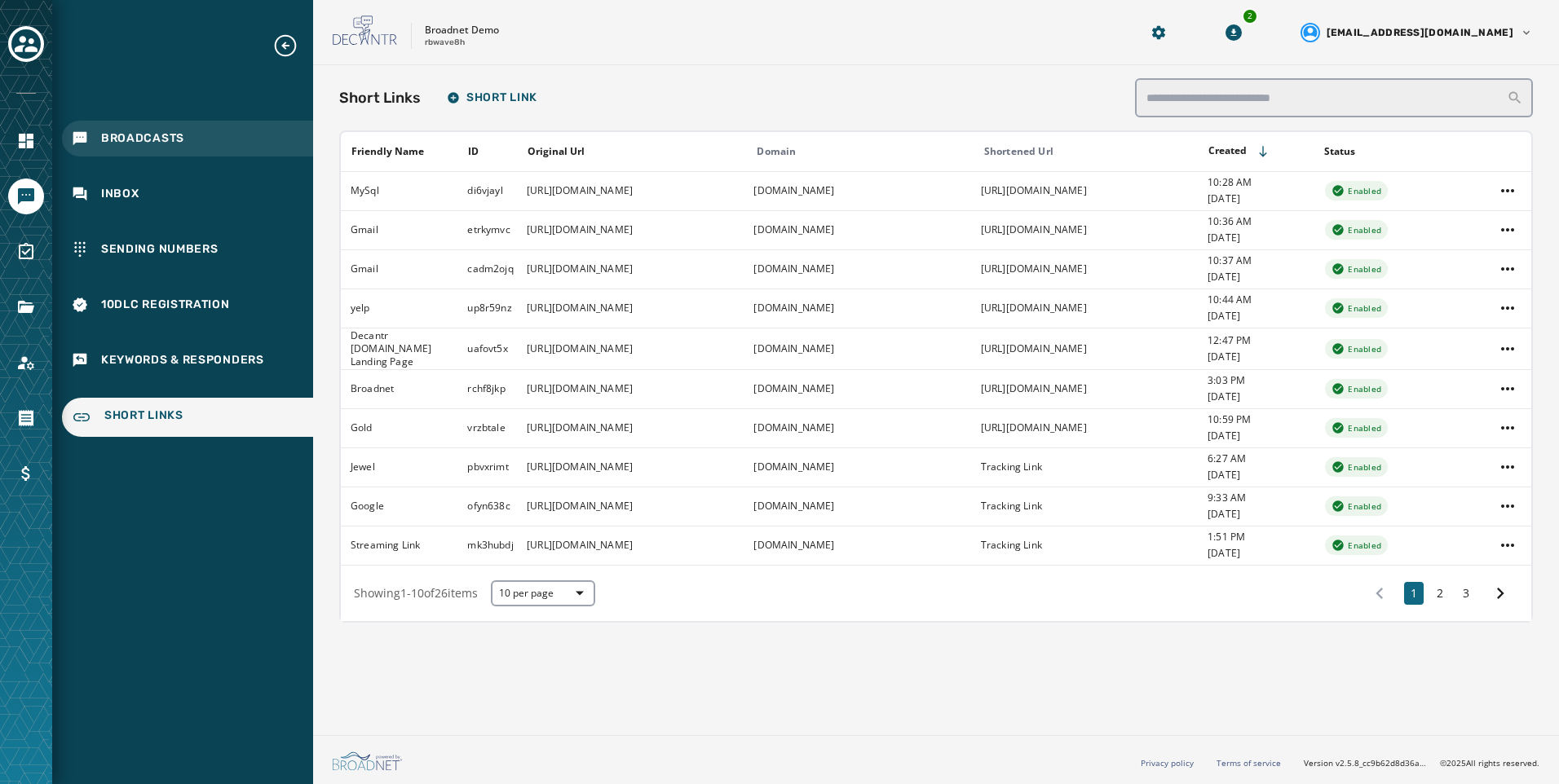
click at [174, 146] on span "Broadcasts" at bounding box center [143, 138] width 83 height 17
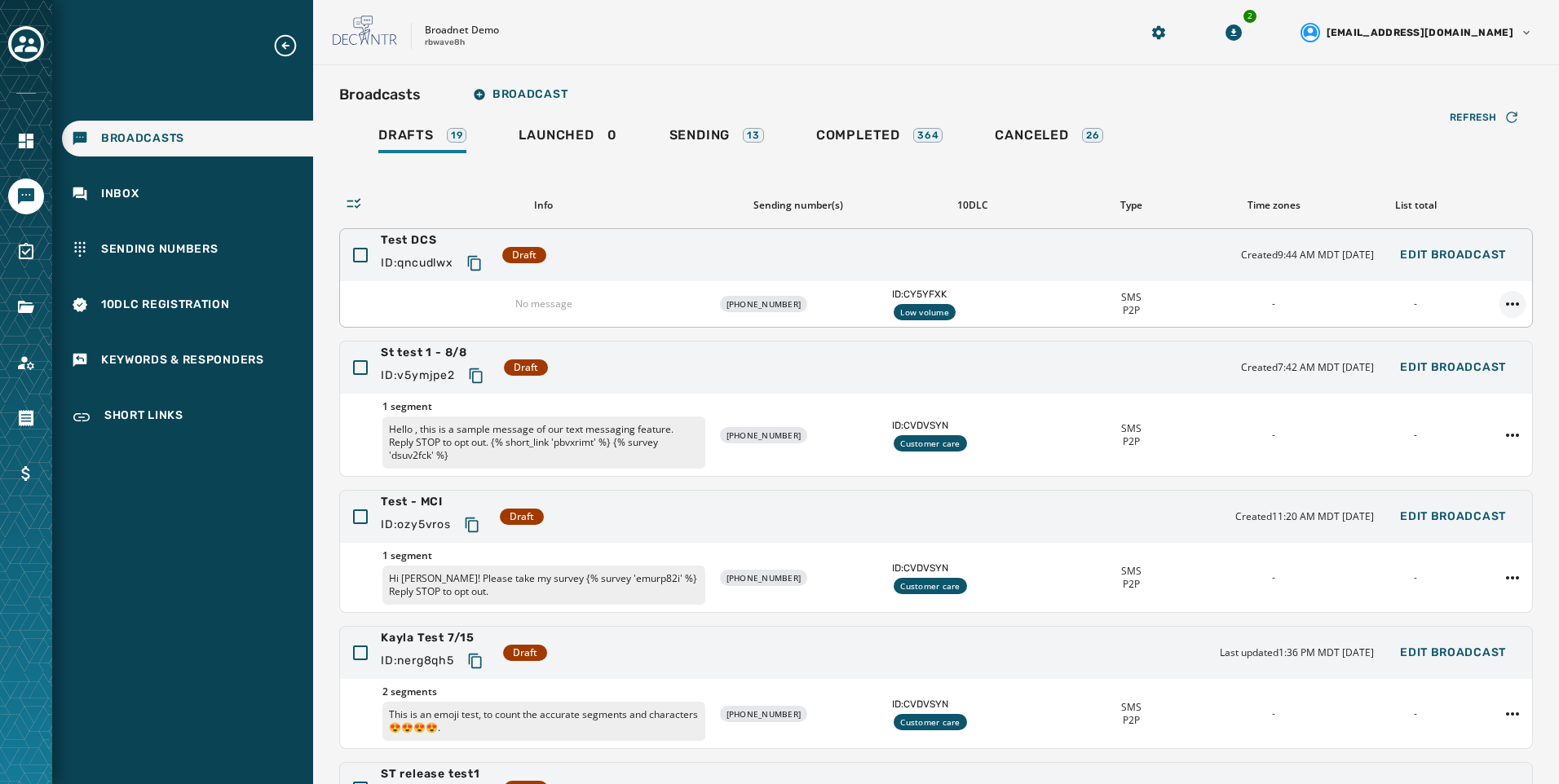
click at [1496, 307] on html "Broadcasts Inbox Sending Numbers 10DLC Registration Keywords & Responders Short…" at bounding box center [779, 392] width 1559 height 784
click at [1497, 349] on div "Delete broadcast" at bounding box center [1455, 357] width 118 height 26
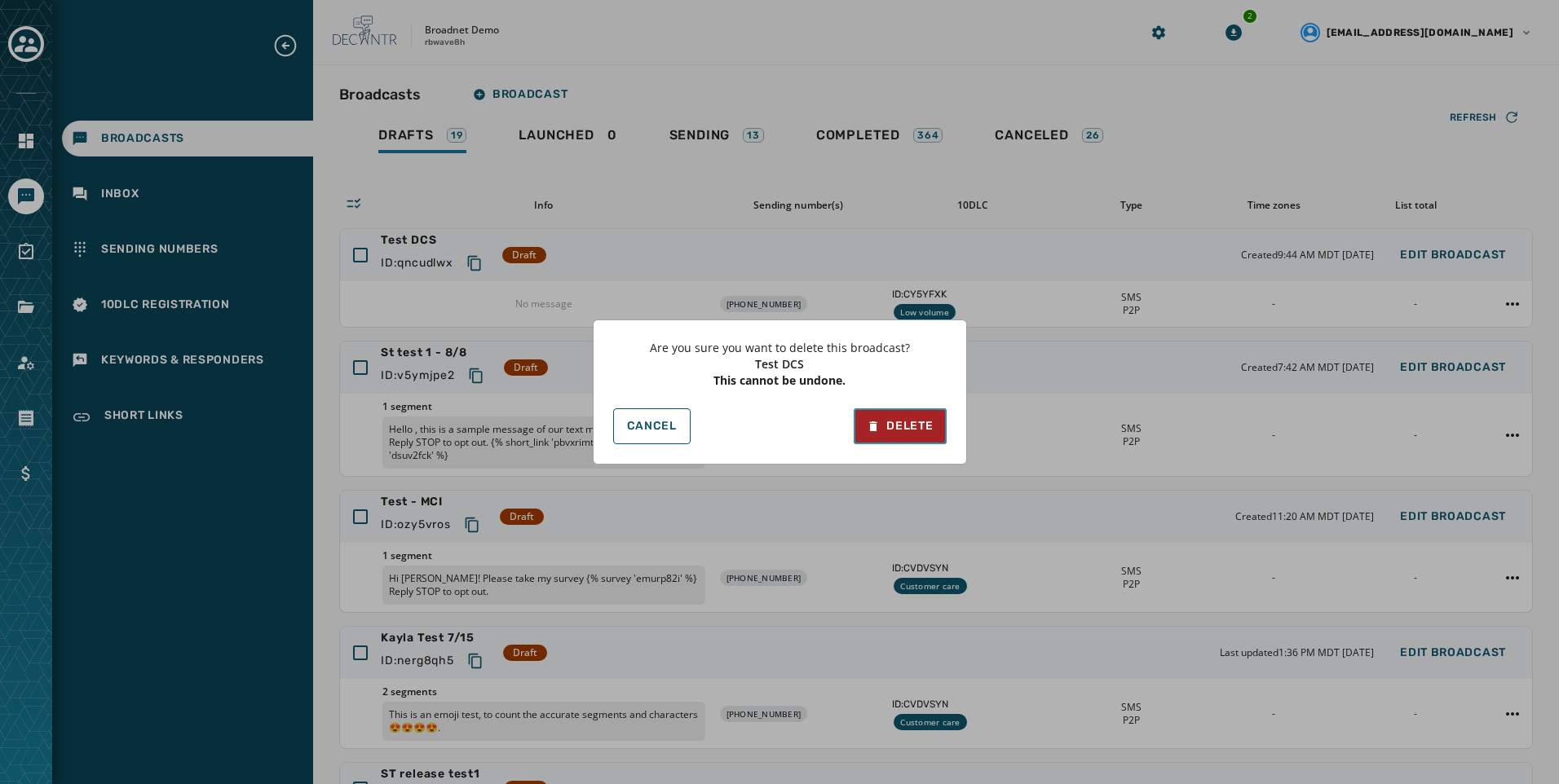
click at [895, 428] on div "Delete" at bounding box center [900, 426] width 66 height 17
